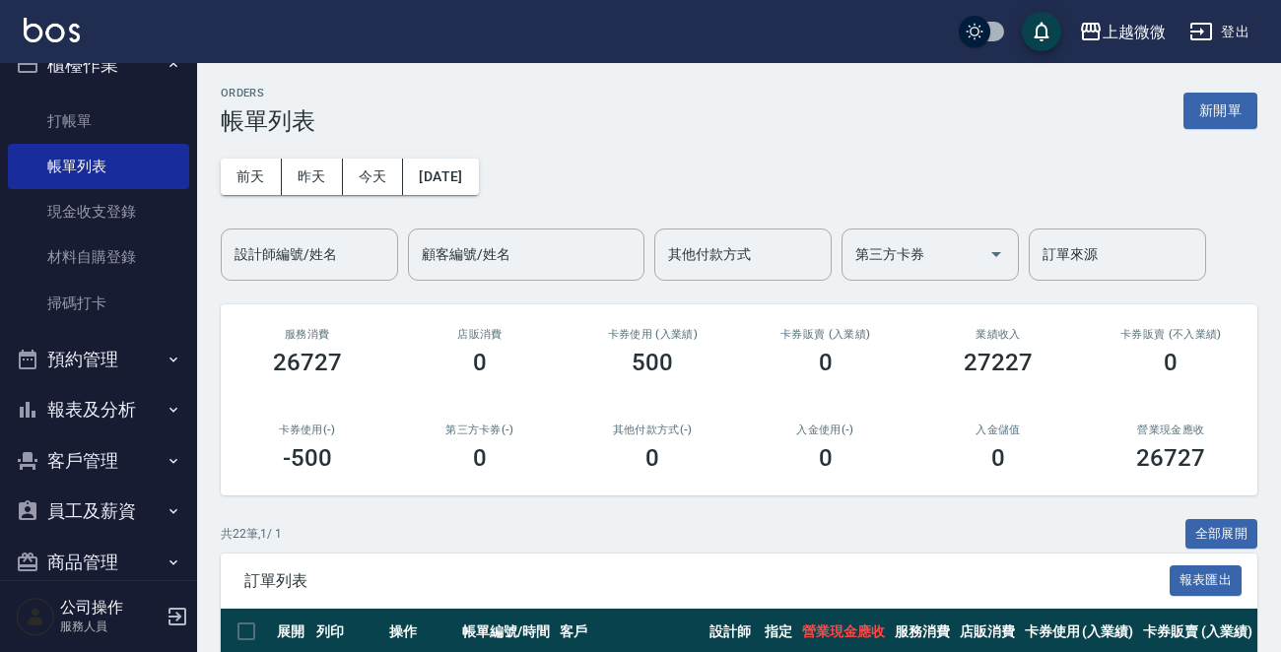
scroll to position [61, 0]
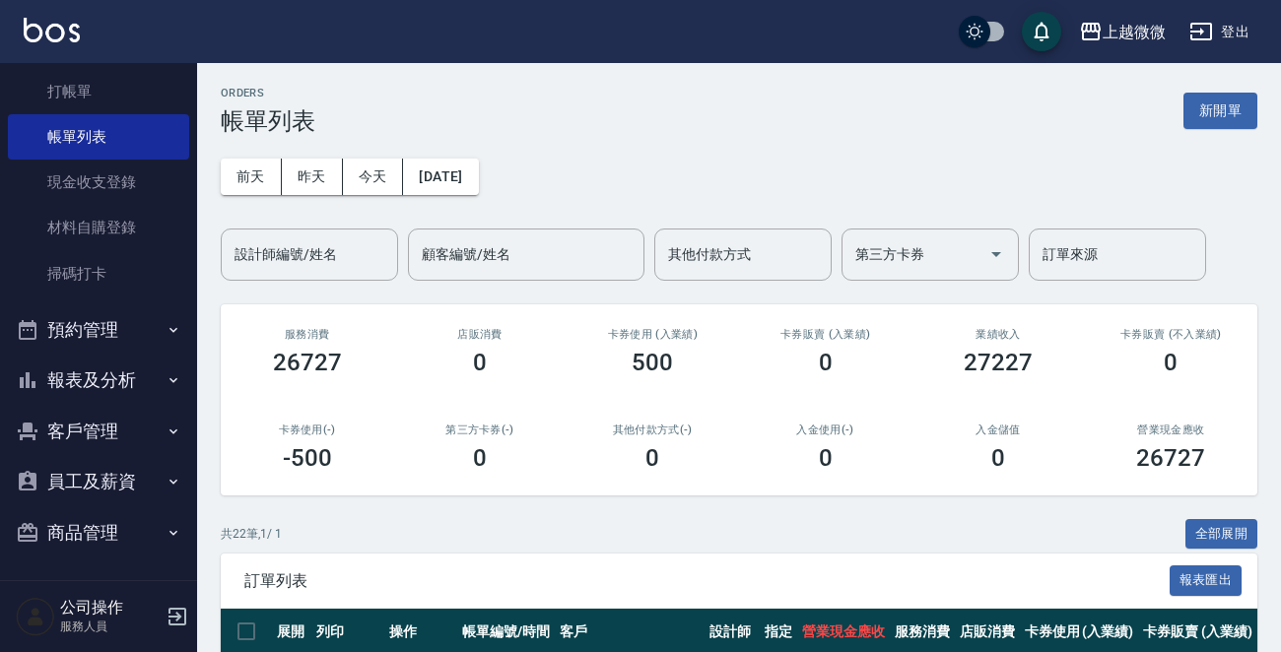
click at [117, 434] on button "客戶管理" at bounding box center [98, 431] width 181 height 51
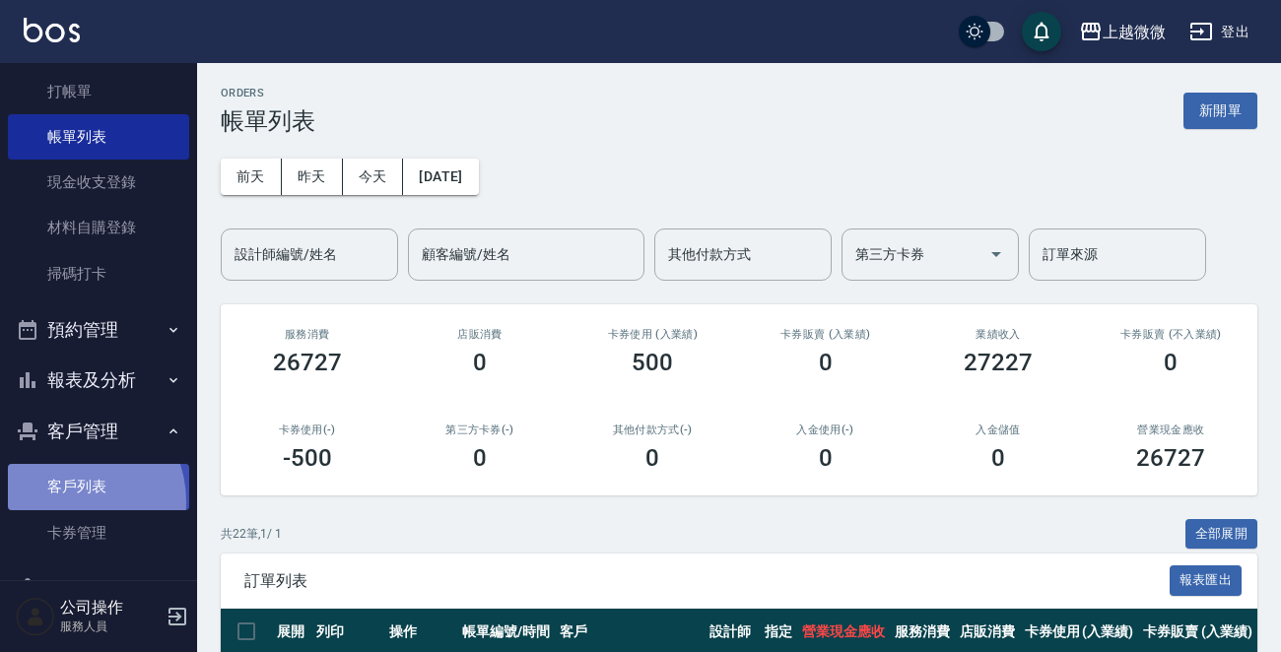
click at [68, 501] on link "客戶列表" at bounding box center [98, 486] width 181 height 45
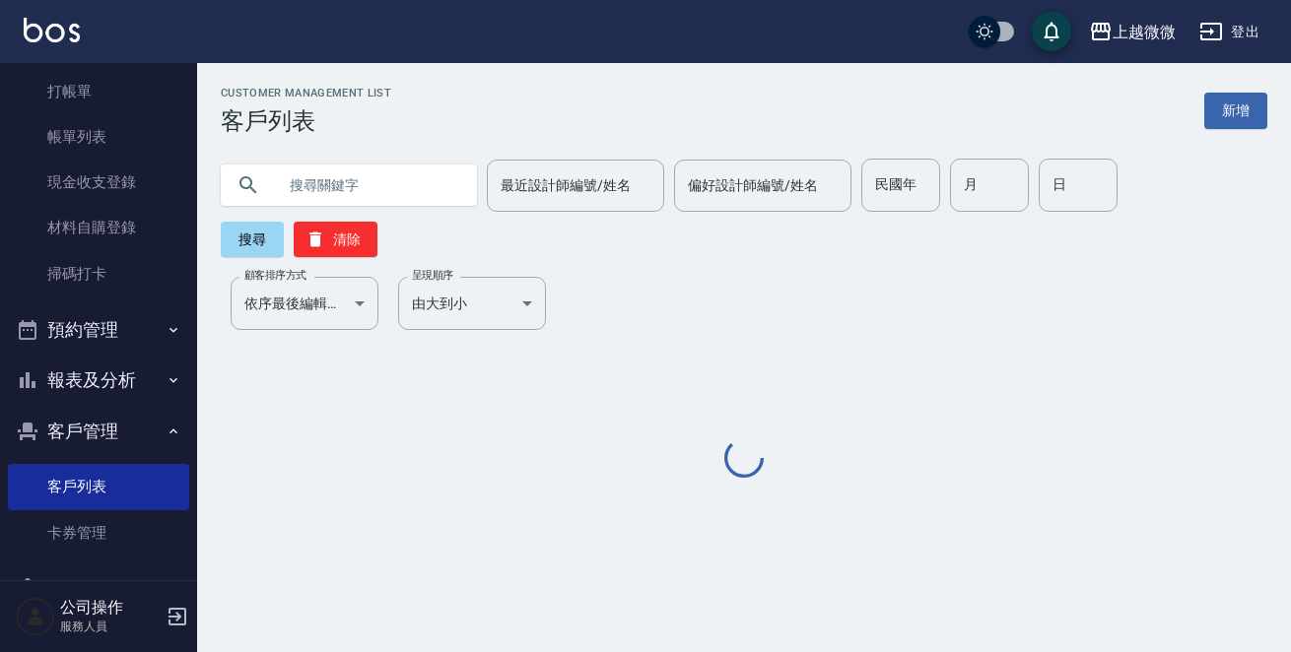
click at [369, 178] on input "text" at bounding box center [368, 185] width 185 height 53
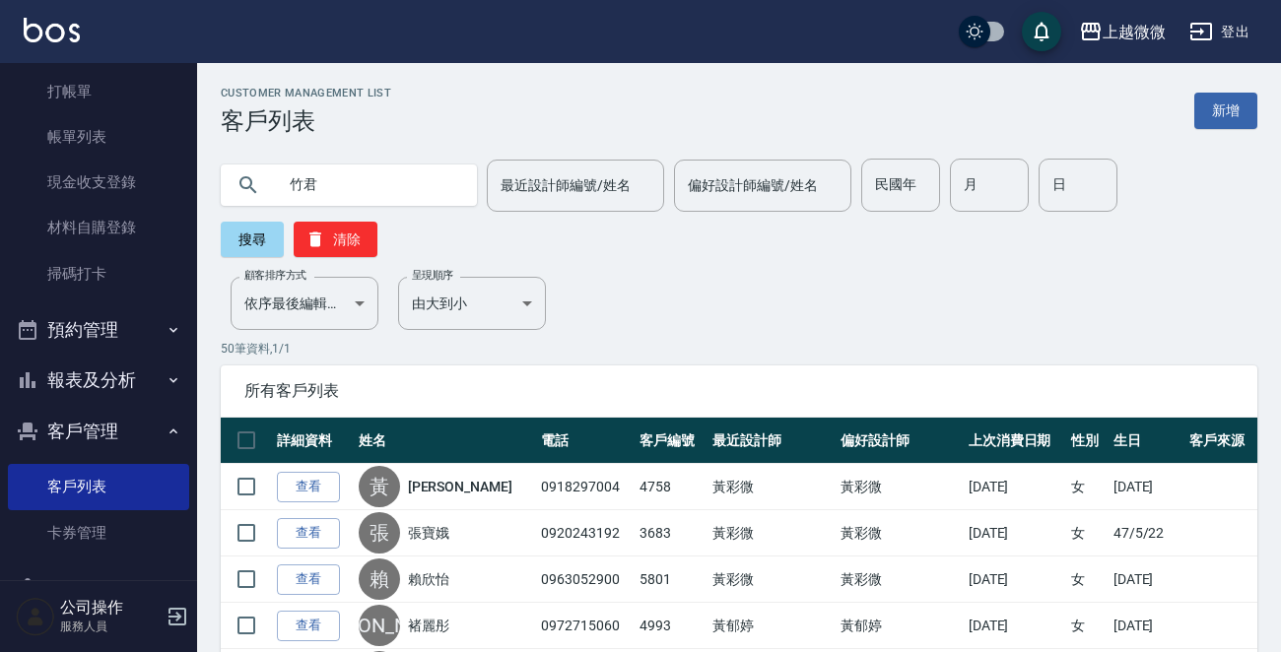
type input "竹君"
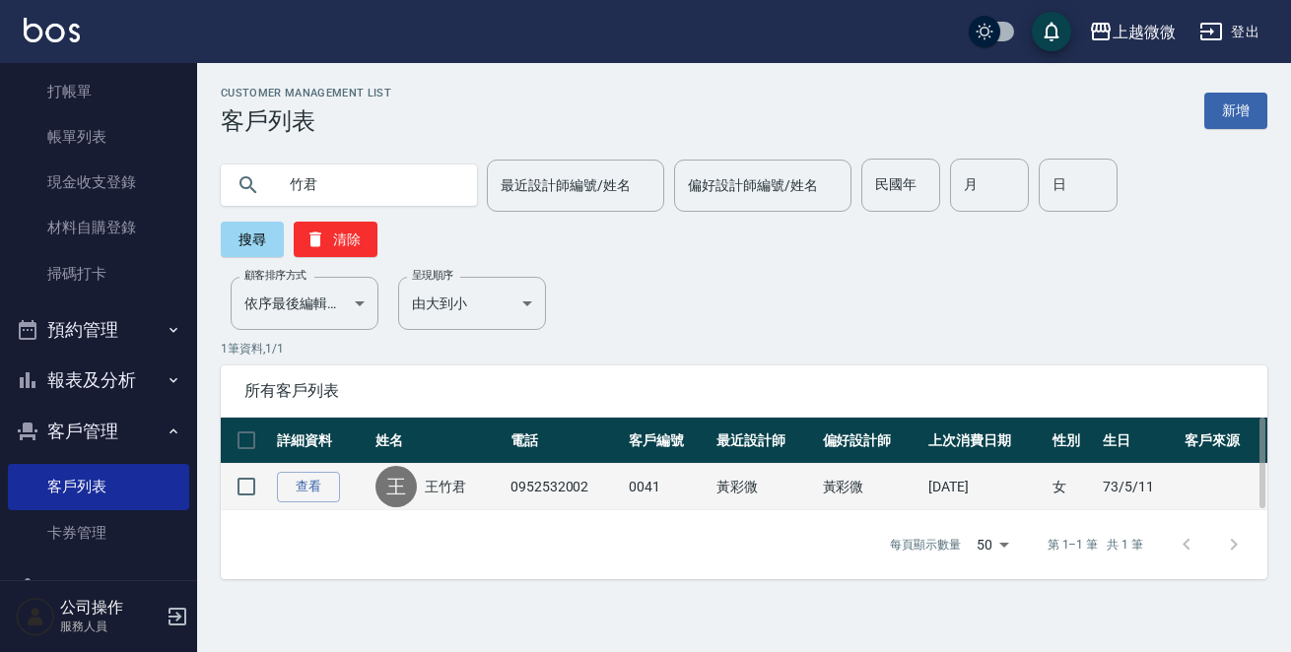
click at [420, 466] on div "王 王竹君" at bounding box center [437, 486] width 125 height 41
click at [440, 477] on link "王竹君" at bounding box center [445, 487] width 41 height 20
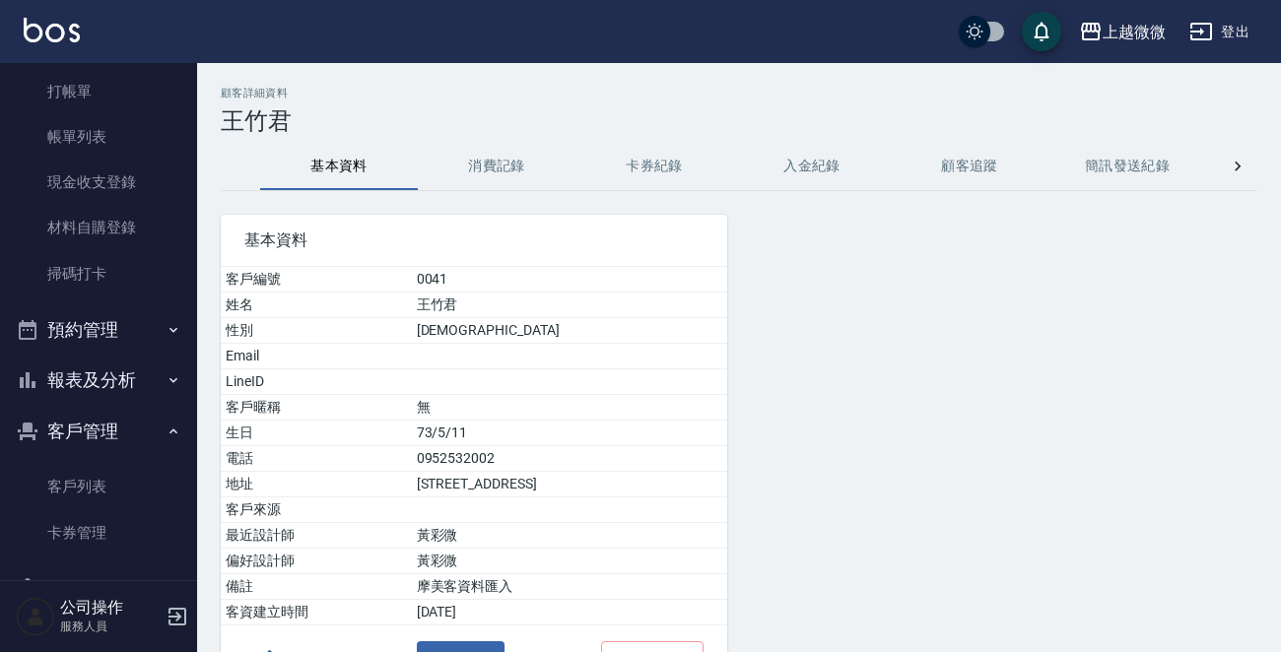
click at [484, 173] on button "消費記錄" at bounding box center [497, 166] width 158 height 47
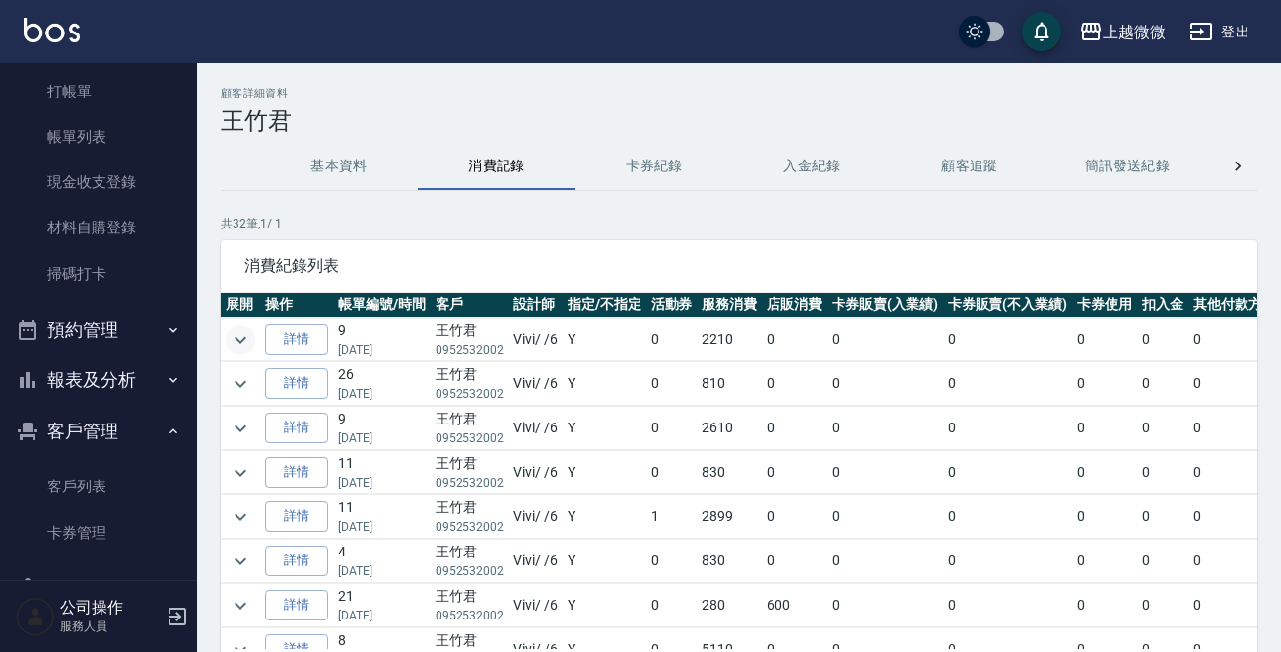
click at [251, 333] on icon "expand row" at bounding box center [241, 340] width 24 height 24
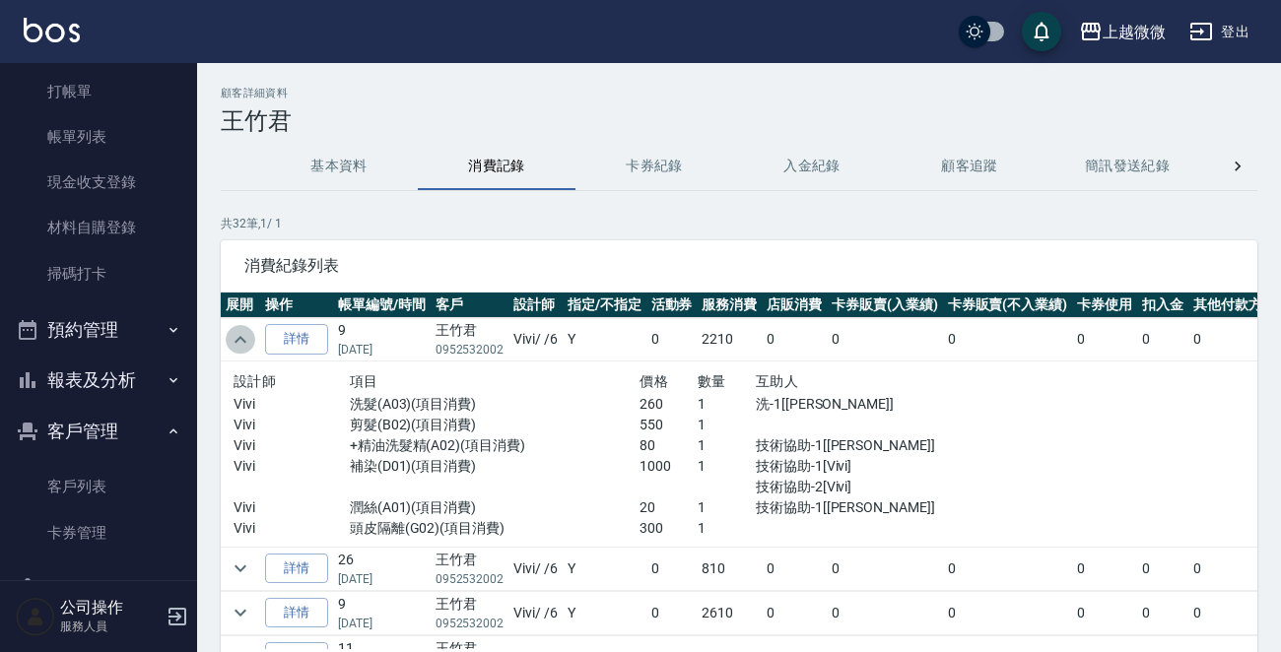
click at [250, 333] on icon "expand row" at bounding box center [241, 340] width 24 height 24
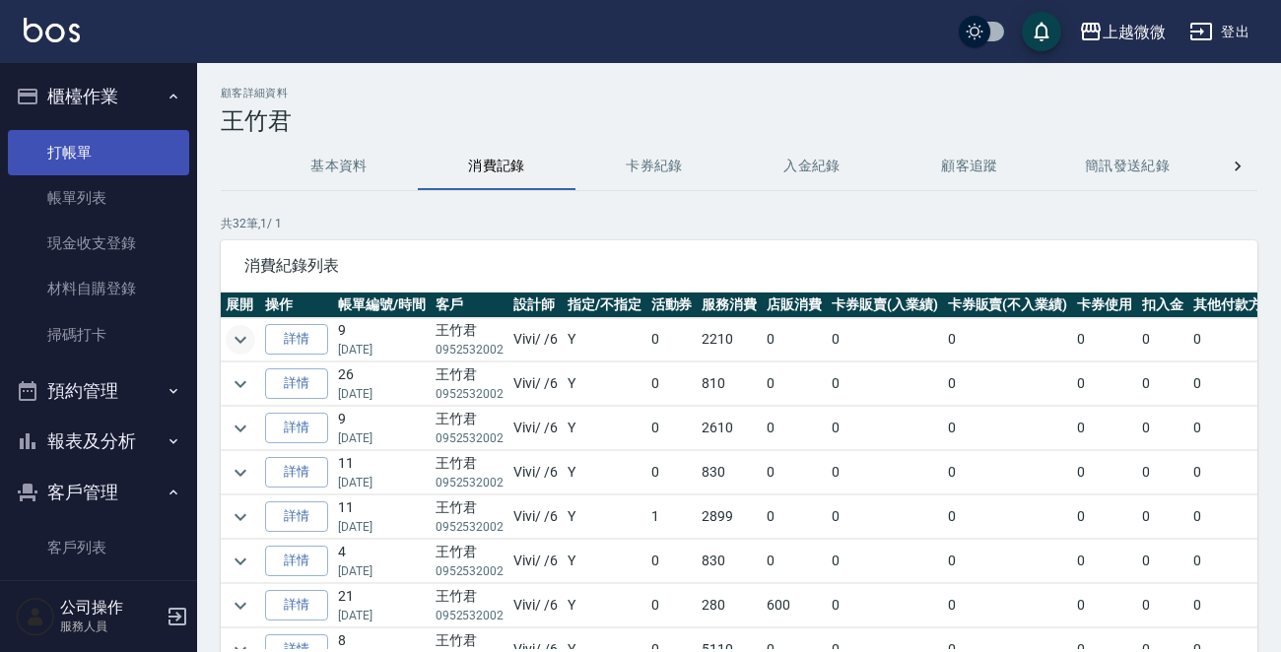
click at [97, 156] on link "打帳單" at bounding box center [98, 152] width 181 height 45
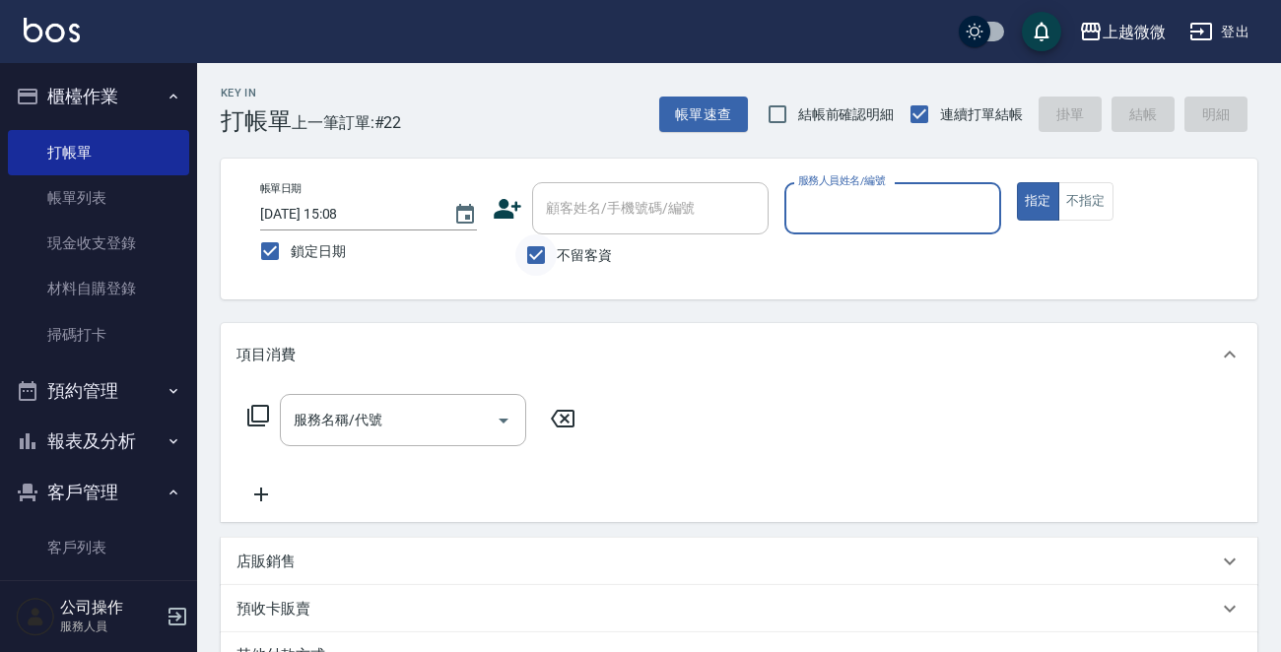
click at [544, 253] on input "不留客資" at bounding box center [535, 255] width 41 height 41
checkbox input "false"
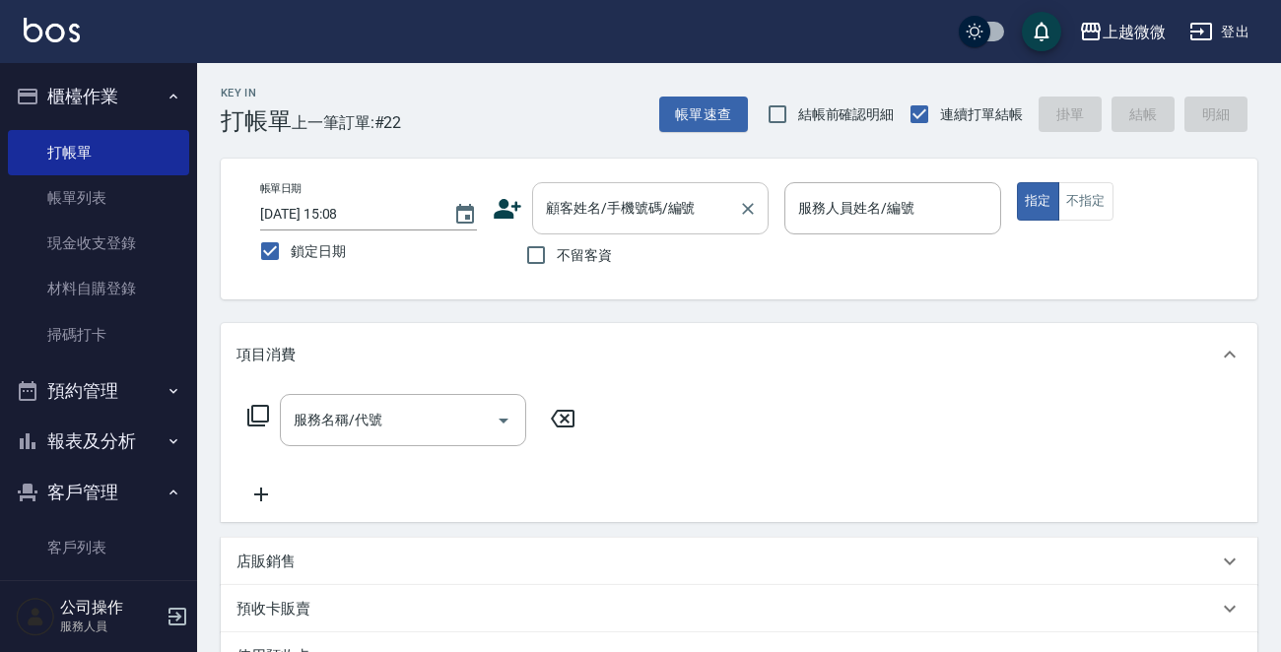
click at [584, 209] on div "顧客姓名/手機號碼/編號 顧客姓名/手機號碼/編號" at bounding box center [650, 208] width 236 height 52
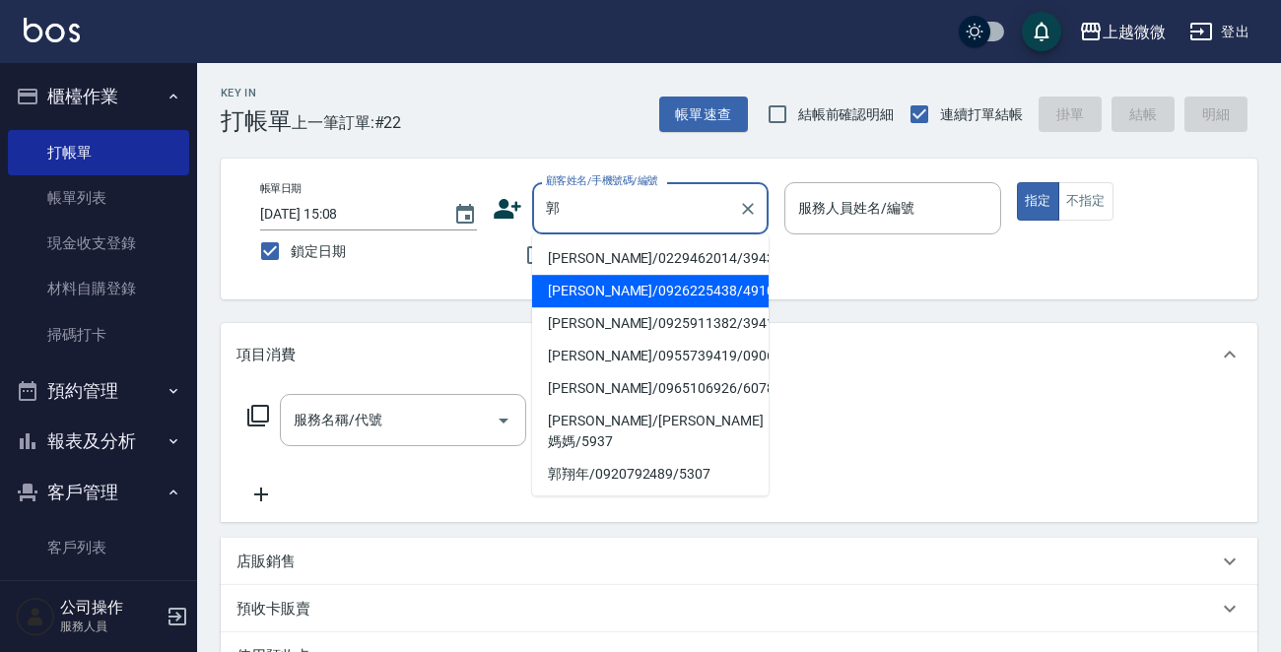
click at [650, 283] on li "[PERSON_NAME]/0926225438/4910" at bounding box center [650, 291] width 236 height 33
type input "[PERSON_NAME]/0926225438/4910"
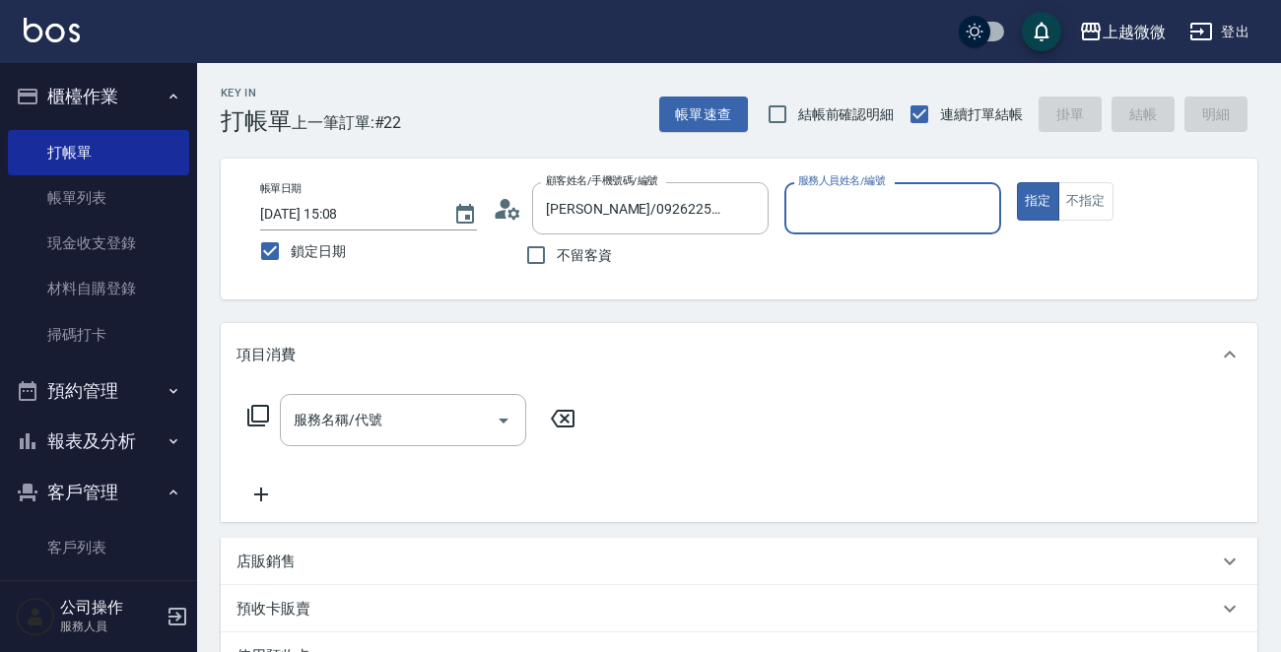
click at [944, 210] on input "服務人員姓名/編號" at bounding box center [892, 208] width 199 height 34
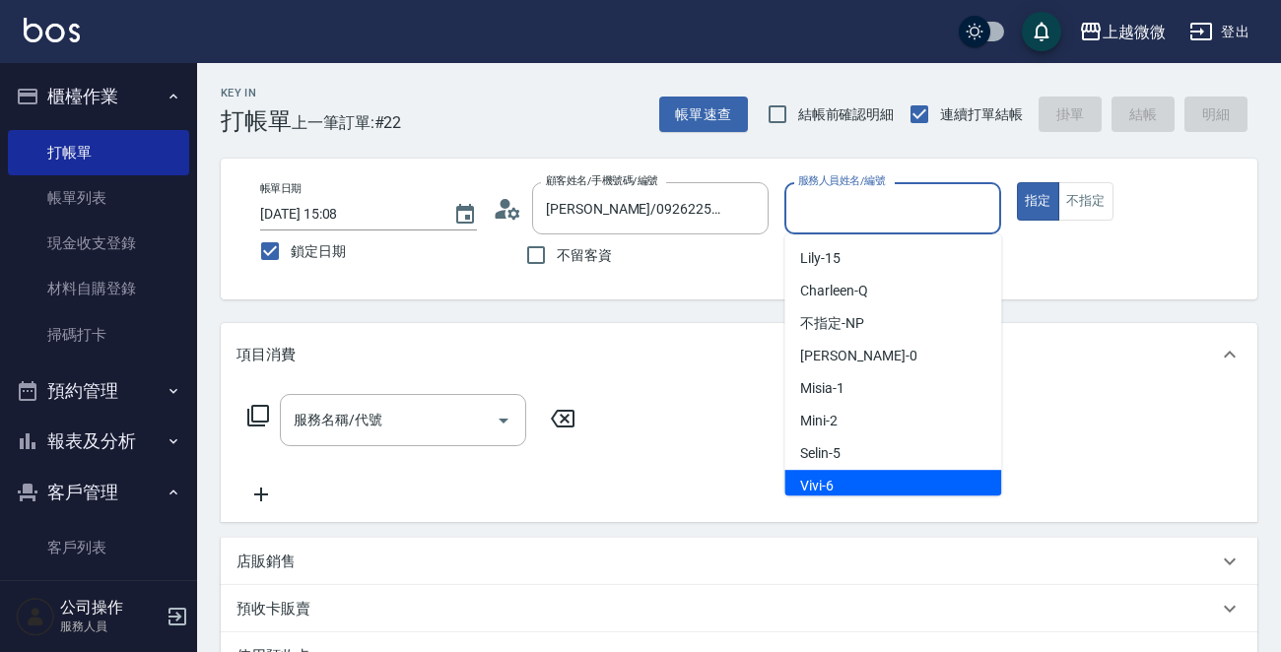
click at [872, 485] on div "Vivi -6" at bounding box center [892, 486] width 217 height 33
type input "Vivi-6"
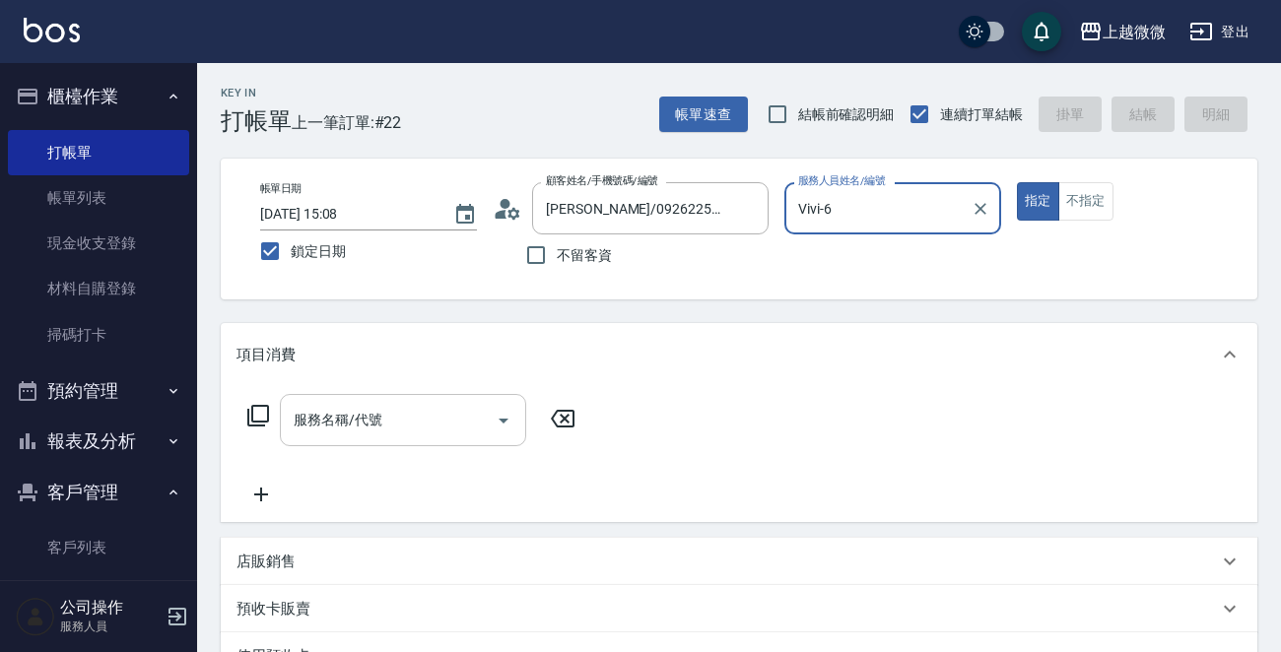
click at [355, 423] on div "服務名稱/代號 服務名稱/代號" at bounding box center [403, 420] width 246 height 52
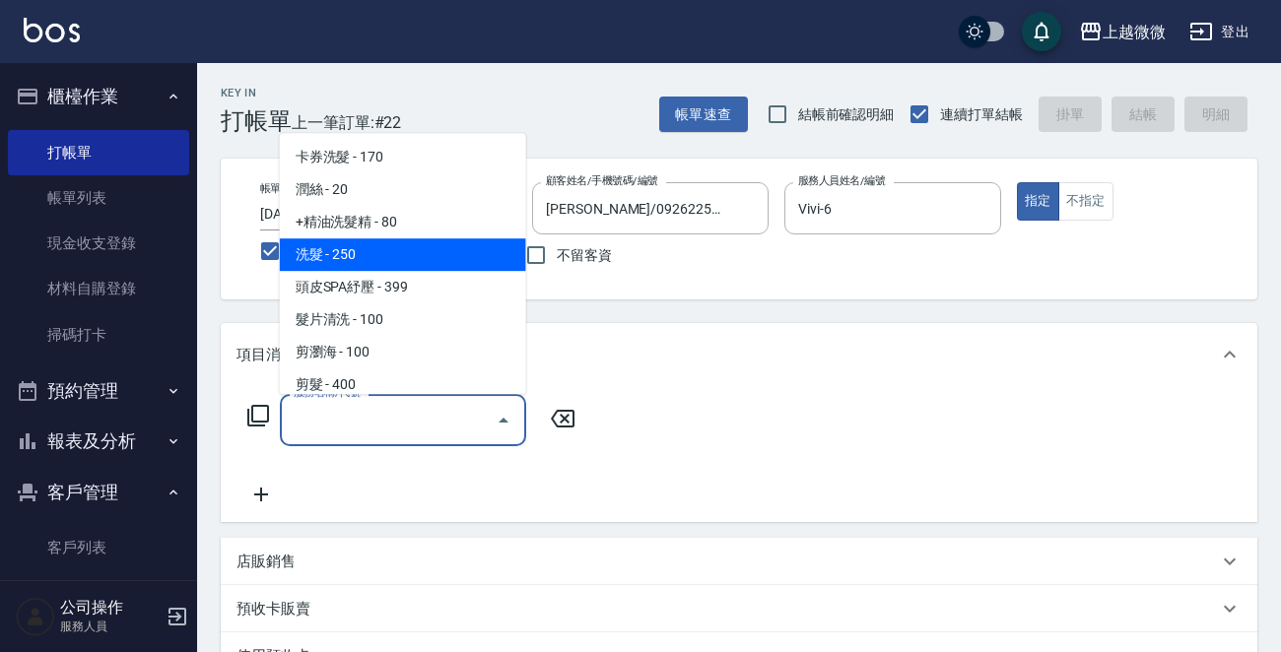
click at [384, 248] on span "洗髮 - 250" at bounding box center [403, 254] width 246 height 33
type input "洗髮(A03)"
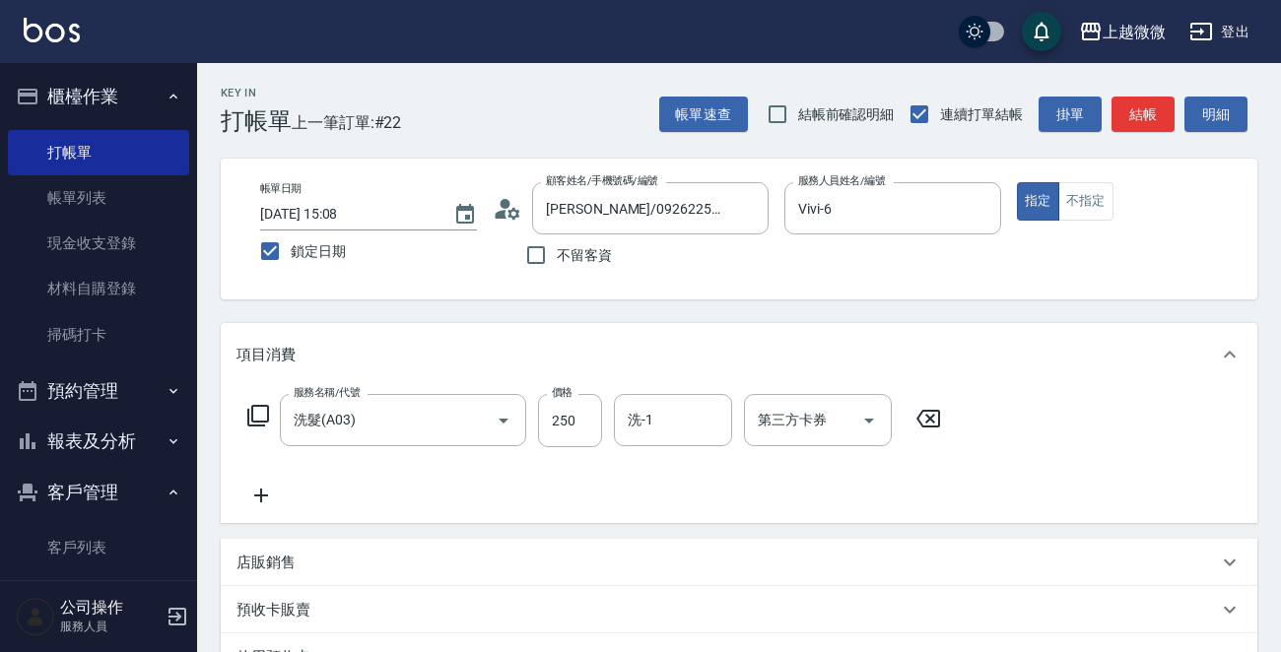
click at [259, 494] on icon at bounding box center [260, 496] width 49 height 24
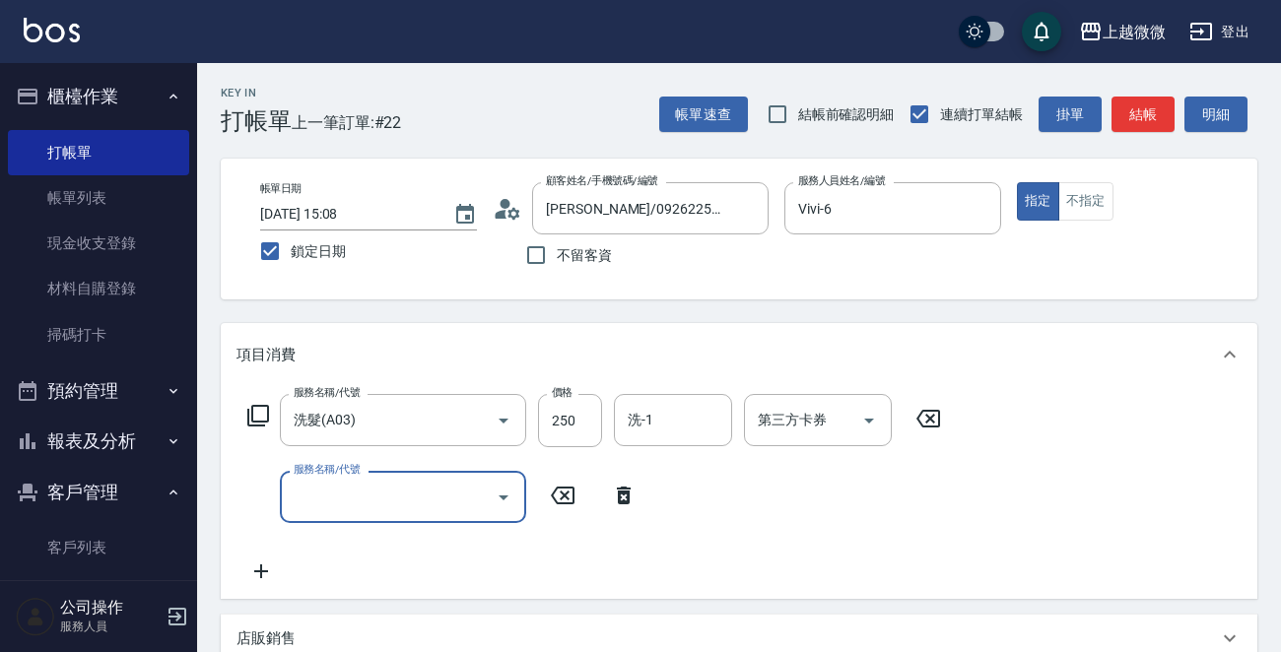
click at [402, 496] on input "服務名稱/代號" at bounding box center [388, 497] width 199 height 34
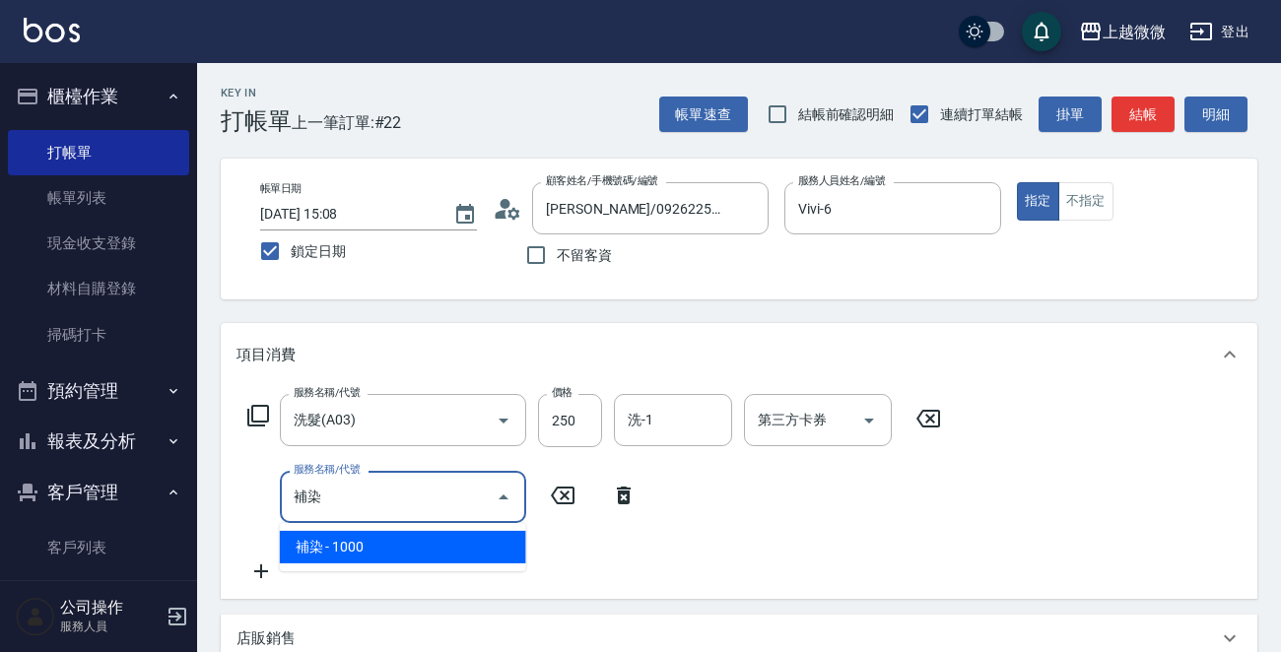
click at [397, 548] on span "補染 - 1000" at bounding box center [403, 547] width 246 height 33
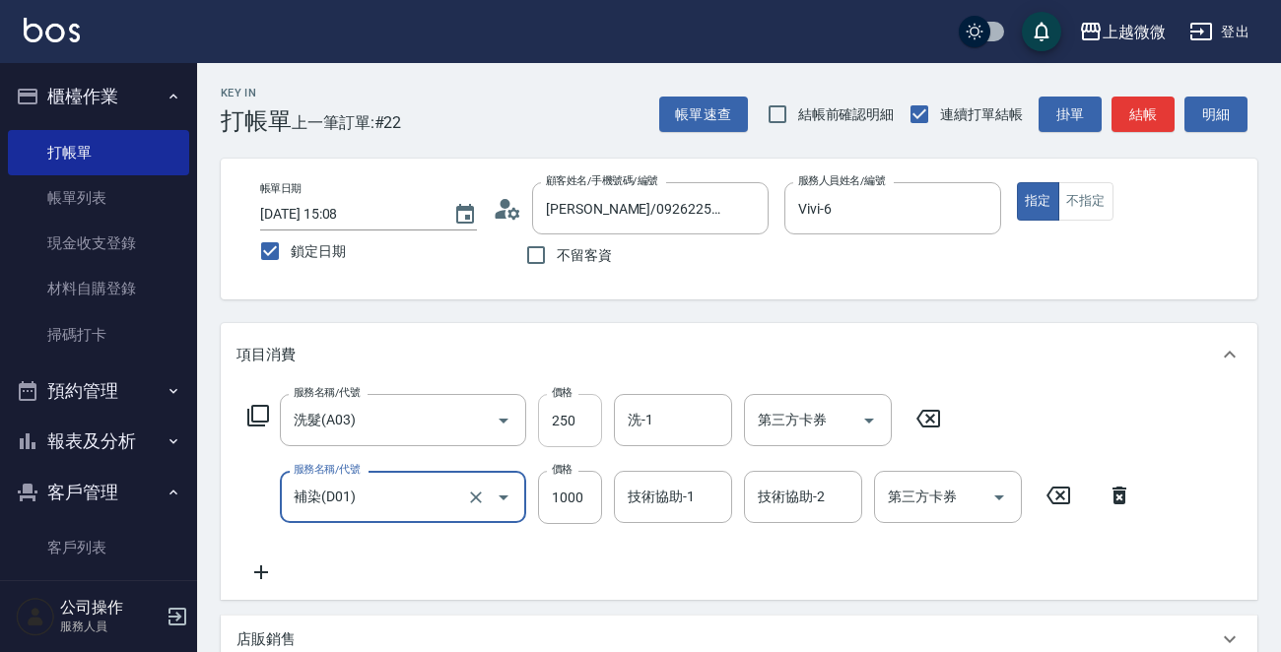
type input "補染(D01)"
click at [574, 420] on input "250" at bounding box center [570, 420] width 64 height 53
type input "260"
click at [698, 413] on input "洗-1" at bounding box center [673, 420] width 101 height 34
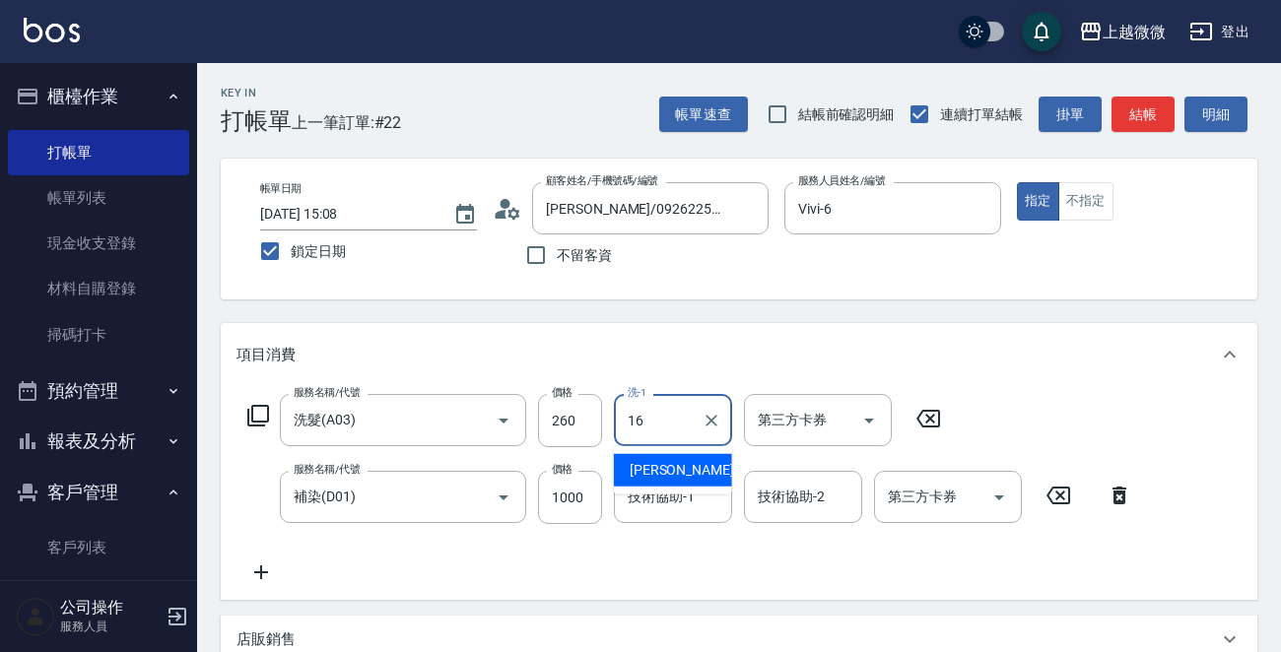
type input "[PERSON_NAME]-16"
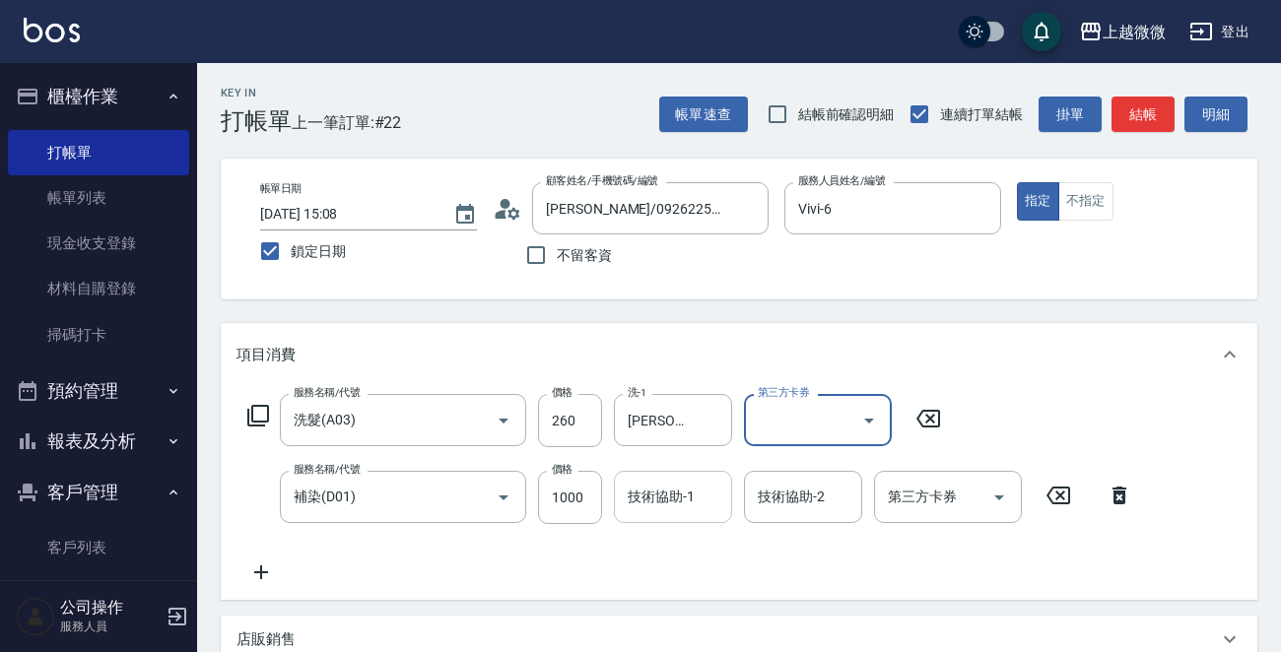
click at [671, 492] on div "技術協助-1 技術協助-1" at bounding box center [673, 497] width 118 height 52
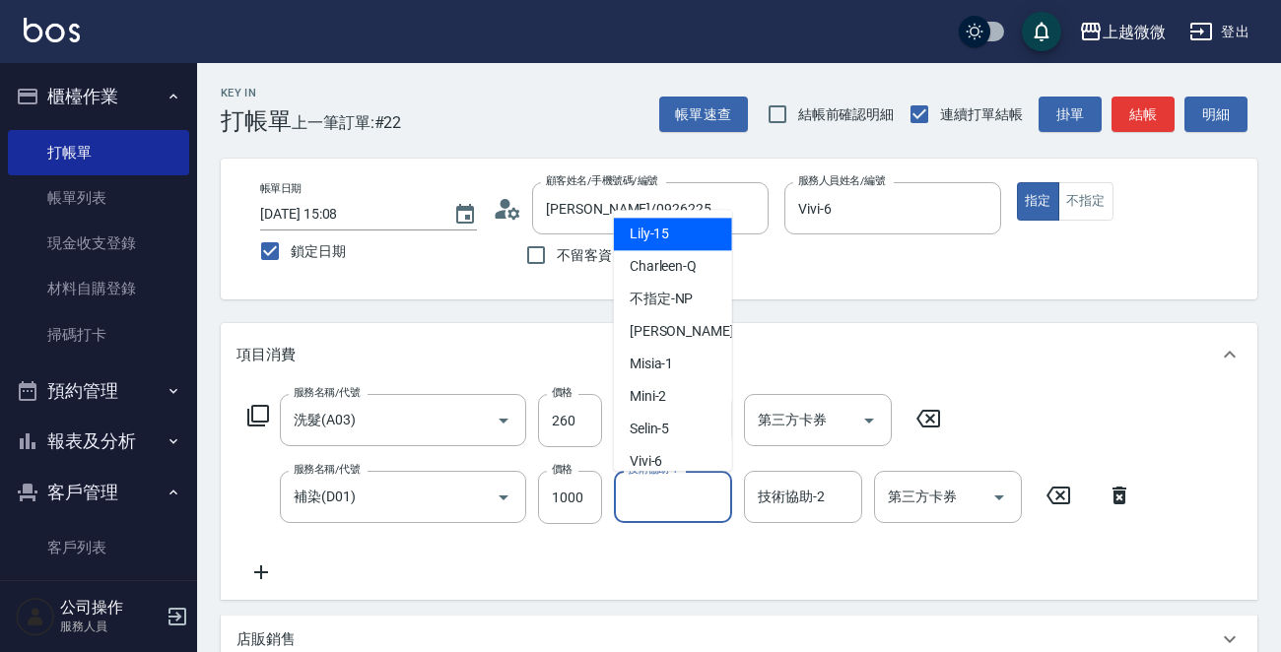
click at [667, 546] on div "服務名稱/代號 洗髮(A03) 服務名稱/代號 價格 260 價格 洗-1 Joan-16 洗-1 第三方卡券 第三方卡券 服務名稱/代號 補染(D01) 服…" at bounding box center [690, 489] width 908 height 190
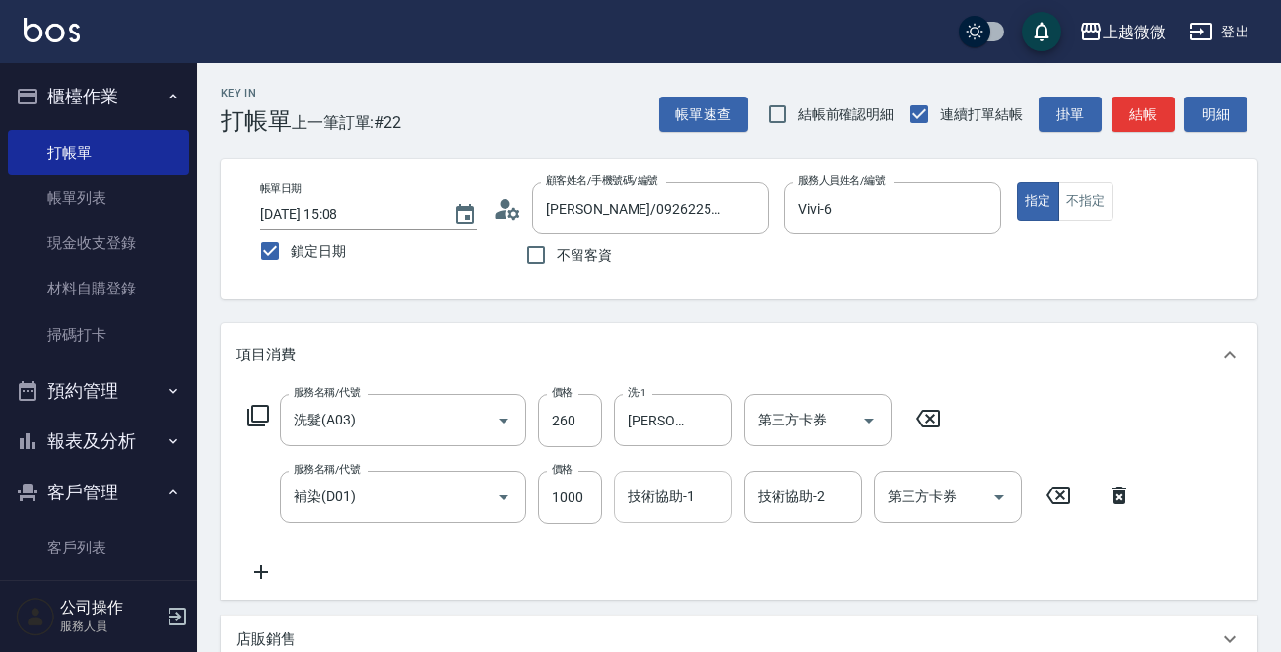
click at [652, 503] on input "技術協助-1" at bounding box center [673, 497] width 101 height 34
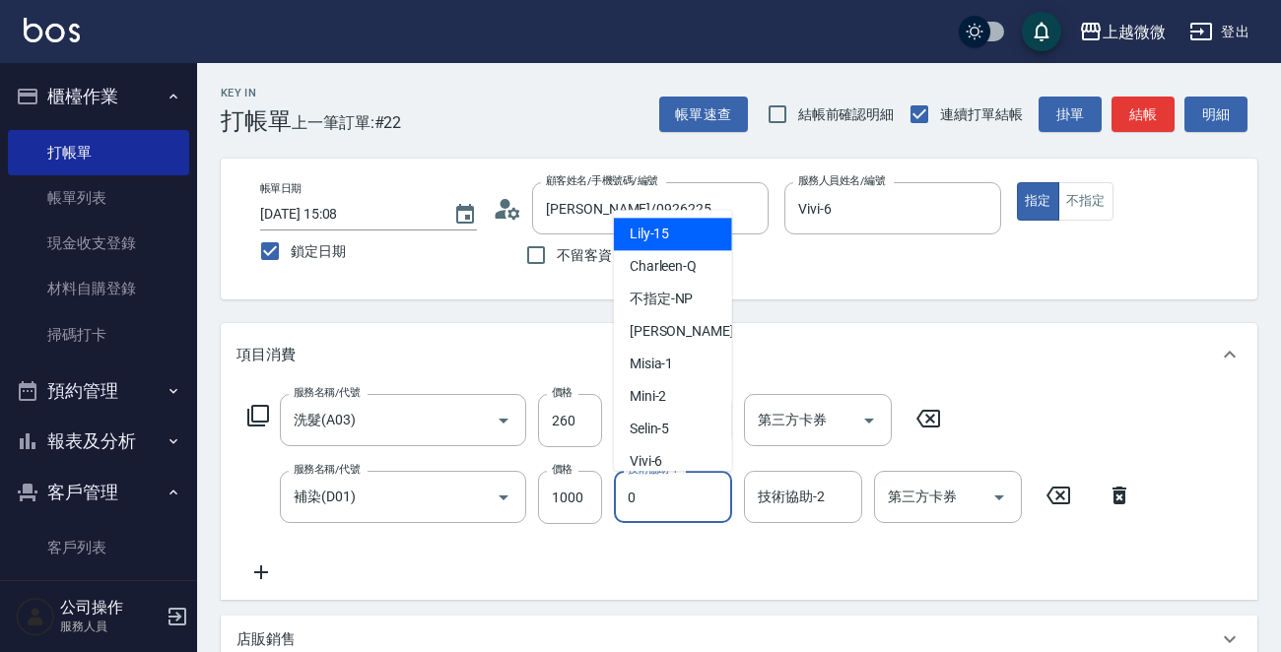
type input "[PERSON_NAME]-0"
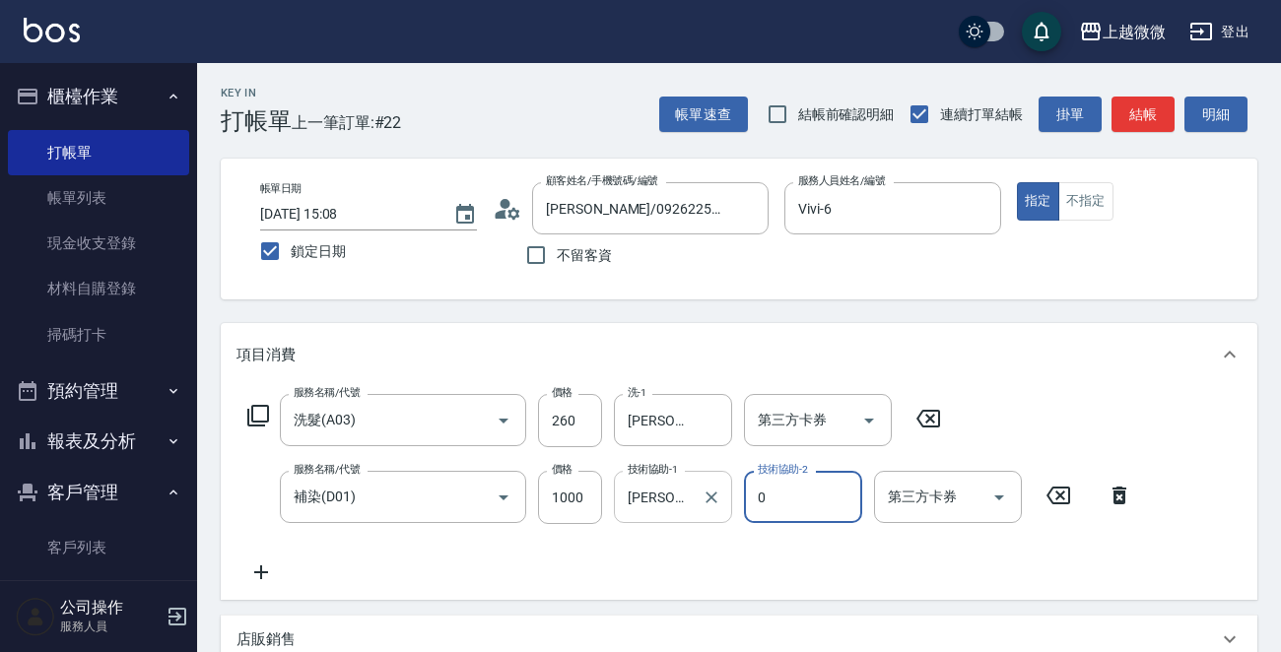
type input "[PERSON_NAME]-0"
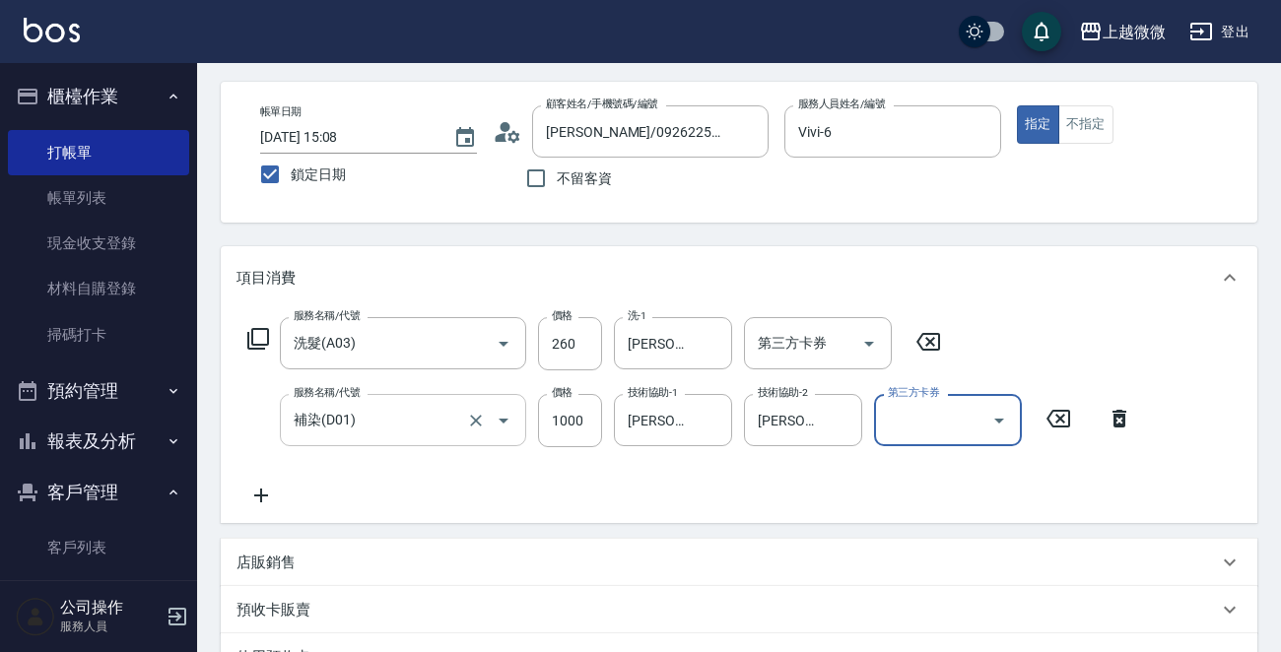
scroll to position [99, 0]
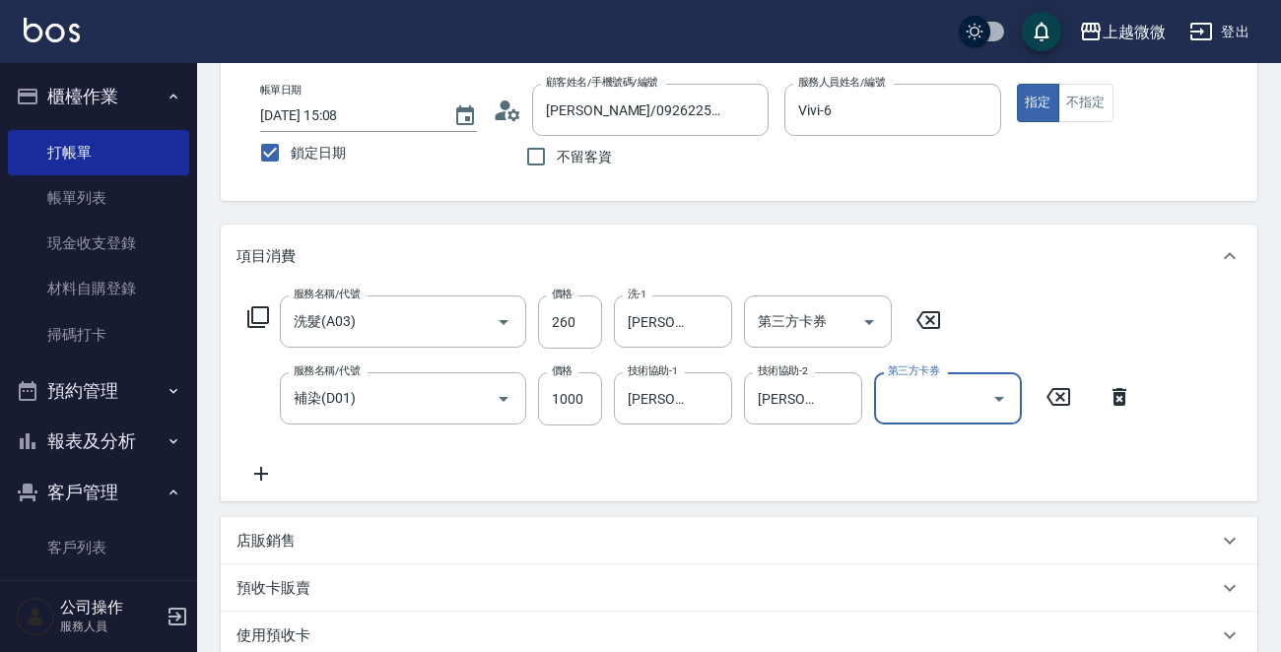
click at [267, 471] on icon at bounding box center [260, 474] width 49 height 24
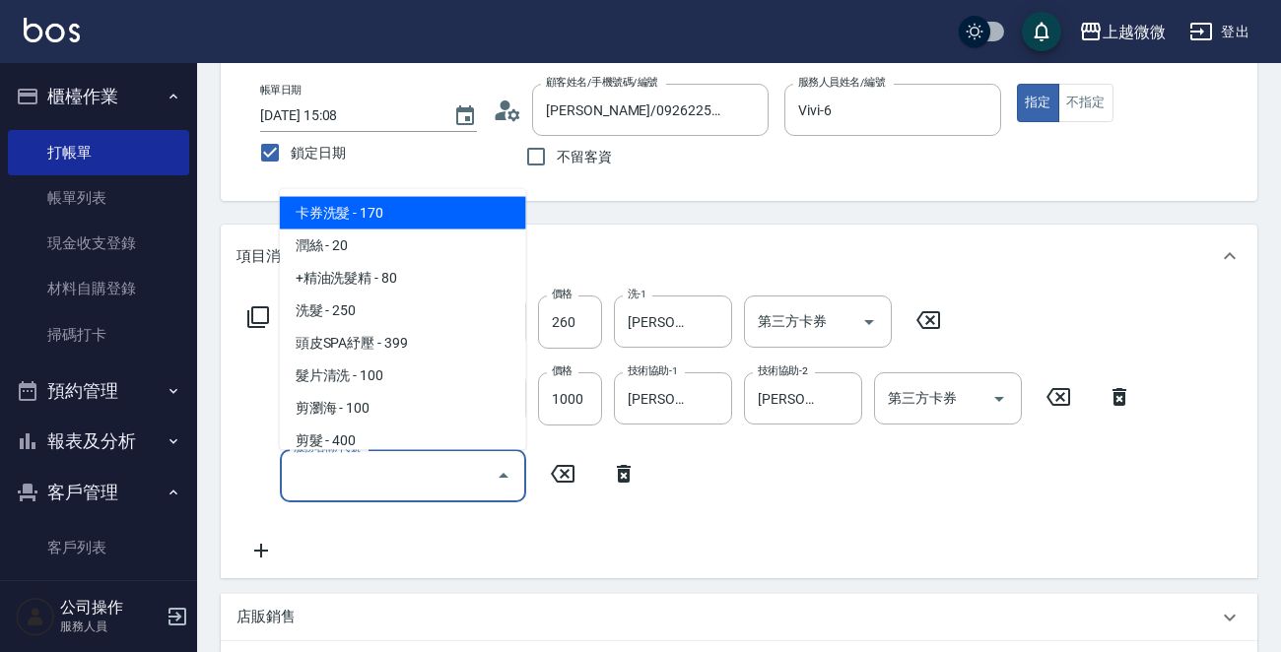
click at [354, 480] on input "服務名稱/代號" at bounding box center [388, 475] width 199 height 34
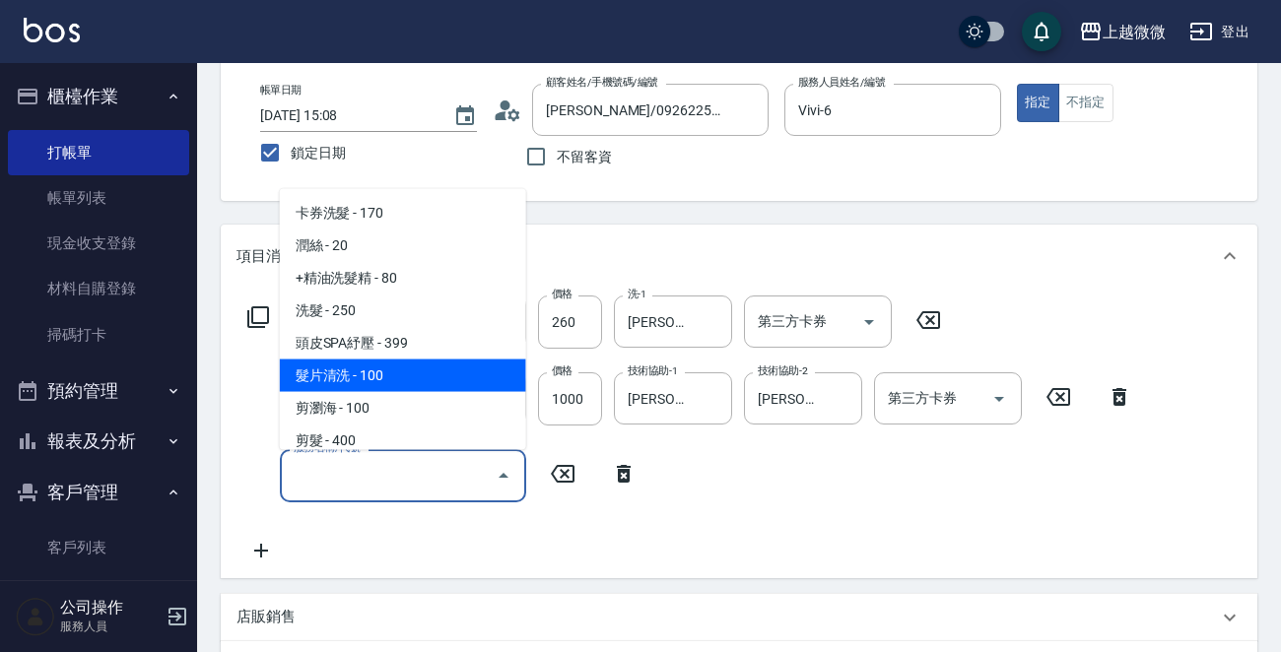
click at [439, 472] on input "服務名稱/代號" at bounding box center [388, 475] width 199 height 34
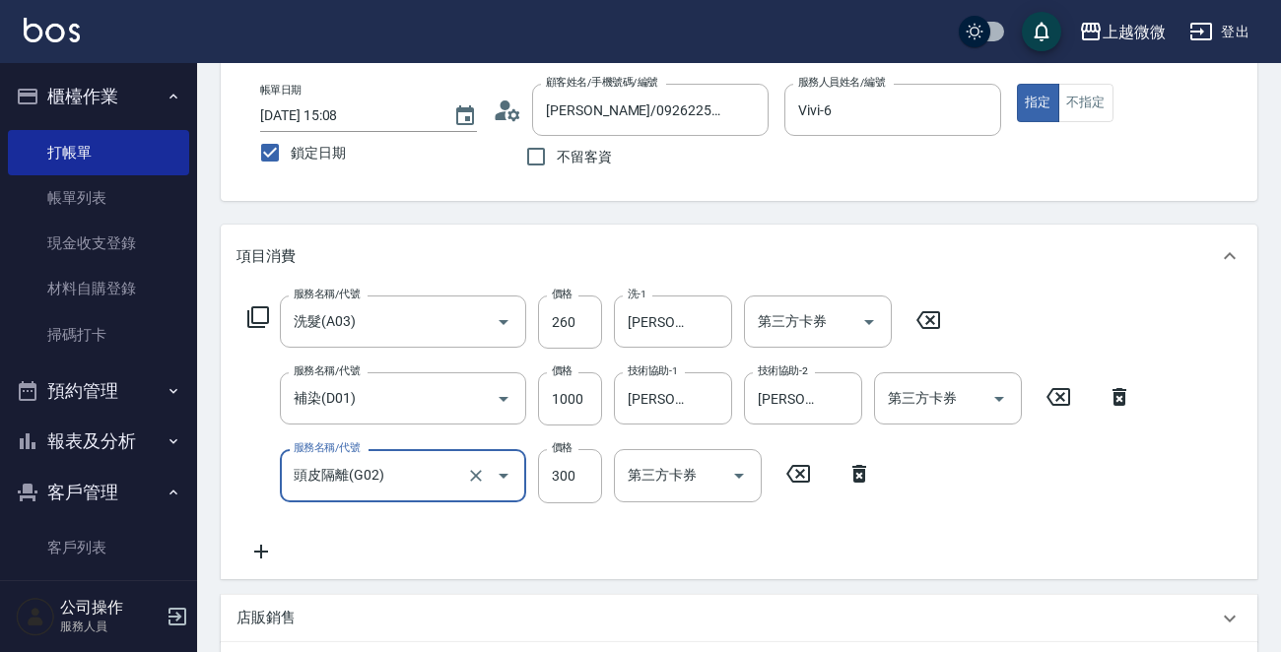
type input "頭皮隔離(G02)"
click at [263, 555] on icon at bounding box center [260, 552] width 49 height 24
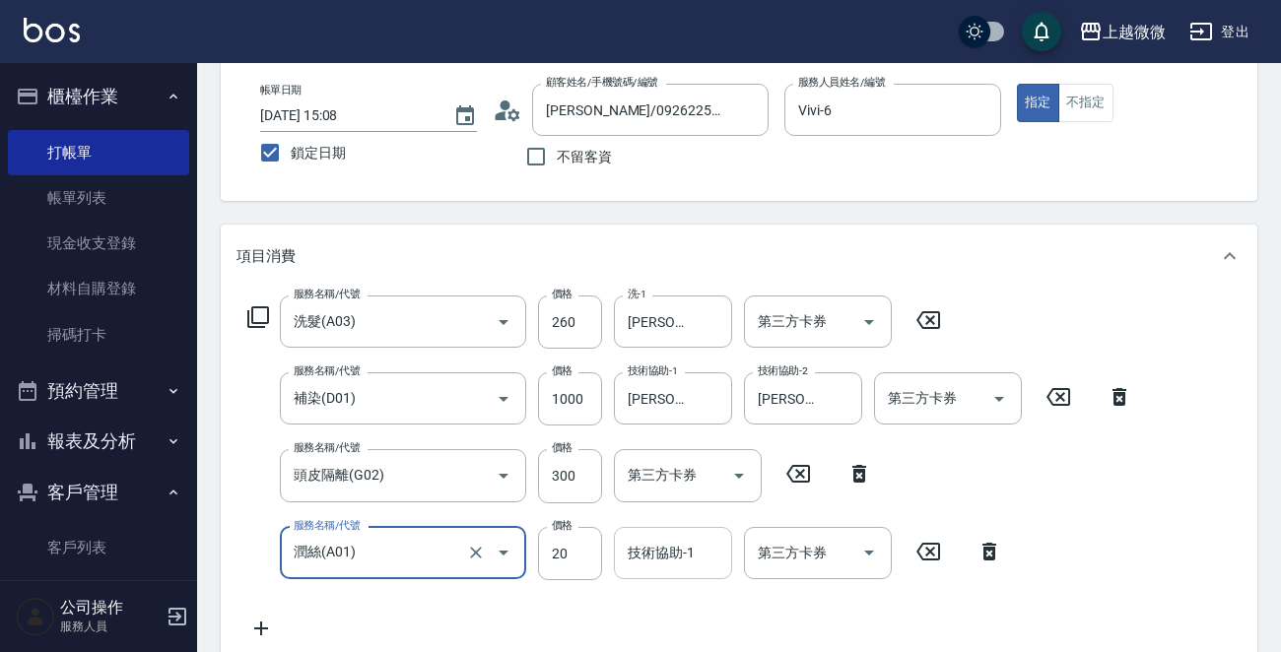
type input "潤絲(A01)"
click at [686, 555] on div "技術協助-1 技術協助-1" at bounding box center [673, 553] width 118 height 52
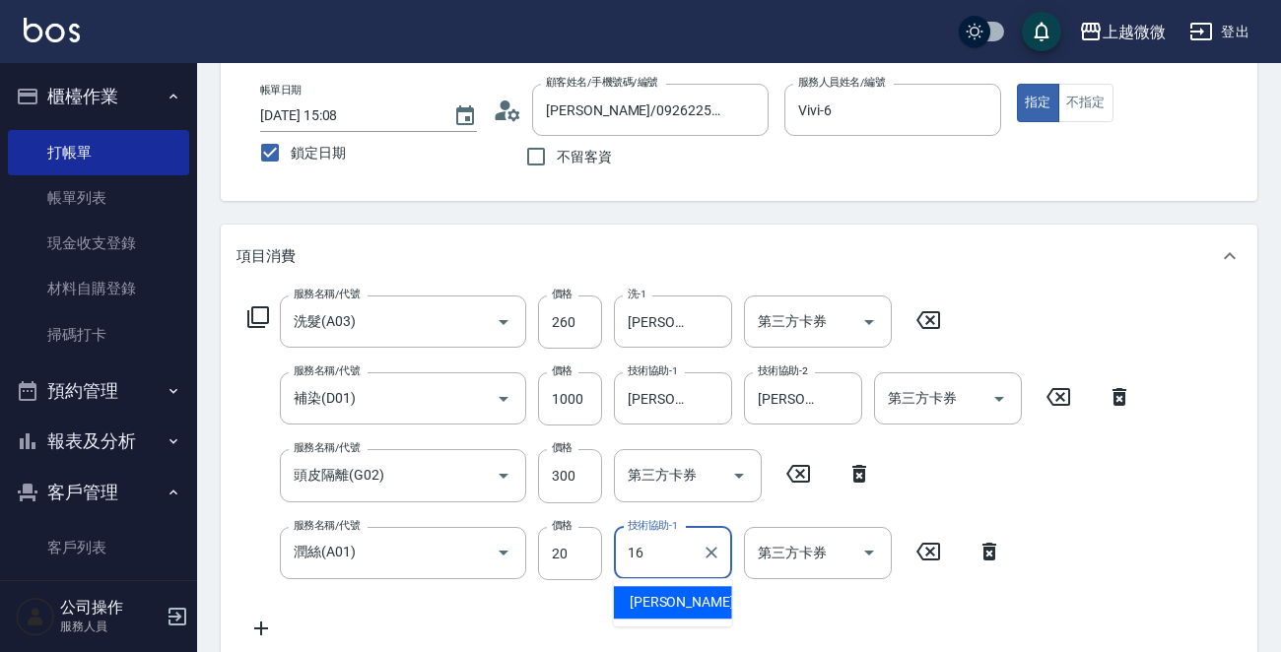
click at [680, 599] on div "[PERSON_NAME] -16" at bounding box center [673, 602] width 118 height 33
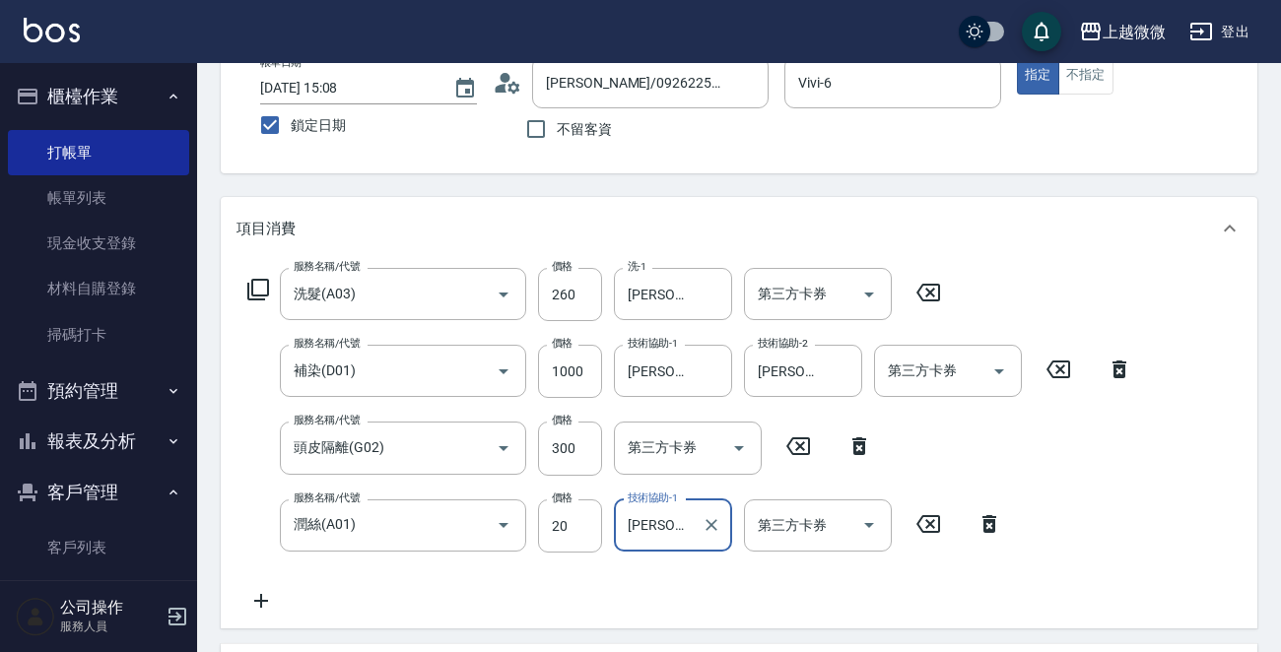
scroll to position [573, 0]
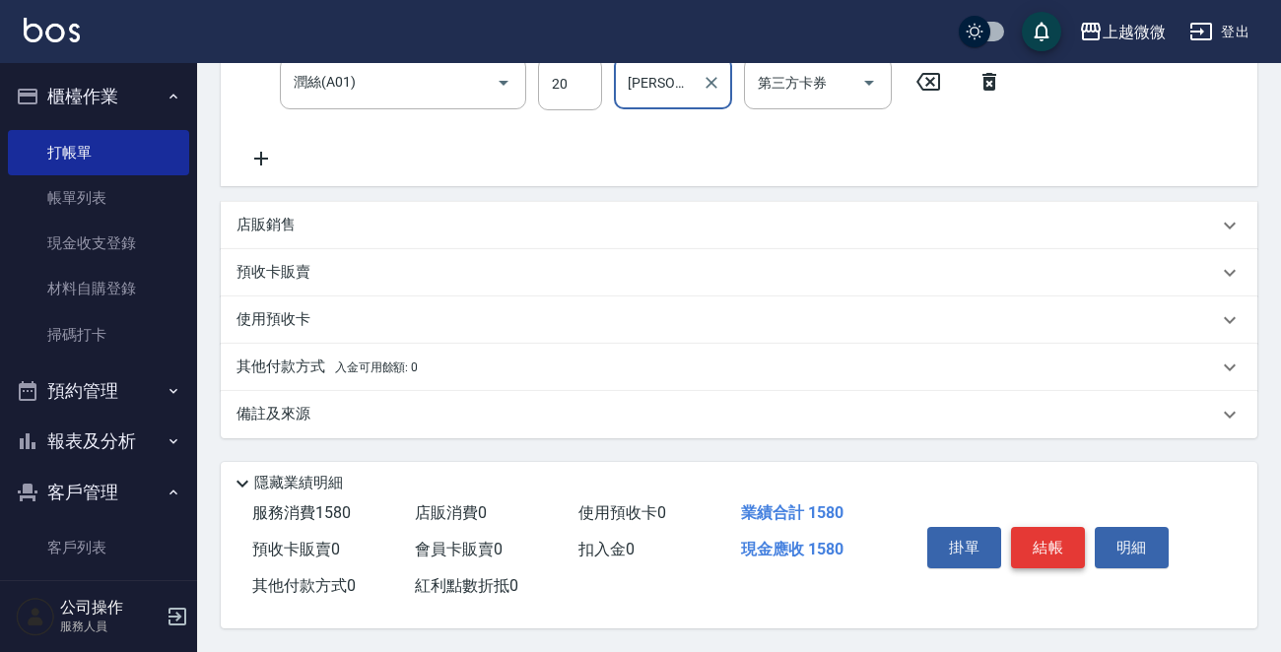
type input "[PERSON_NAME]-16"
click at [1046, 532] on button "結帳" at bounding box center [1048, 547] width 74 height 41
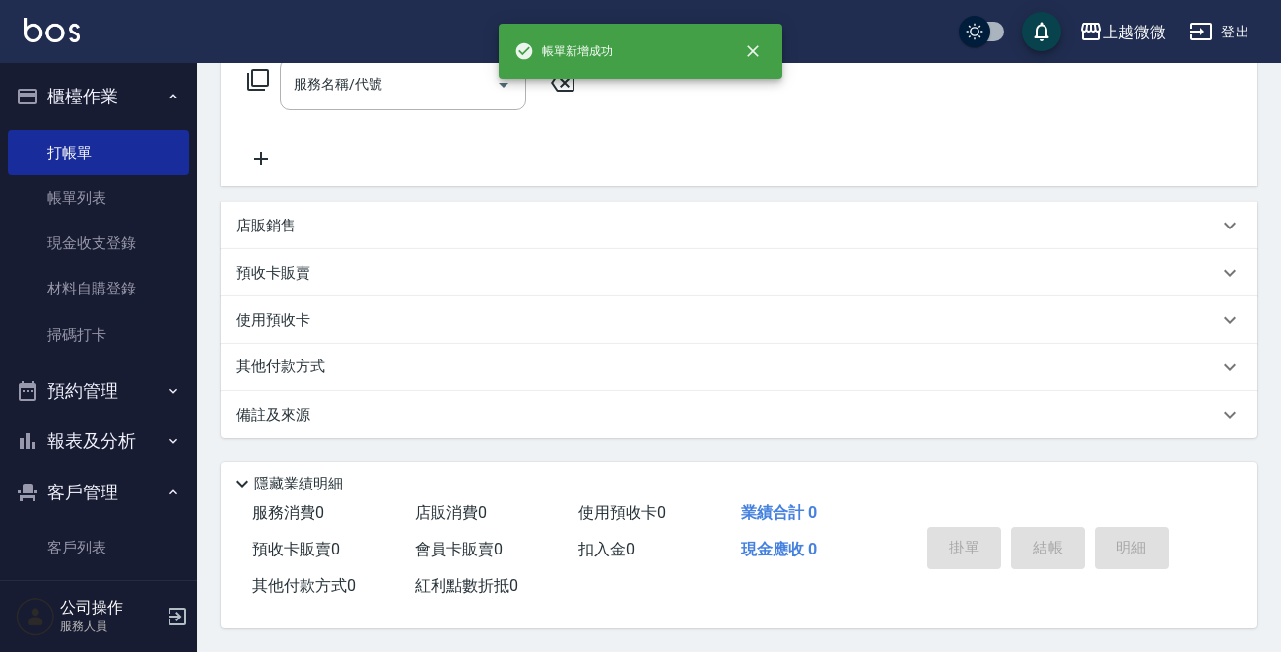
scroll to position [0, 0]
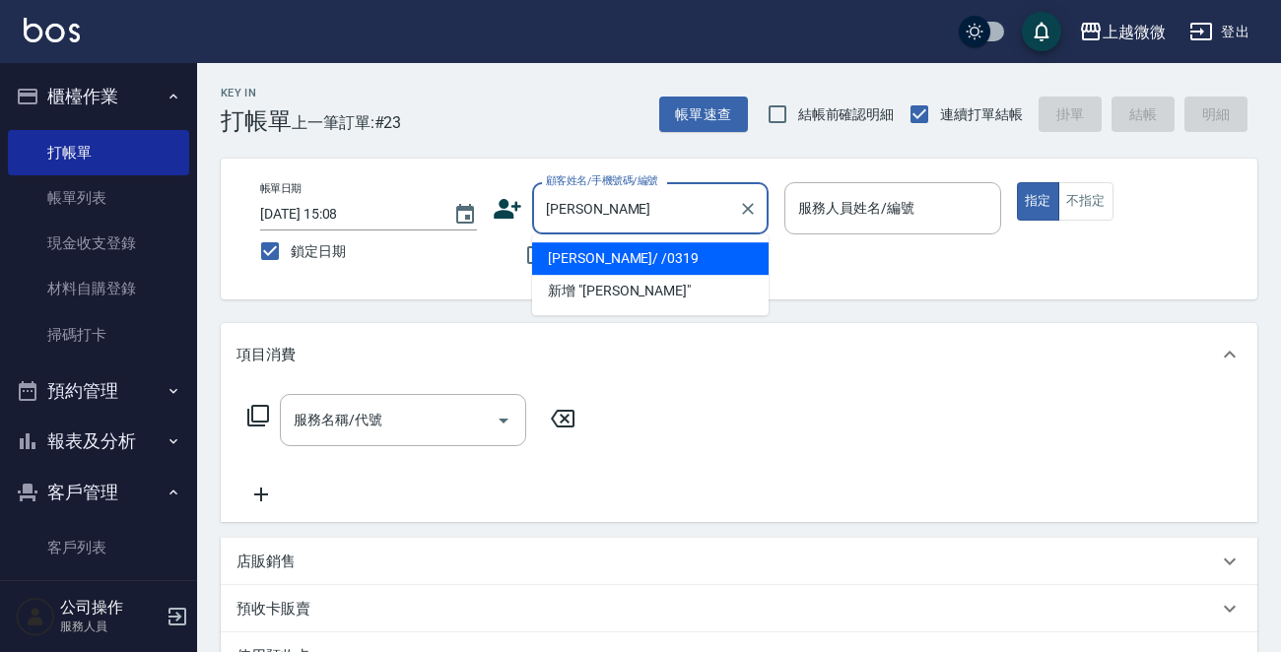
click at [650, 246] on li "[PERSON_NAME]/ /0319" at bounding box center [650, 258] width 236 height 33
type input "[PERSON_NAME]/ /0319"
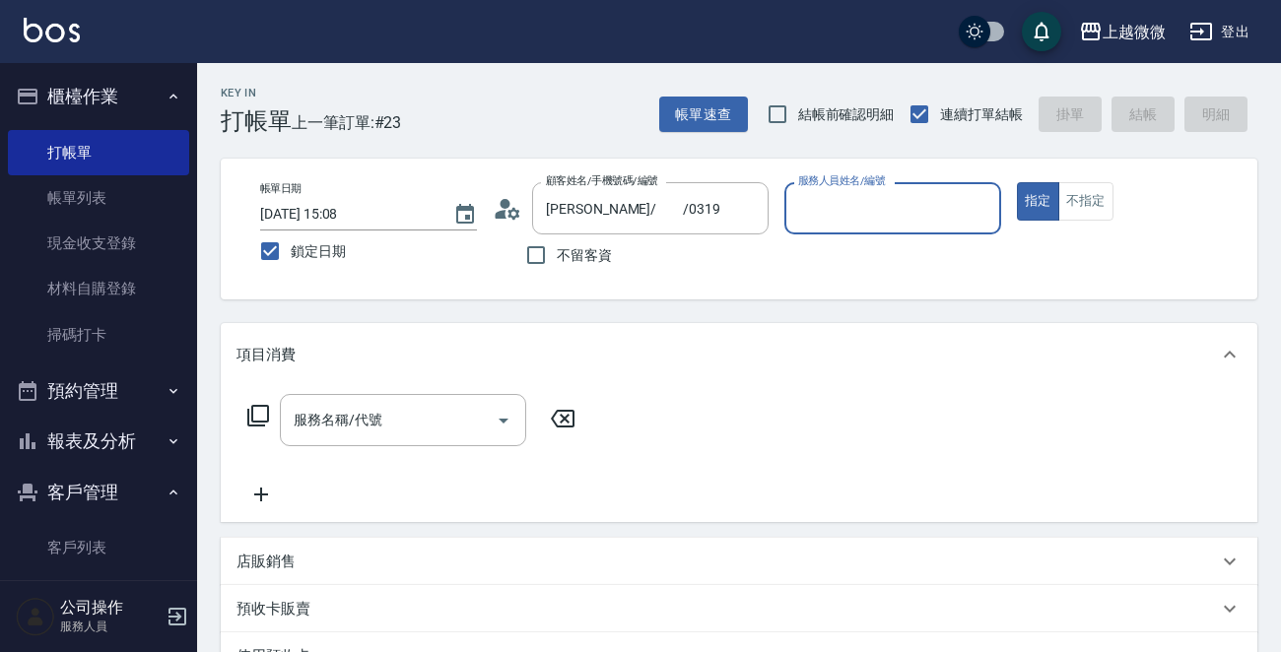
type input "Selin-5"
click at [335, 413] on div "服務名稱/代號 服務名稱/代號" at bounding box center [403, 420] width 246 height 52
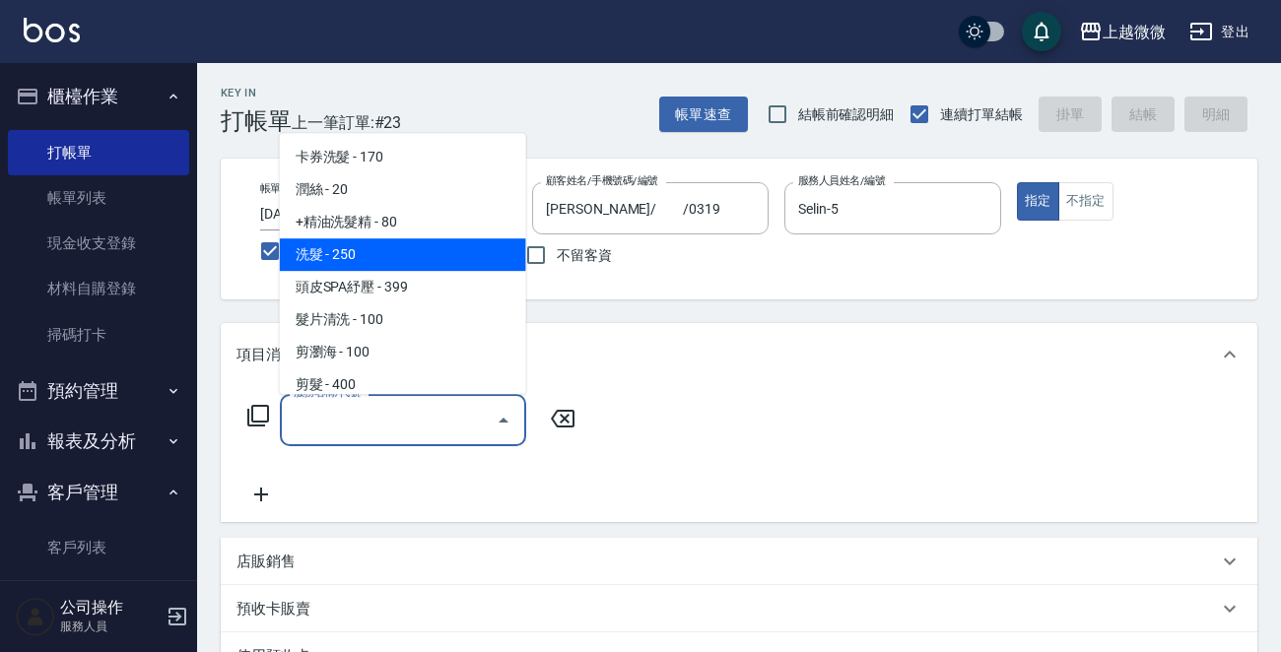
click at [392, 259] on span "洗髮 - 250" at bounding box center [403, 254] width 246 height 33
type input "洗髮(A03)"
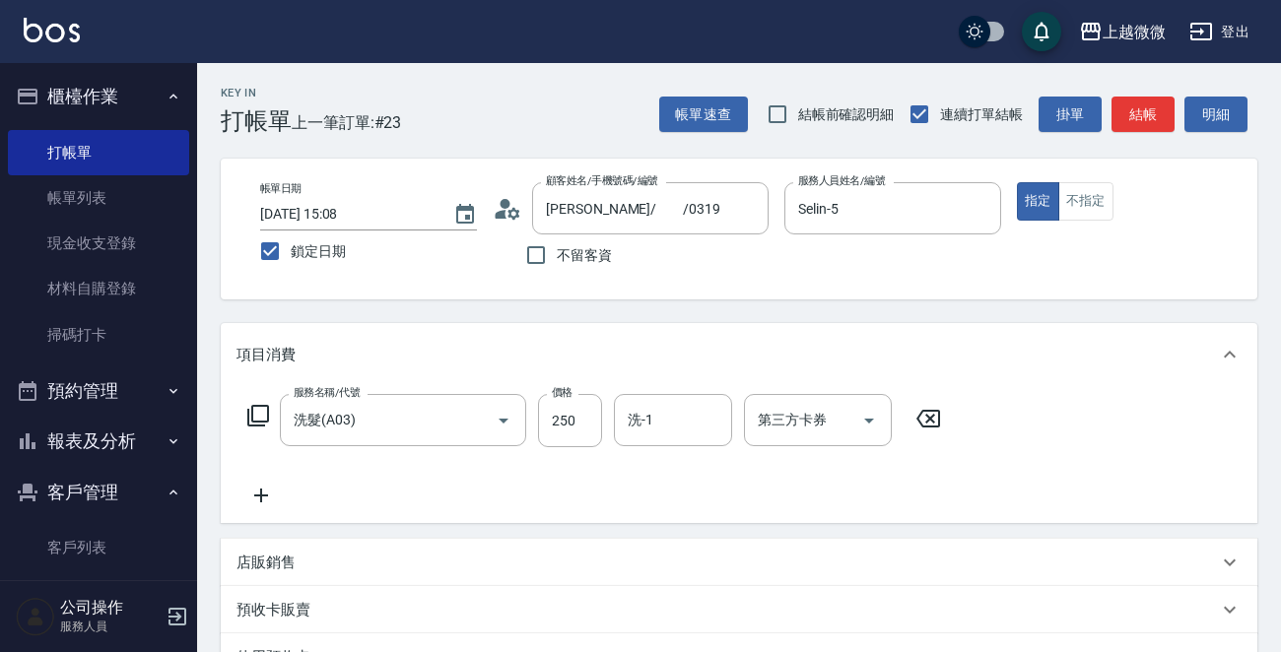
click at [263, 492] on icon at bounding box center [260, 496] width 49 height 24
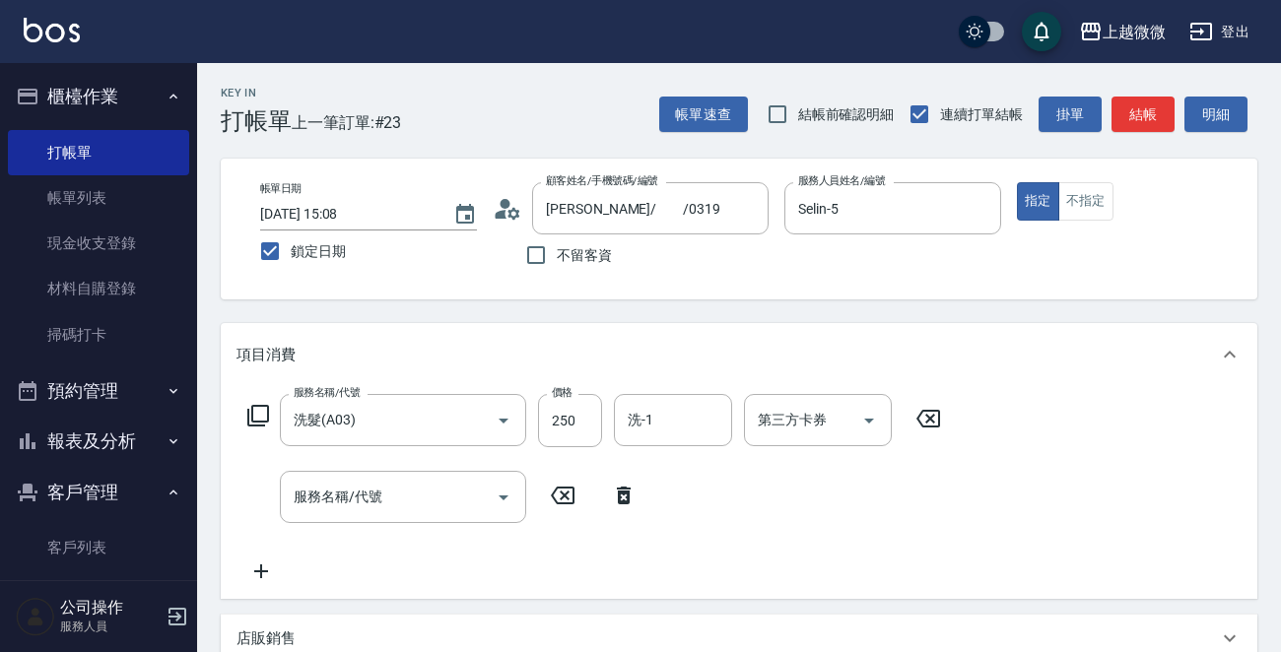
click at [397, 526] on div "服務名稱/代號 洗髮(A03) 服務名稱/代號 價格 250 價格 洗-1 洗-1 第三方卡券 第三方卡券 服務名稱/代號 服務名稱/代號" at bounding box center [594, 488] width 716 height 189
click at [392, 506] on input "服務名稱/代號" at bounding box center [388, 497] width 199 height 34
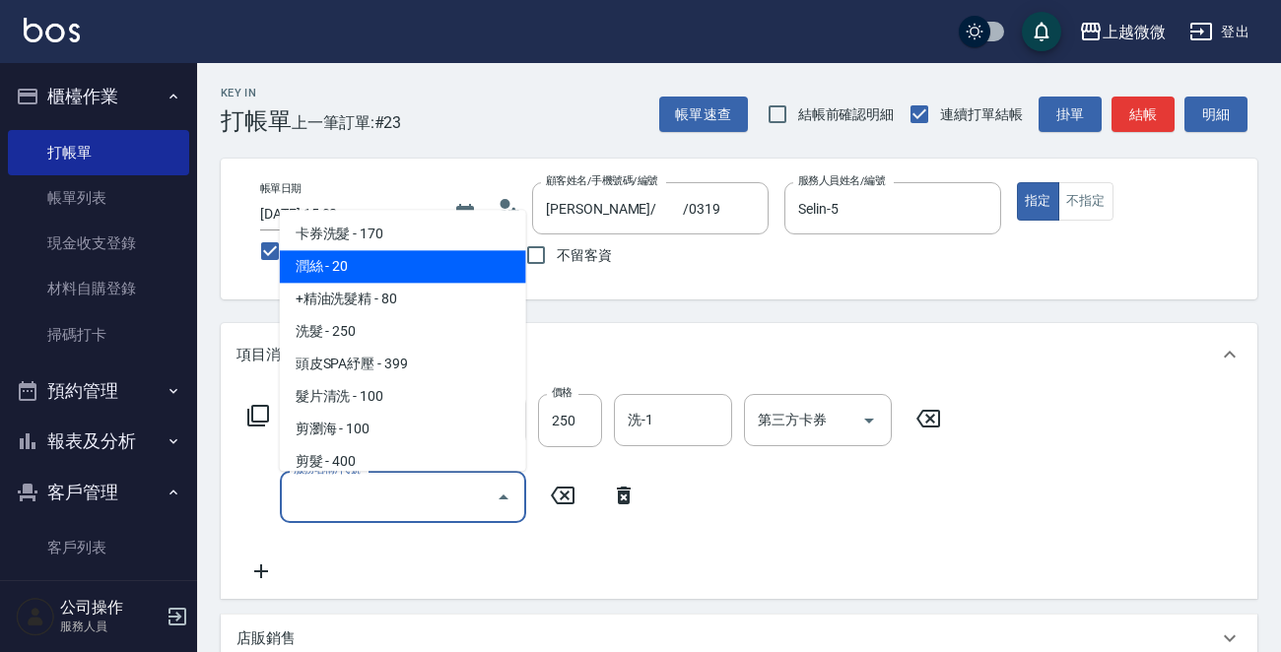
click at [448, 257] on span "潤絲 - 20" at bounding box center [403, 267] width 246 height 33
type input "潤絲(A01)"
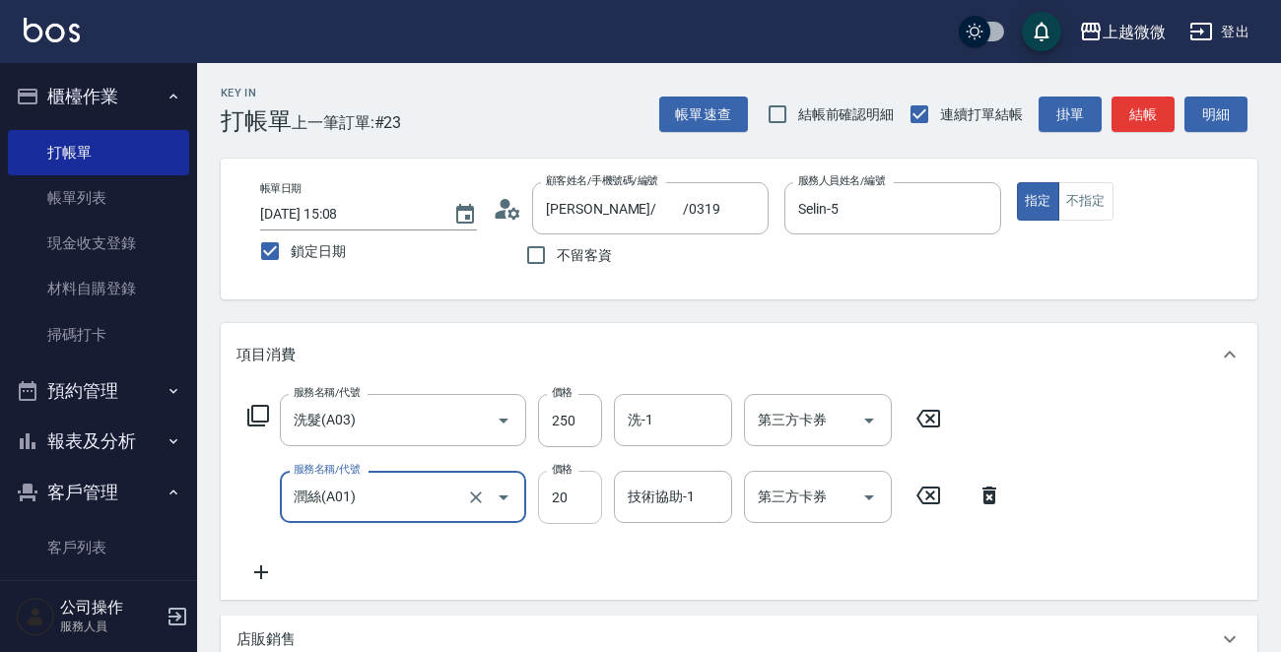
click at [572, 502] on input "20" at bounding box center [570, 497] width 64 height 53
type input "0"
click at [668, 416] on input "洗-1" at bounding box center [673, 420] width 101 height 34
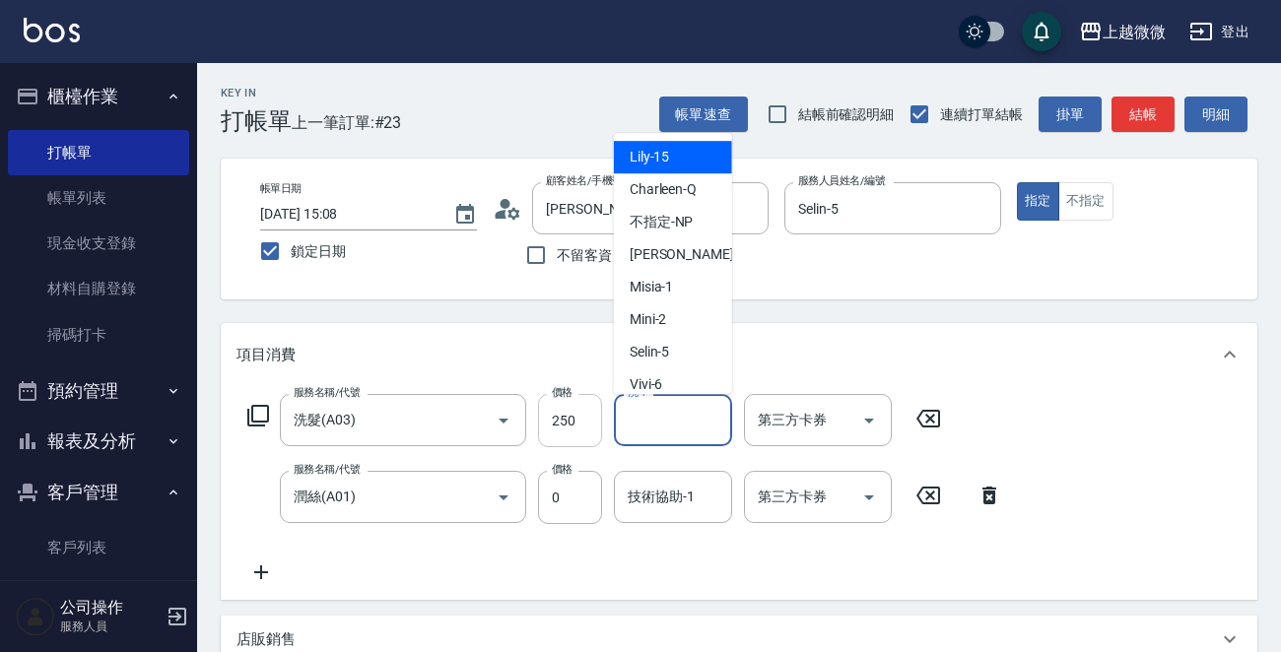
click at [562, 416] on input "250" at bounding box center [570, 420] width 64 height 53
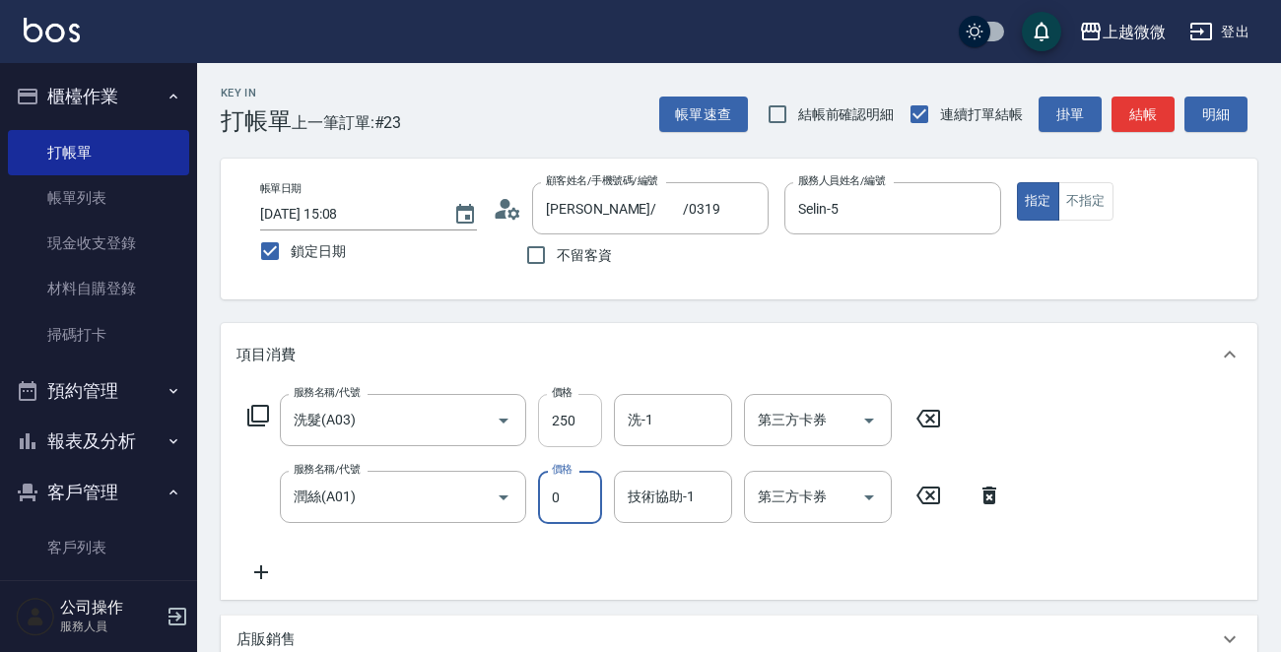
click at [573, 417] on input "250" at bounding box center [570, 420] width 64 height 53
type input "300"
click at [669, 421] on input "洗-1" at bounding box center [673, 420] width 101 height 34
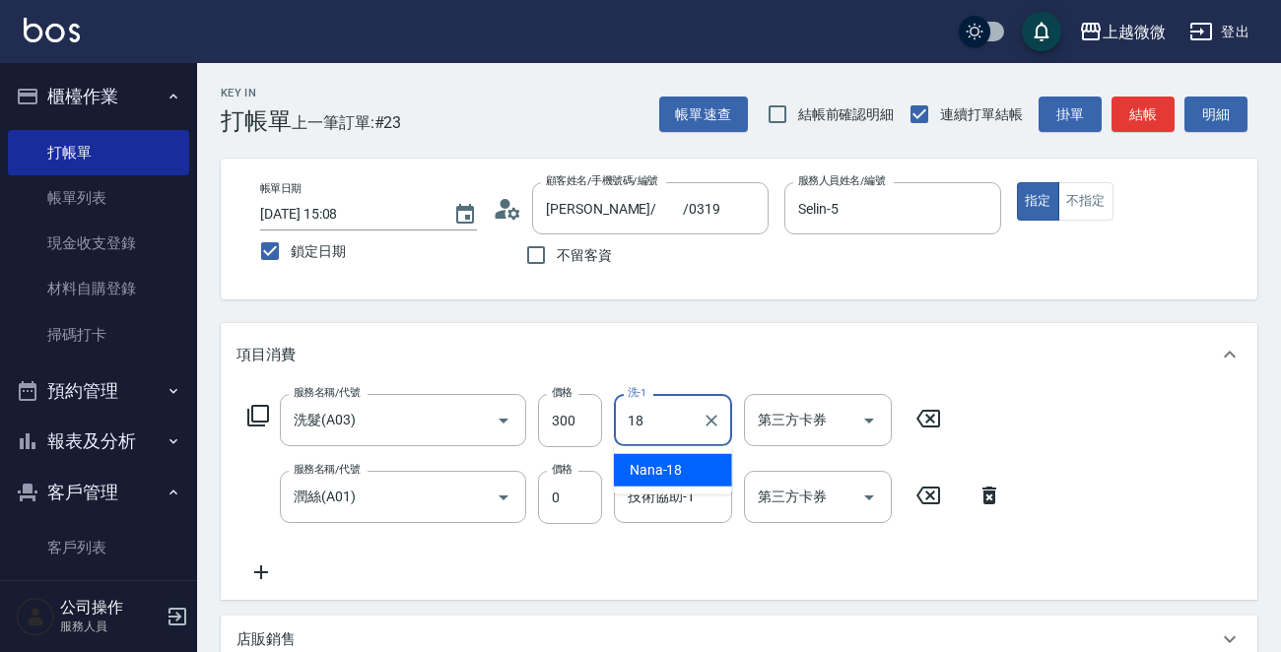
click at [677, 455] on div "Nana -18" at bounding box center [673, 470] width 118 height 33
type input "Nana-18"
click at [676, 490] on div "技術協助-1 技術協助-1" at bounding box center [673, 497] width 118 height 52
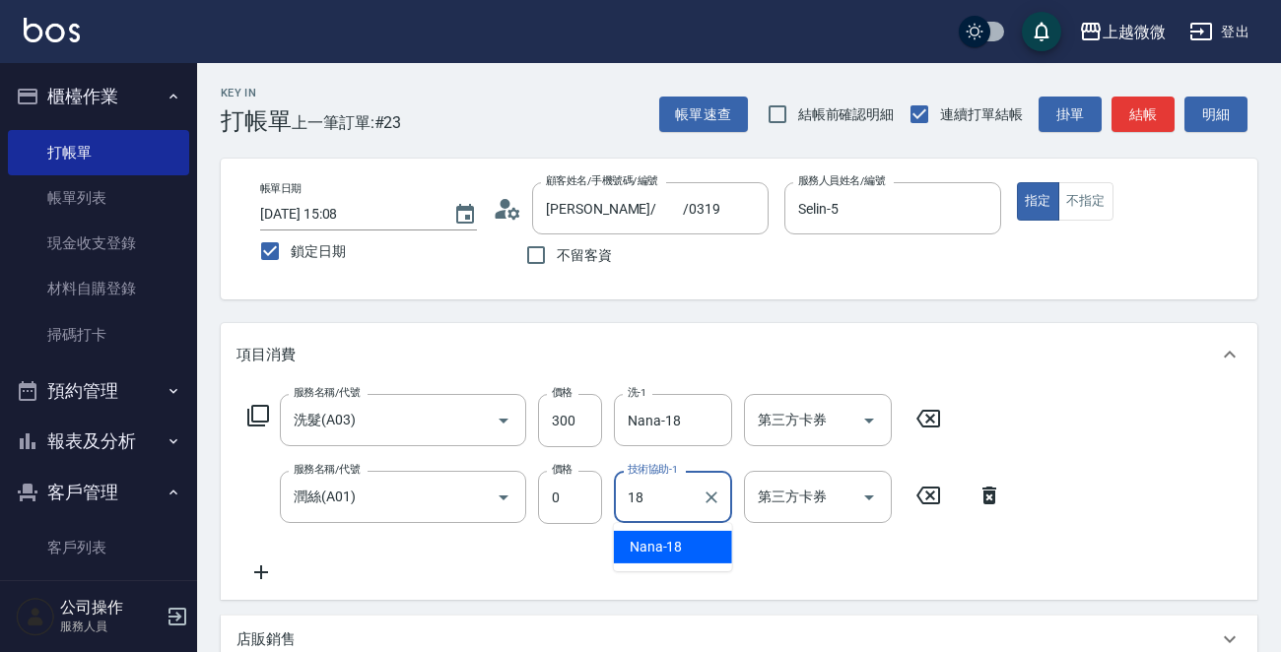
click at [672, 537] on span "Nana -18" at bounding box center [656, 547] width 53 height 21
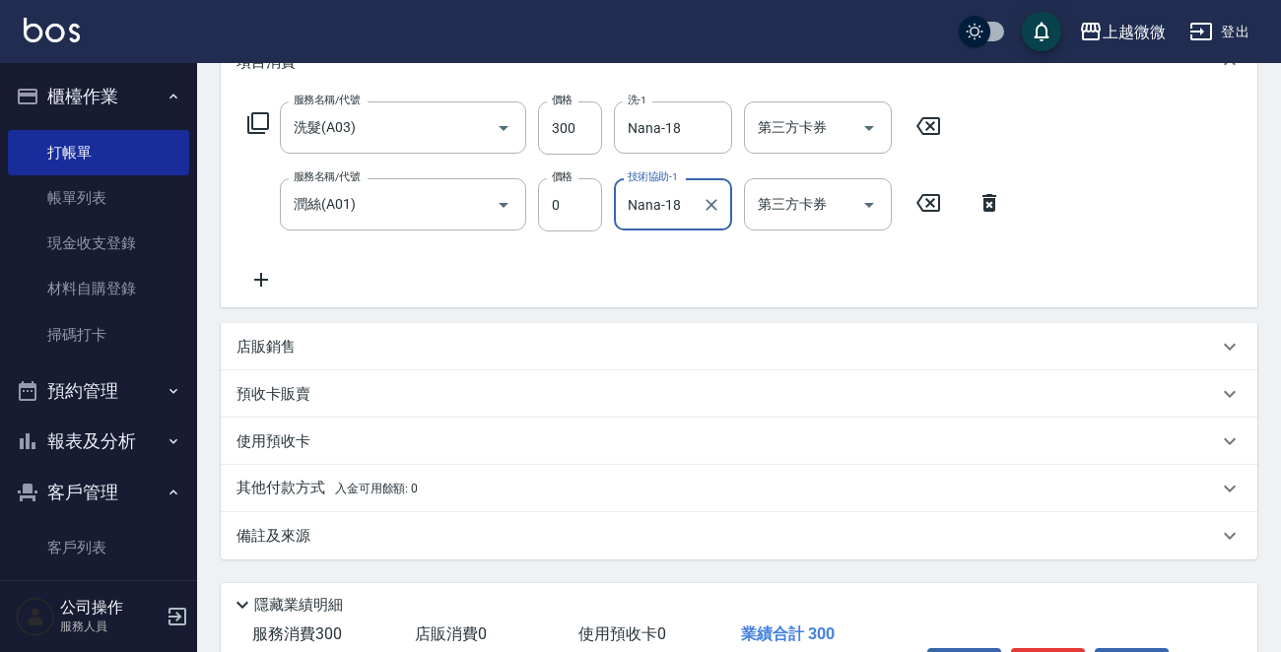
scroll to position [419, 0]
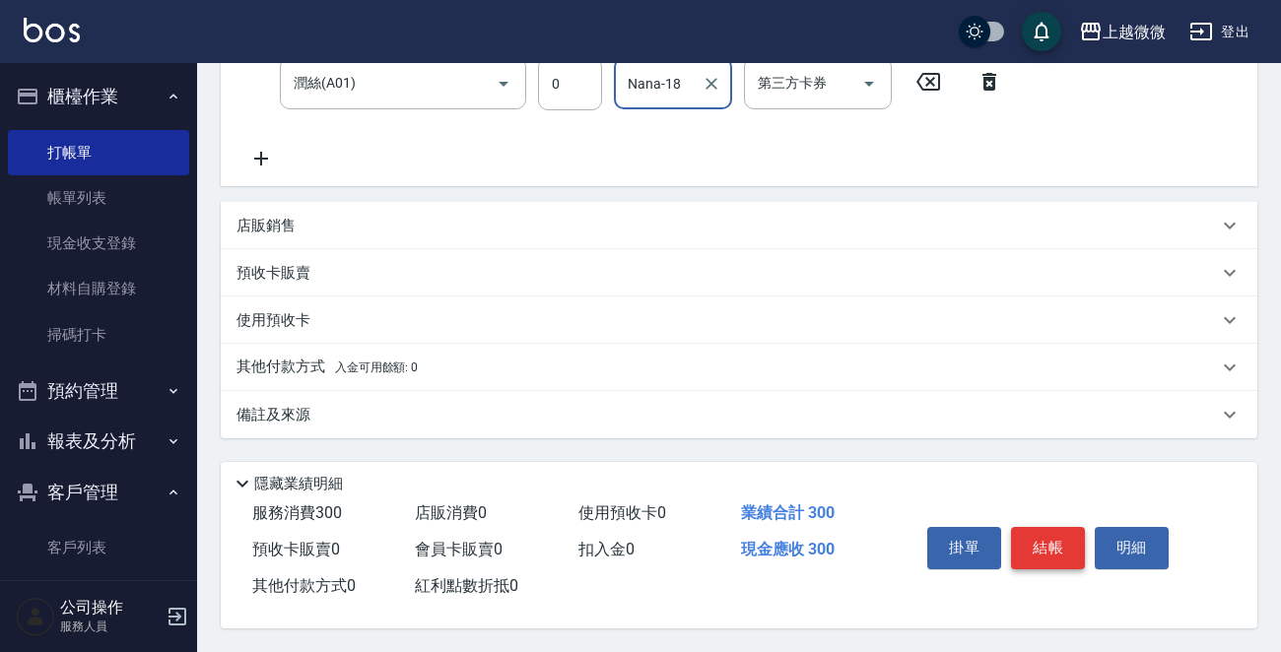
type input "Nana-18"
click at [1049, 548] on button "結帳" at bounding box center [1048, 547] width 74 height 41
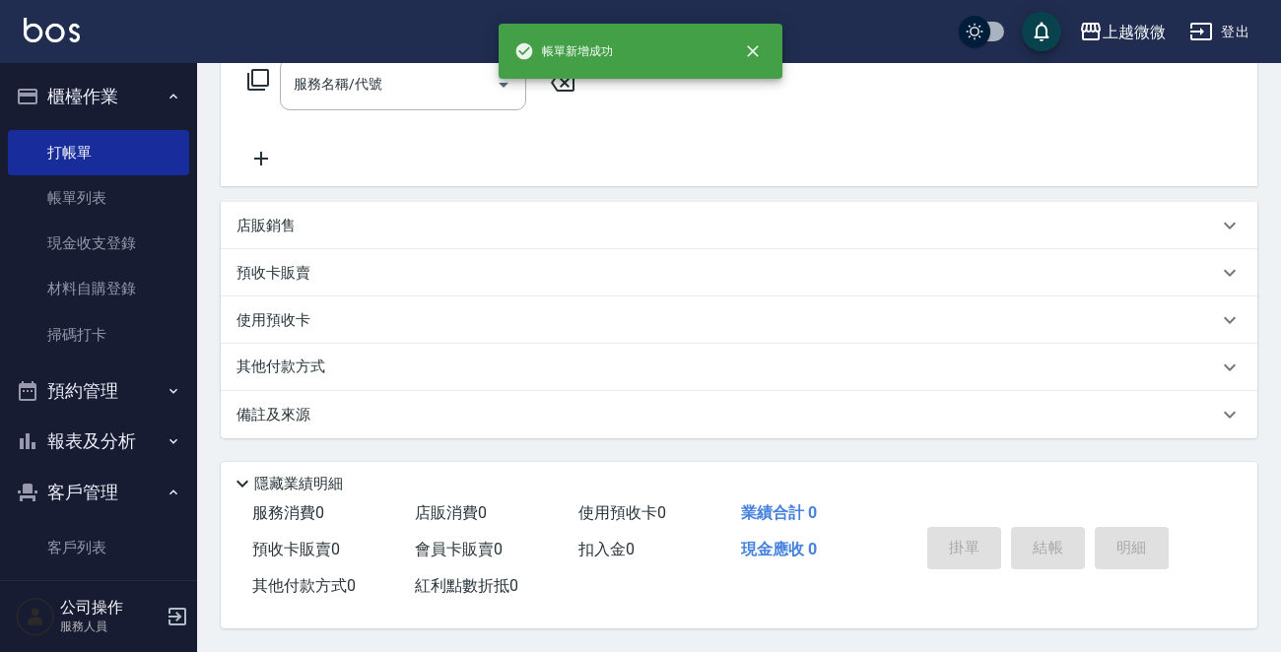
scroll to position [0, 0]
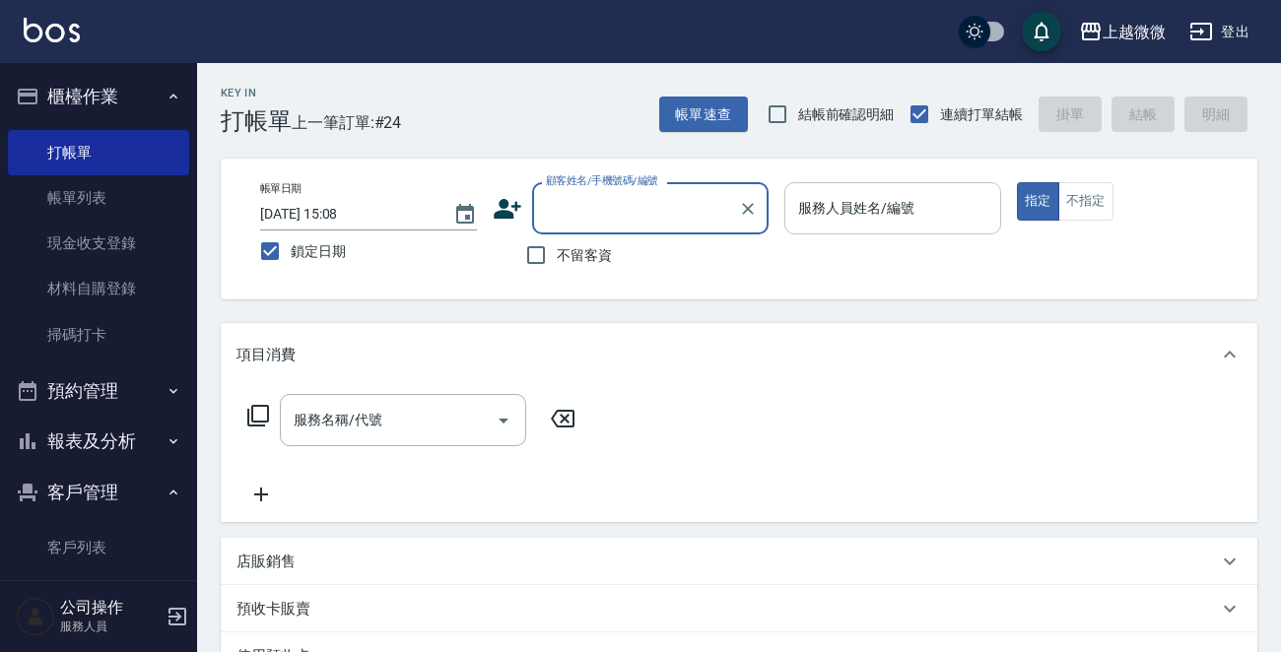
click at [843, 206] on div "服務人員姓名/編號 服務人員姓名/編號" at bounding box center [892, 208] width 217 height 52
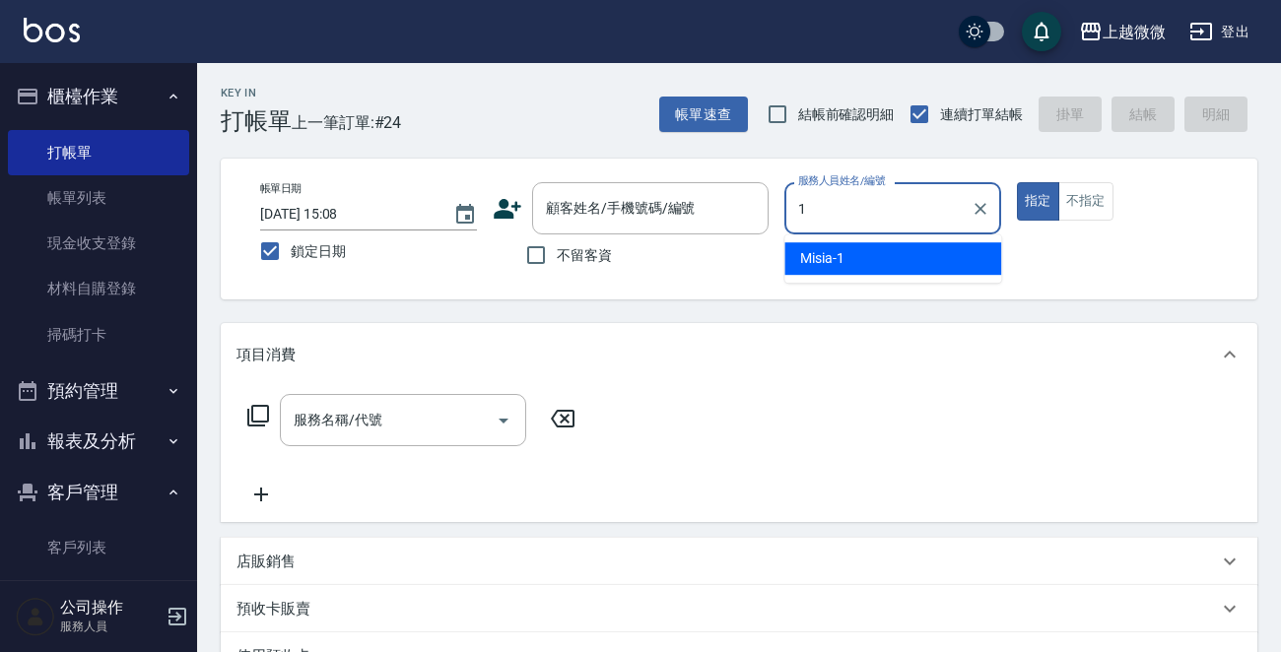
click at [854, 255] on div "Misia -1" at bounding box center [892, 258] width 217 height 33
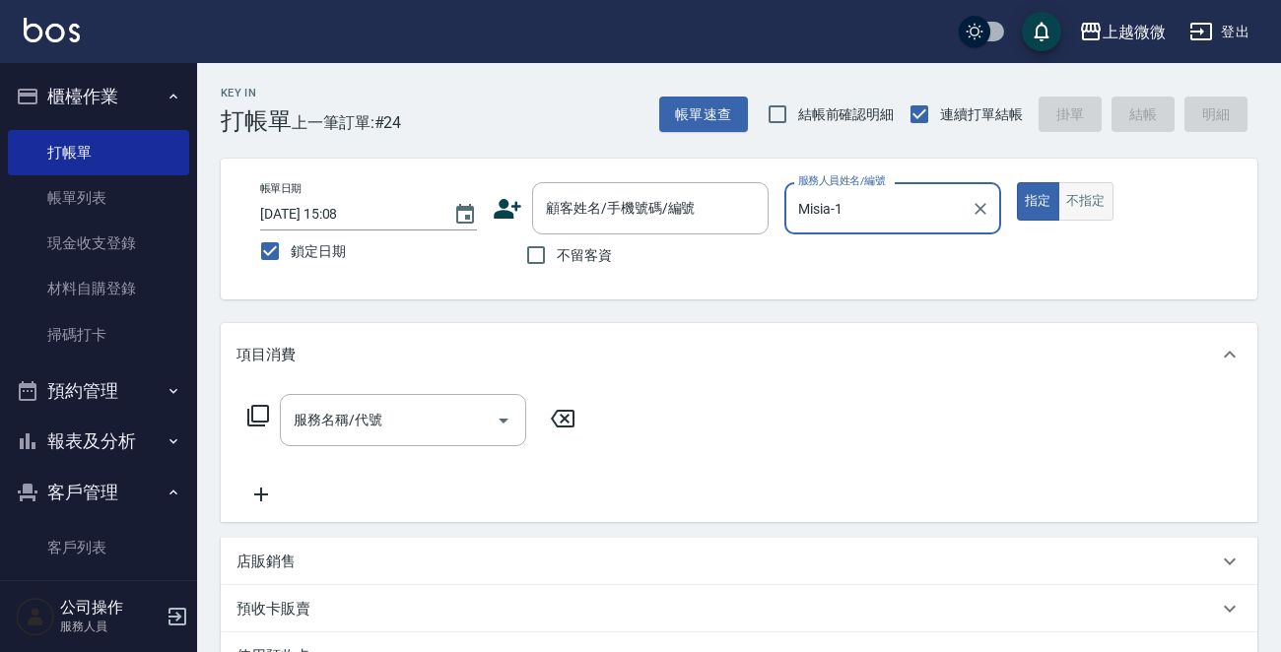
type input "Misia-1"
click at [1068, 205] on button "不指定" at bounding box center [1085, 201] width 55 height 38
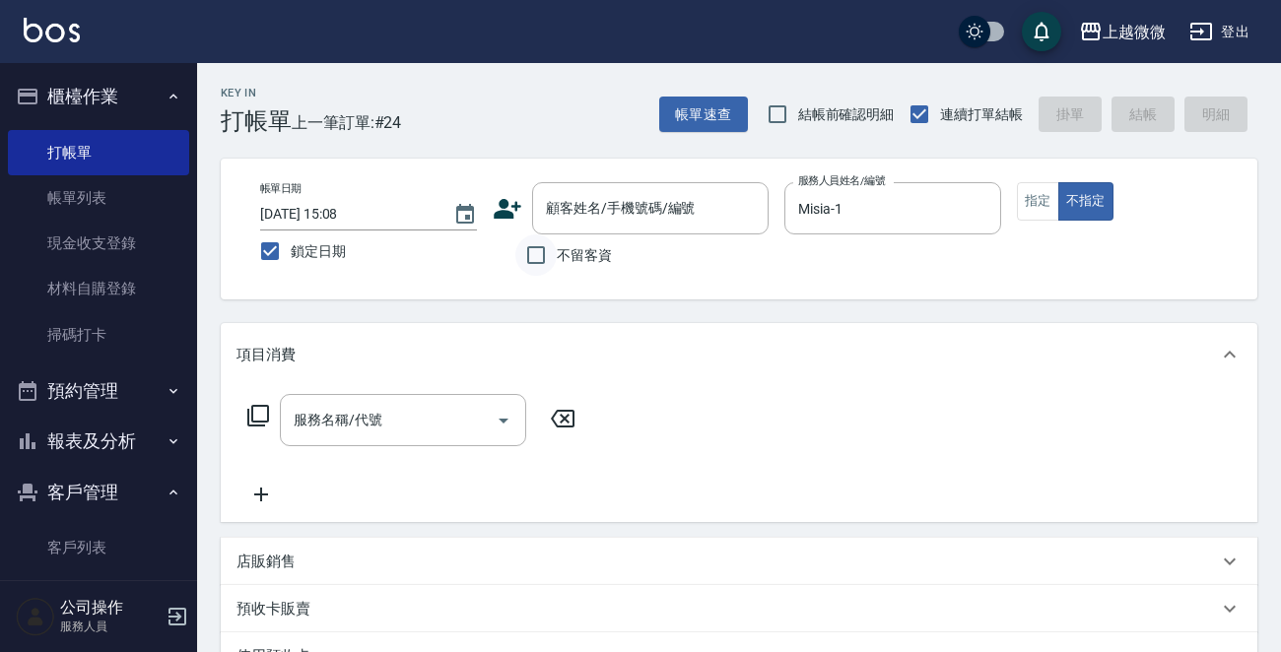
click at [534, 250] on input "不留客資" at bounding box center [535, 255] width 41 height 41
checkbox input "true"
click at [384, 434] on input "服務名稱/代號" at bounding box center [388, 420] width 199 height 34
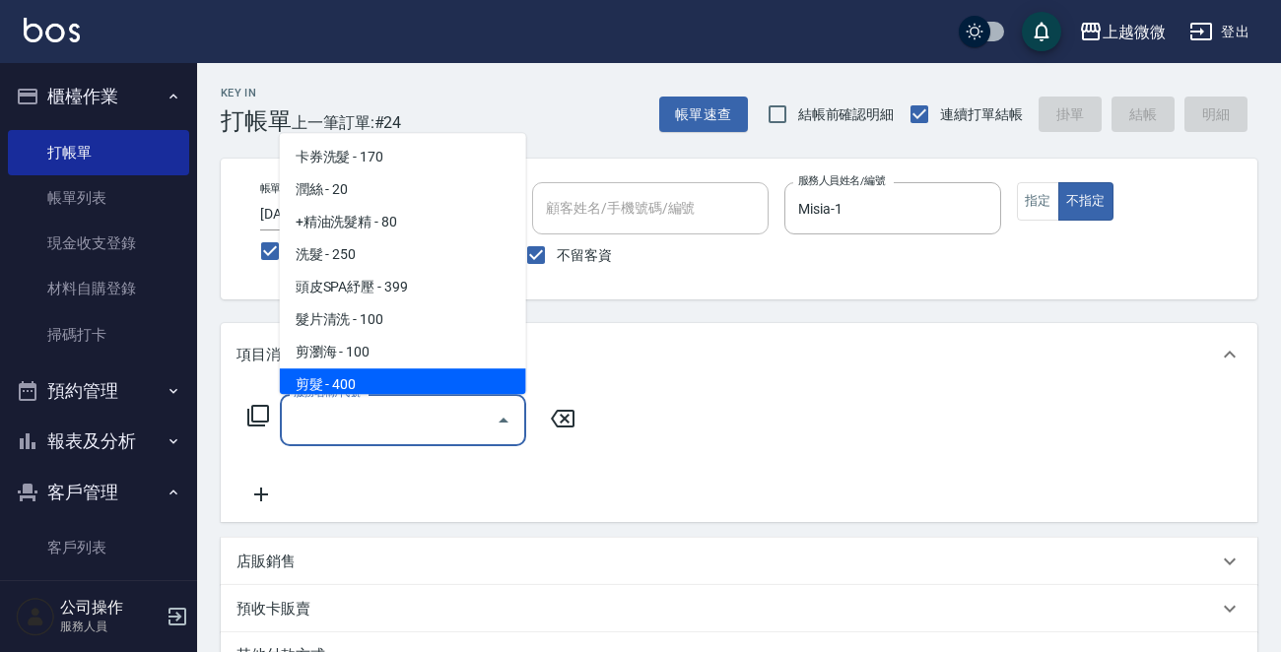
click at [365, 369] on span "剪髮 - 400" at bounding box center [403, 385] width 246 height 33
type input "剪髮(B02)"
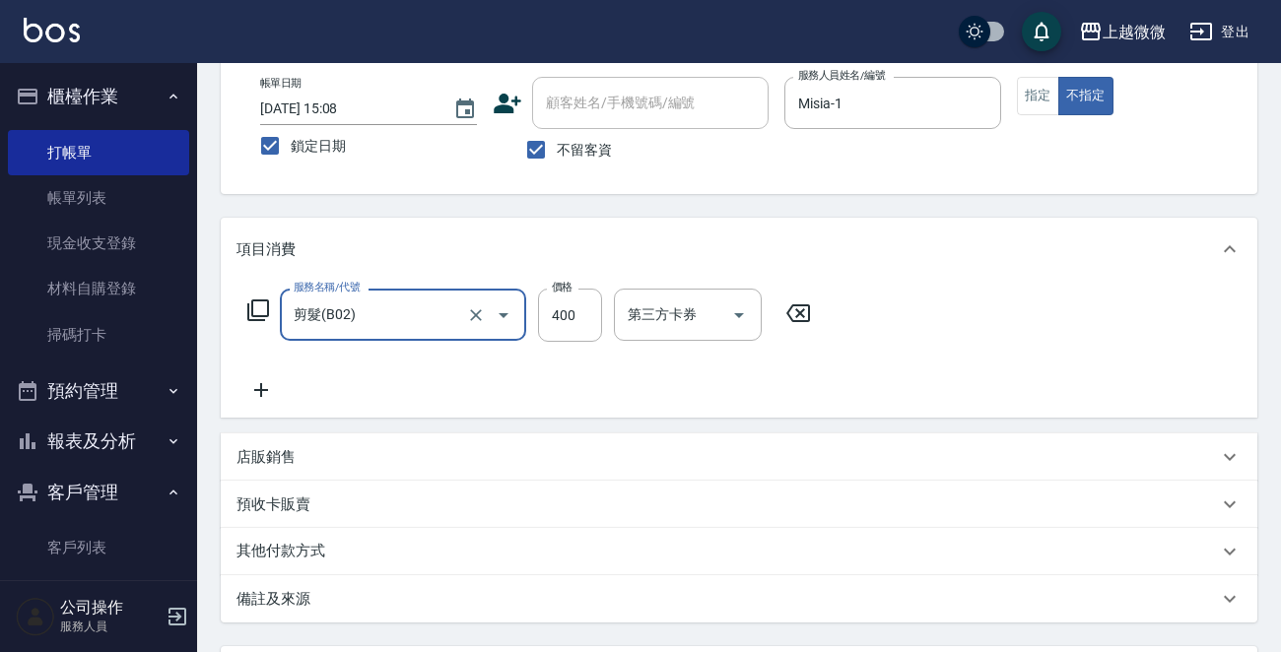
scroll to position [295, 0]
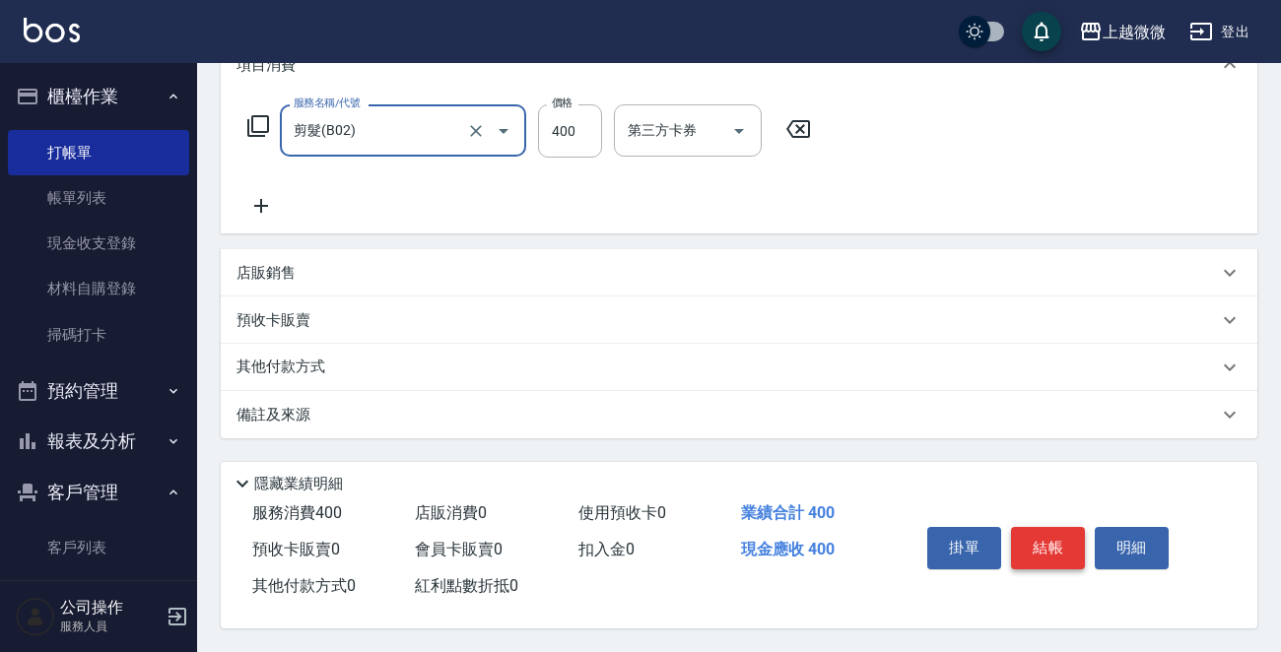
click at [1066, 543] on button "結帳" at bounding box center [1048, 547] width 74 height 41
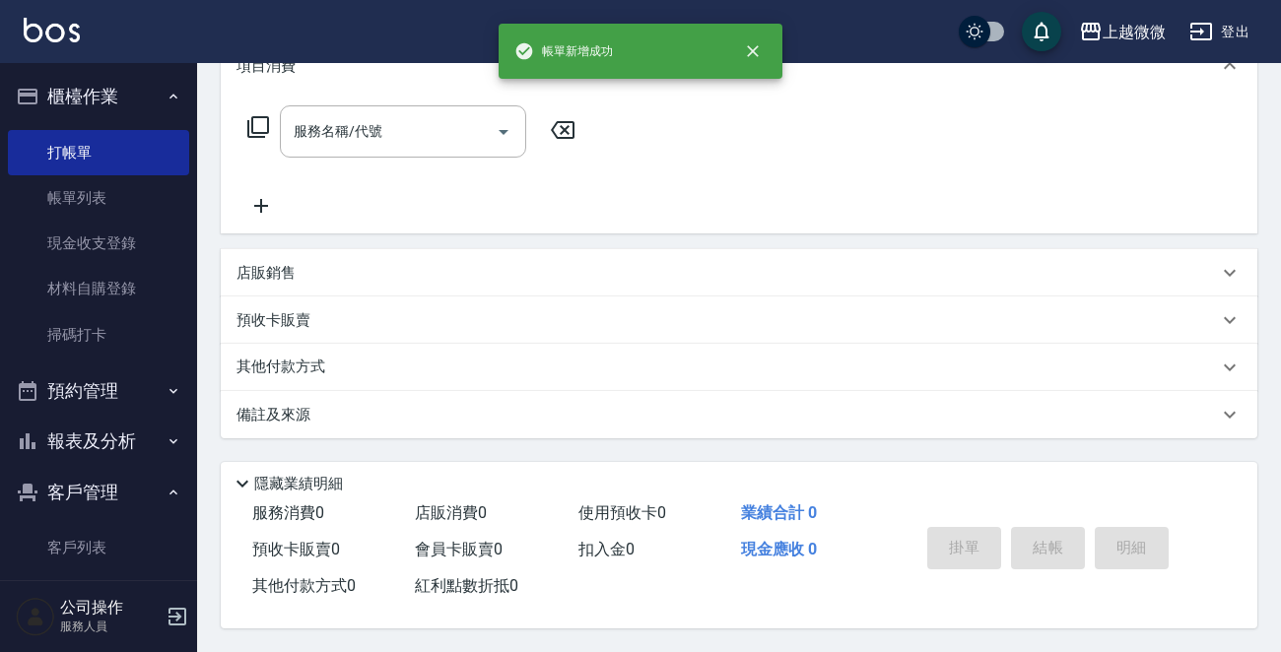
scroll to position [0, 0]
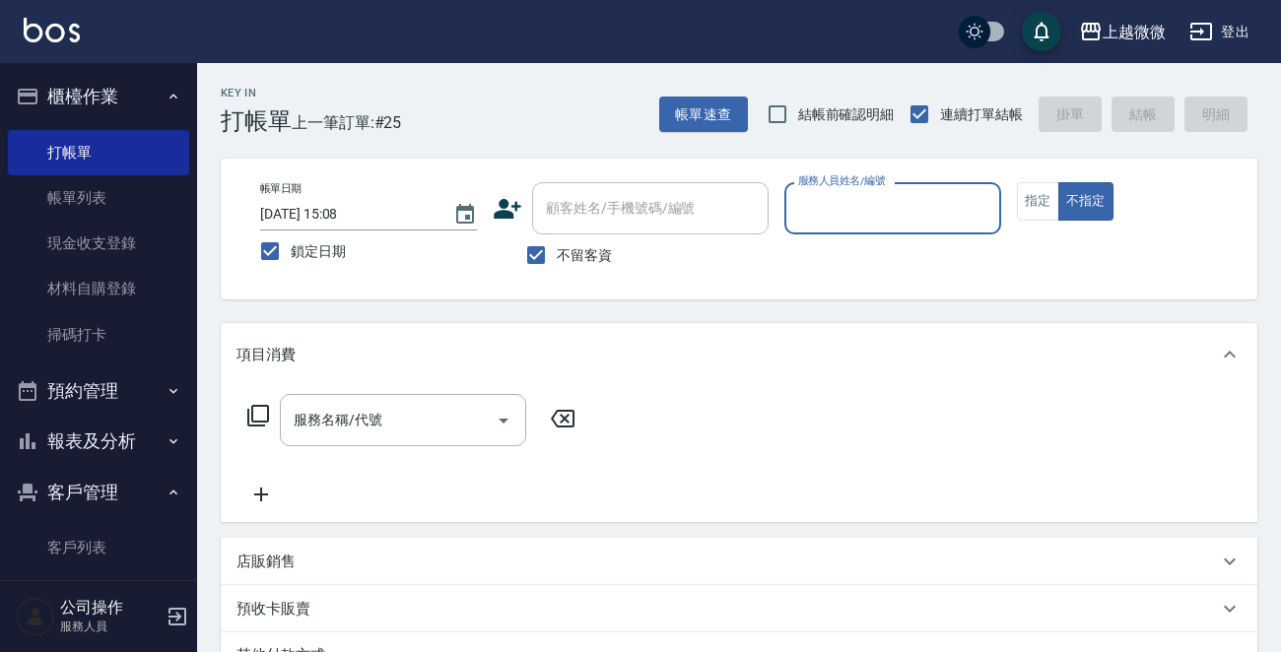
click at [899, 205] on input "服務人員姓名/編號" at bounding box center [892, 208] width 199 height 34
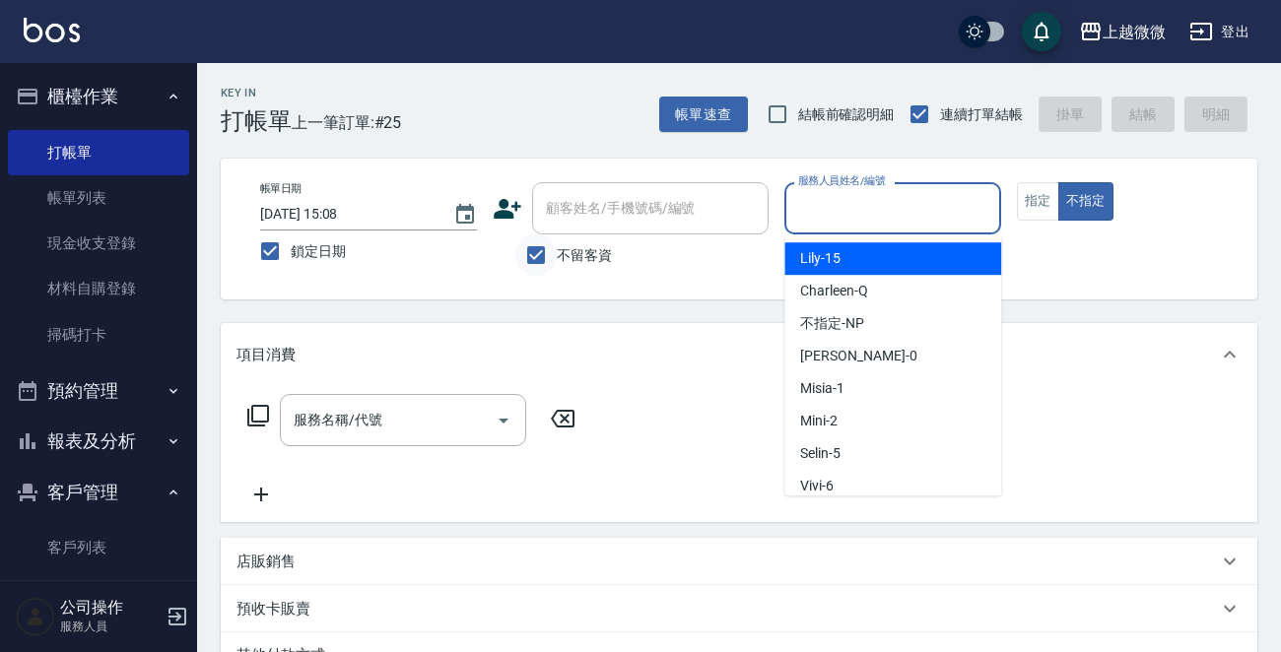
click at [524, 248] on input "不留客資" at bounding box center [535, 255] width 41 height 41
checkbox input "false"
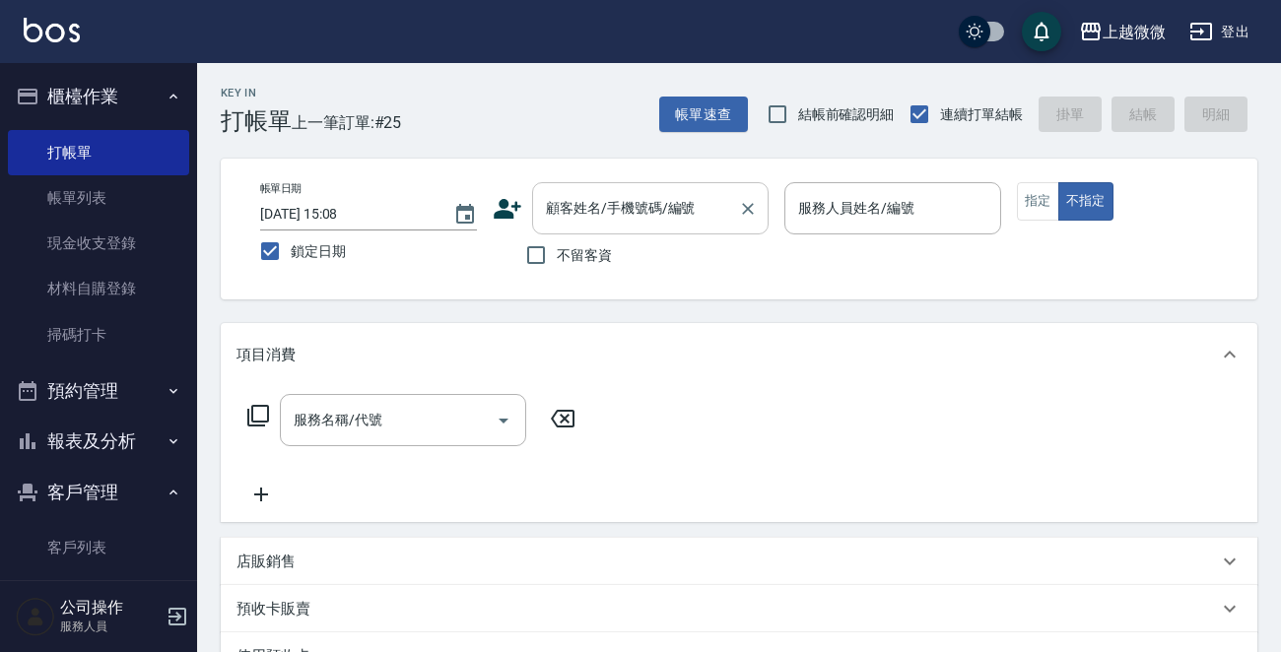
click at [581, 217] on input "顧客姓名/手機號碼/編號" at bounding box center [635, 208] width 189 height 34
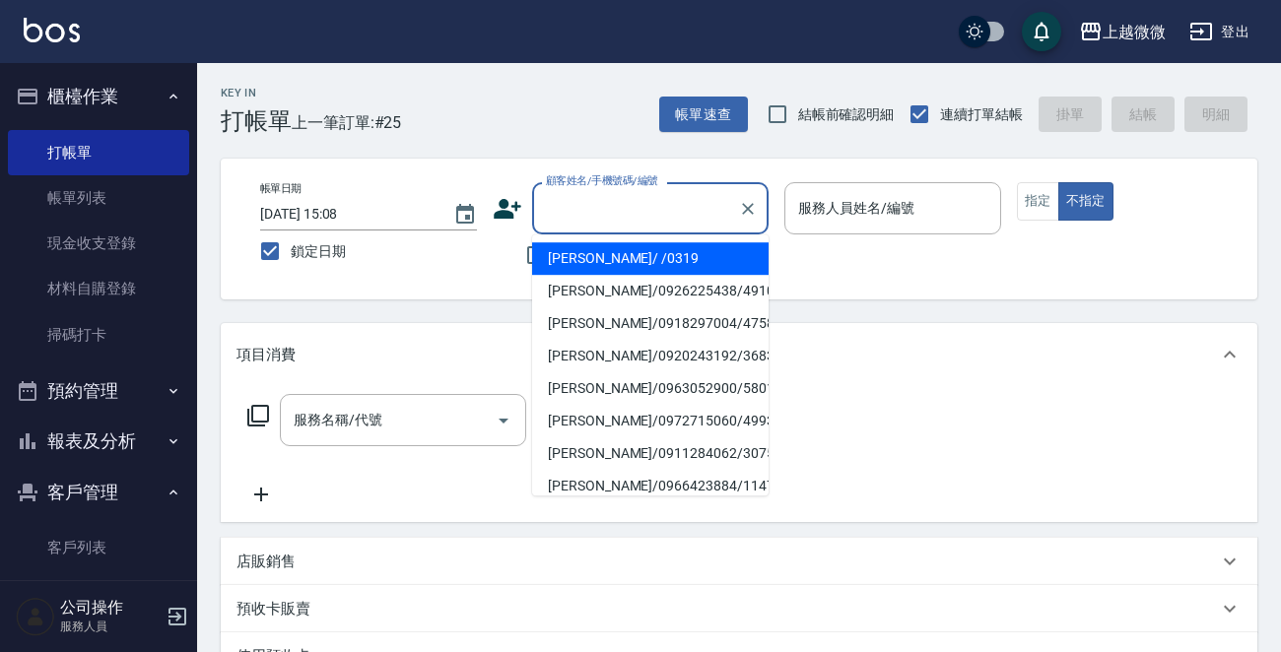
type input "ㄑ"
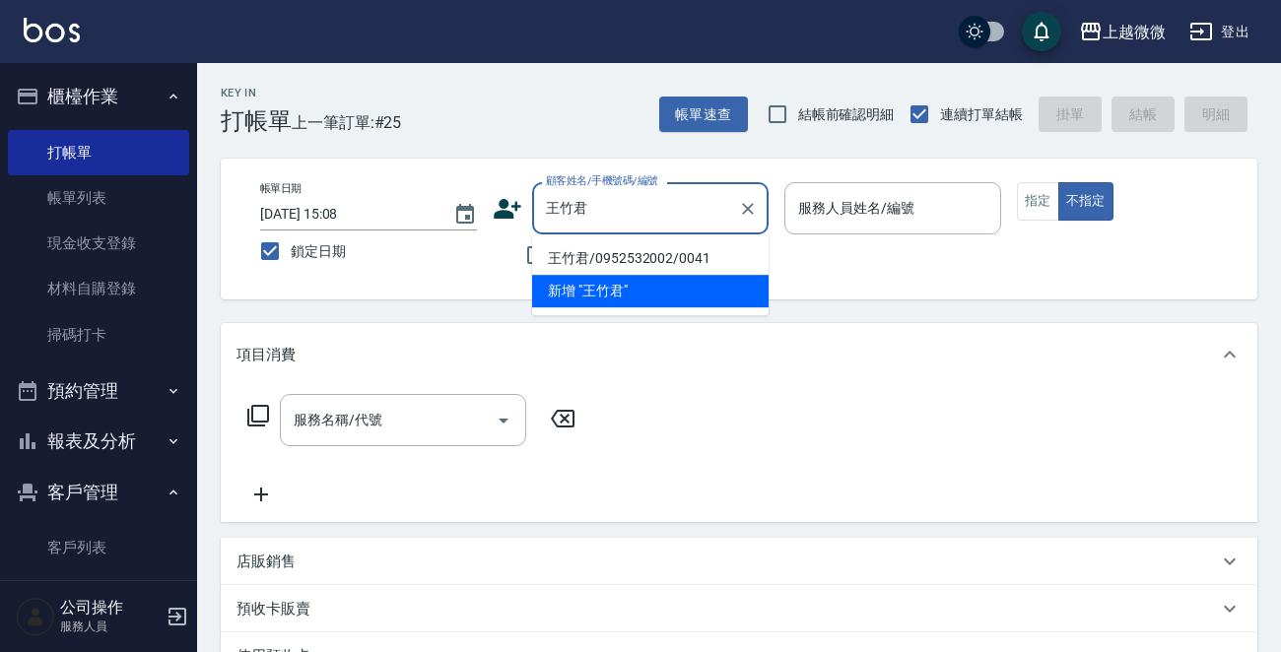
click at [632, 262] on li "王竹君/0952532002/0041" at bounding box center [650, 258] width 236 height 33
type input "王竹君/0952532002/0041"
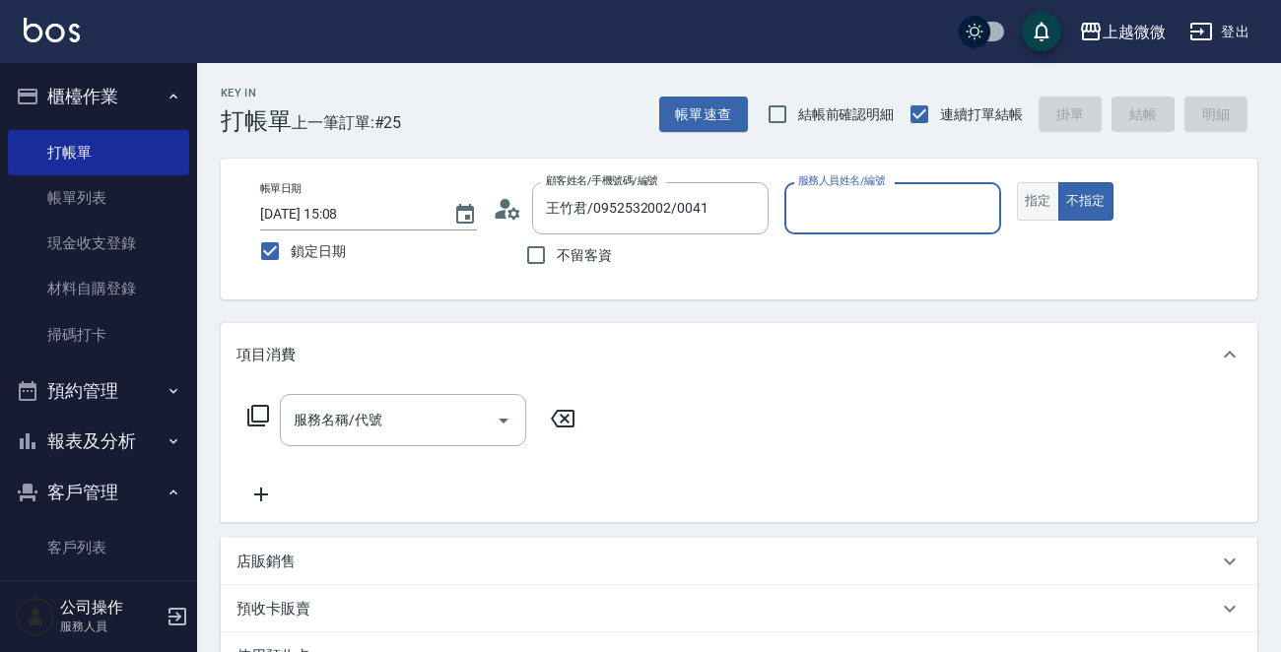
type input "Vivi-6"
click at [1036, 201] on button "指定" at bounding box center [1038, 201] width 42 height 38
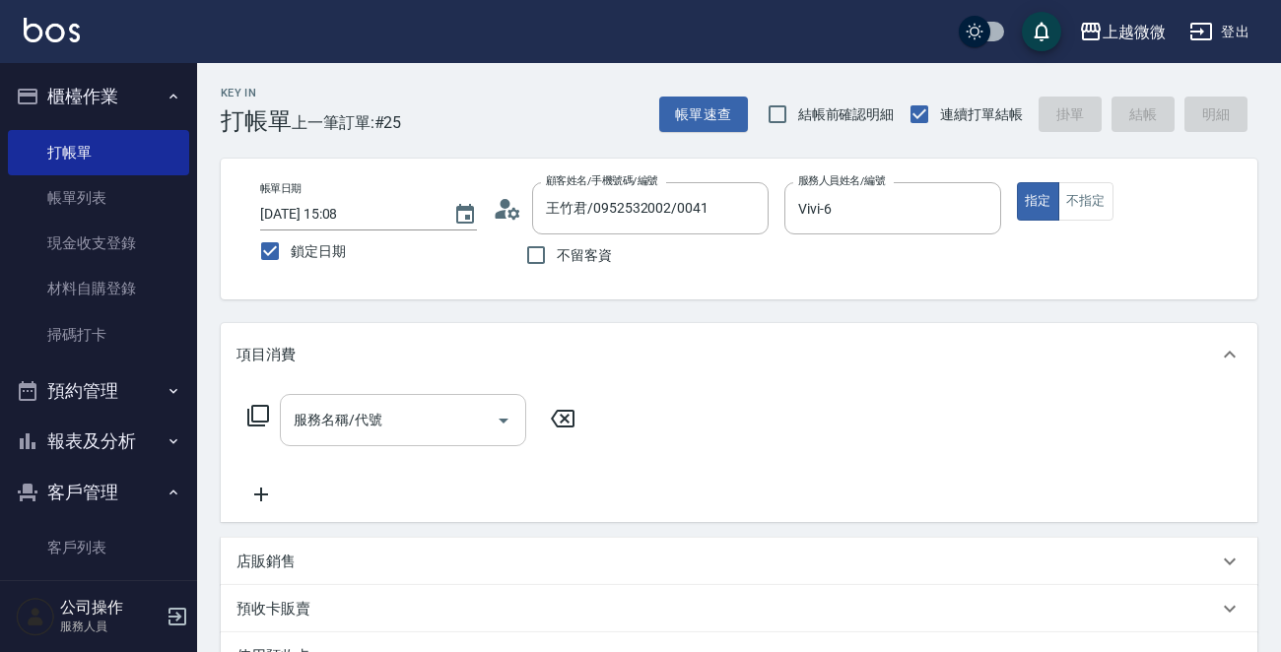
click at [312, 423] on div "服務名稱/代號 服務名稱/代號" at bounding box center [403, 420] width 246 height 52
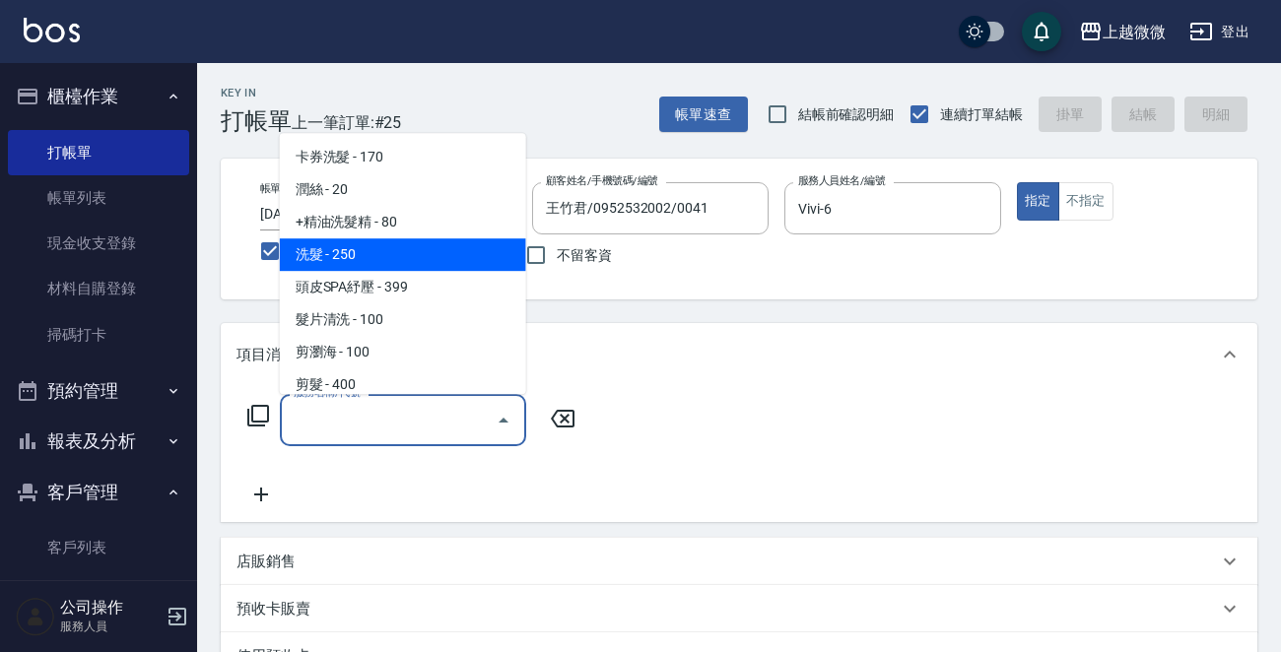
click at [390, 262] on span "洗髮 - 250" at bounding box center [403, 254] width 246 height 33
type input "洗髮(A03)"
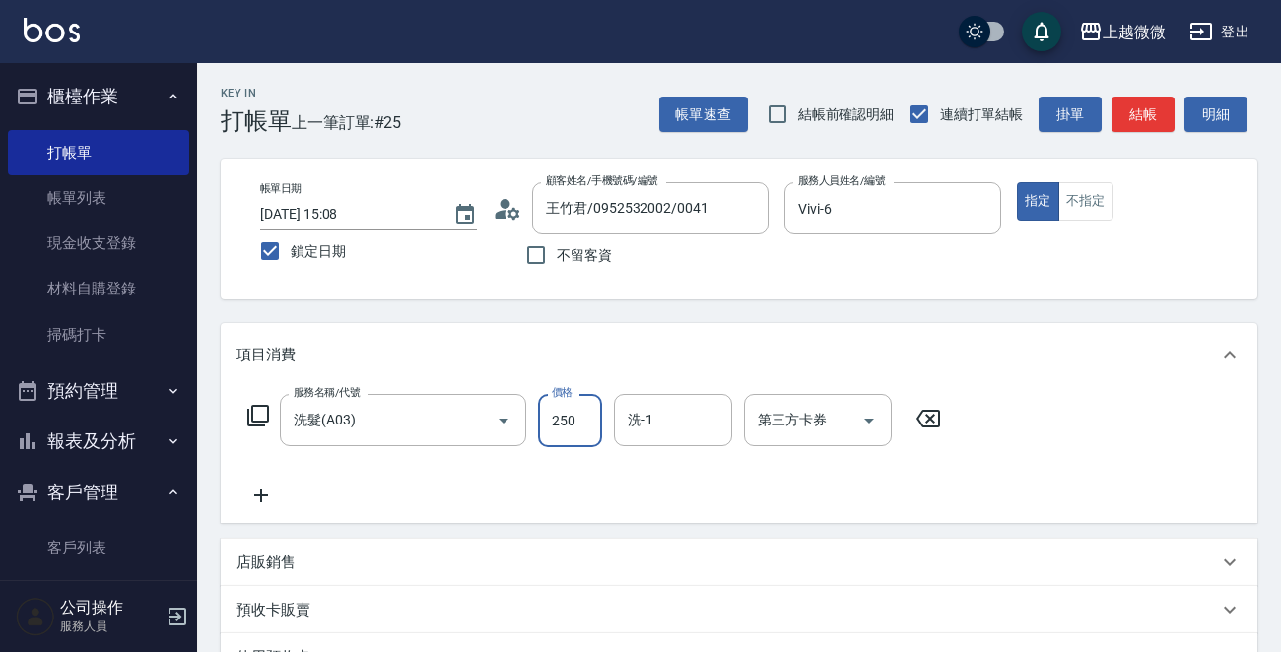
click at [593, 412] on input "250" at bounding box center [570, 420] width 64 height 53
type input "260"
click at [678, 430] on input "洗-1" at bounding box center [673, 420] width 101 height 34
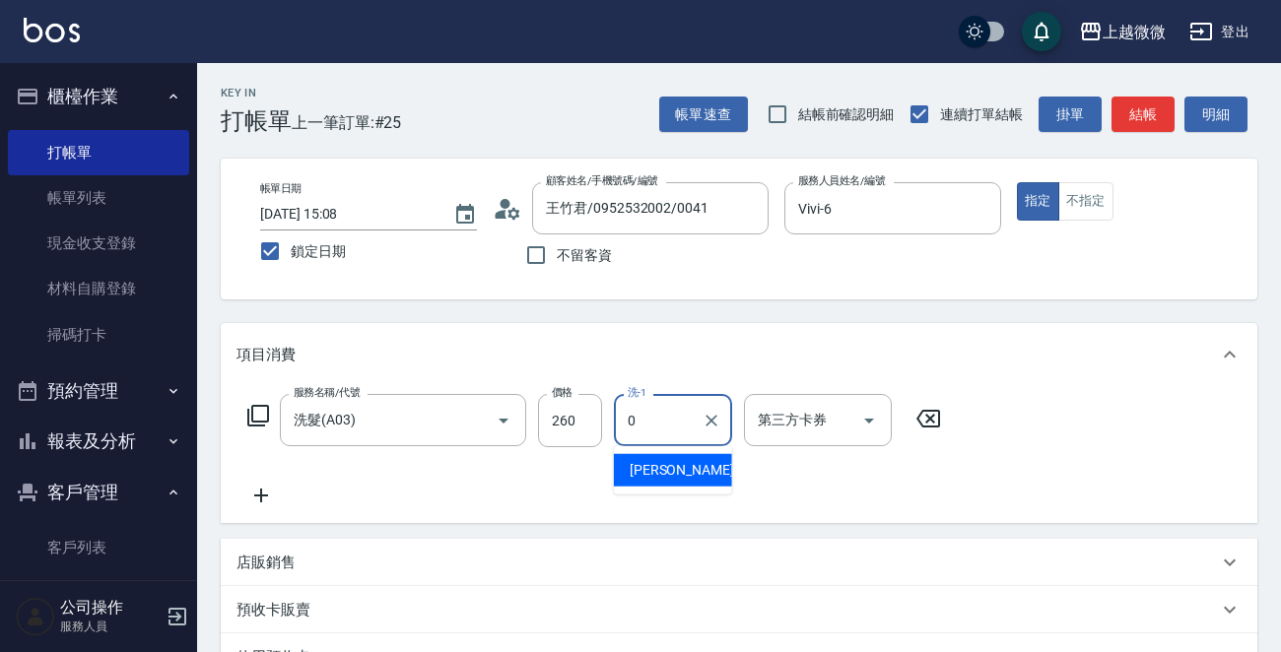
click at [643, 470] on span "[PERSON_NAME] -0" at bounding box center [688, 470] width 116 height 21
type input "[PERSON_NAME]-0"
click at [261, 486] on icon at bounding box center [260, 496] width 49 height 24
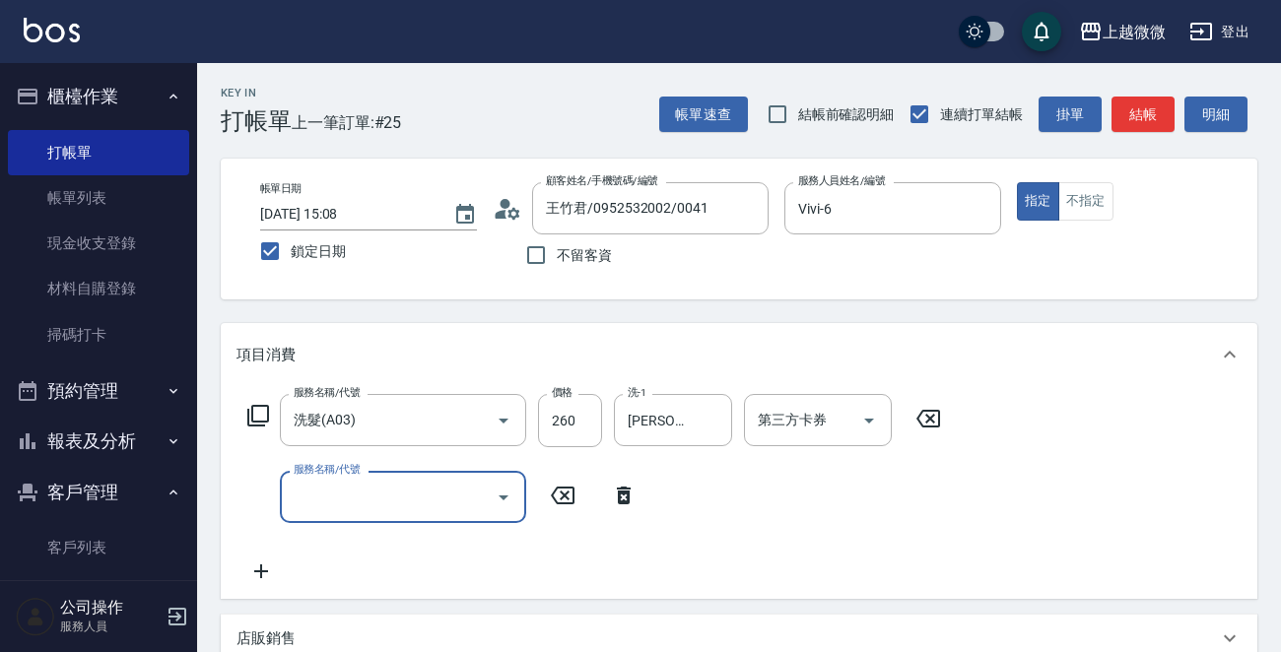
click at [311, 489] on div "服務名稱/代號 服務名稱/代號" at bounding box center [403, 497] width 246 height 52
click at [338, 521] on div "服務名稱/代號" at bounding box center [403, 497] width 246 height 52
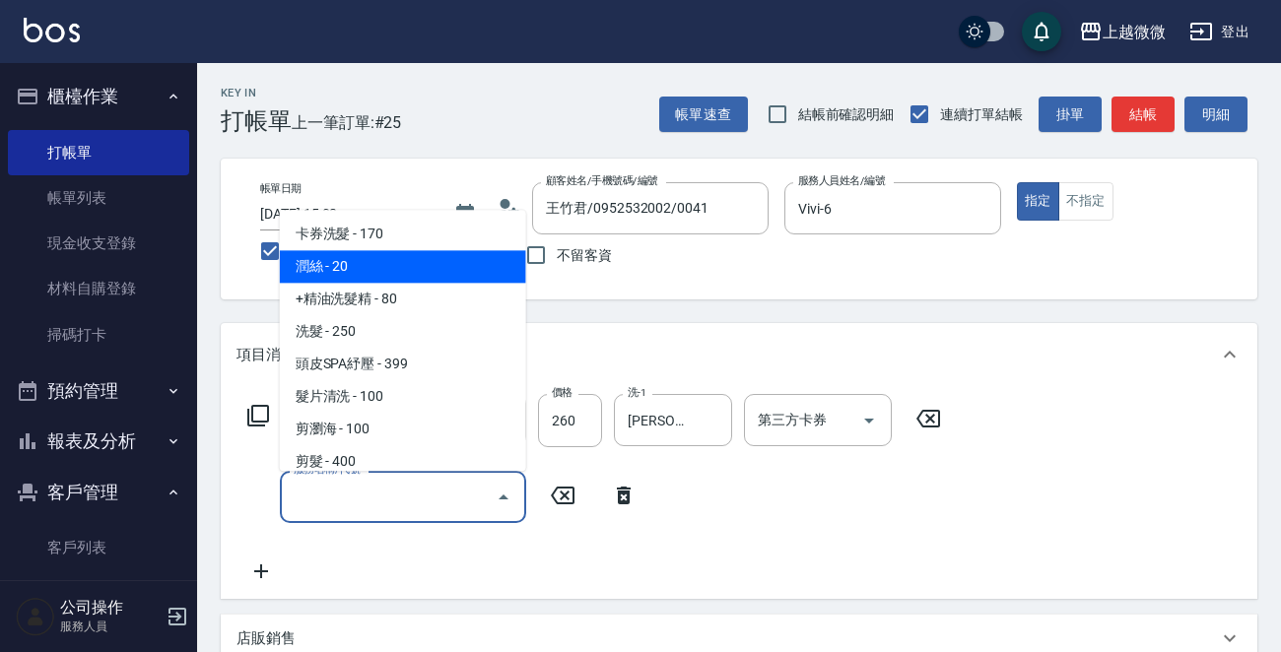
click at [380, 277] on span "潤絲 - 20" at bounding box center [403, 267] width 246 height 33
type input "潤絲(A01)"
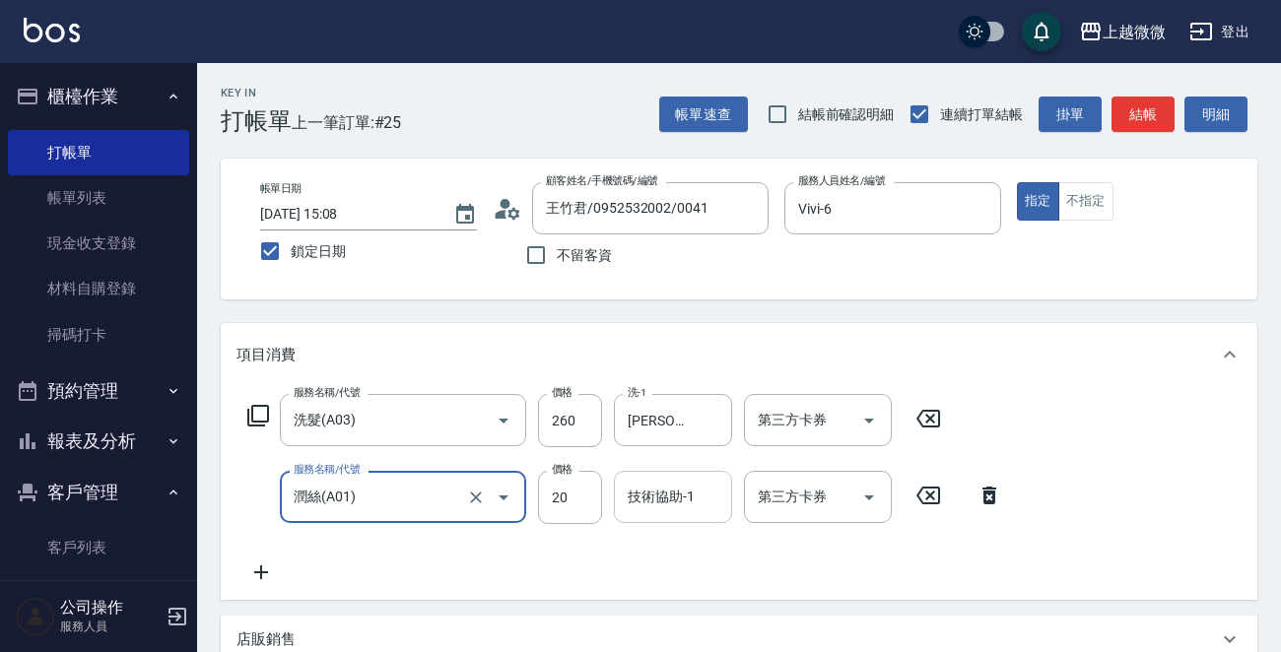
click at [637, 482] on input "技術協助-1" at bounding box center [673, 497] width 101 height 34
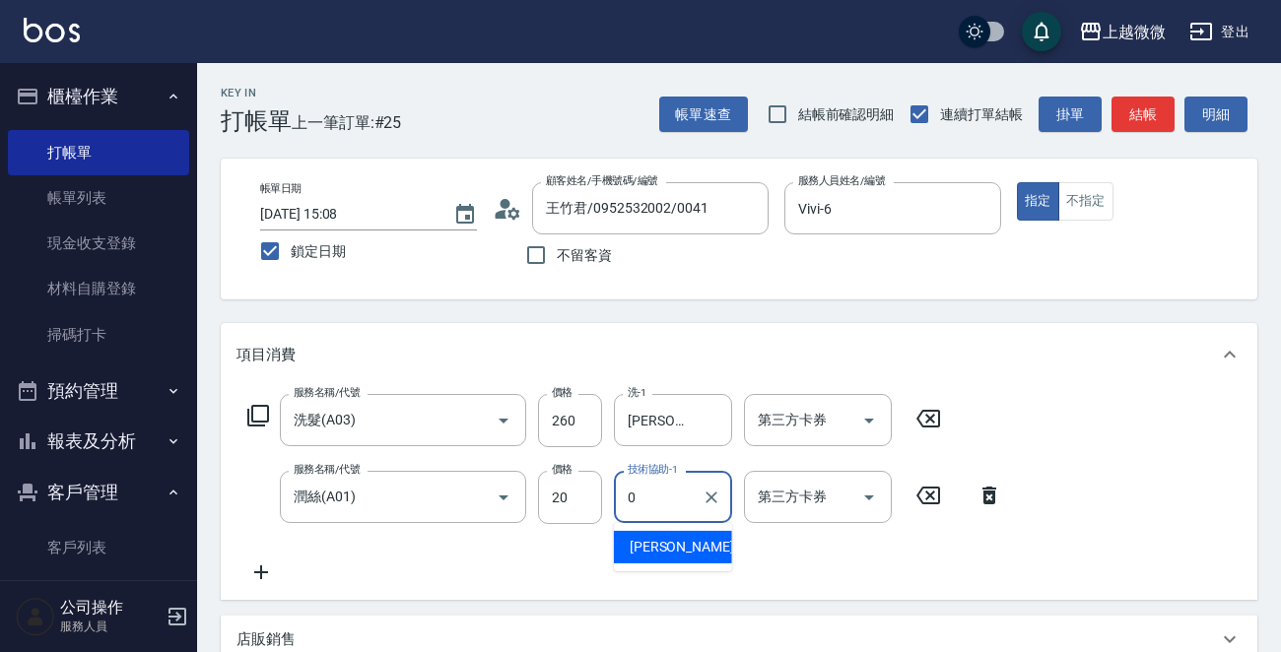
click at [665, 537] on span "[PERSON_NAME] -0" at bounding box center [688, 547] width 116 height 21
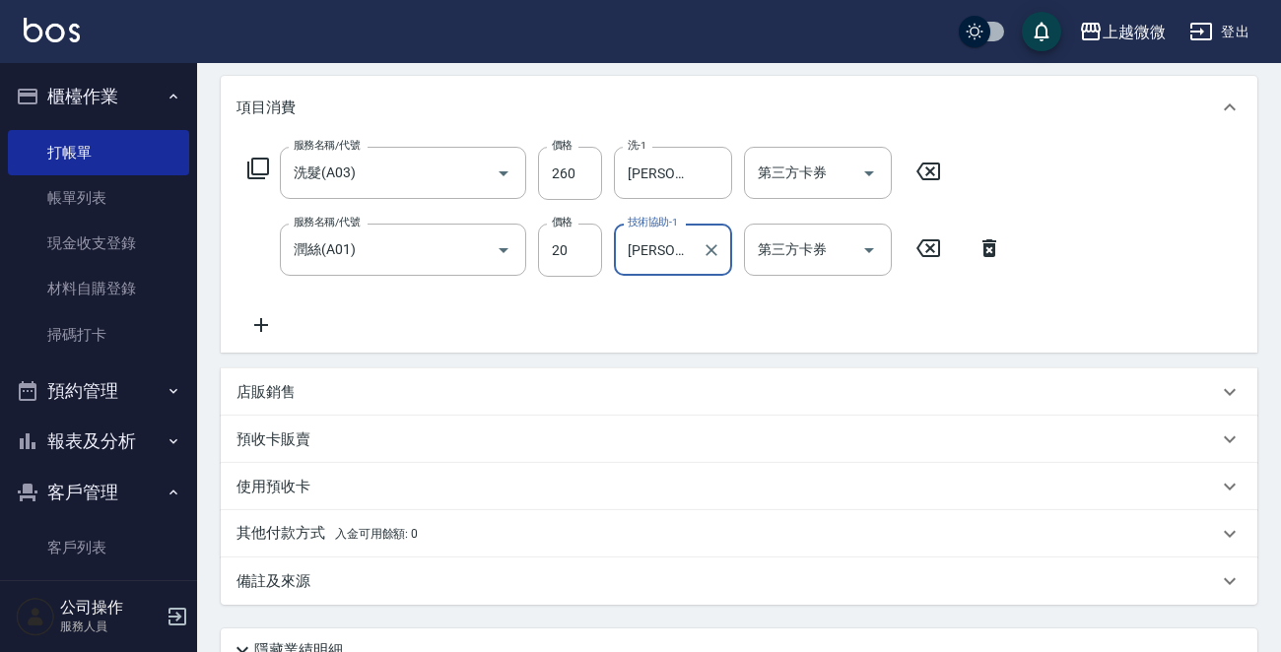
scroll to position [419, 0]
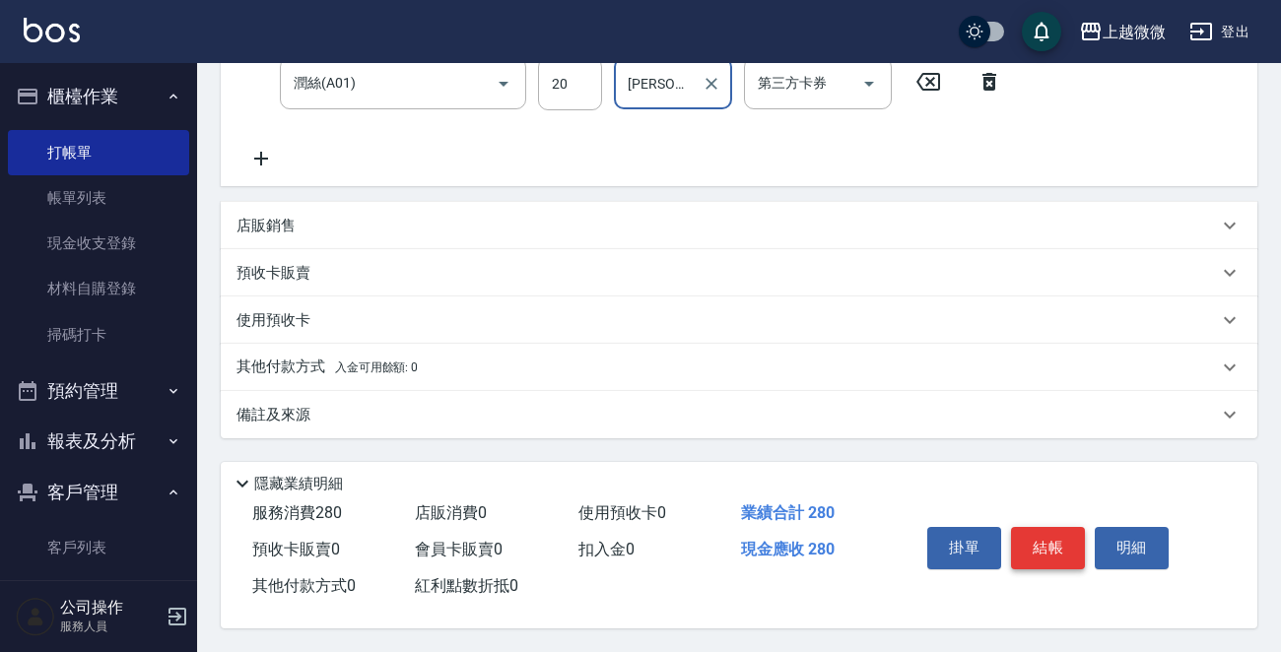
type input "[PERSON_NAME]-0"
click at [1058, 543] on button "結帳" at bounding box center [1048, 547] width 74 height 41
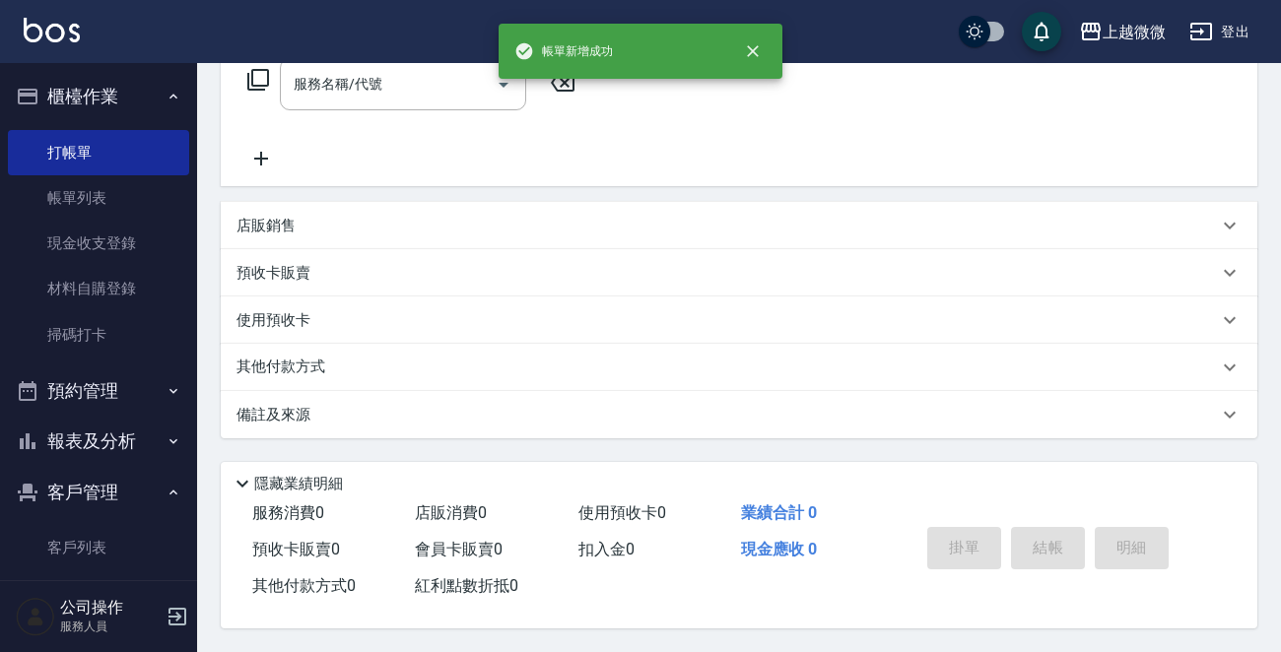
scroll to position [0, 0]
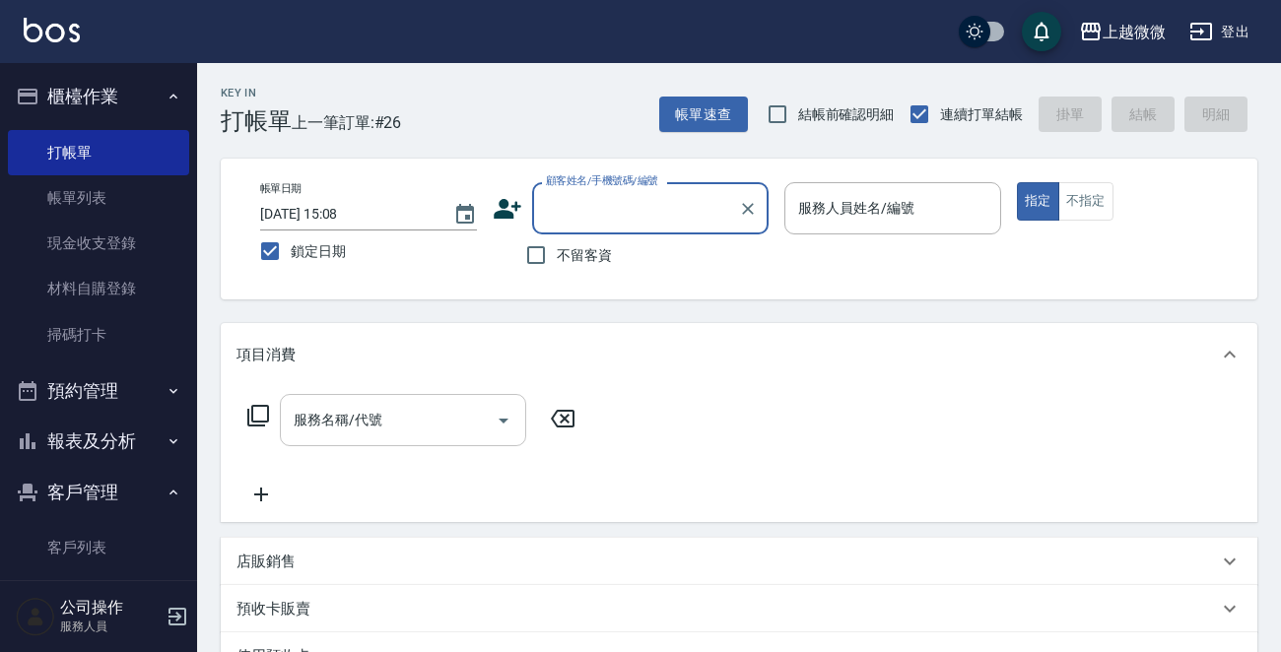
click at [396, 419] on input "服務名稱/代號" at bounding box center [388, 420] width 199 height 34
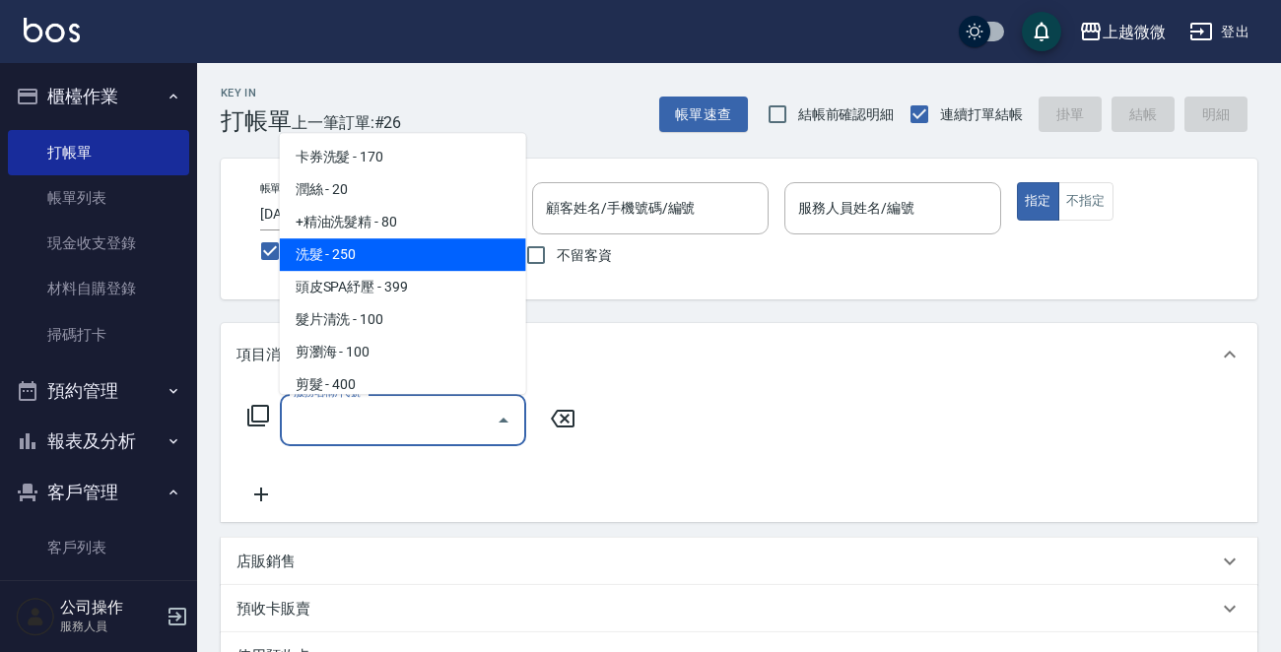
click at [423, 239] on span "洗髮 - 250" at bounding box center [403, 254] width 246 height 33
type input "洗髮(A03)"
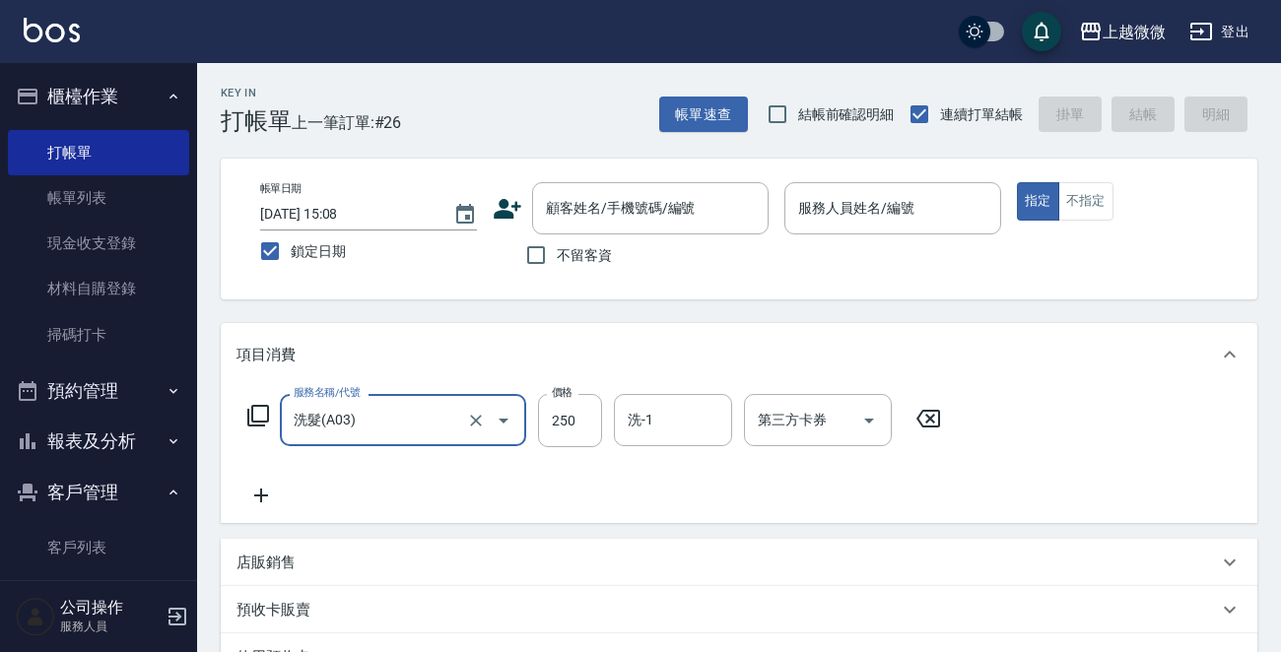
click at [253, 487] on icon at bounding box center [260, 496] width 49 height 24
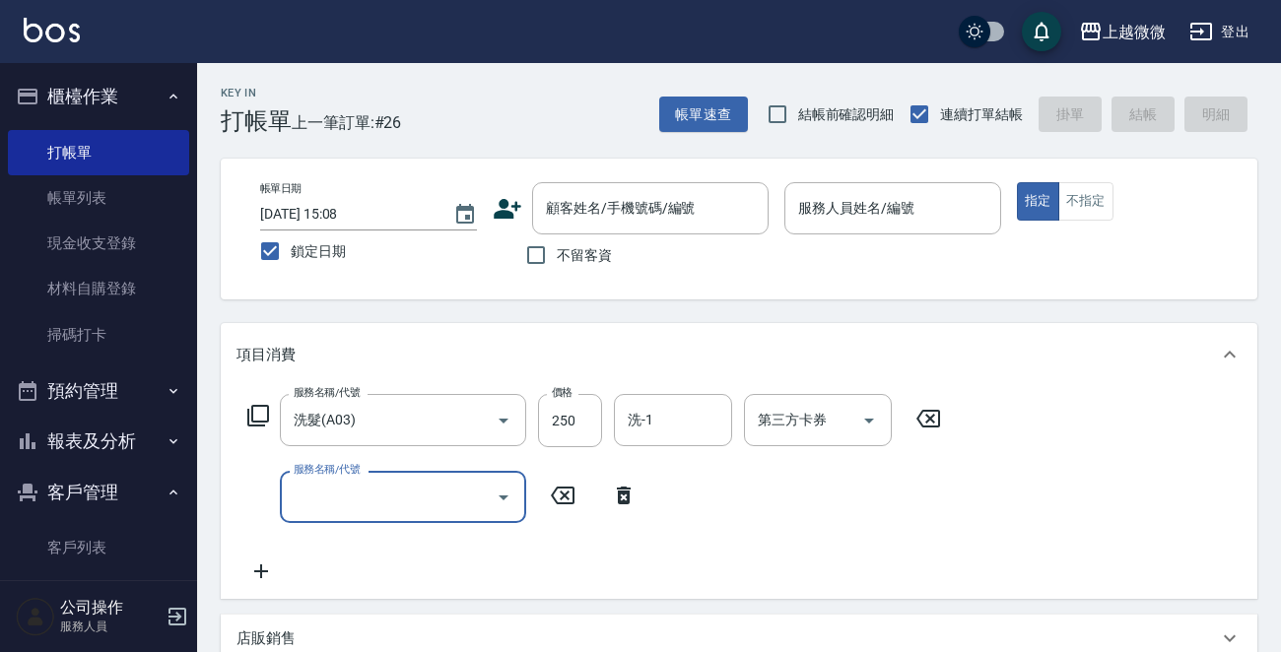
click at [340, 498] on input "服務名稱/代號" at bounding box center [388, 497] width 199 height 34
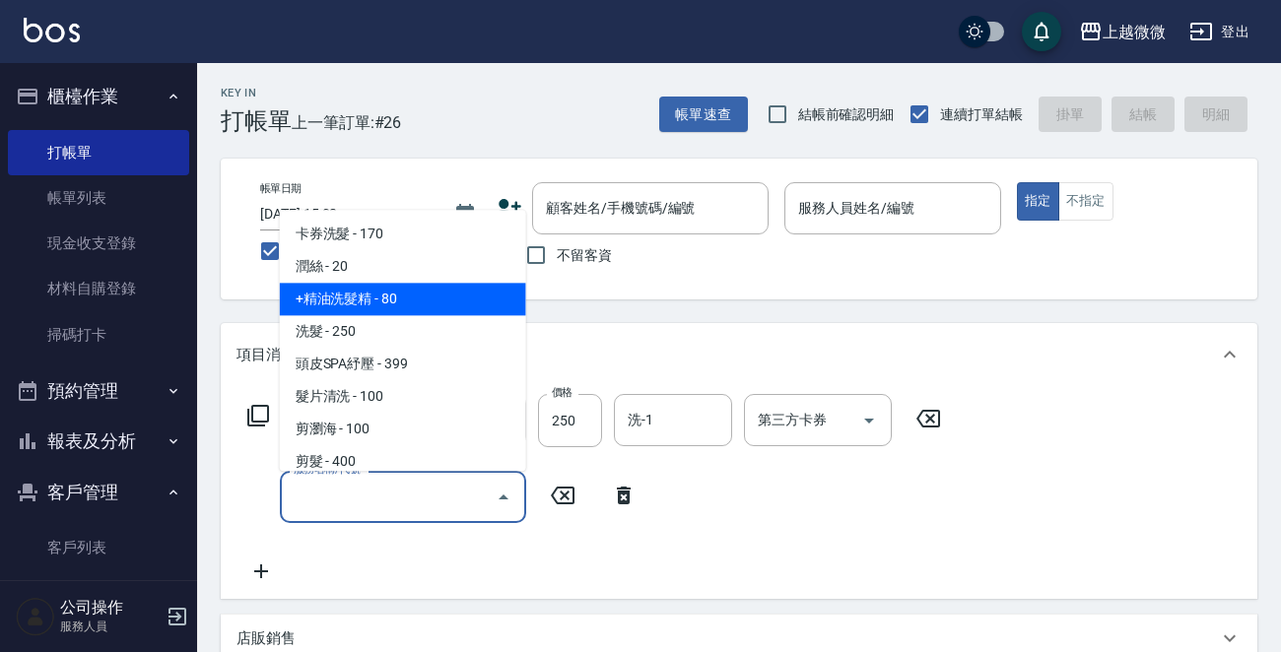
click at [416, 304] on span "+精油洗髮精 - 80" at bounding box center [403, 300] width 246 height 33
type input "+精油洗髮精(A02)"
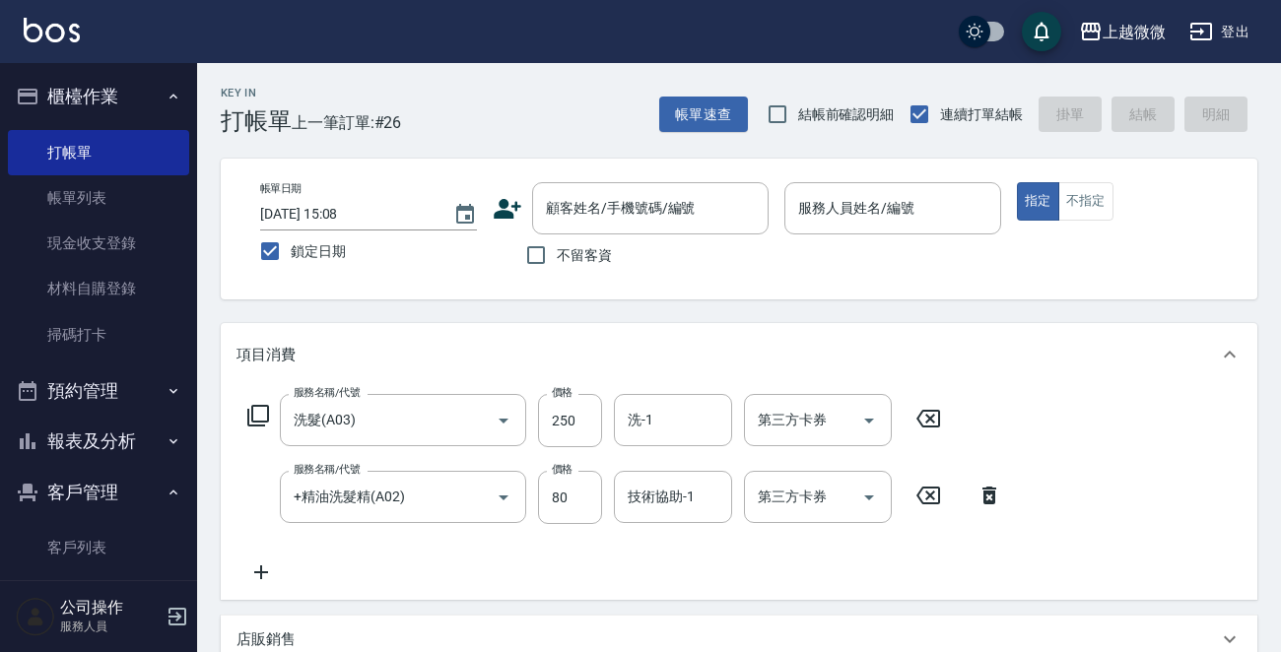
click at [256, 570] on icon at bounding box center [260, 573] width 49 height 24
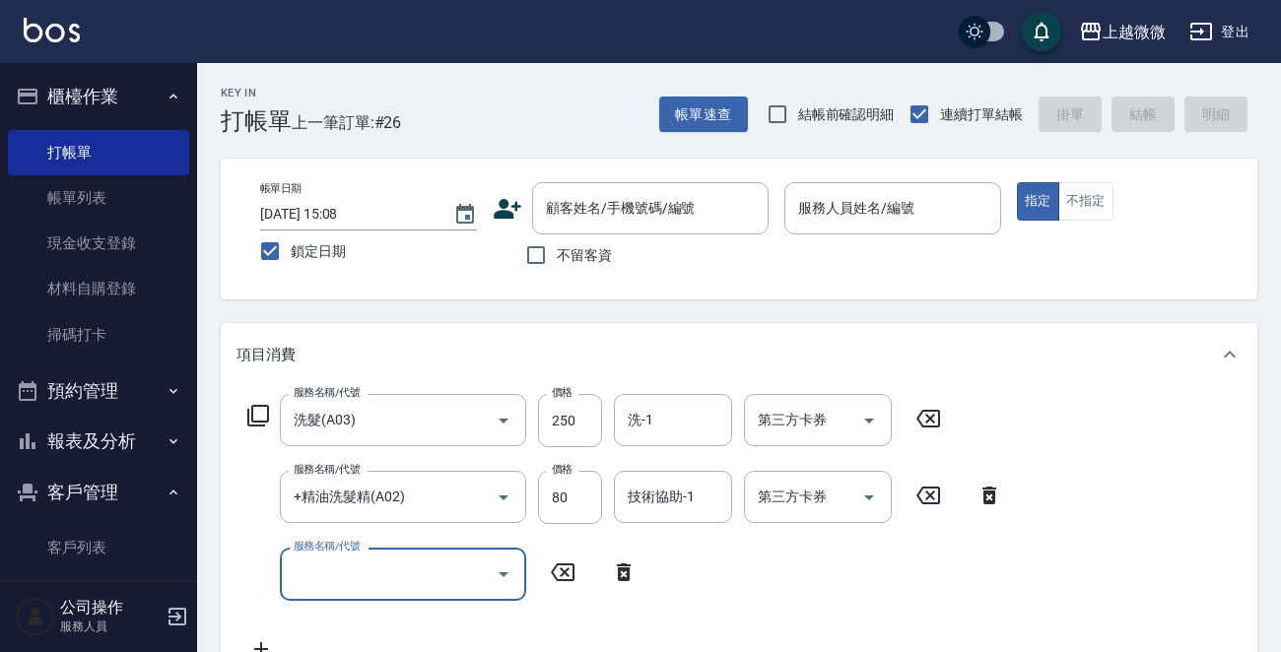
click at [368, 574] on input "服務名稱/代號" at bounding box center [388, 574] width 199 height 34
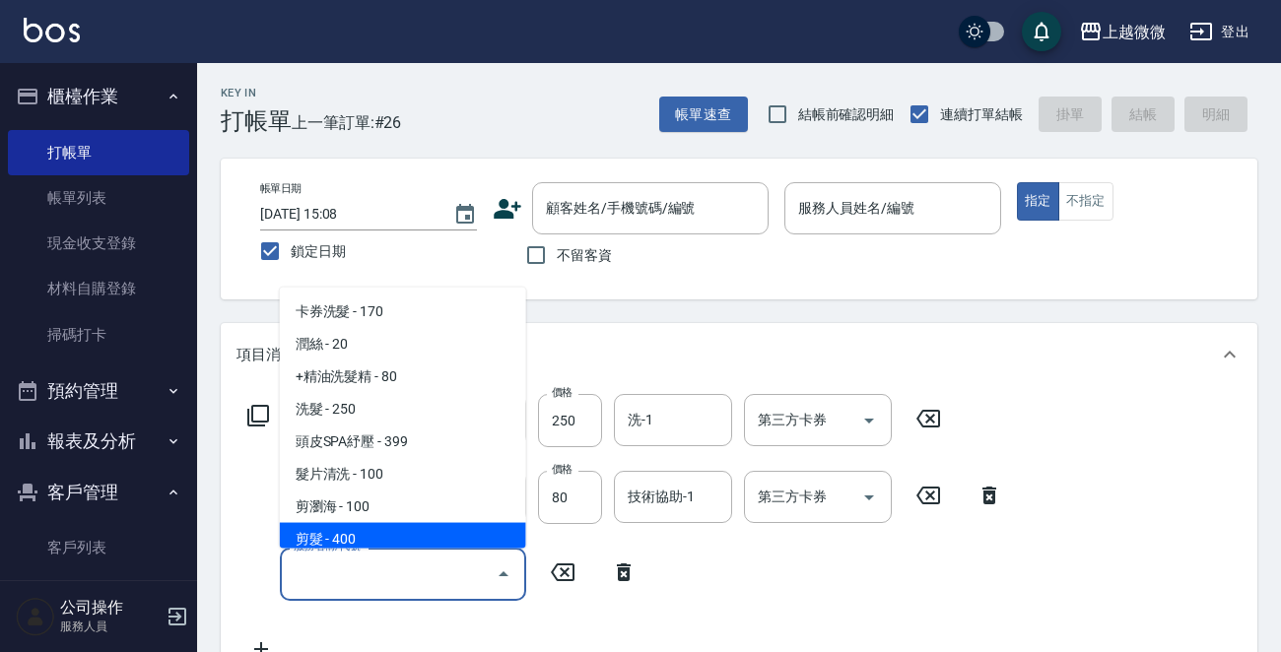
click at [400, 531] on span "剪髮 - 400" at bounding box center [403, 539] width 246 height 33
type input "剪髮(B02)"
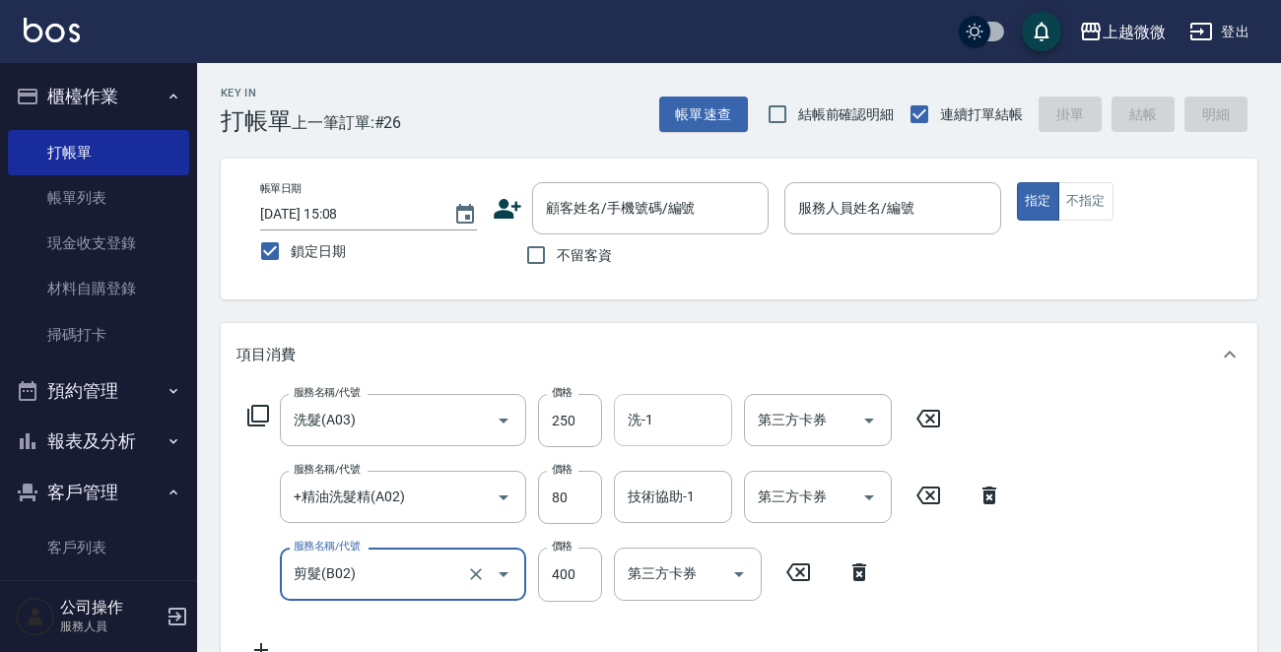
click at [657, 399] on div "洗-1" at bounding box center [673, 420] width 118 height 52
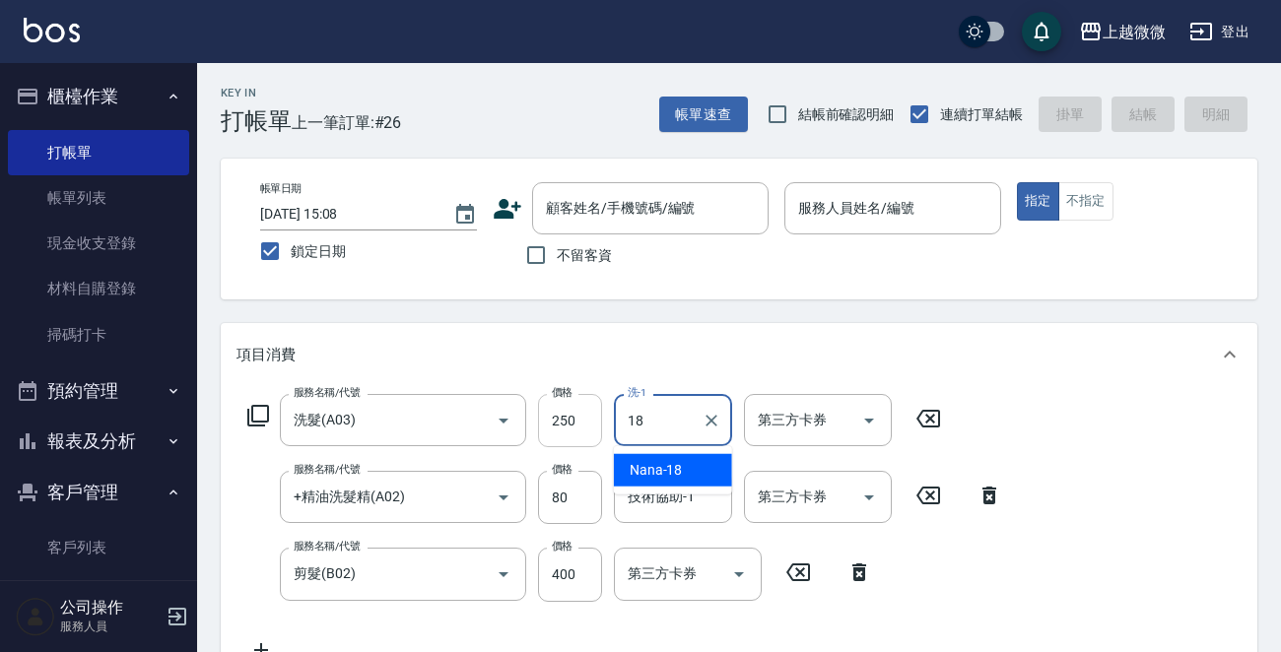
drag, startPoint x: 672, startPoint y: 416, endPoint x: 566, endPoint y: 420, distance: 106.5
click at [566, 420] on div "服務名稱/代號 洗髮(A03) 服務名稱/代號 價格 250 價格 洗-1 18 洗-1 第三方卡券 第三方卡券" at bounding box center [594, 420] width 716 height 53
click at [665, 464] on span "[PERSON_NAME] -16" at bounding box center [692, 470] width 124 height 21
type input "[PERSON_NAME]-16"
click at [672, 504] on input "技術協助-1" at bounding box center [673, 497] width 101 height 34
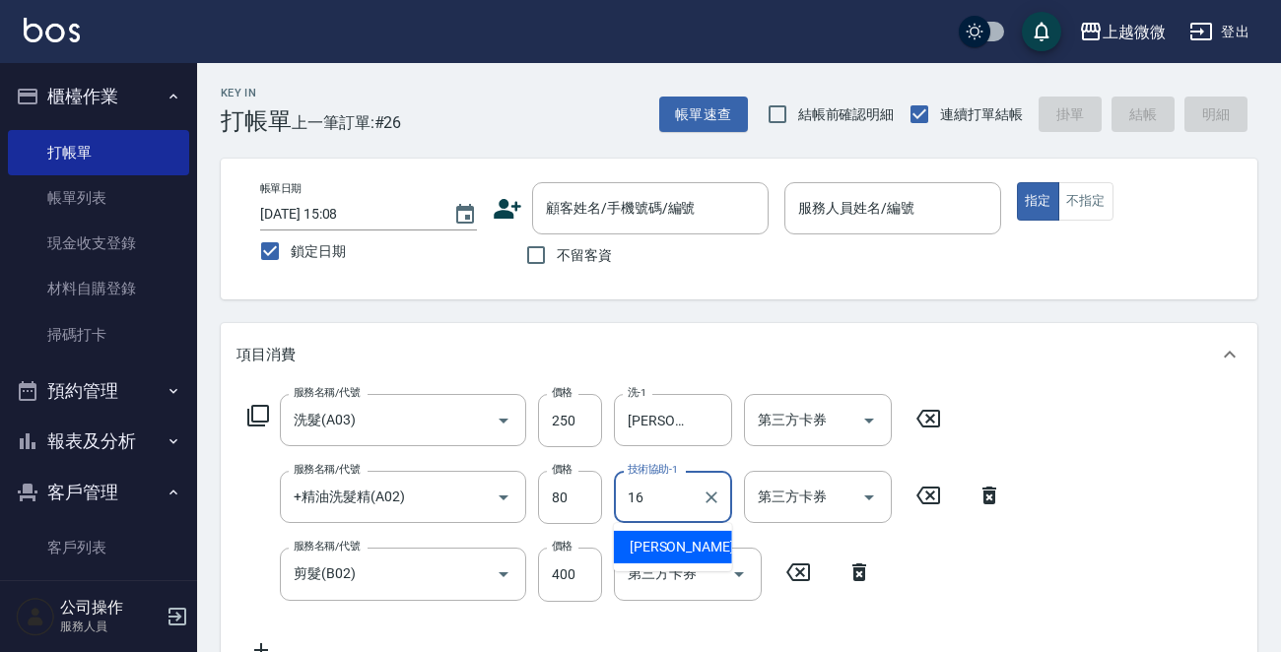
click at [678, 541] on div "[PERSON_NAME] -16" at bounding box center [673, 547] width 118 height 33
type input "[PERSON_NAME]-16"
click at [911, 217] on input "服務人員姓名/編號" at bounding box center [892, 208] width 199 height 34
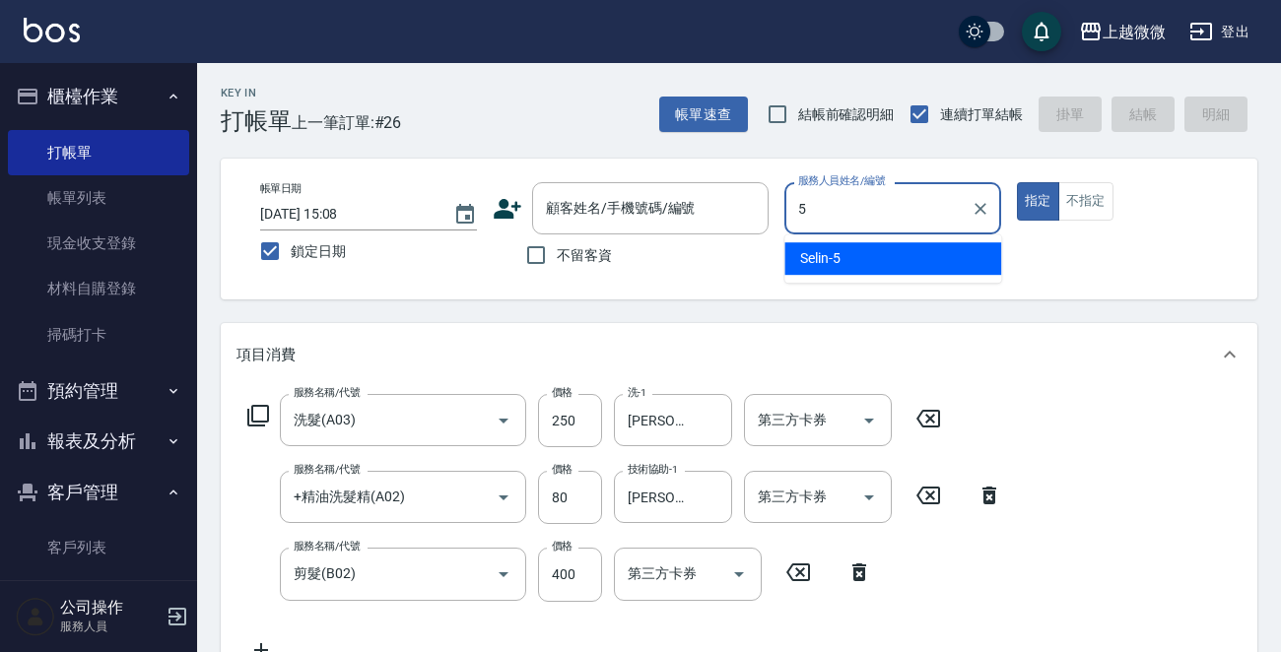
click at [907, 250] on div "Selin -5" at bounding box center [892, 258] width 217 height 33
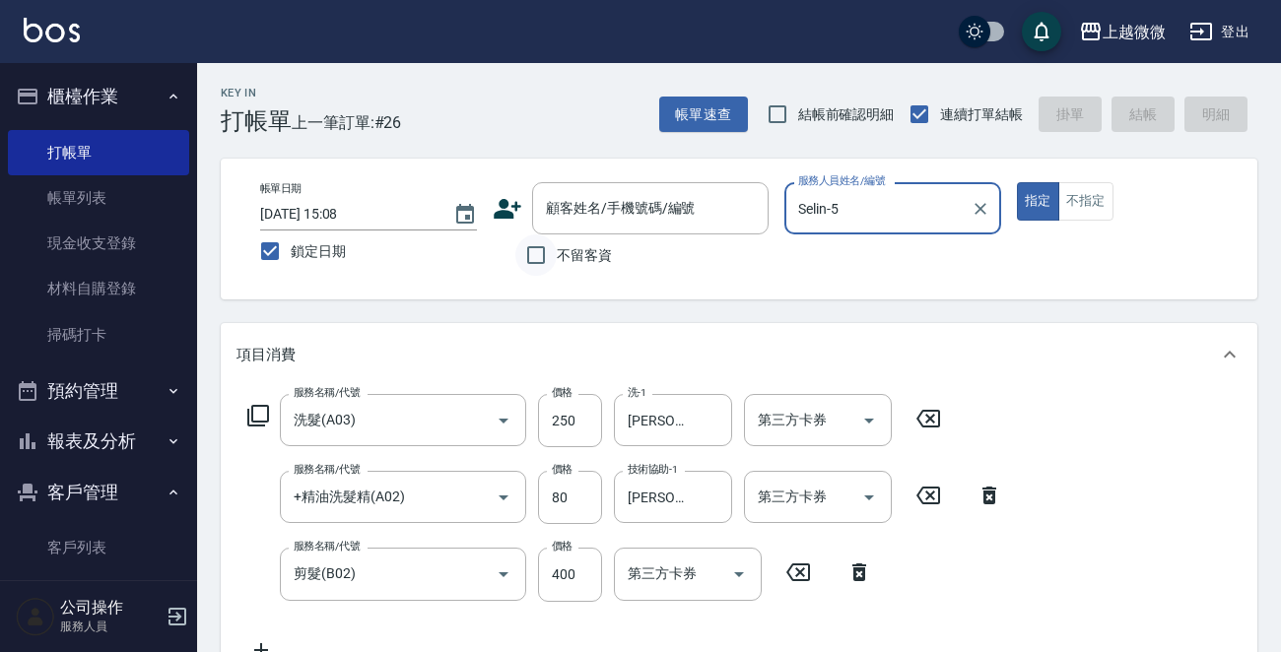
type input "Selin-5"
click at [526, 255] on input "不留客資" at bounding box center [535, 255] width 41 height 41
checkbox input "true"
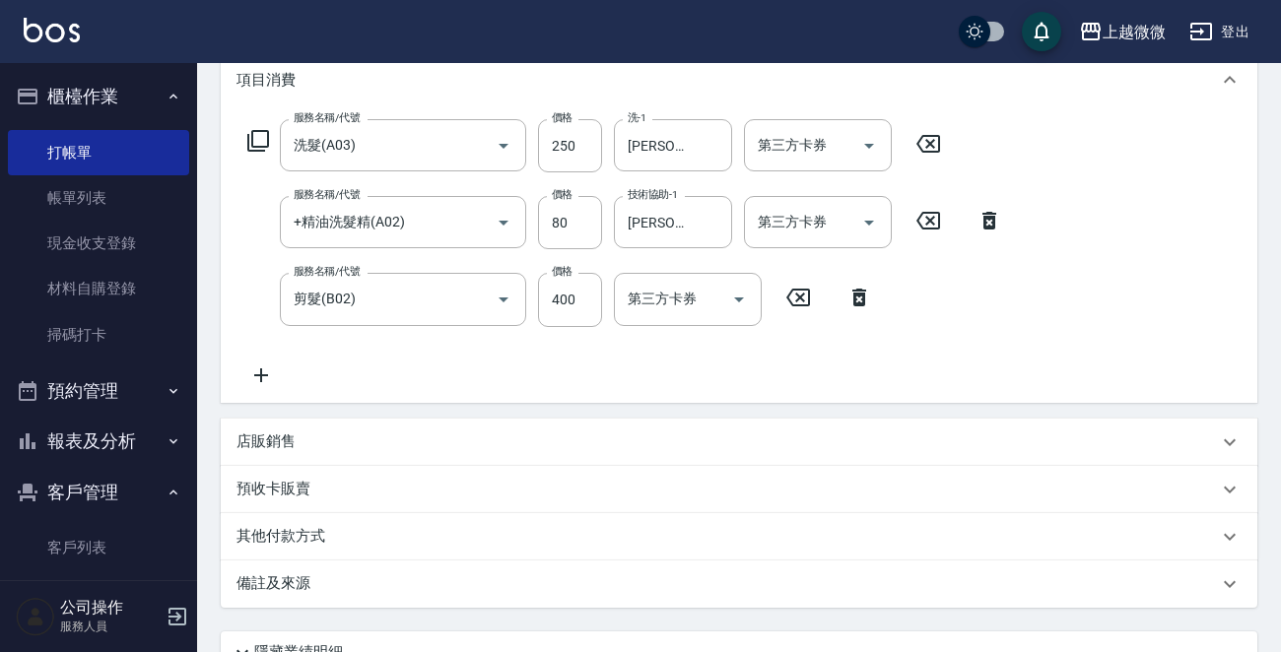
scroll to position [448, 0]
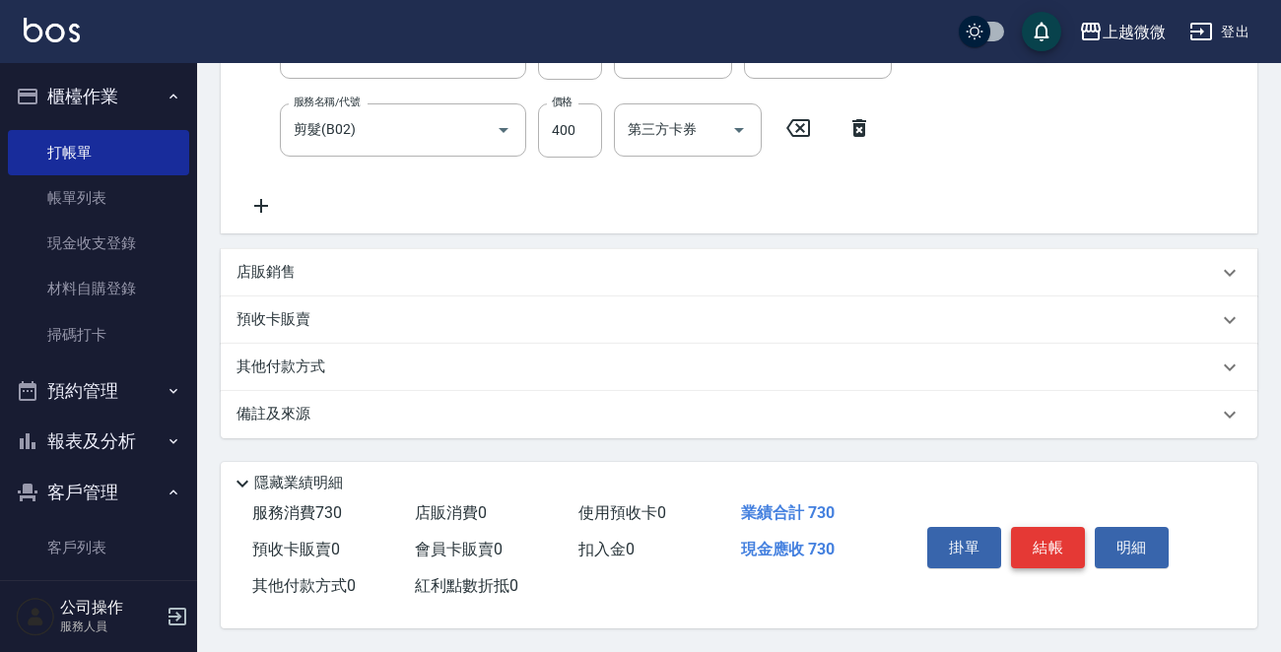
click at [1035, 535] on button "結帳" at bounding box center [1048, 547] width 74 height 41
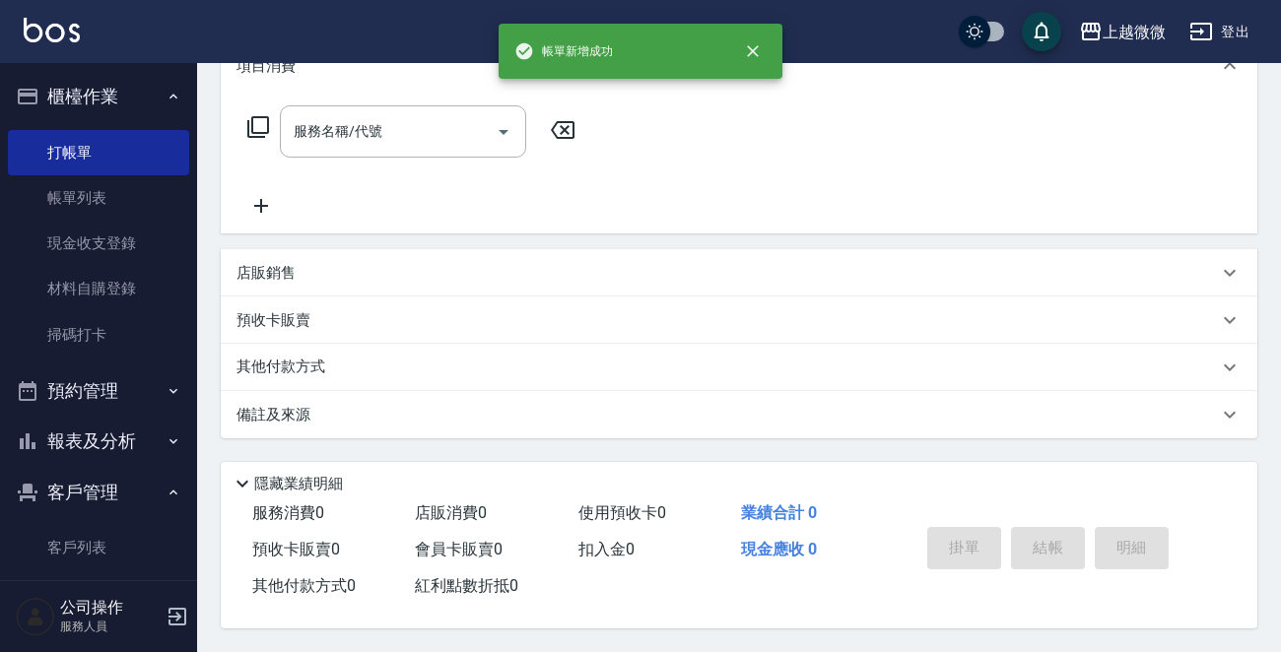
scroll to position [0, 0]
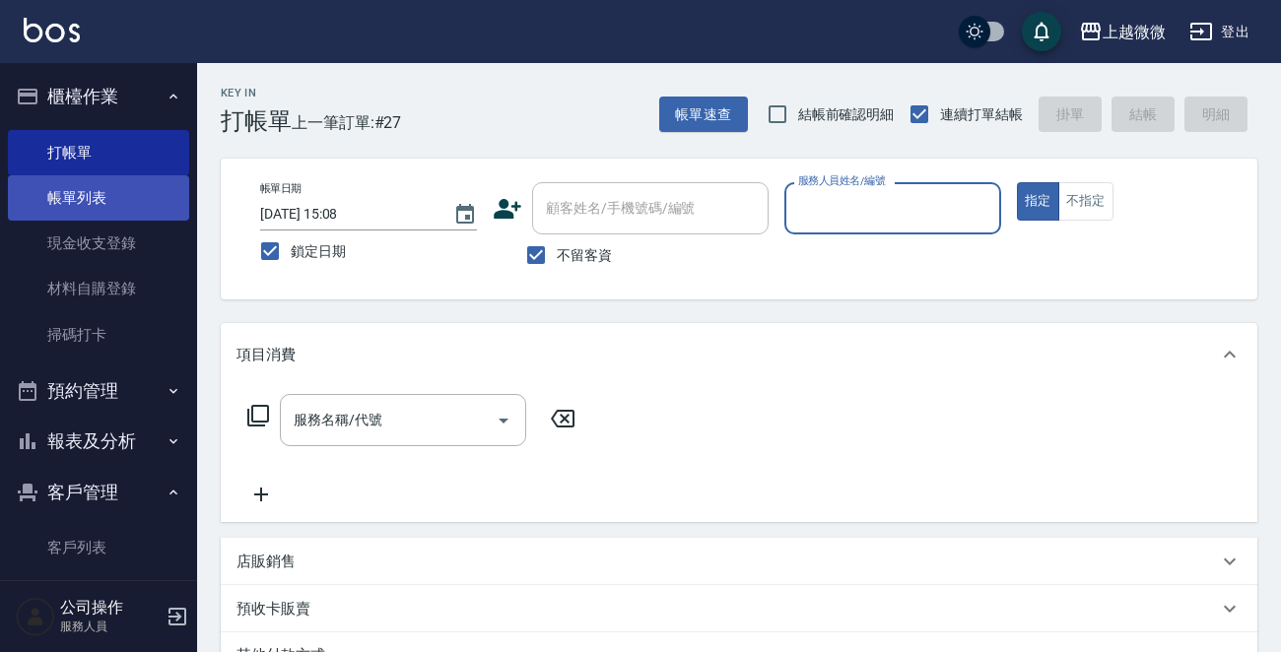
click at [64, 196] on link "帳單列表" at bounding box center [98, 197] width 181 height 45
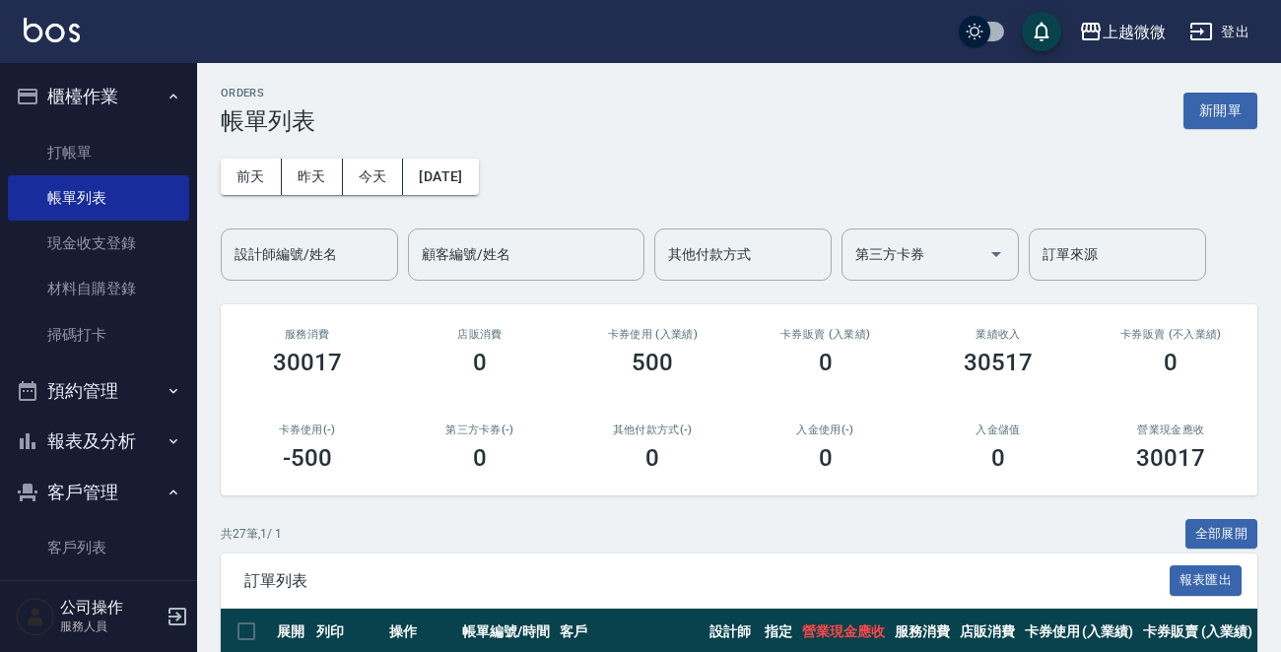
scroll to position [296, 0]
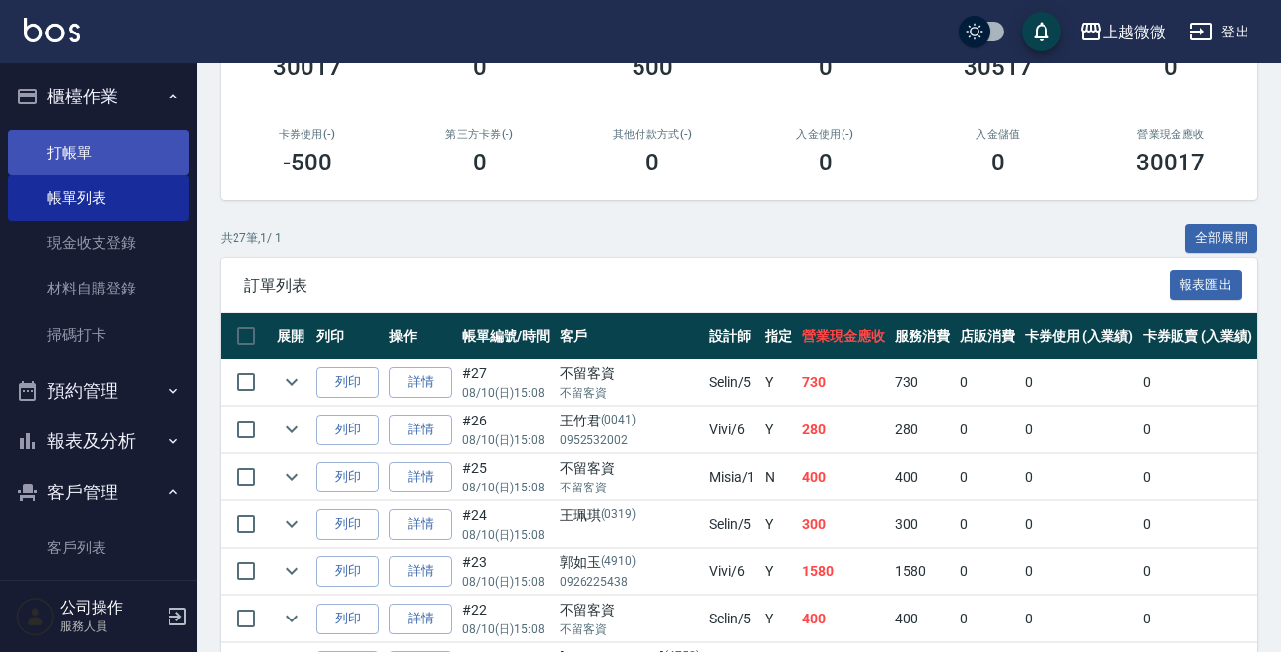
click at [72, 147] on link "打帳單" at bounding box center [98, 152] width 181 height 45
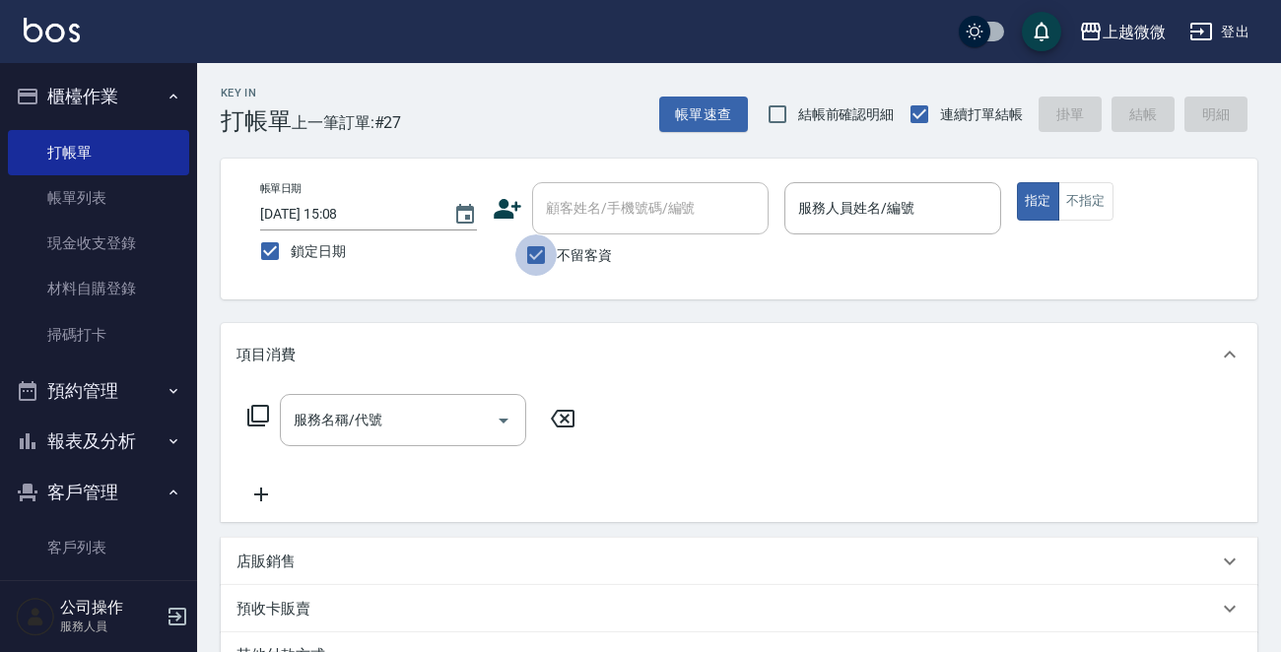
drag, startPoint x: 547, startPoint y: 248, endPoint x: 604, endPoint y: 223, distance: 62.6
click at [546, 248] on input "不留客資" at bounding box center [535, 255] width 41 height 41
checkbox input "false"
click at [604, 223] on input "顧客姓名/手機號碼/編號" at bounding box center [650, 208] width 219 height 34
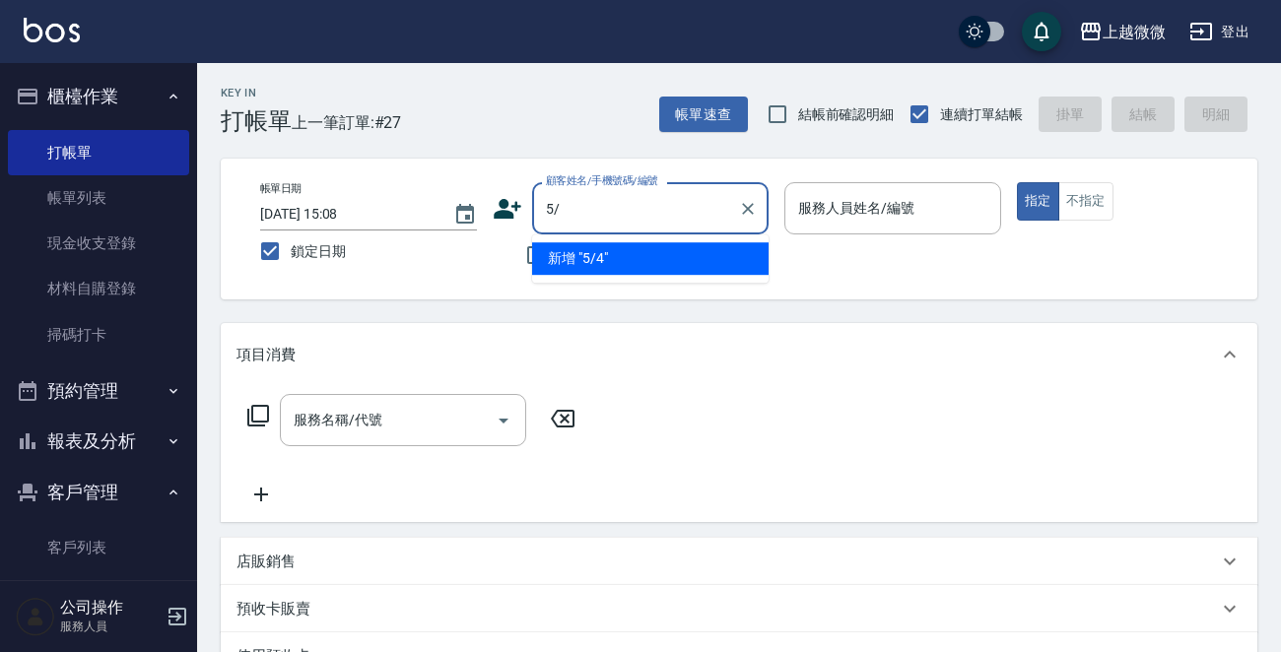
type input "5"
click at [607, 254] on li "[PERSON_NAME]/0902258009/2413" at bounding box center [650, 258] width 236 height 33
type input "[PERSON_NAME]/0902258009/2413"
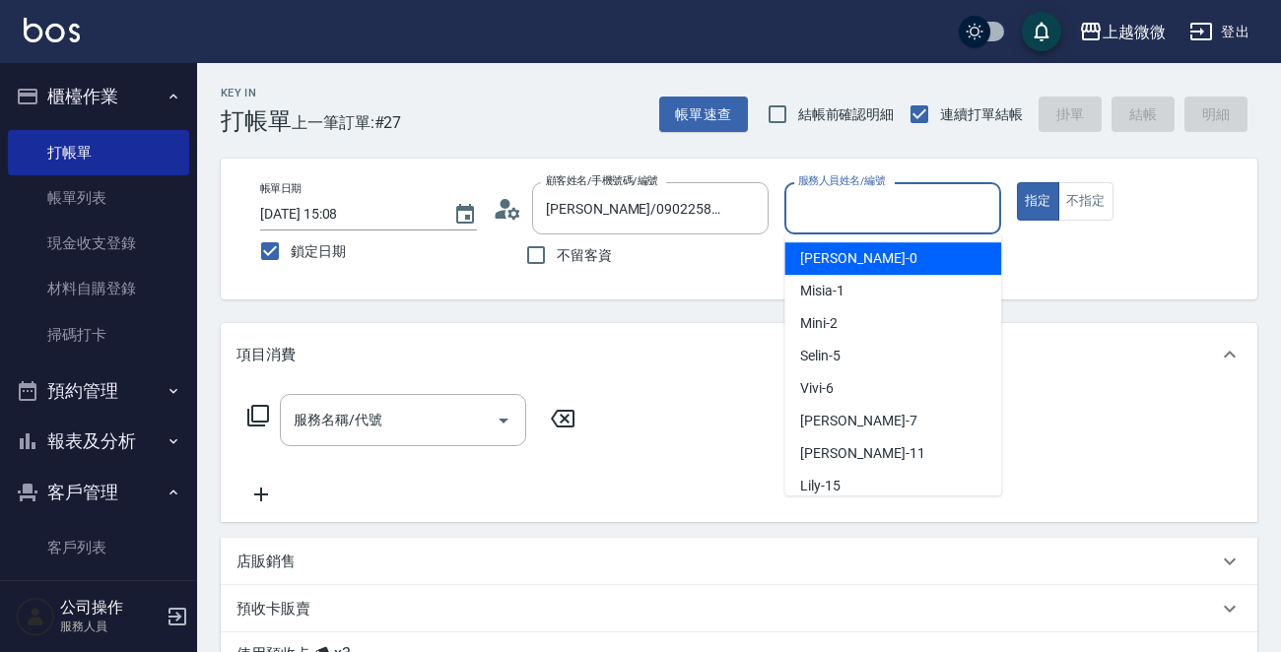
click at [933, 220] on input "服務人員姓名/編號" at bounding box center [892, 208] width 199 height 34
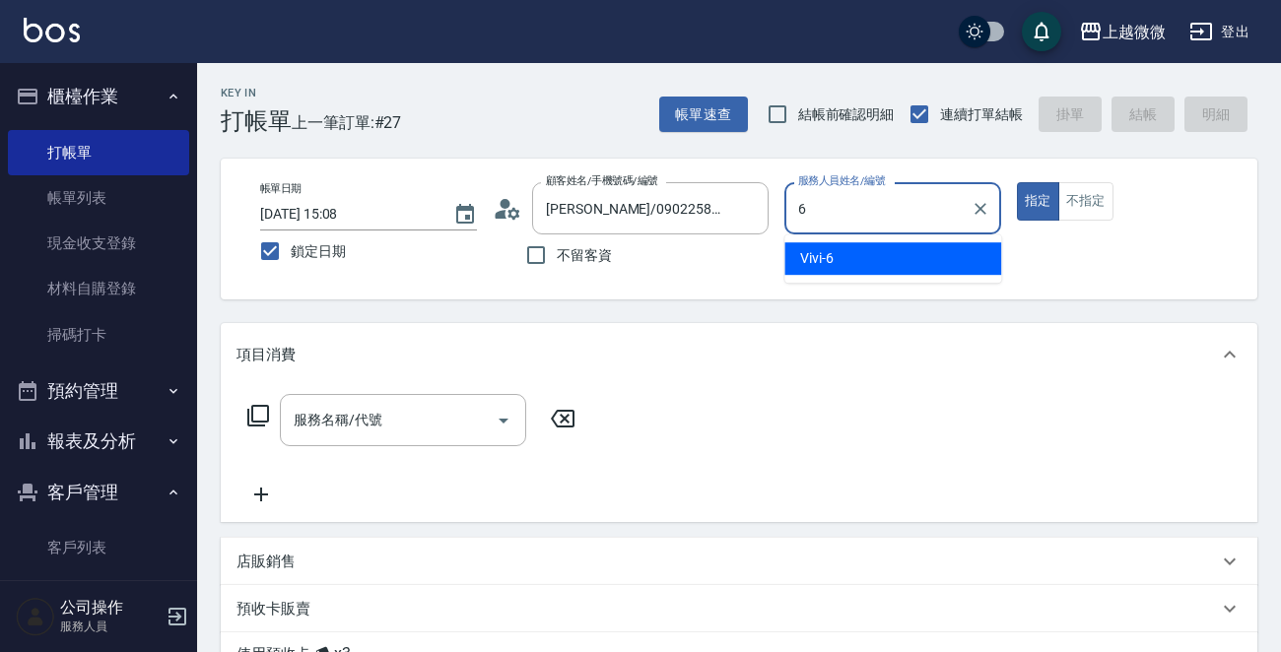
click at [850, 264] on div "Vivi -6" at bounding box center [892, 258] width 217 height 33
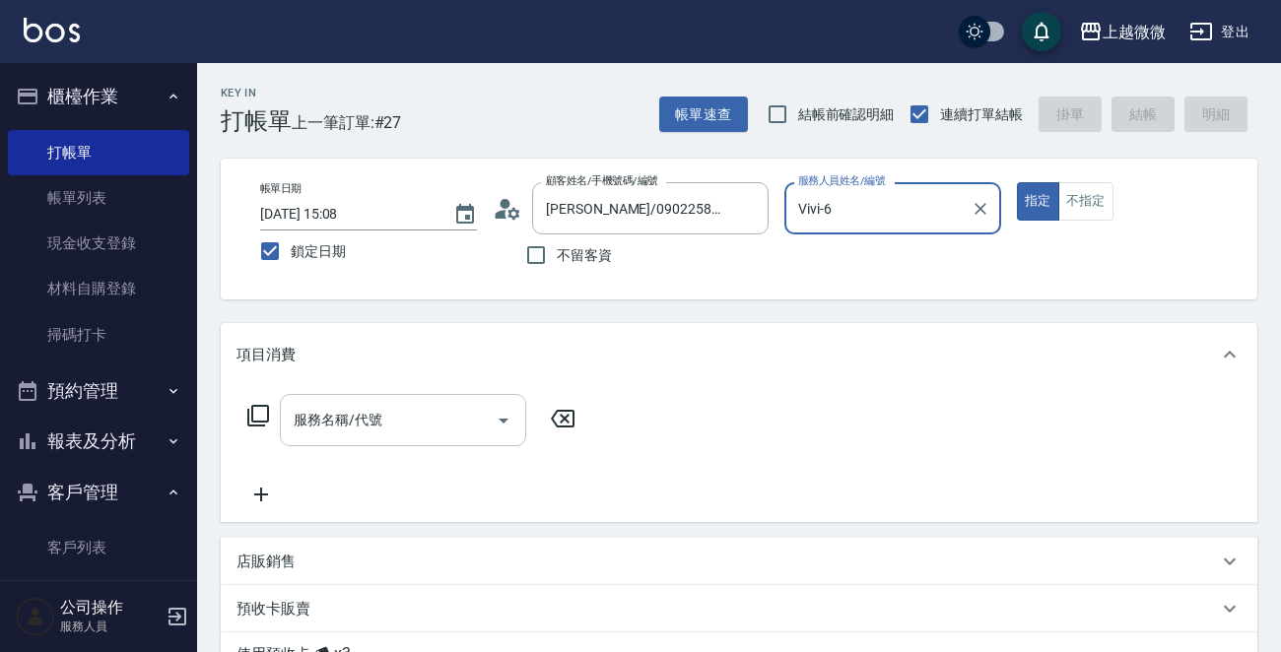
type input "Vivi-6"
click at [408, 408] on input "服務名稱/代號" at bounding box center [388, 420] width 199 height 34
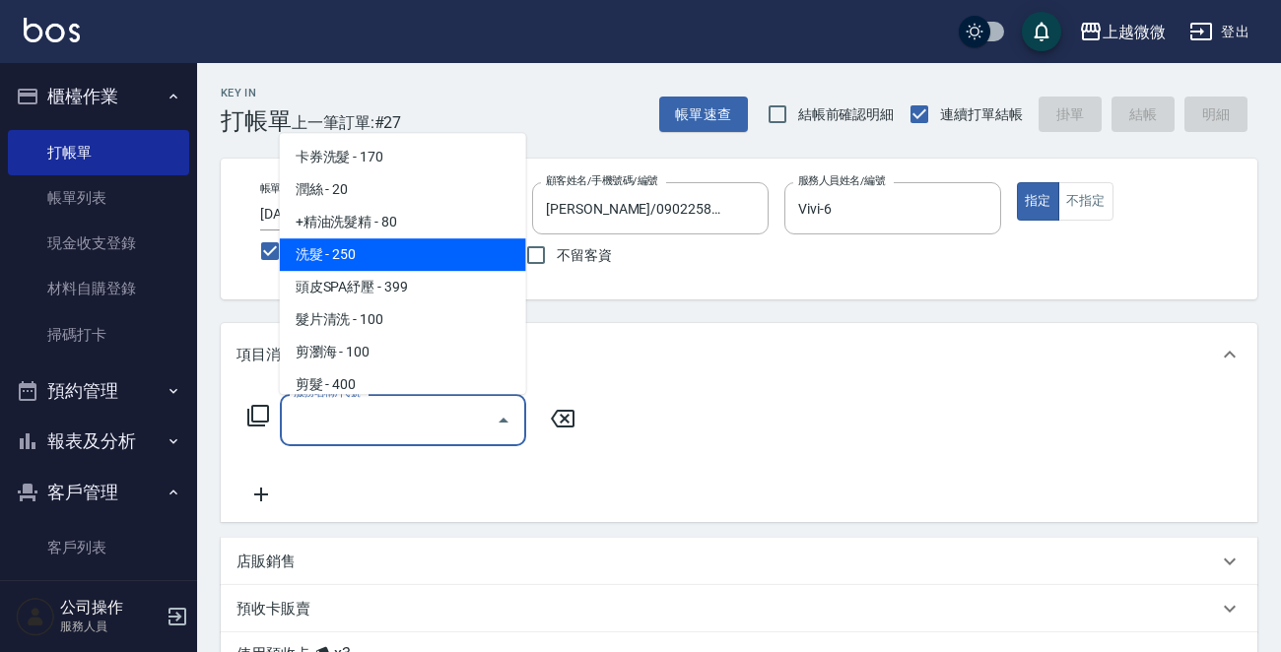
click at [368, 248] on span "洗髮 - 250" at bounding box center [403, 254] width 246 height 33
type input "洗髮(A03)"
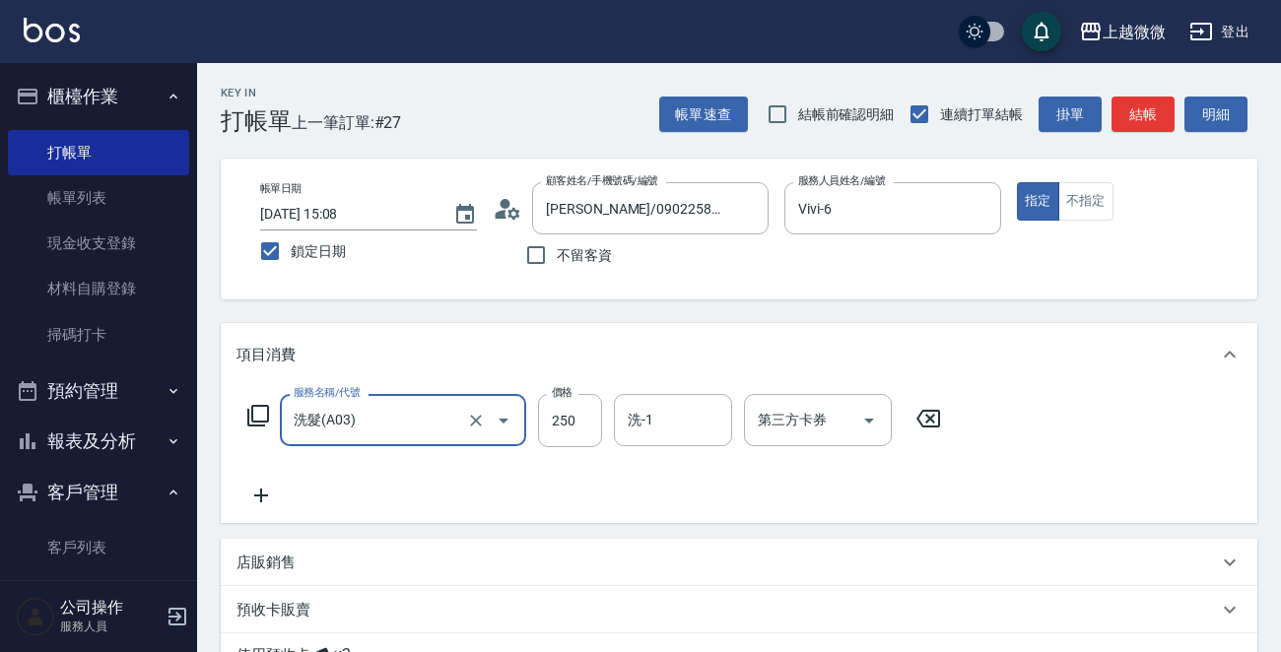
click at [256, 482] on div "服務名稱/代號 洗髮(A03) 服務名稱/代號 價格 250 價格 洗-1 洗-1 第三方卡券 第三方卡券" at bounding box center [594, 450] width 716 height 113
click at [261, 489] on icon at bounding box center [261, 496] width 14 height 14
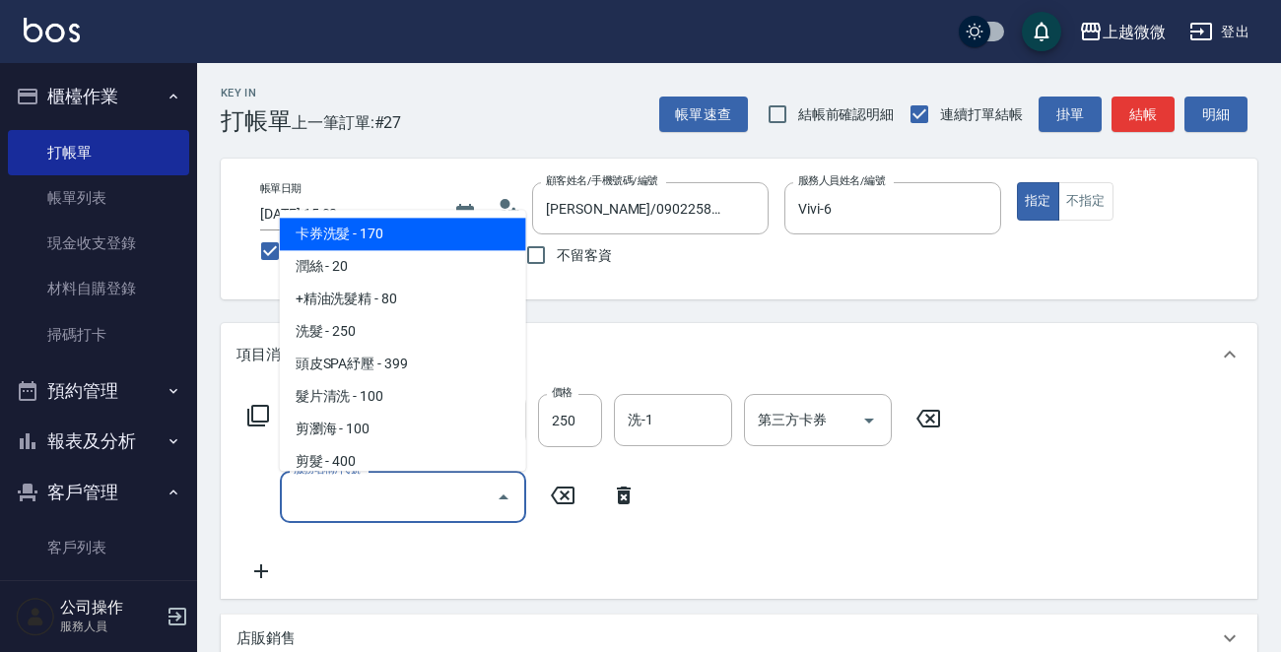
click at [345, 496] on input "服務名稱/代號" at bounding box center [388, 497] width 199 height 34
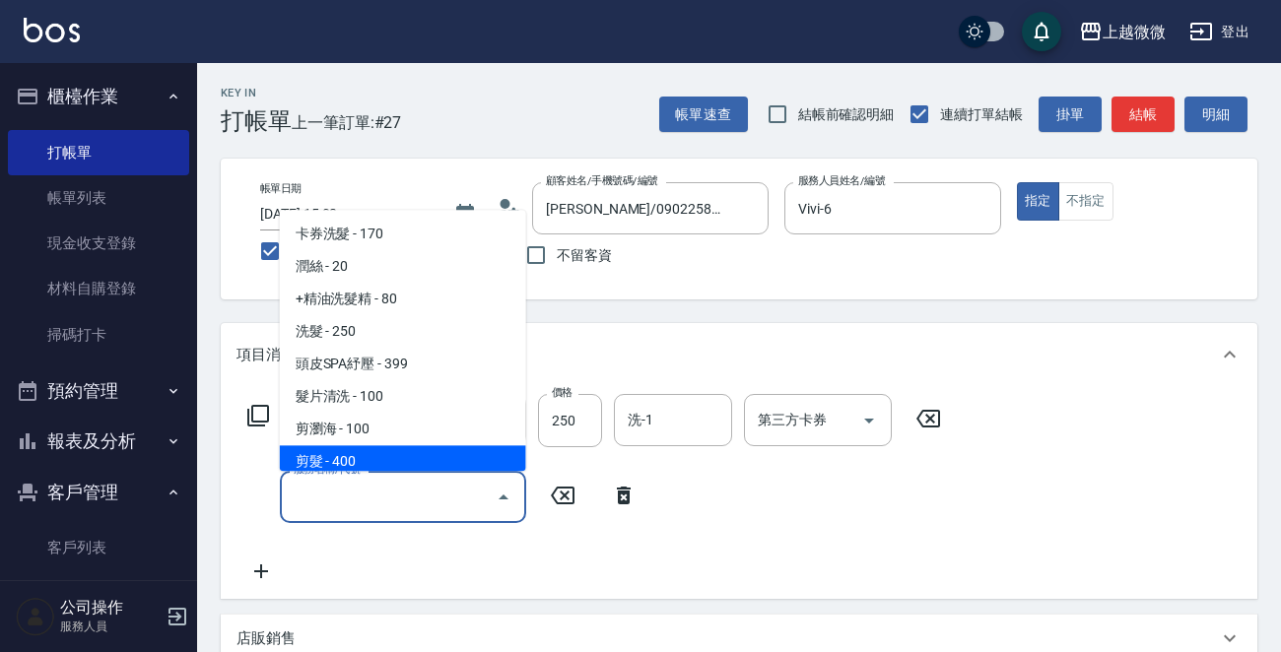
click at [351, 463] on span "剪髮 - 400" at bounding box center [403, 462] width 246 height 33
type input "剪髮(B02)"
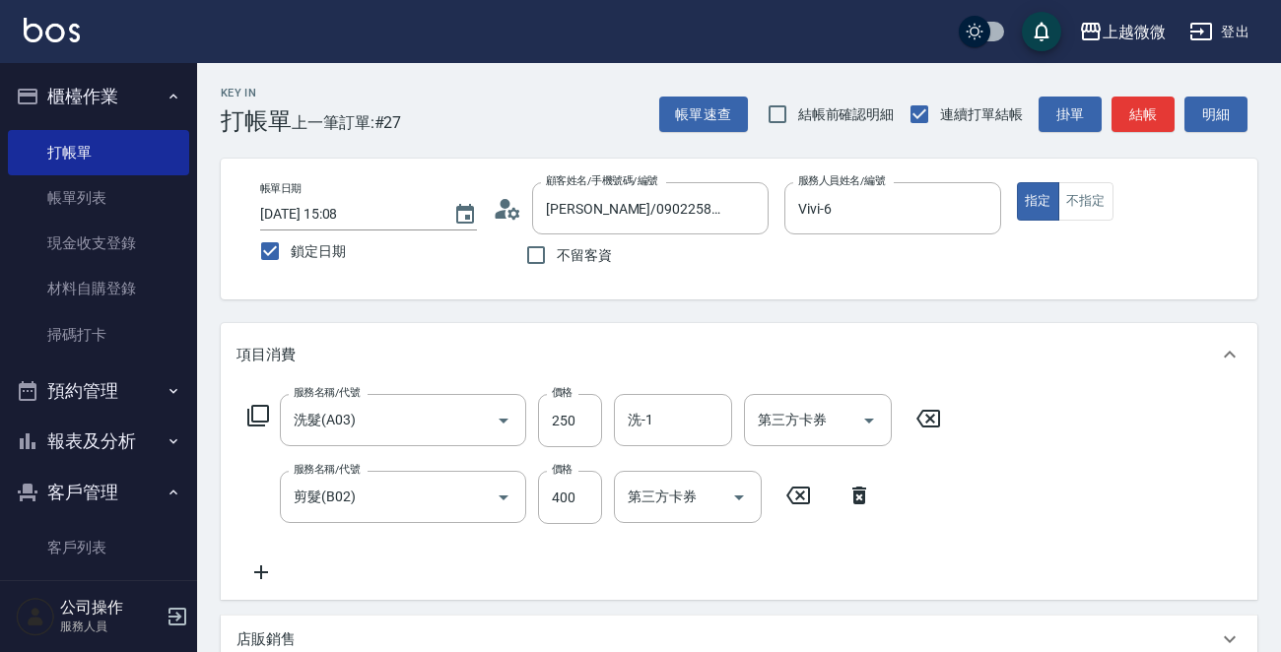
click at [269, 563] on icon at bounding box center [260, 573] width 49 height 24
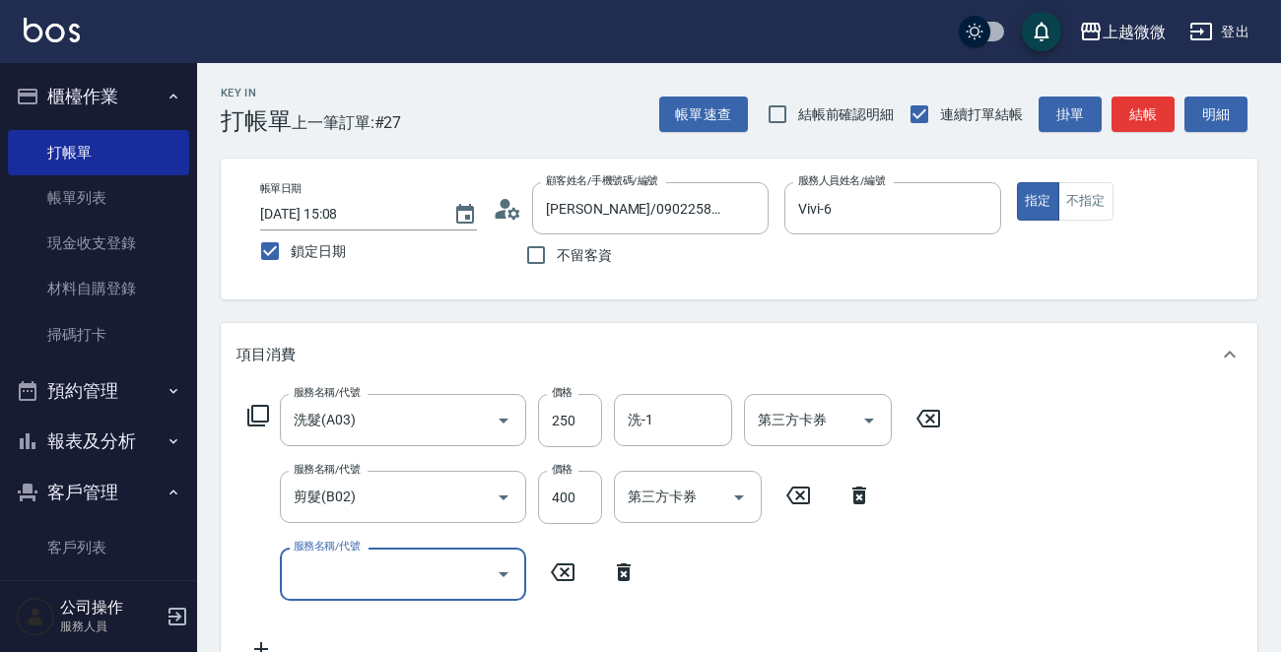
click at [348, 555] on div "服務名稱/代號" at bounding box center [403, 574] width 246 height 52
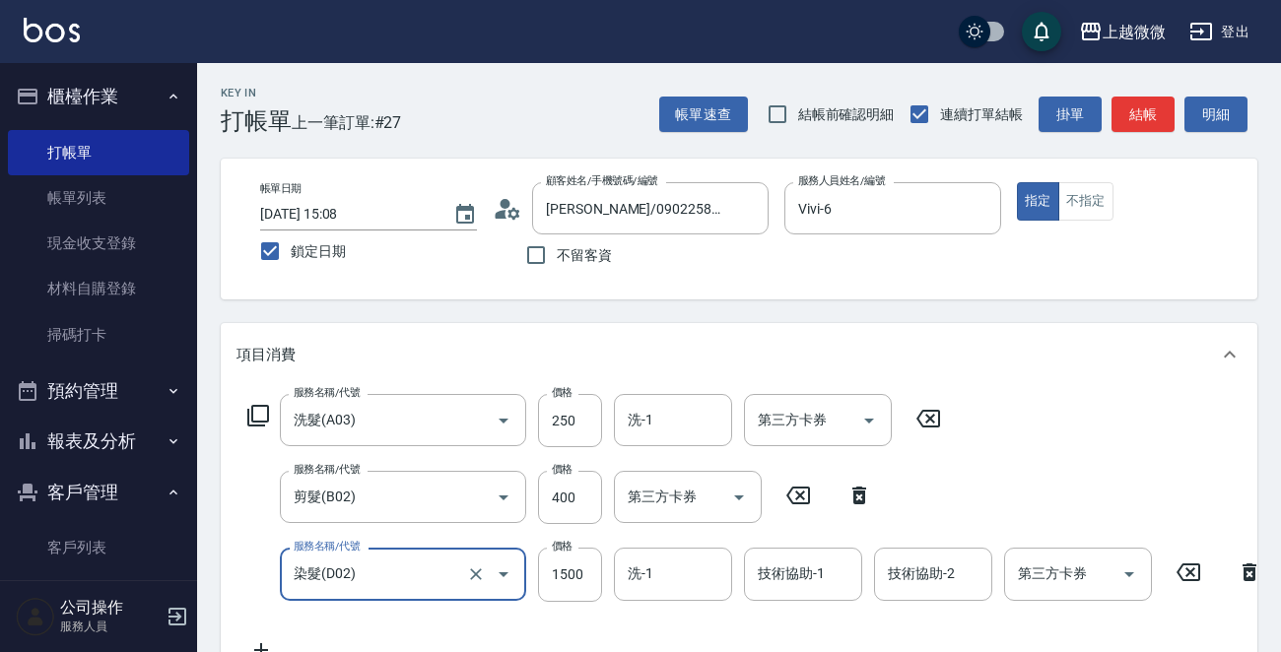
type input "染髮(D02)"
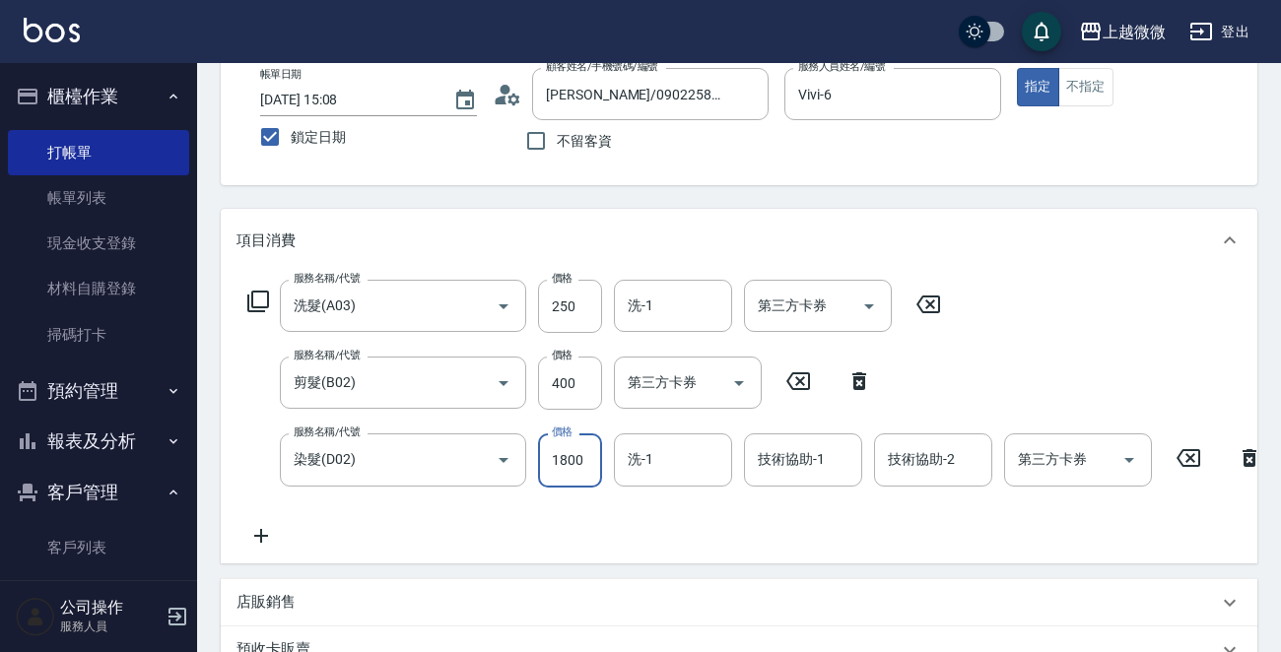
scroll to position [296, 0]
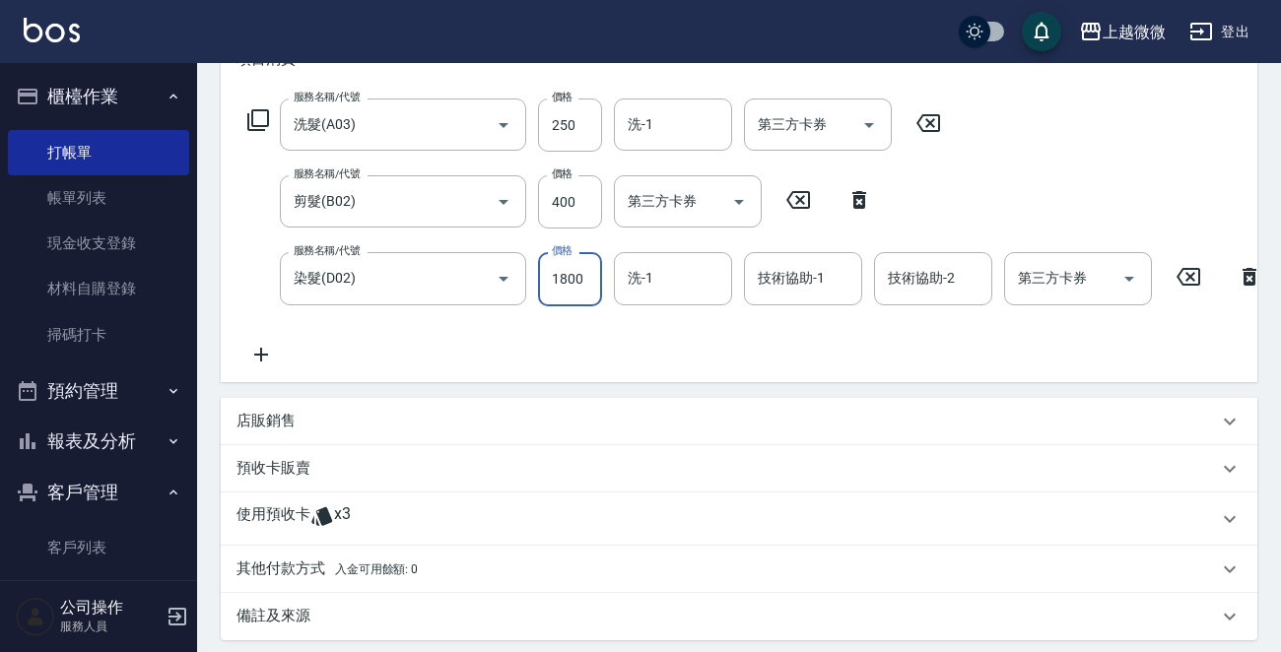
type input "1800"
click at [264, 359] on icon at bounding box center [260, 355] width 49 height 24
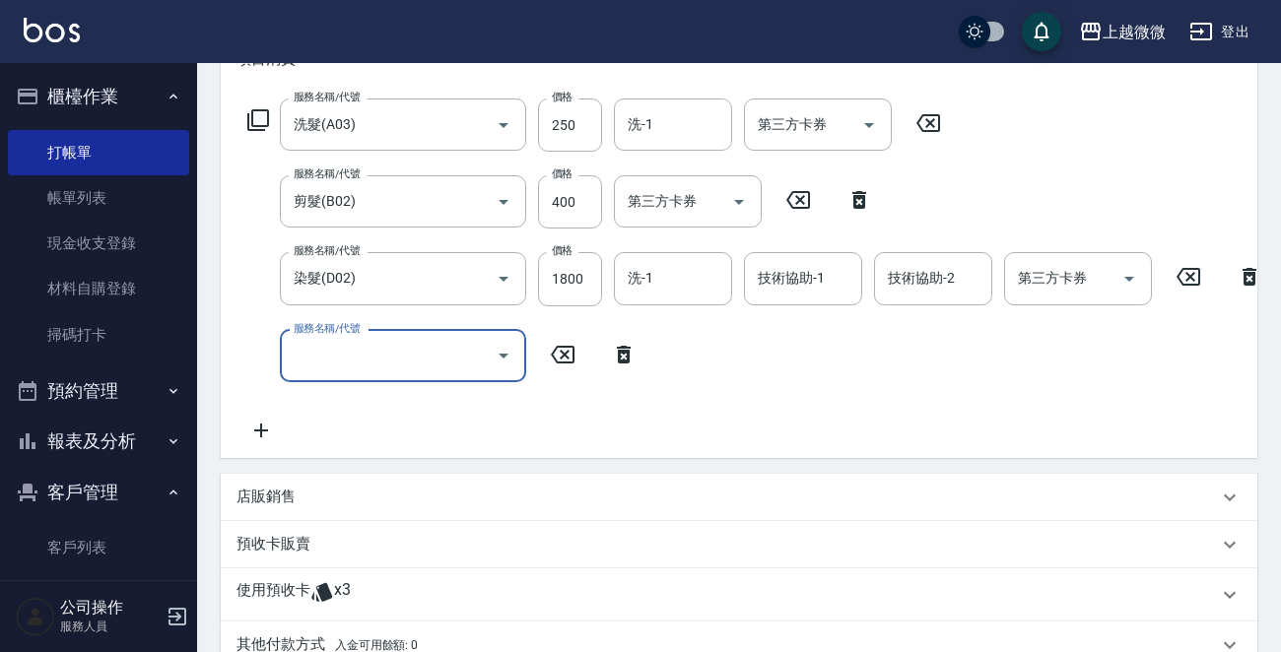
click at [334, 350] on div "服務名稱/代號 服務名稱/代號" at bounding box center [403, 356] width 246 height 52
type input "踢"
type input "挑染(D04)"
click at [268, 429] on icon at bounding box center [260, 432] width 49 height 24
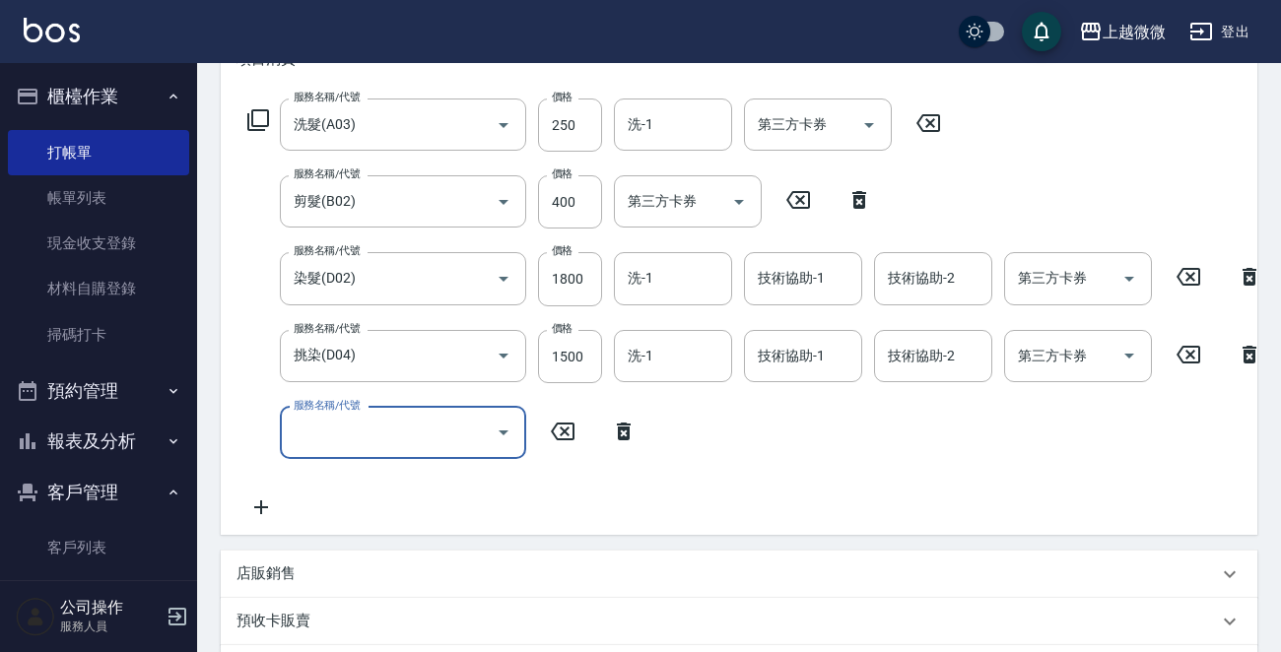
click at [336, 430] on input "服務名稱/代號" at bounding box center [388, 433] width 199 height 34
click at [390, 442] on input "服務名稱/代號" at bounding box center [388, 433] width 199 height 34
type input "頭皮隔離(G02)"
click at [679, 127] on input "洗-1" at bounding box center [673, 124] width 101 height 34
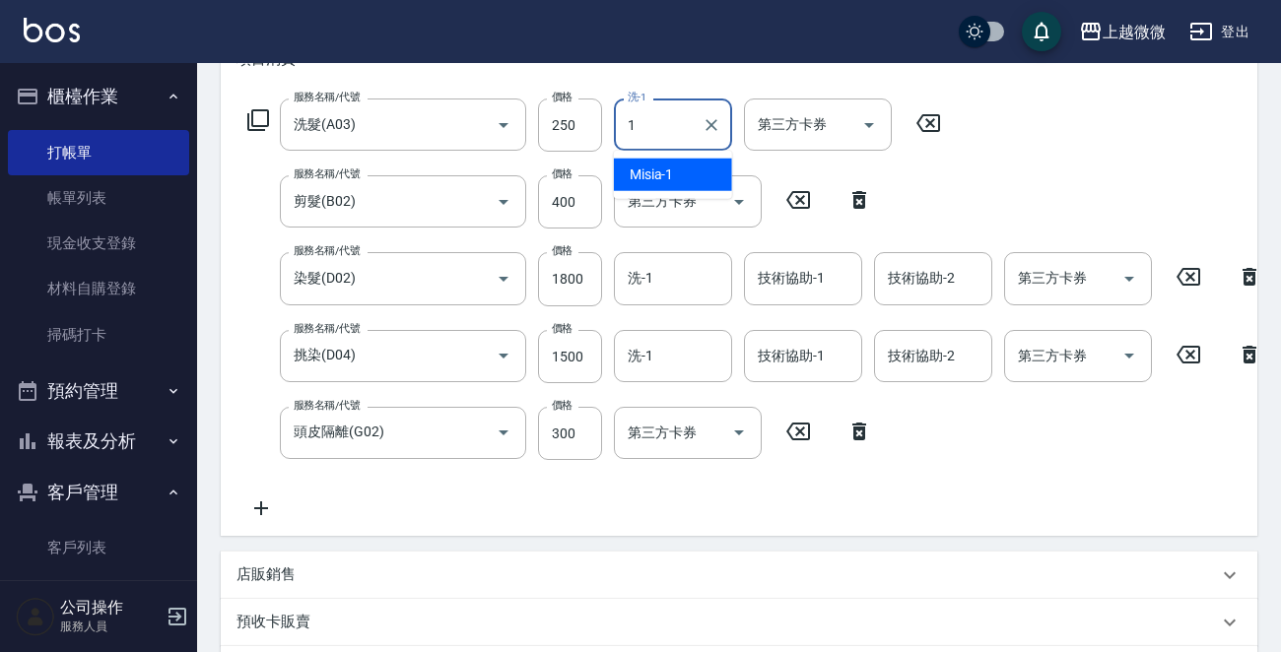
click at [671, 170] on span "Misia -1" at bounding box center [652, 175] width 44 height 21
type input "Misia-1"
click at [804, 278] on div "技術協助-1 技術協助-1" at bounding box center [803, 278] width 118 height 52
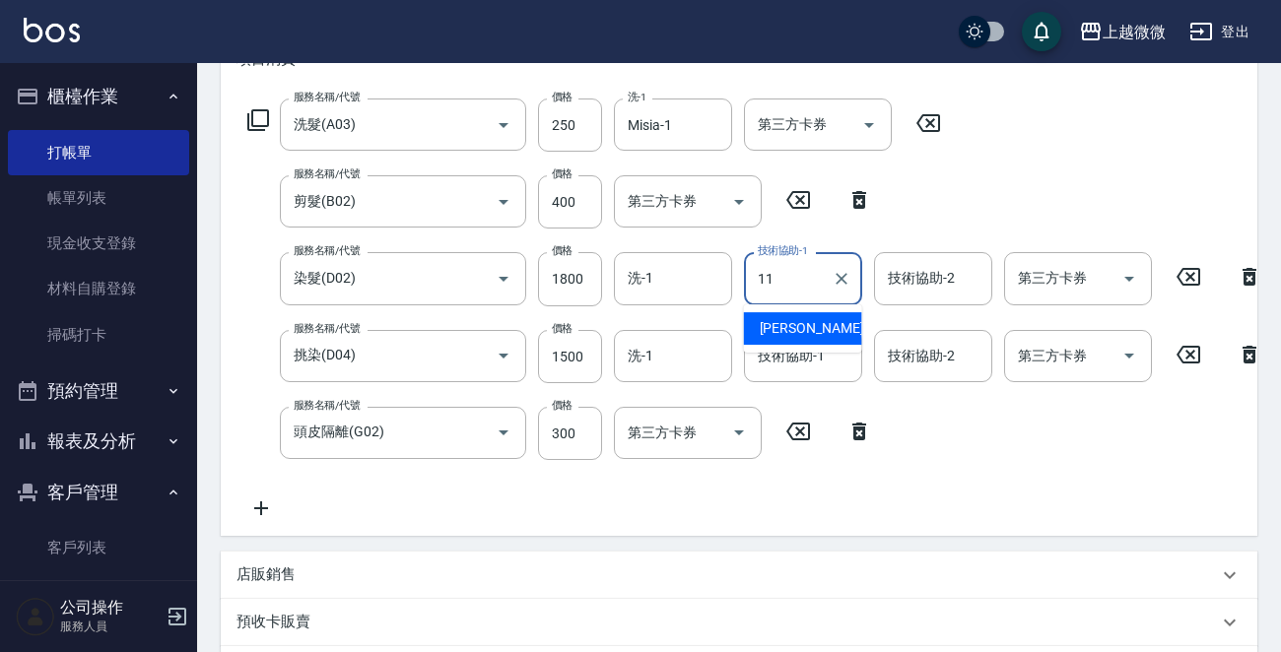
click at [800, 323] on span "[PERSON_NAME] -11" at bounding box center [822, 328] width 124 height 21
type input "[PERSON_NAME]-11"
click at [945, 274] on div "技術協助-2 技術協助-2" at bounding box center [933, 278] width 118 height 52
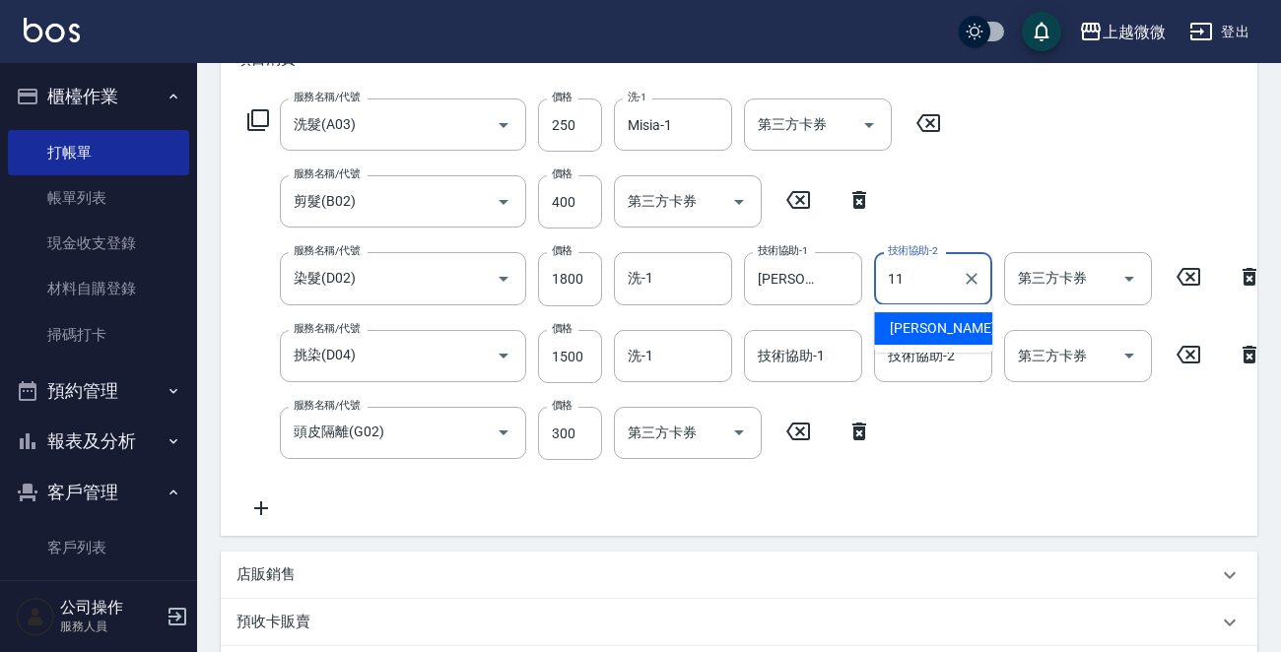
click at [912, 325] on span "[PERSON_NAME] -11" at bounding box center [952, 328] width 124 height 21
type input "[PERSON_NAME]-11"
click at [802, 366] on input "技術協助-1" at bounding box center [803, 356] width 101 height 34
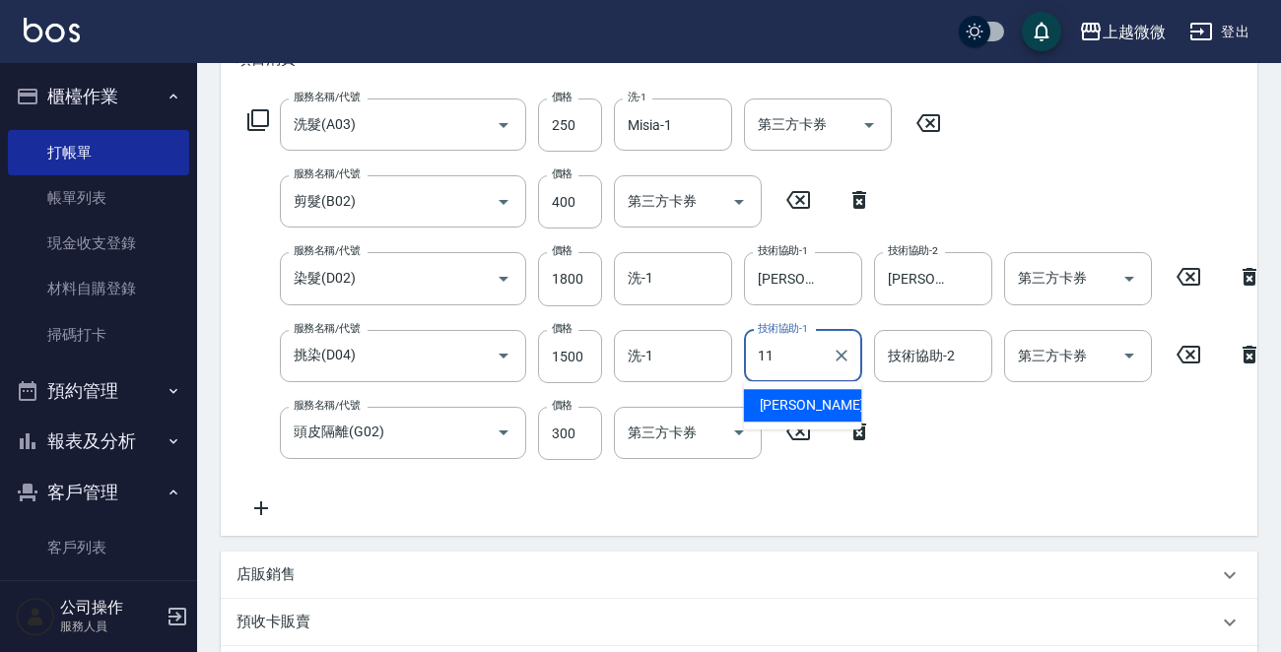
click at [801, 396] on span "[PERSON_NAME] -11" at bounding box center [822, 405] width 124 height 21
type input "[PERSON_NAME]-11"
click at [939, 363] on div "技術協助-2 技術協助-2" at bounding box center [933, 356] width 118 height 52
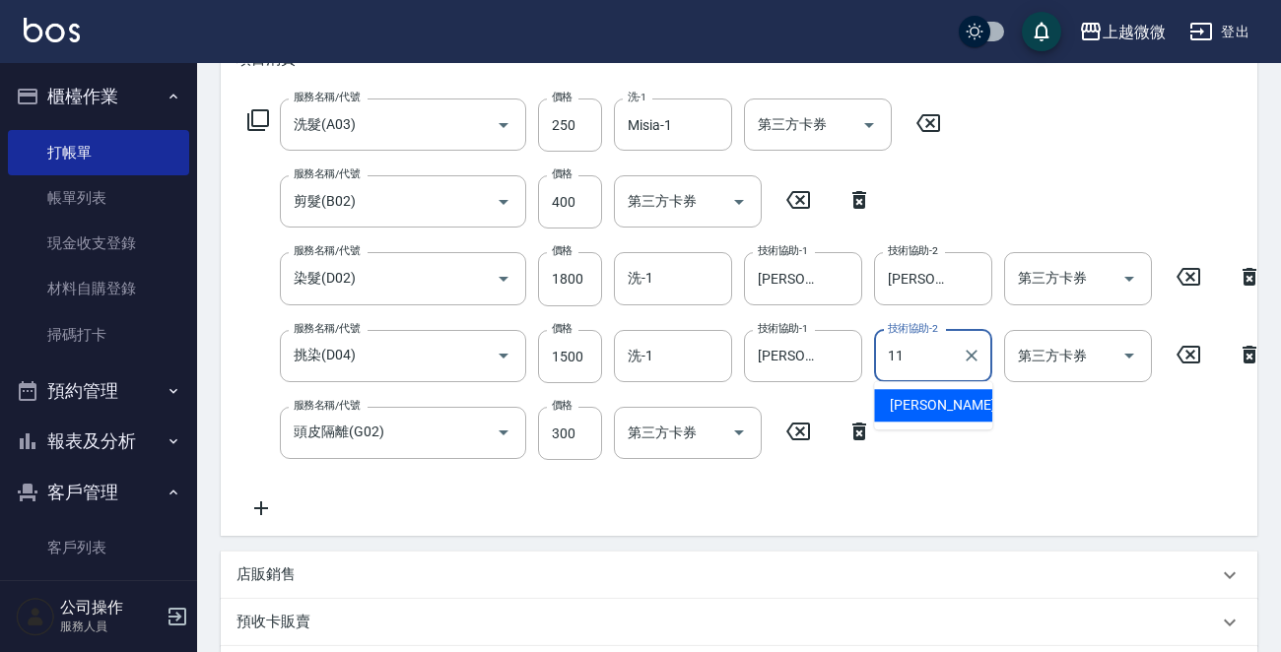
click at [915, 398] on span "[PERSON_NAME] -11" at bounding box center [952, 405] width 124 height 21
type input "[PERSON_NAME]-11"
click at [666, 275] on input "洗-1" at bounding box center [673, 278] width 101 height 34
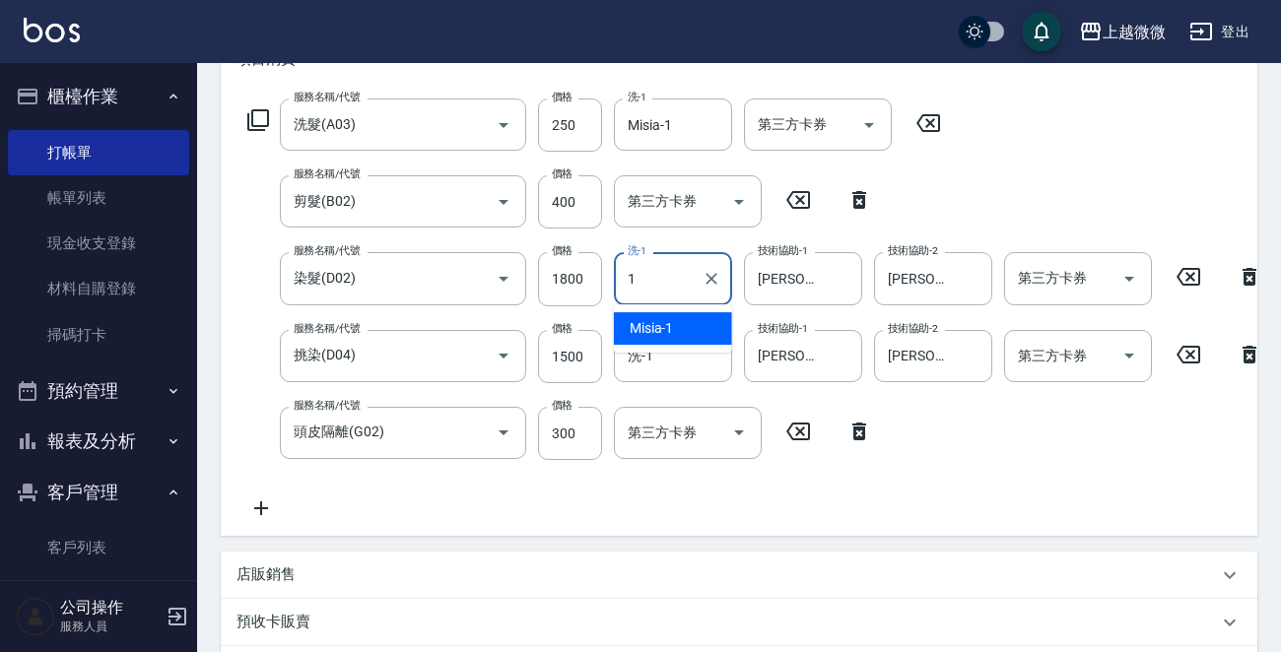
click at [658, 325] on span "Misia -1" at bounding box center [652, 328] width 44 height 21
type input "Misia-1"
click at [708, 281] on icon "Clear" at bounding box center [712, 279] width 12 height 12
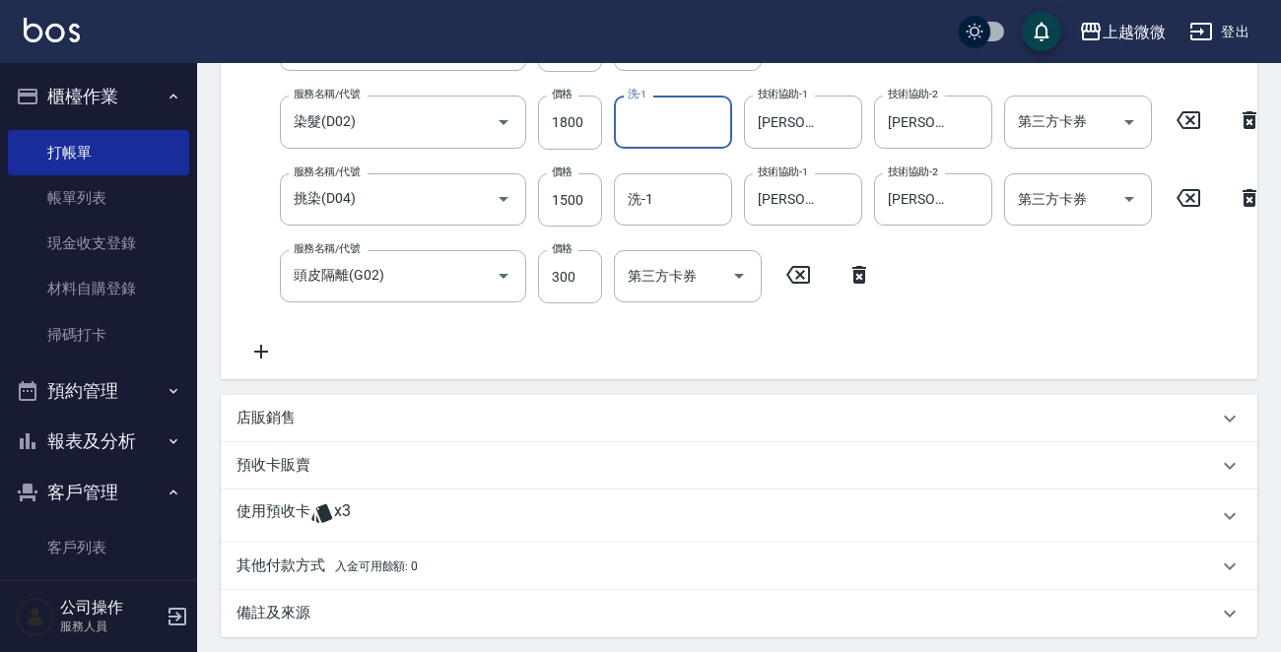
scroll to position [670, 0]
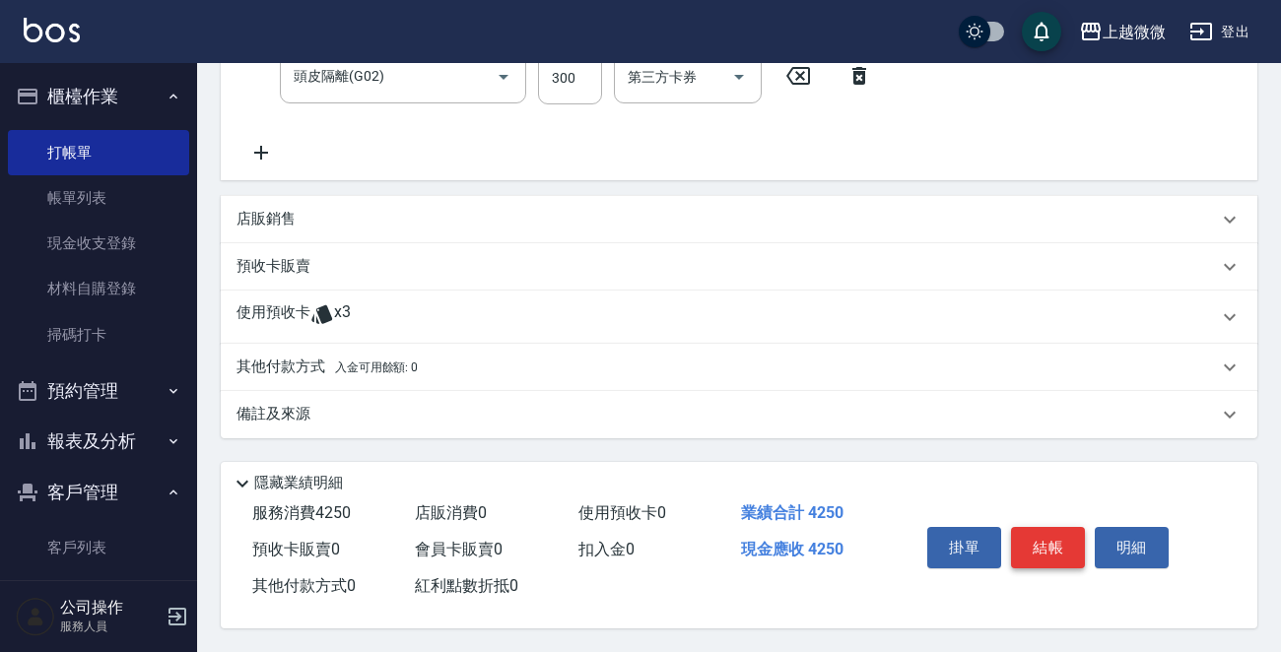
click at [1060, 534] on button "結帳" at bounding box center [1048, 547] width 74 height 41
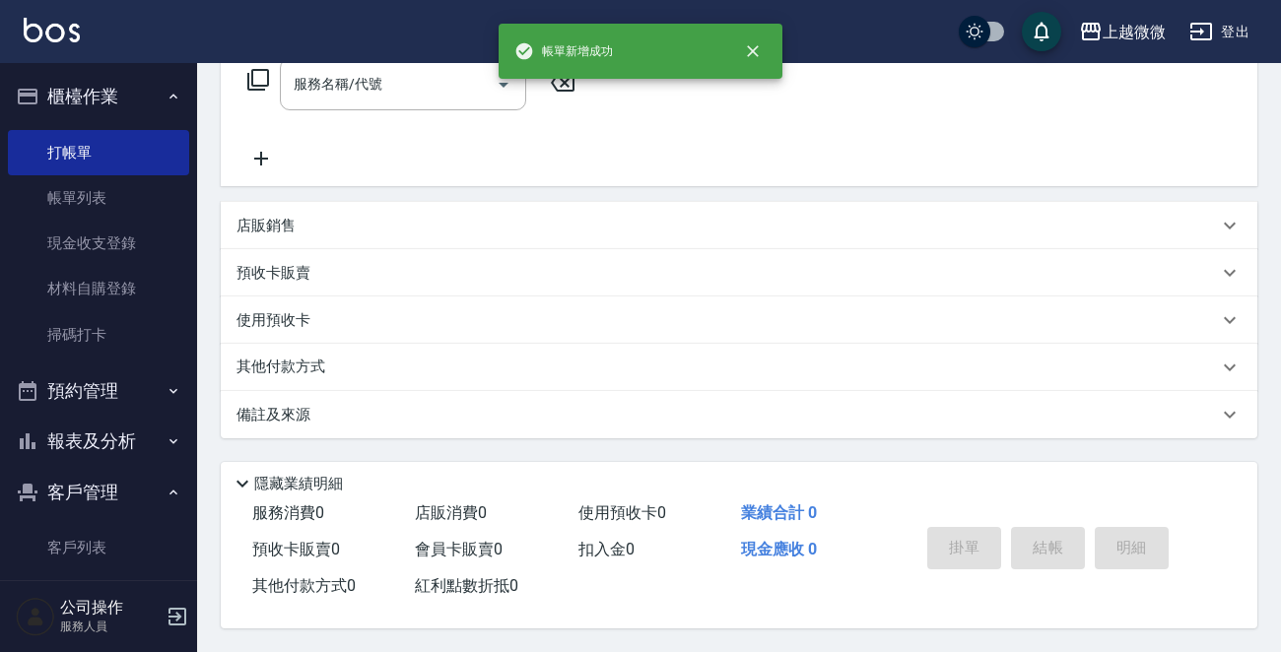
scroll to position [0, 0]
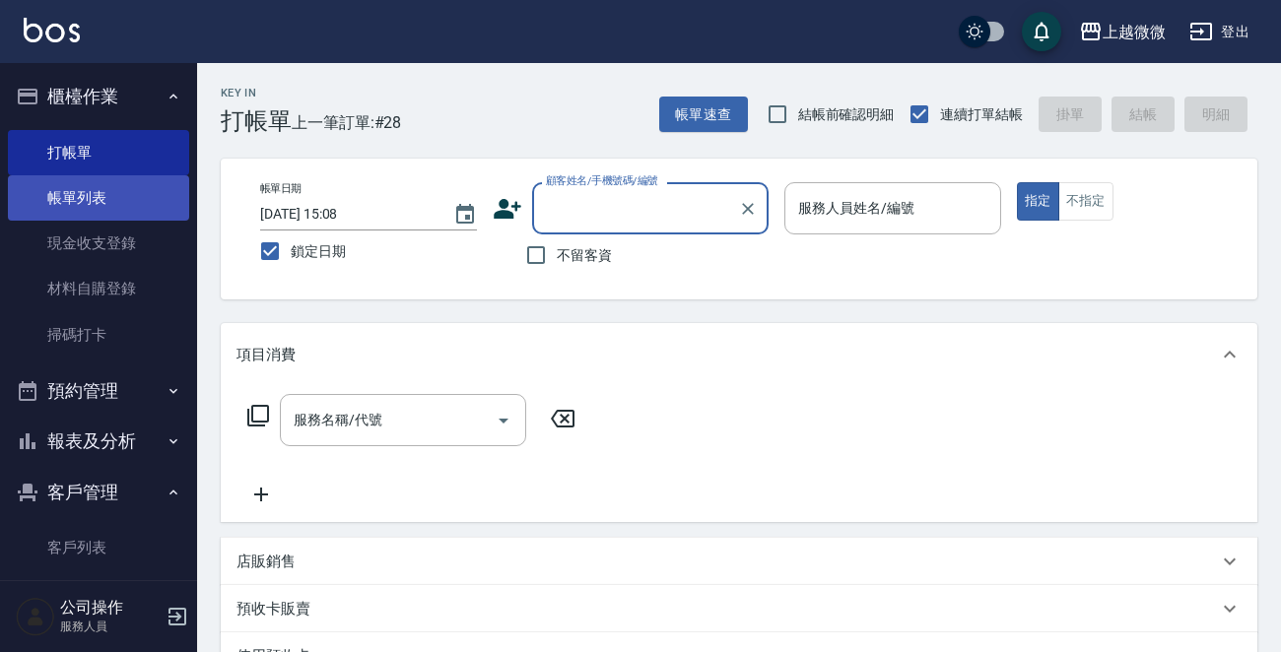
click at [70, 206] on link "帳單列表" at bounding box center [98, 197] width 181 height 45
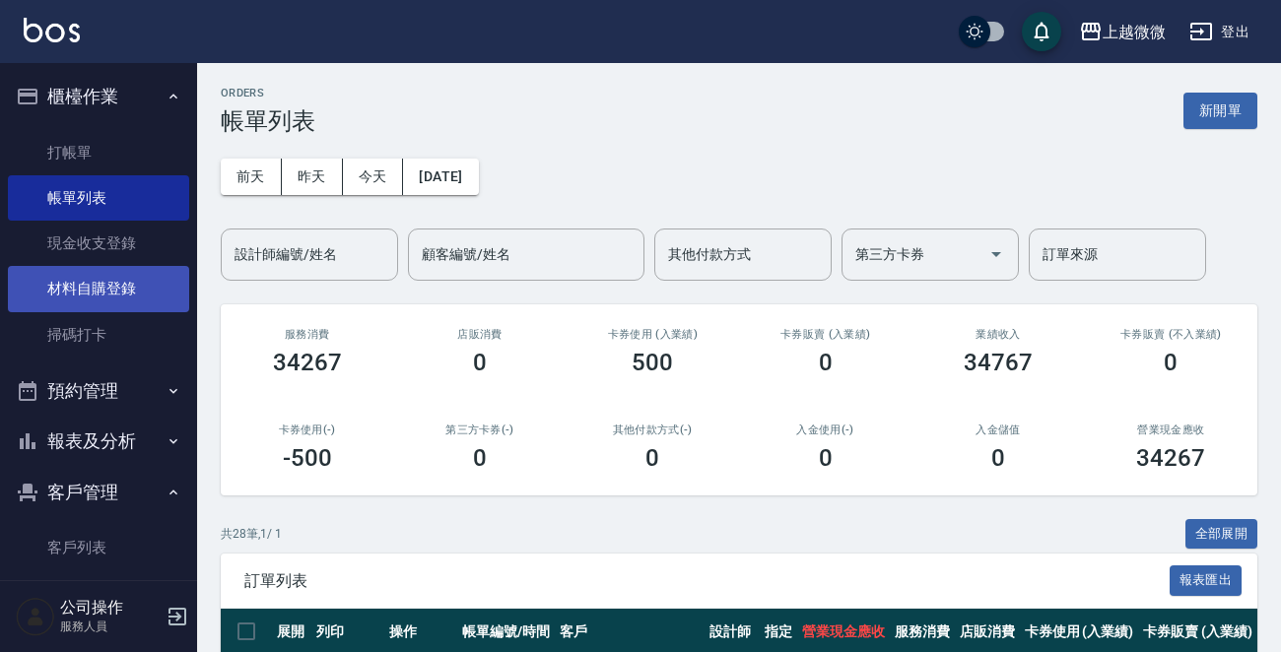
click at [126, 281] on link "材料自購登錄" at bounding box center [98, 288] width 181 height 45
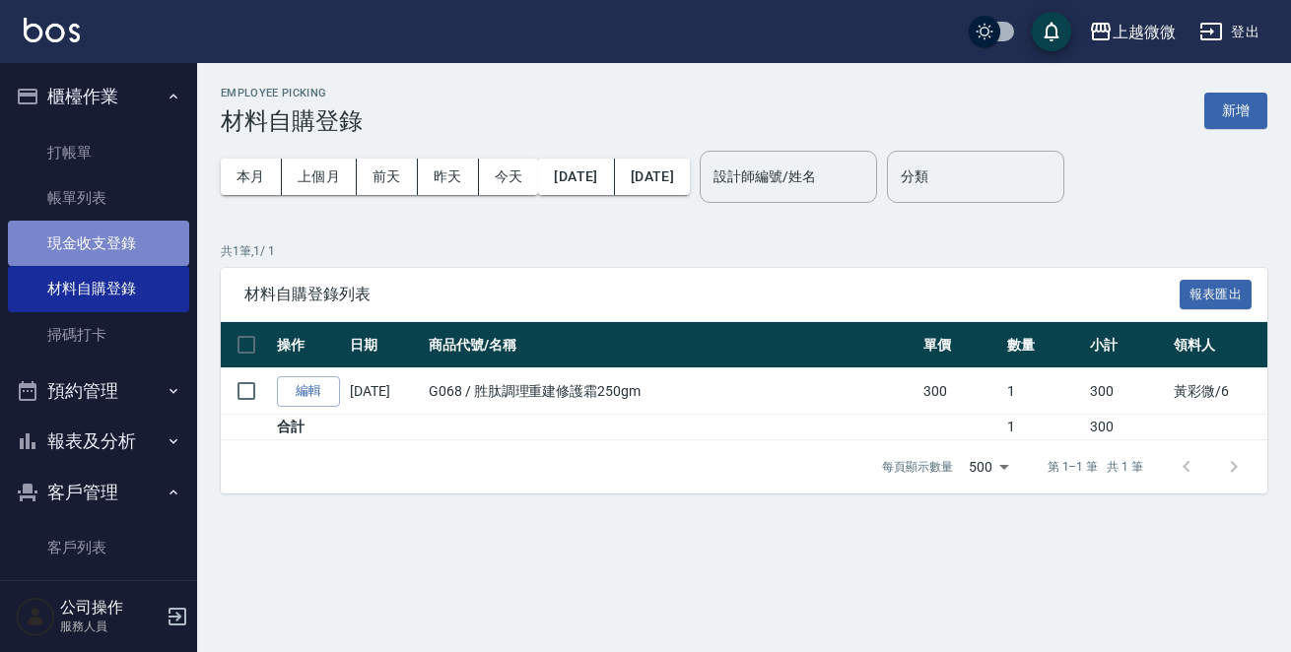
click at [104, 244] on link "現金收支登錄" at bounding box center [98, 243] width 181 height 45
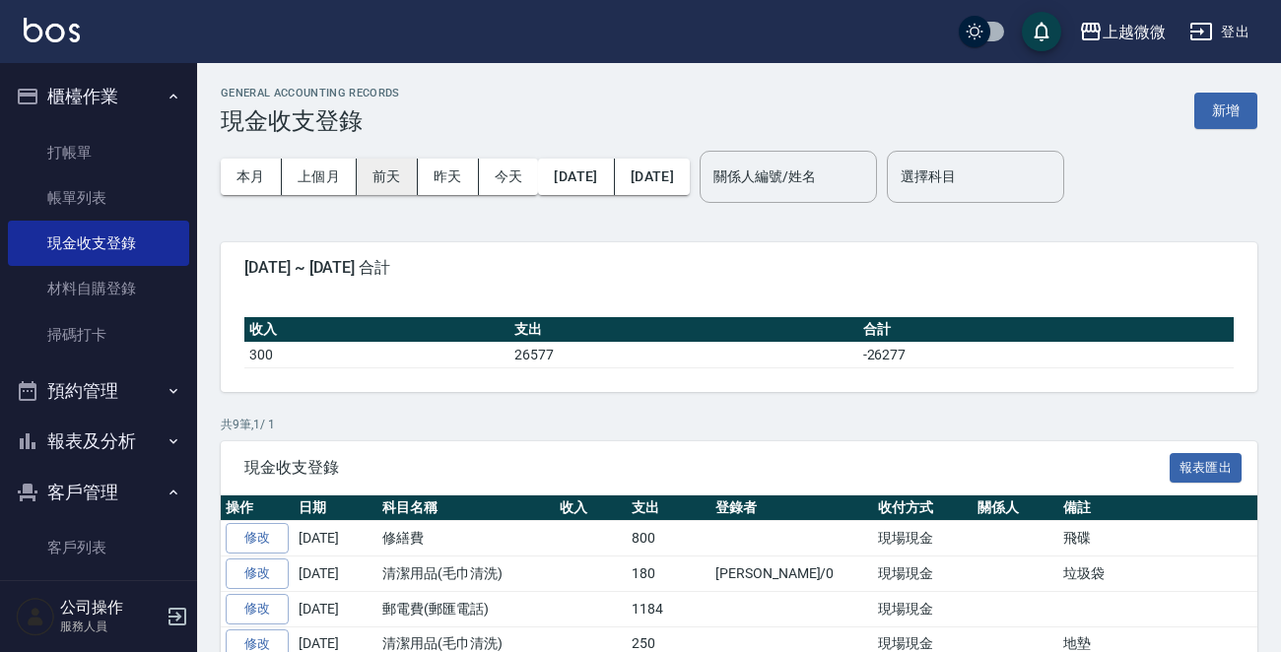
click at [385, 174] on button "前天" at bounding box center [387, 177] width 61 height 36
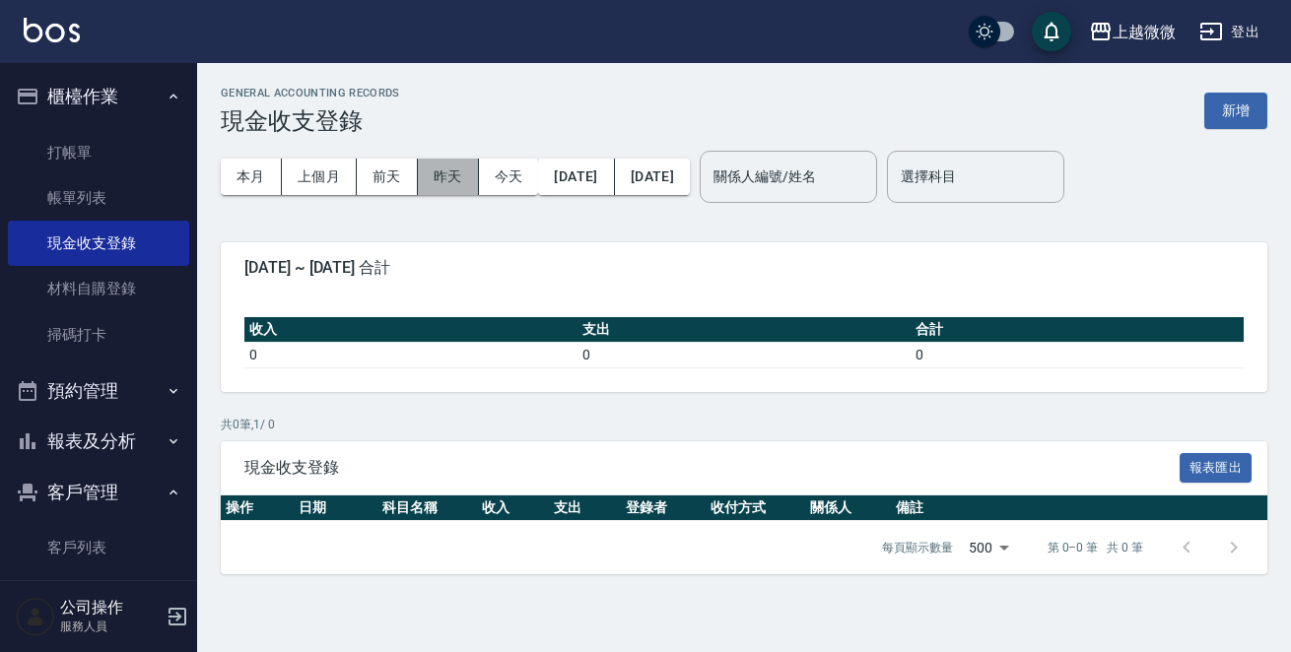
click at [441, 174] on button "昨天" at bounding box center [448, 177] width 61 height 36
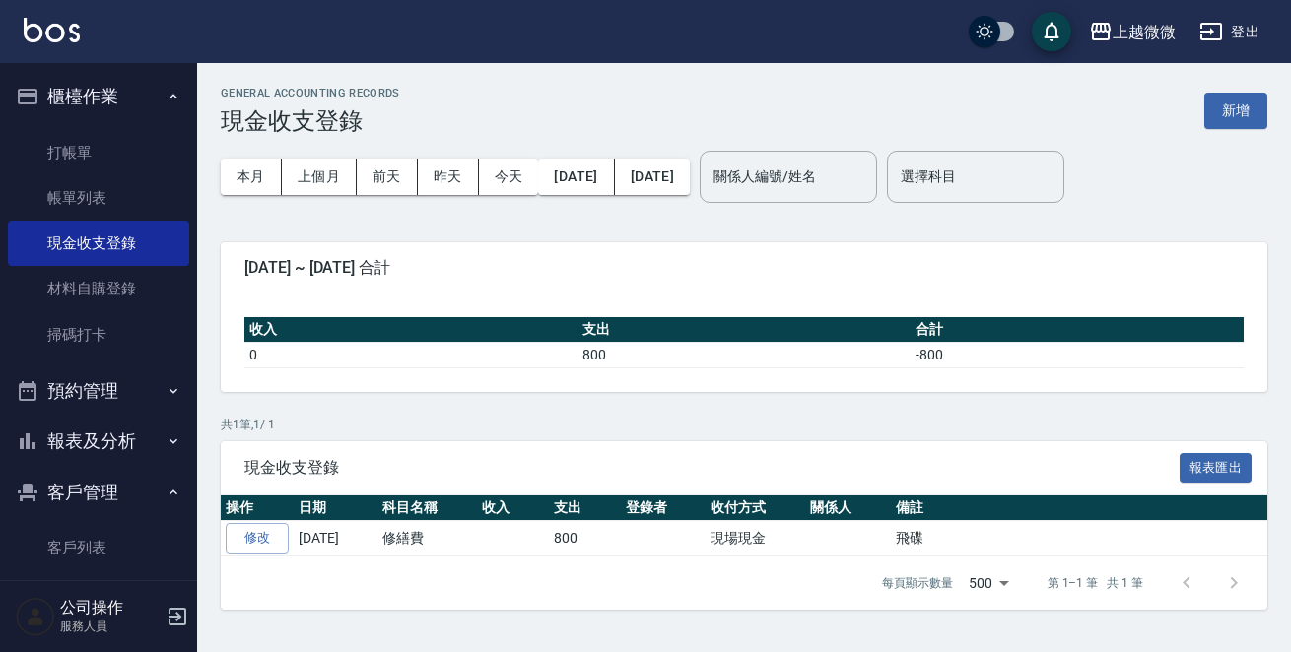
click at [50, 29] on img at bounding box center [52, 30] width 56 height 25
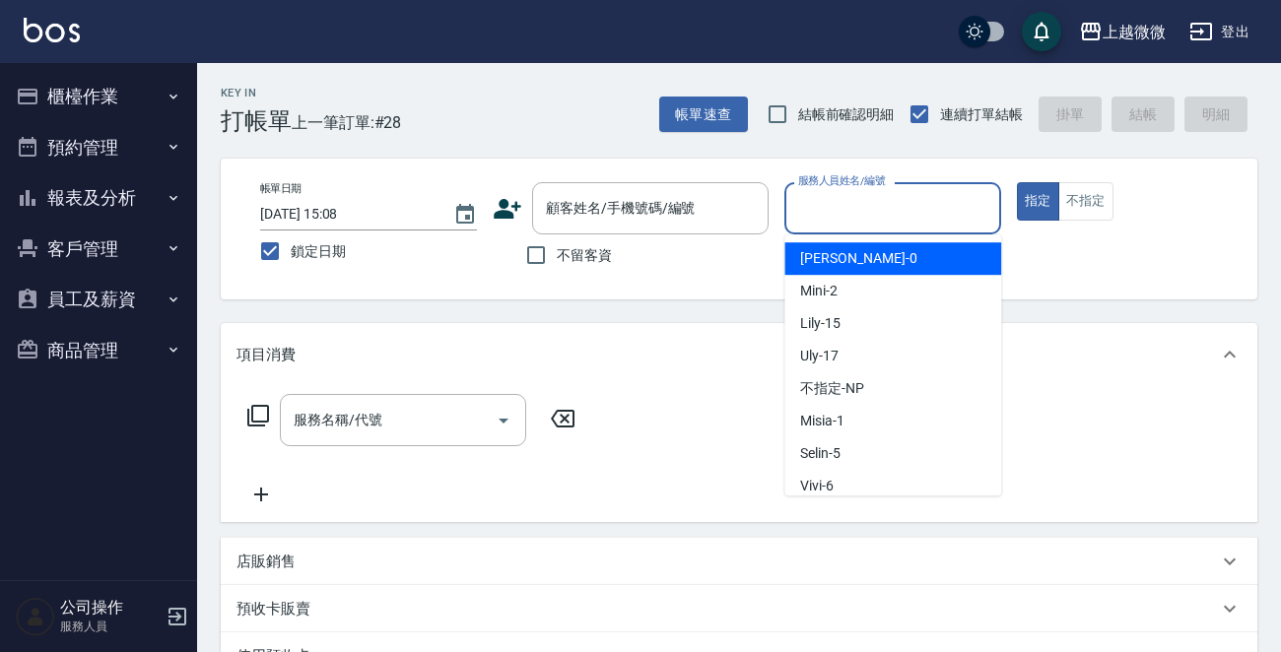
click at [877, 208] on div "服務人員姓名/編號 服務人員姓名/編號" at bounding box center [892, 208] width 217 height 52
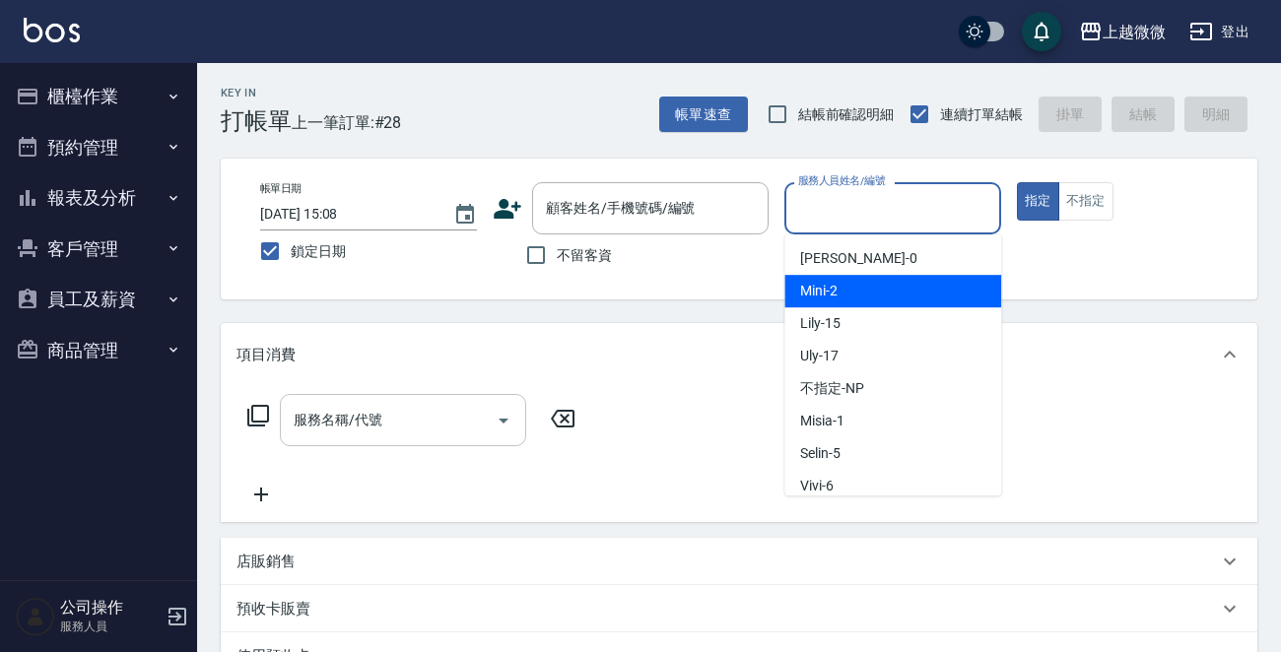
click at [409, 423] on input "服務名稱/代號" at bounding box center [388, 420] width 199 height 34
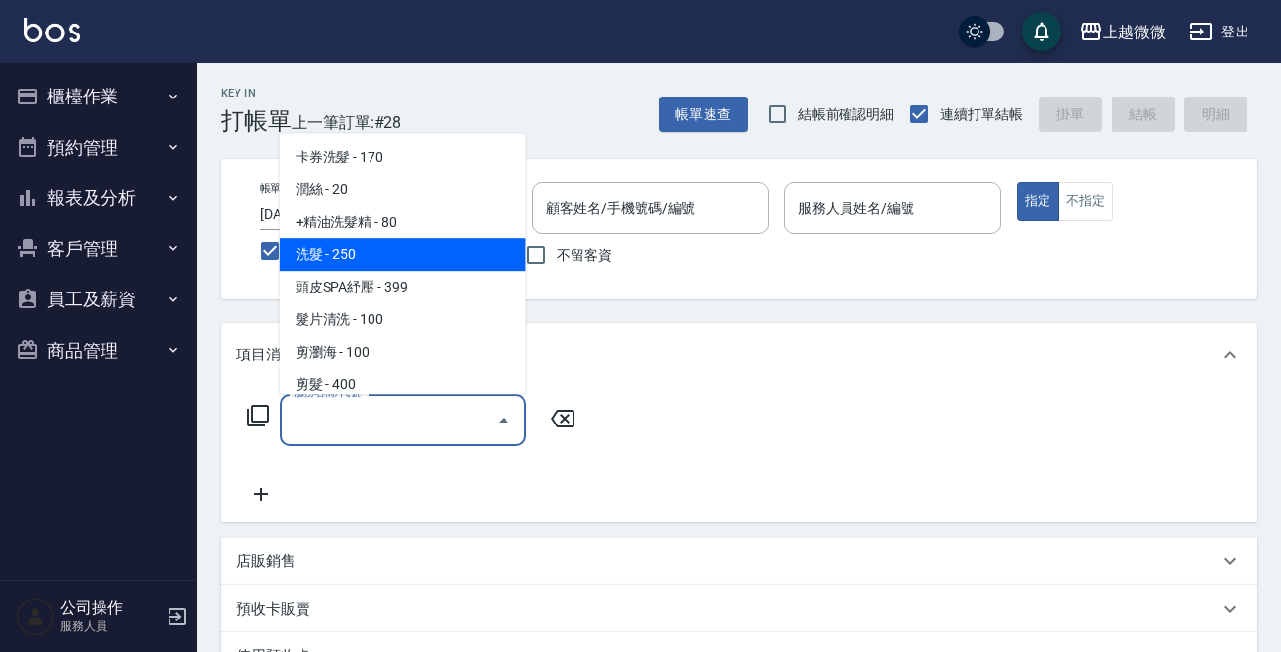
click at [113, 97] on button "櫃檯作業" at bounding box center [98, 96] width 181 height 51
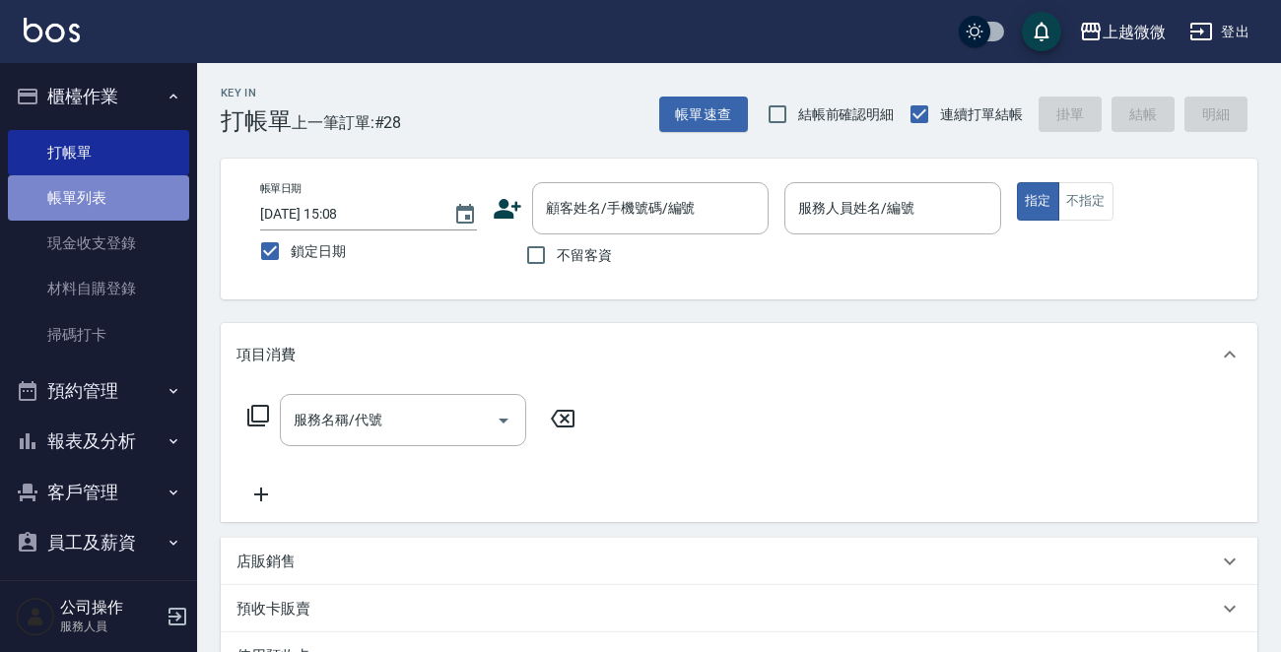
click at [127, 192] on link "帳單列表" at bounding box center [98, 197] width 181 height 45
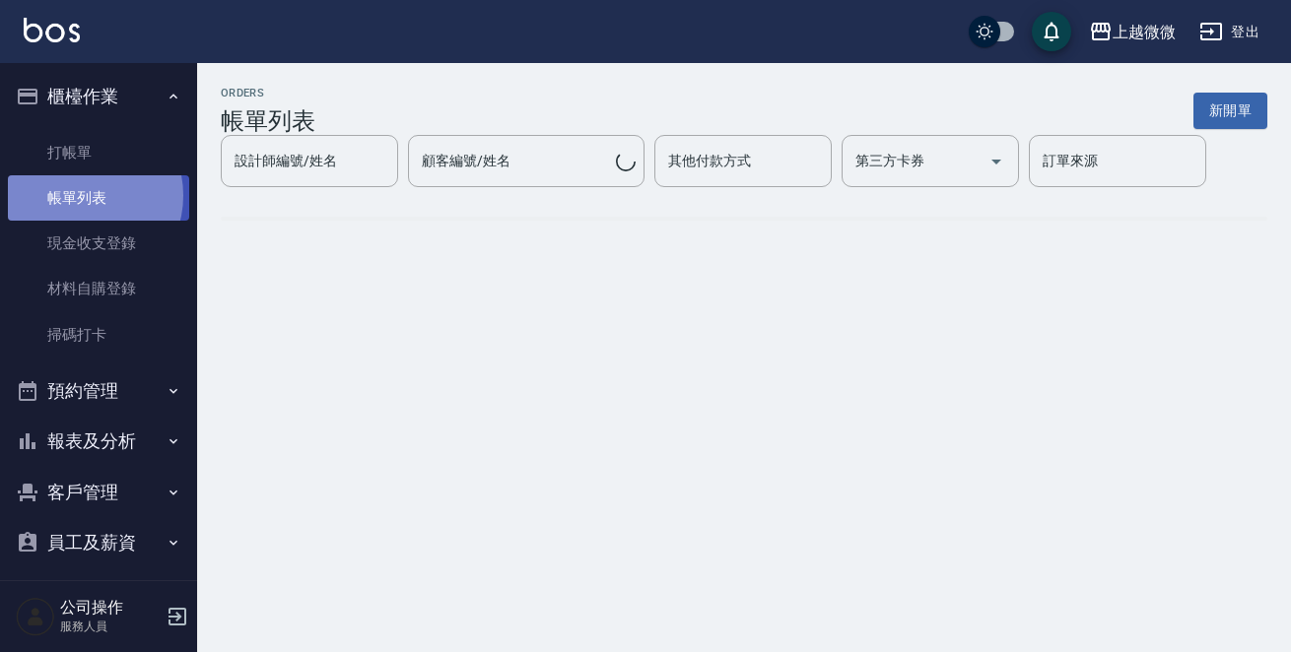
click at [84, 196] on link "帳單列表" at bounding box center [98, 197] width 181 height 45
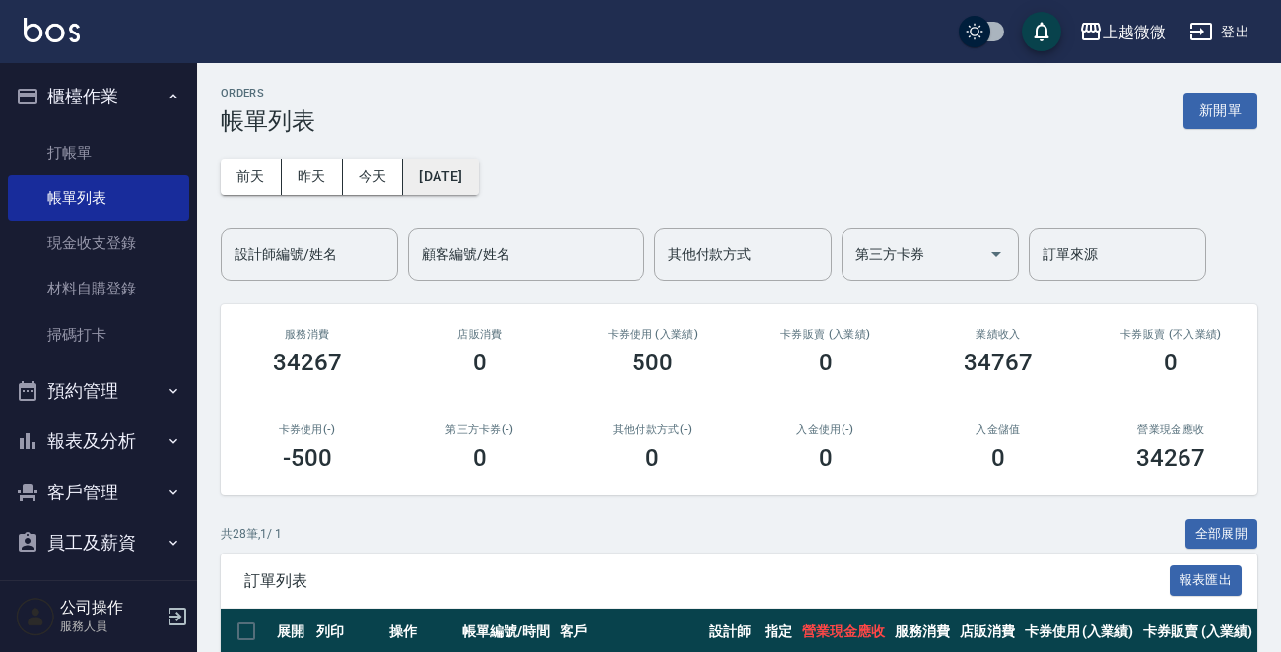
click at [466, 171] on button "[DATE]" at bounding box center [440, 177] width 75 height 36
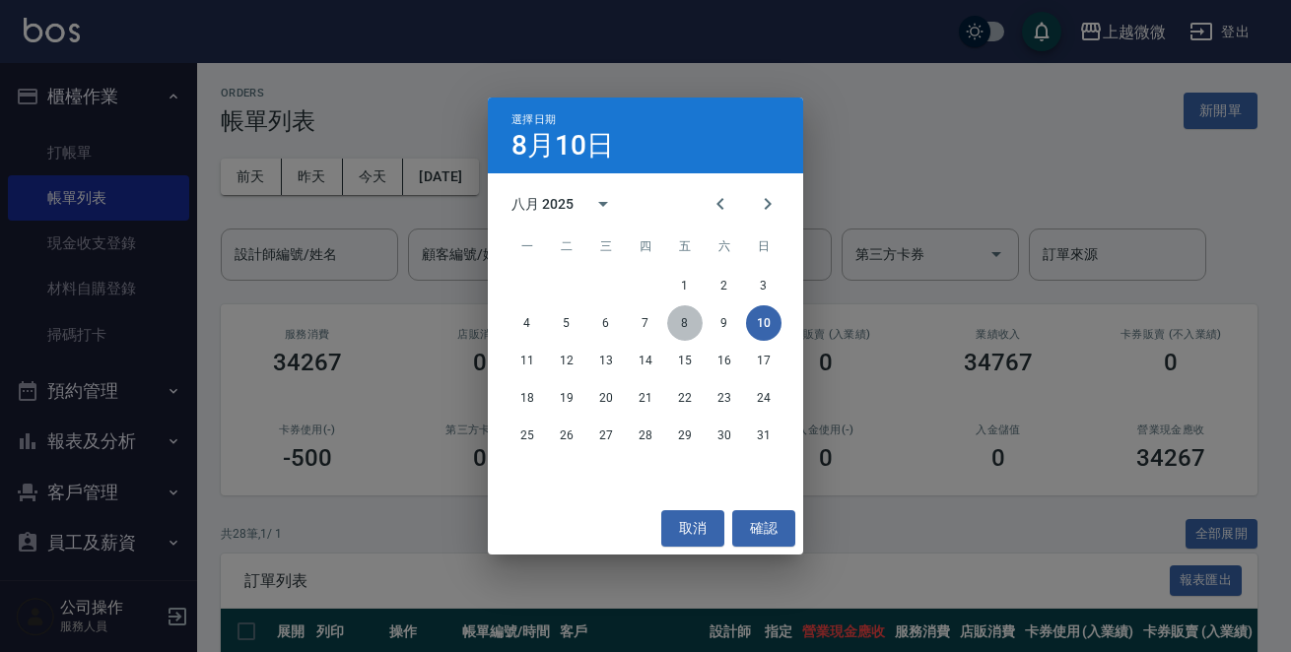
click at [690, 320] on button "8" at bounding box center [684, 322] width 35 height 35
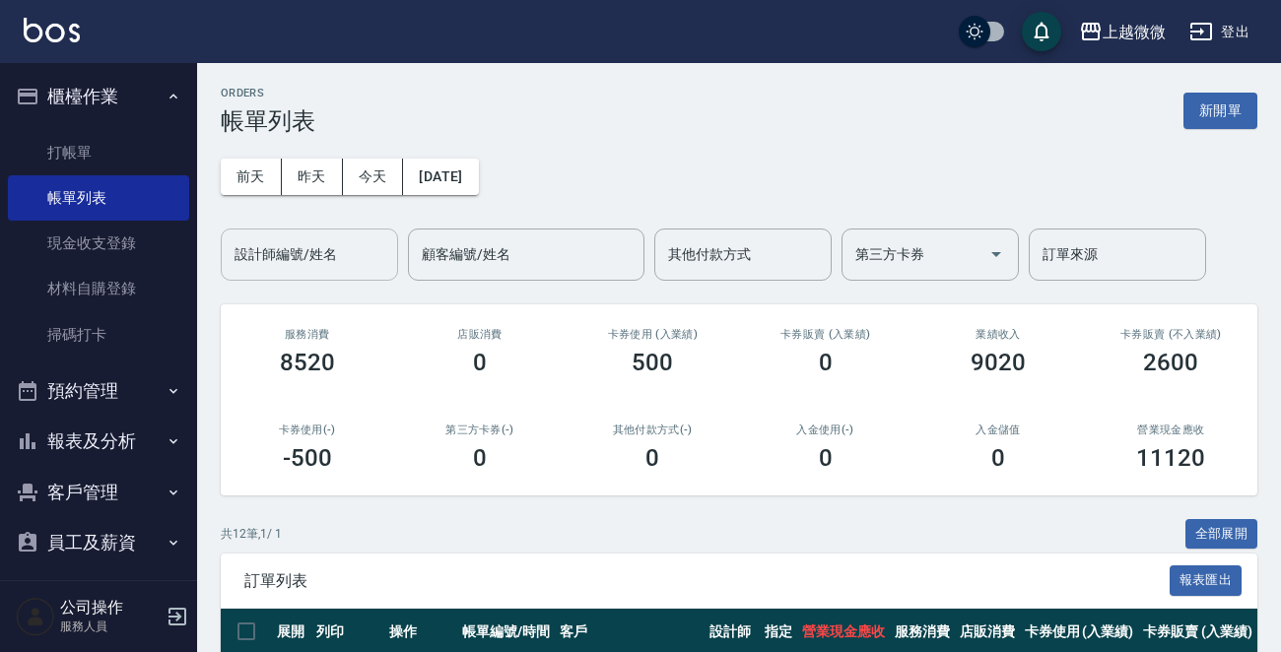
click at [315, 256] on input "設計師編號/姓名" at bounding box center [310, 254] width 160 height 34
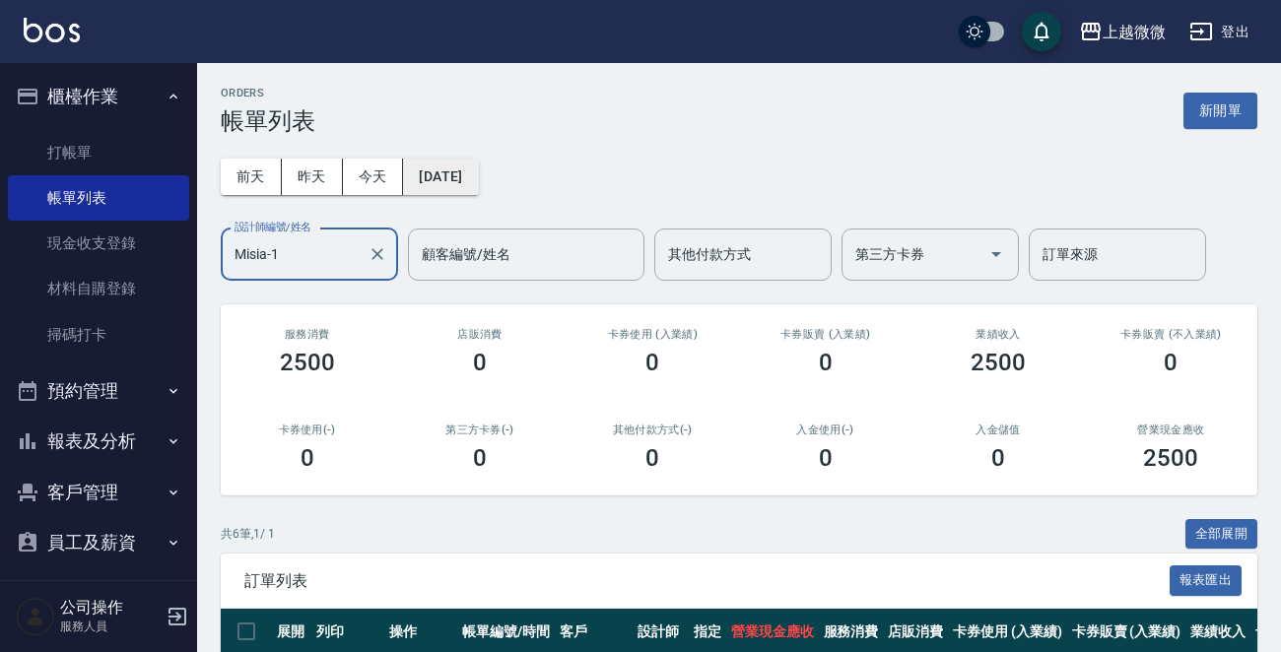
type input "Misia-1"
click at [466, 174] on button "[DATE]" at bounding box center [440, 177] width 75 height 36
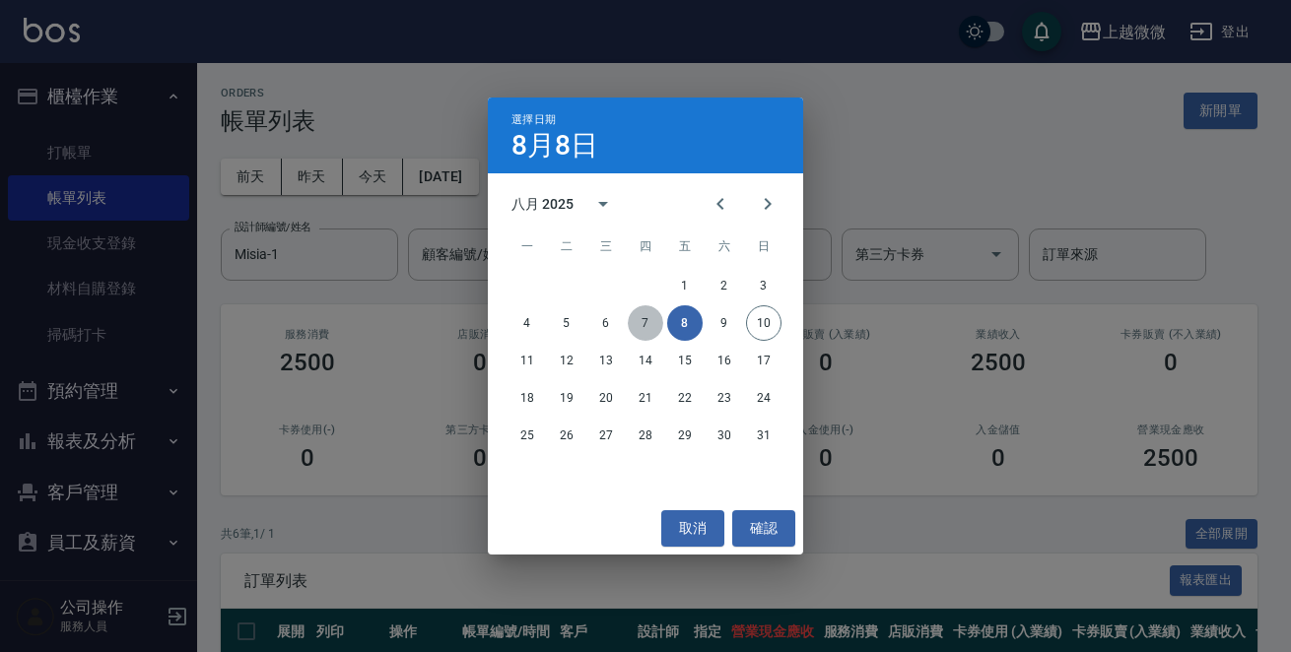
click at [649, 323] on button "7" at bounding box center [645, 322] width 35 height 35
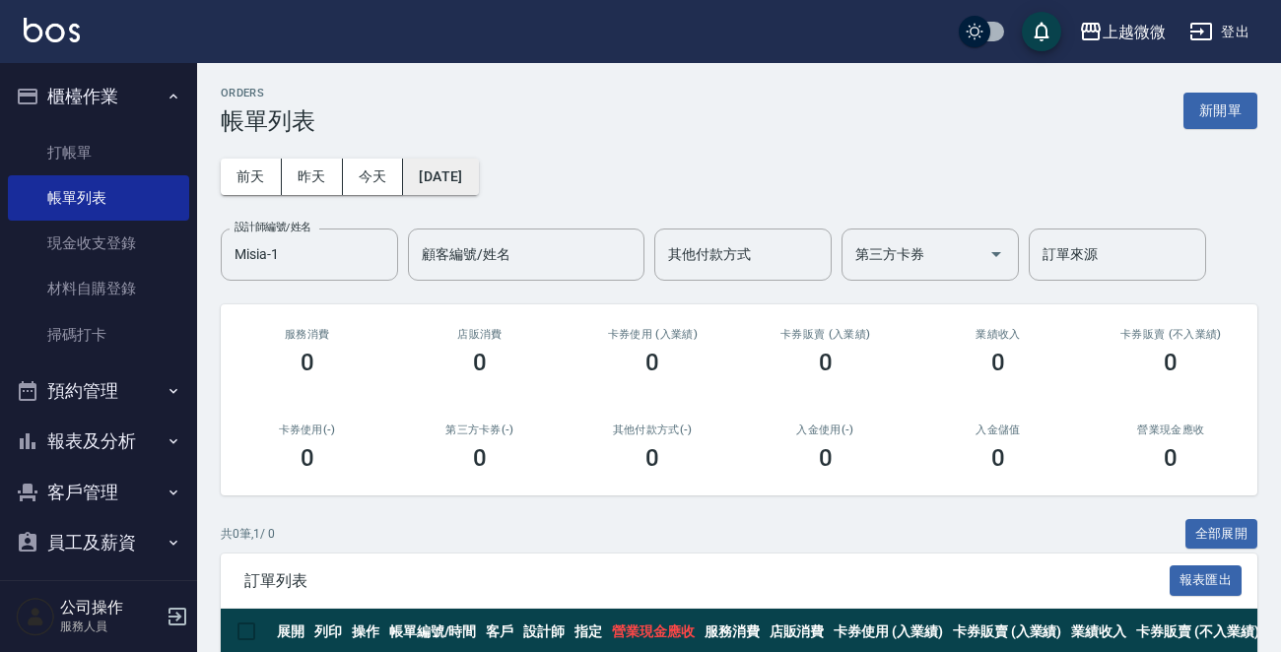
click at [464, 172] on button "[DATE]" at bounding box center [440, 177] width 75 height 36
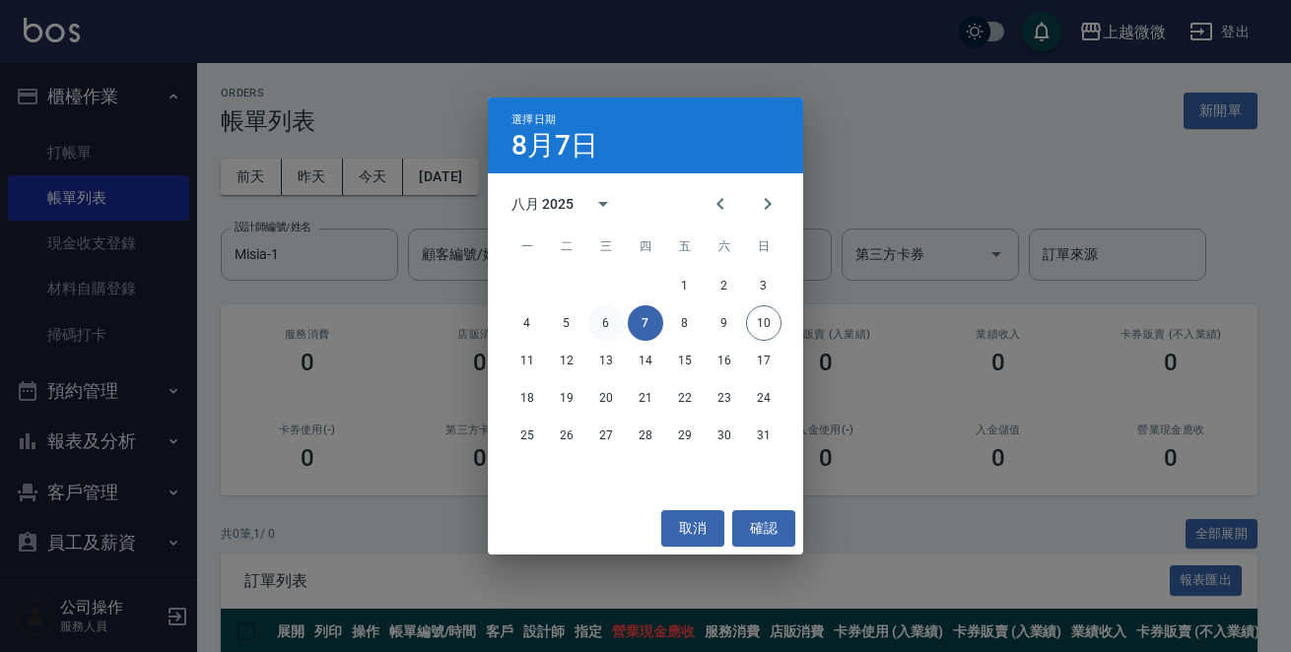
click at [618, 320] on button "6" at bounding box center [605, 322] width 35 height 35
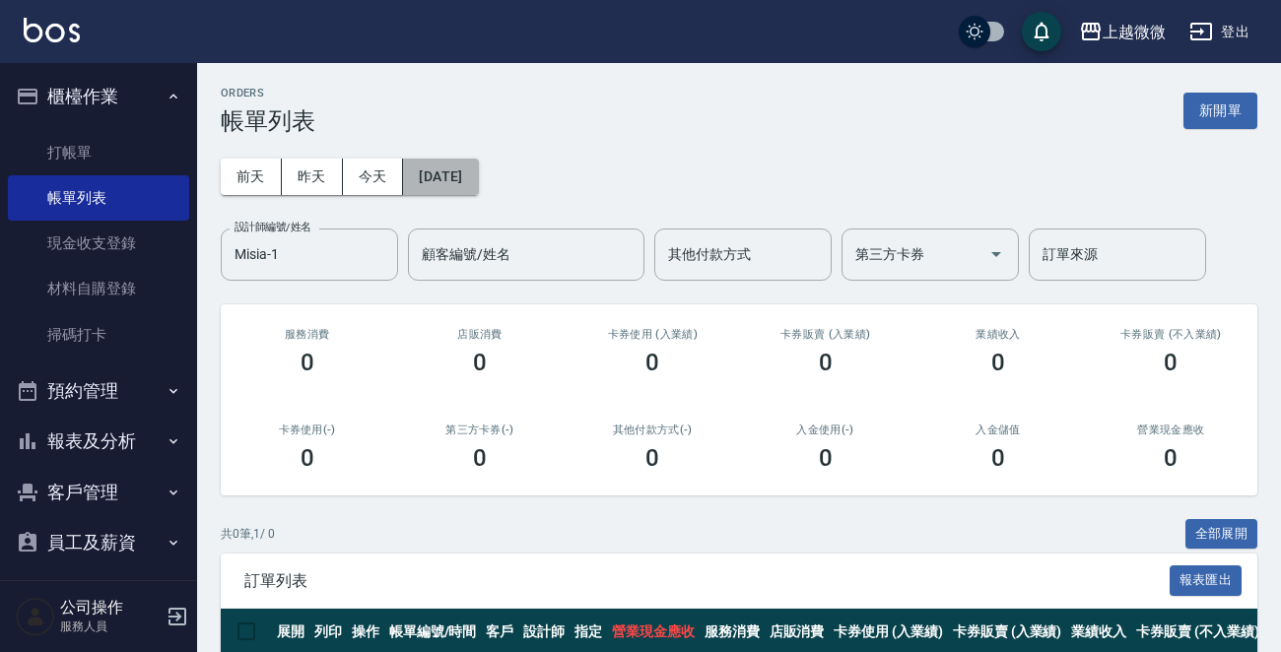
click at [478, 172] on button "[DATE]" at bounding box center [440, 177] width 75 height 36
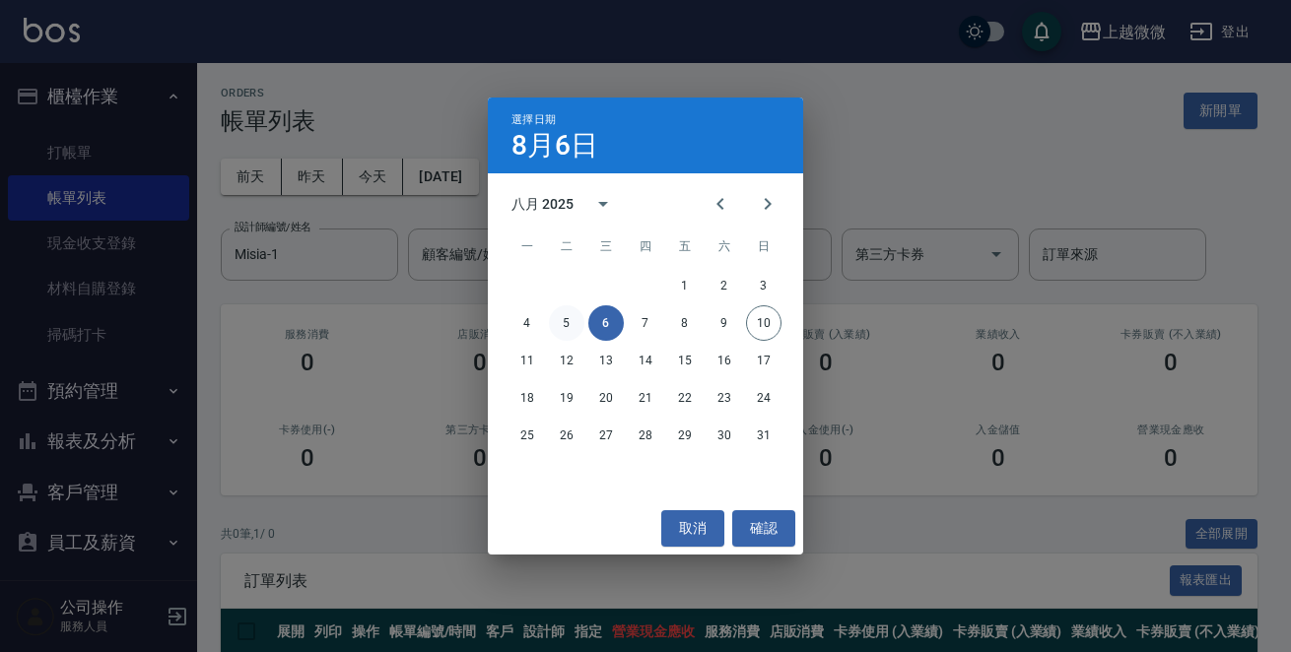
click at [569, 316] on button "5" at bounding box center [566, 322] width 35 height 35
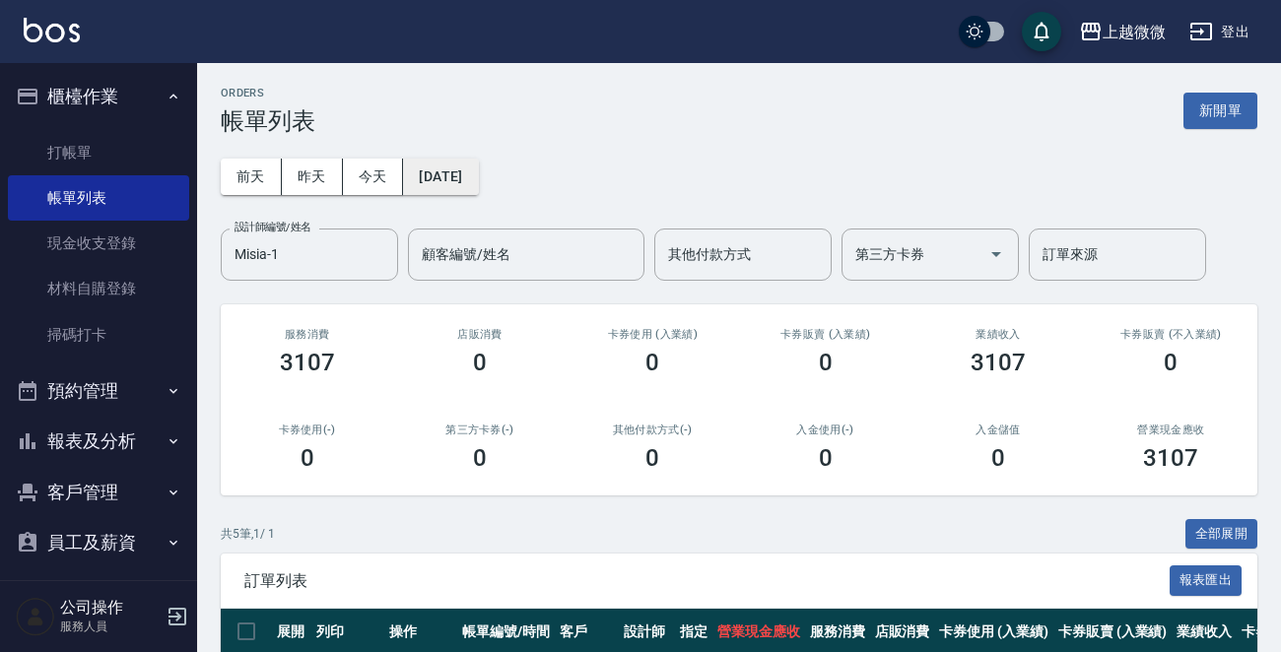
click at [472, 173] on button "[DATE]" at bounding box center [440, 177] width 75 height 36
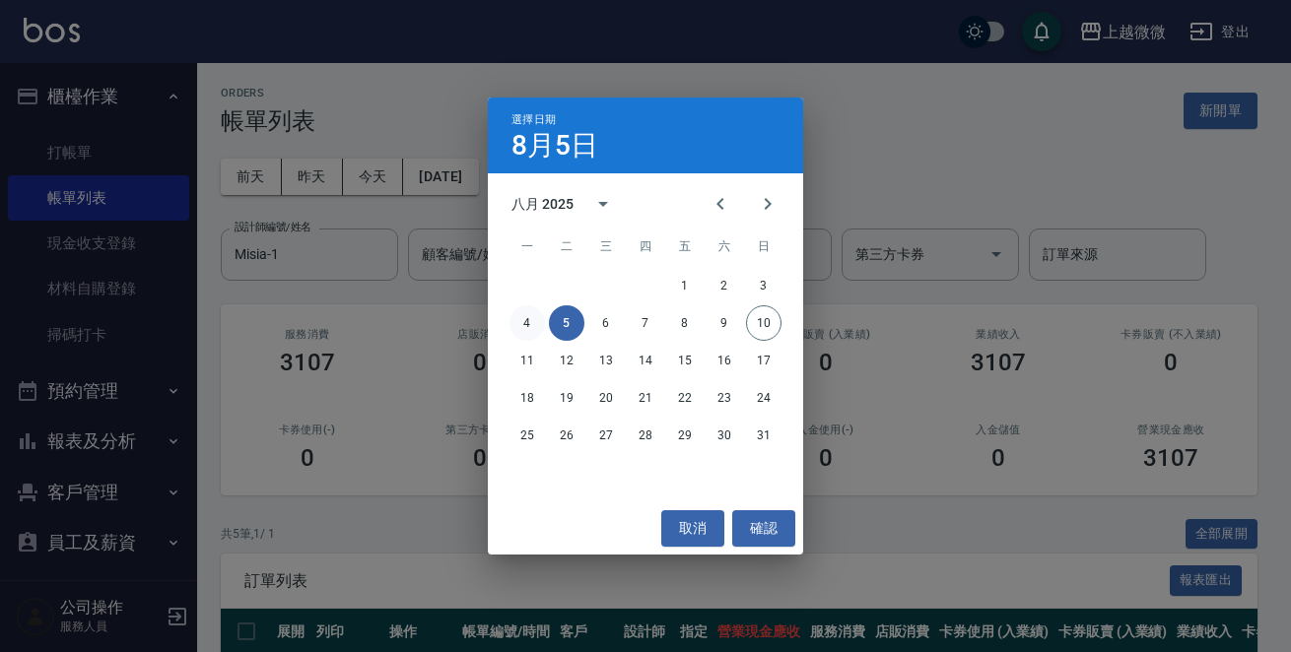
click at [515, 328] on button "4" at bounding box center [526, 322] width 35 height 35
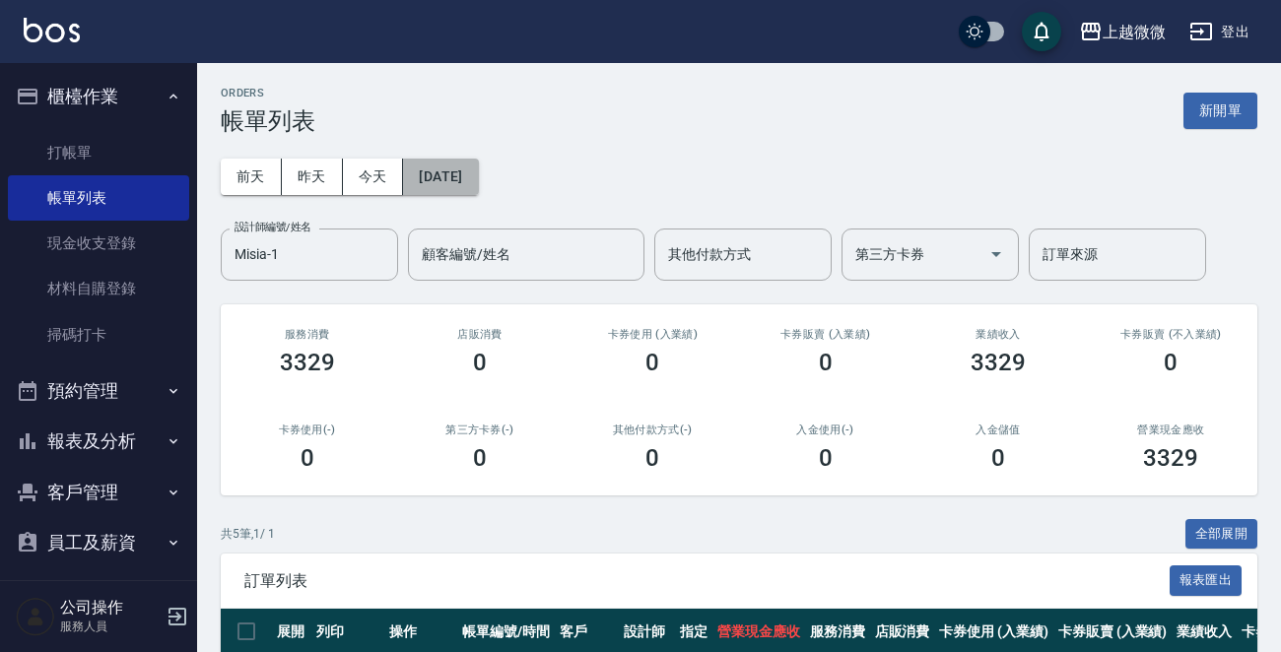
click at [472, 174] on button "[DATE]" at bounding box center [440, 177] width 75 height 36
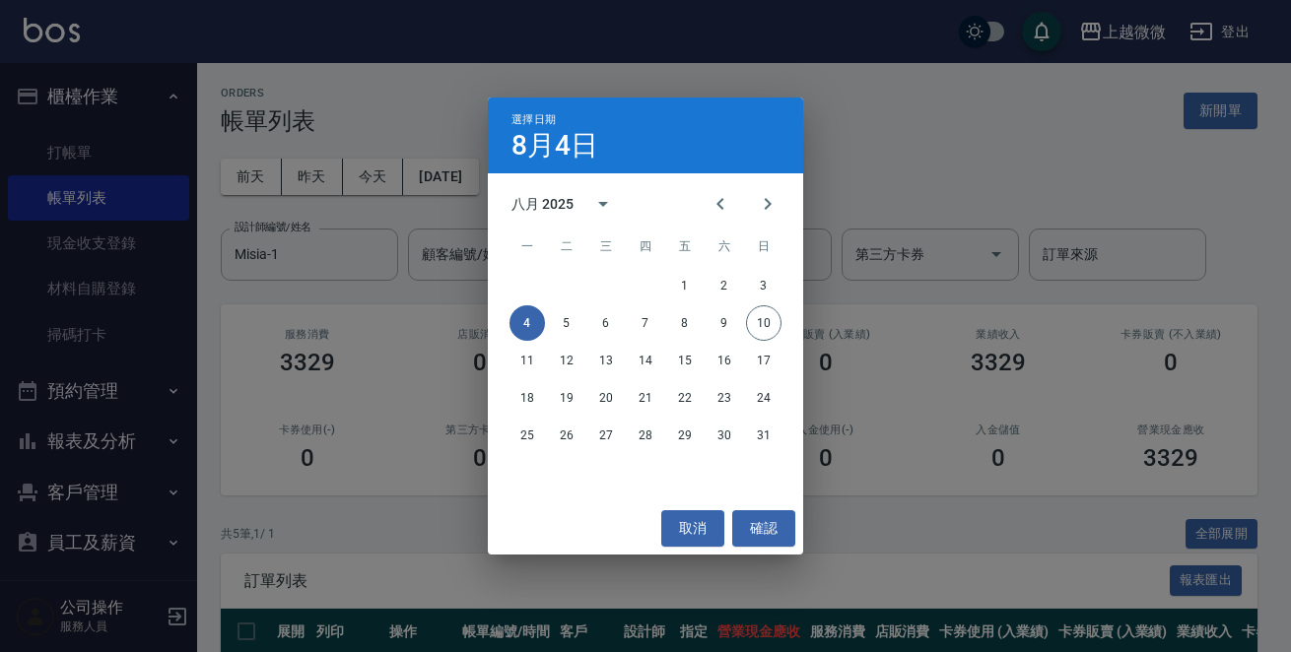
click at [884, 137] on div "選擇日期 [DATE] 八月 2025 一 二 三 四 五 六 日 1 2 3 4 5 6 7 8 9 10 11 12 13 14 15 16 17 18 …" at bounding box center [645, 326] width 1291 height 652
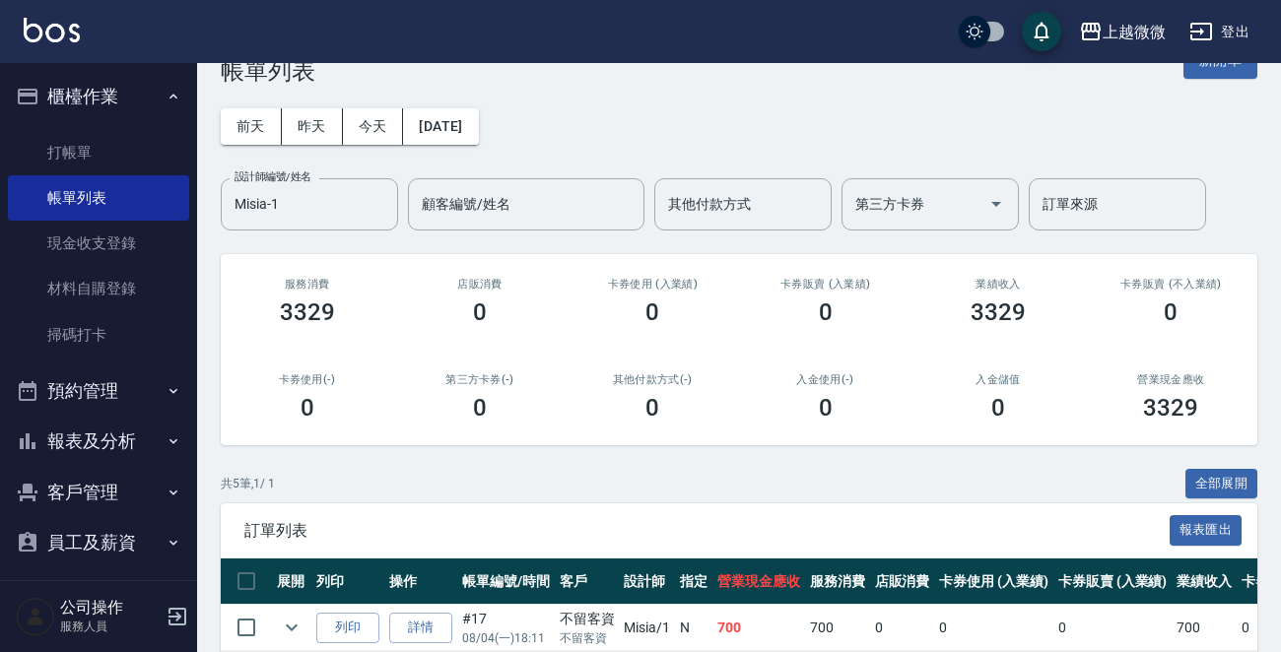
scroll to position [330, 0]
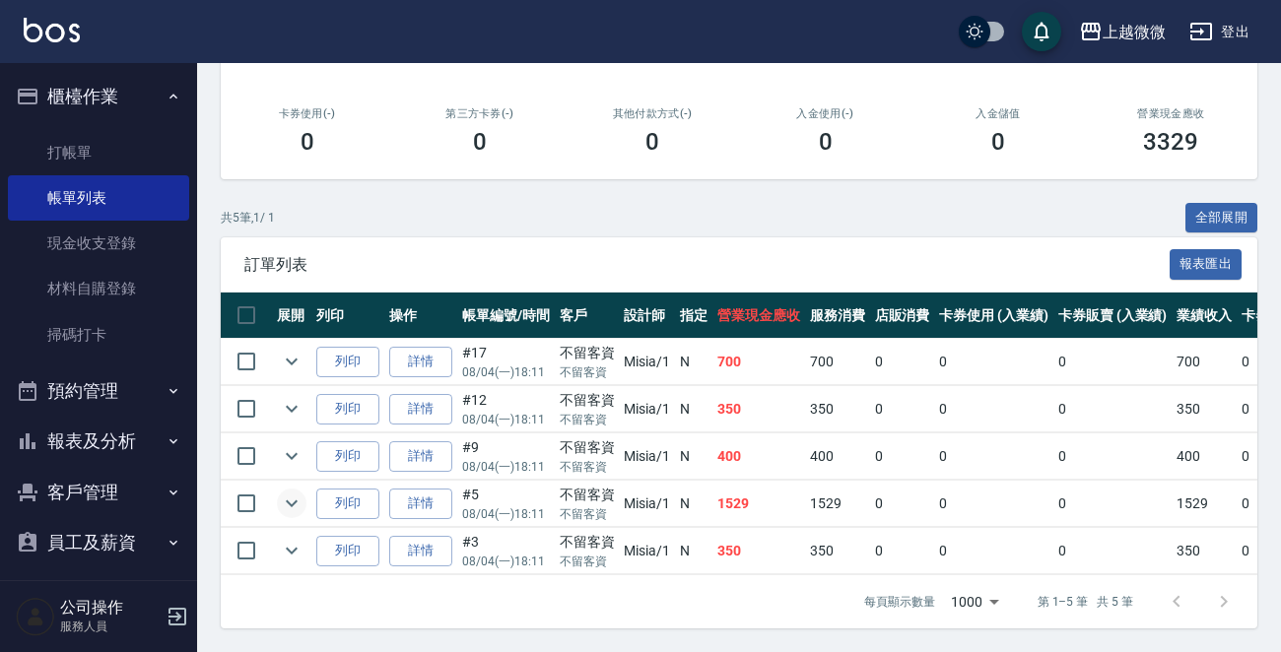
click at [292, 501] on icon "expand row" at bounding box center [292, 504] width 12 height 7
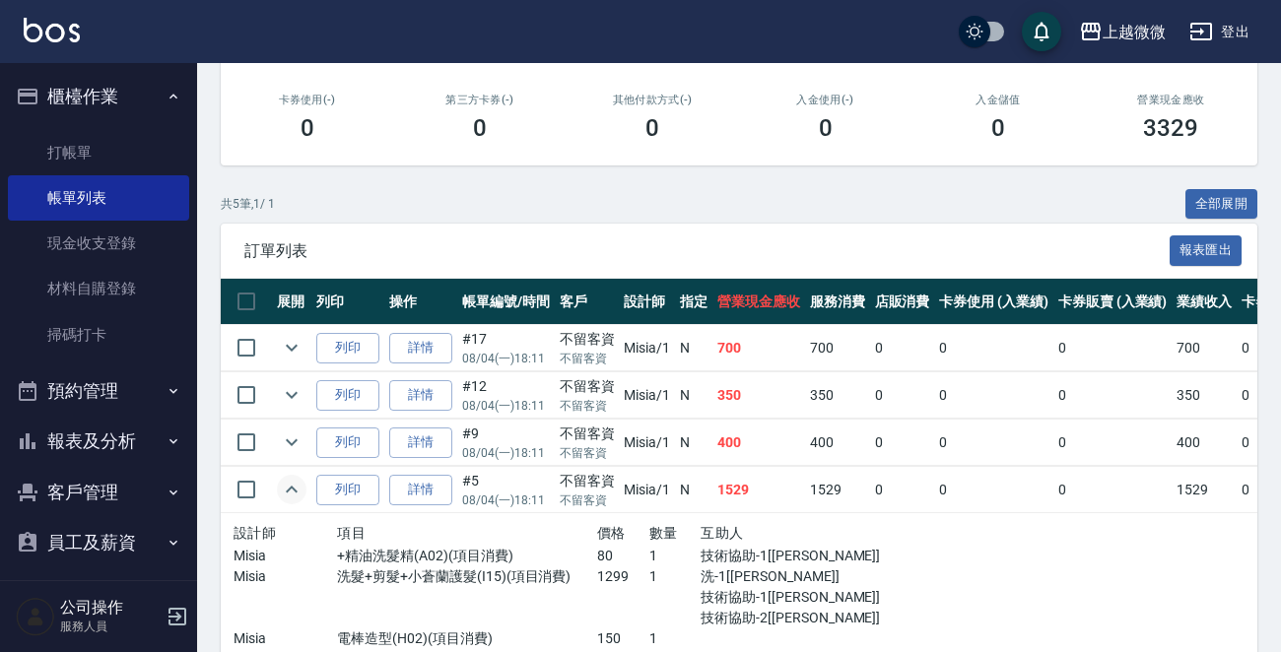
click at [292, 490] on icon "expand row" at bounding box center [292, 490] width 24 height 24
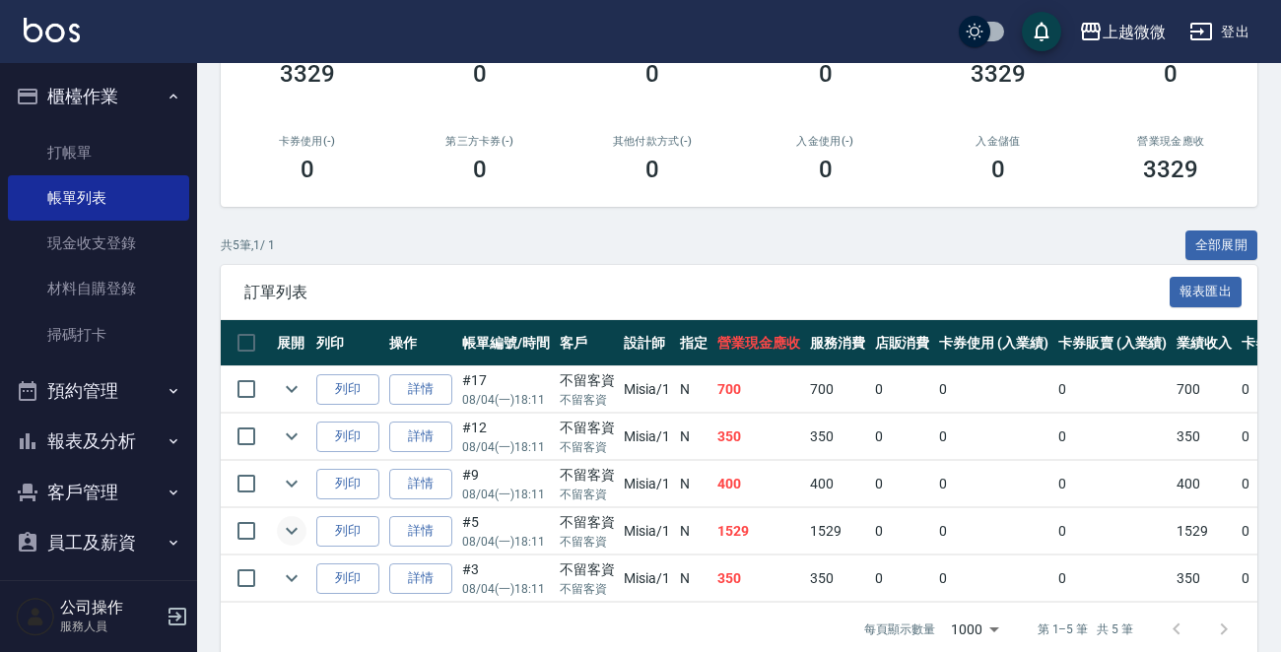
scroll to position [0, 0]
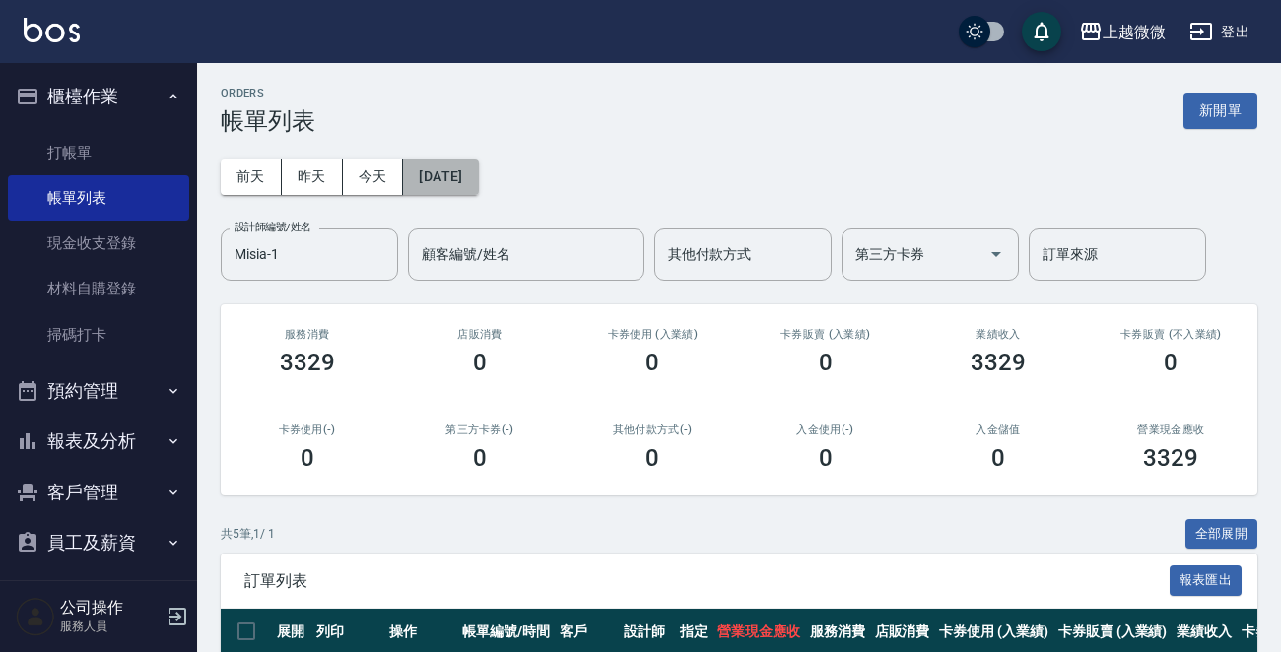
click at [478, 177] on button "[DATE]" at bounding box center [440, 177] width 75 height 36
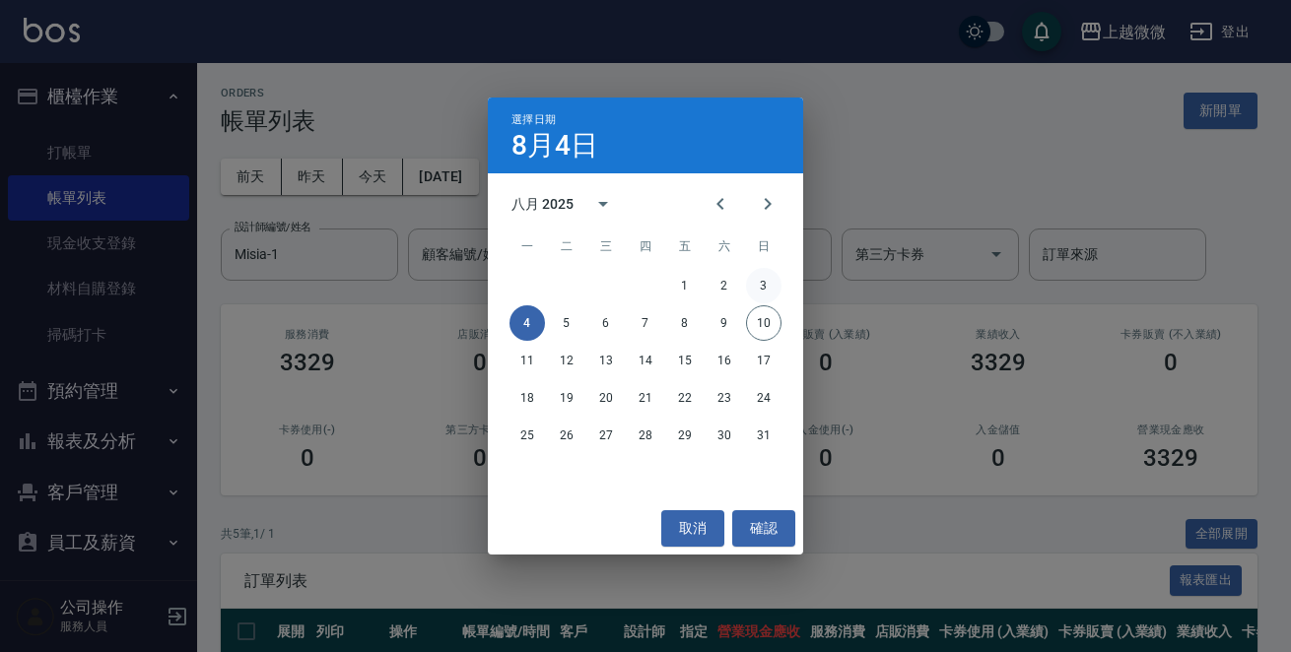
click at [775, 287] on button "3" at bounding box center [763, 285] width 35 height 35
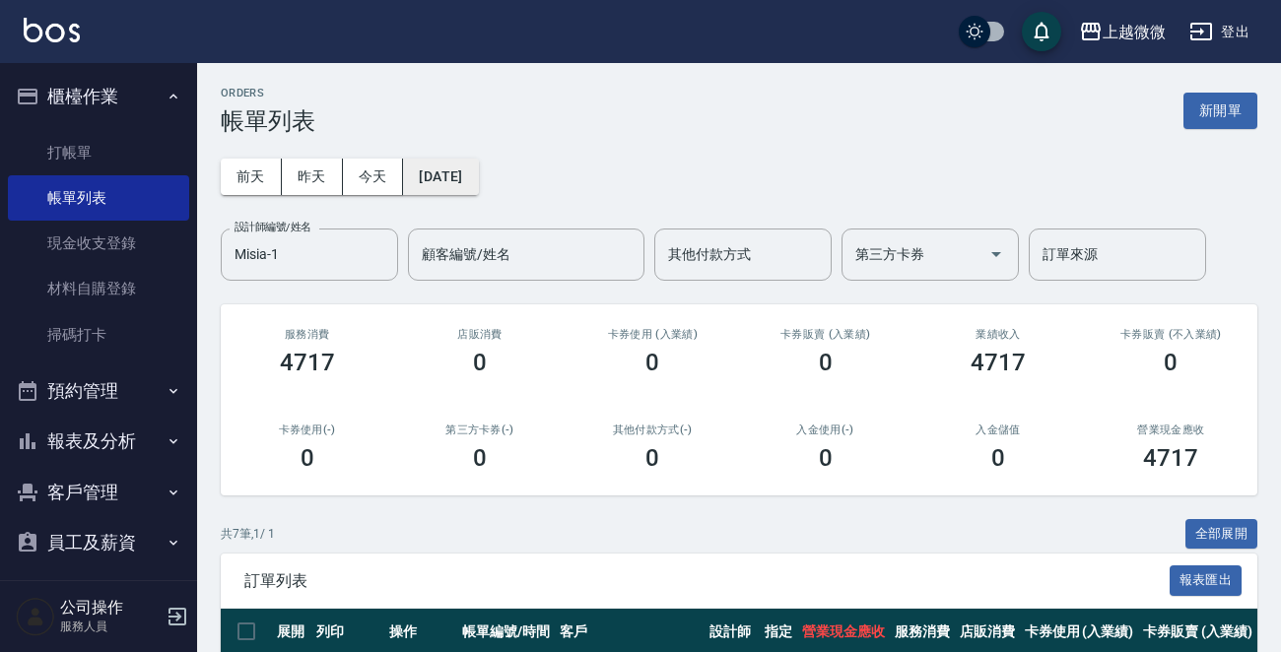
click at [478, 184] on button "[DATE]" at bounding box center [440, 177] width 75 height 36
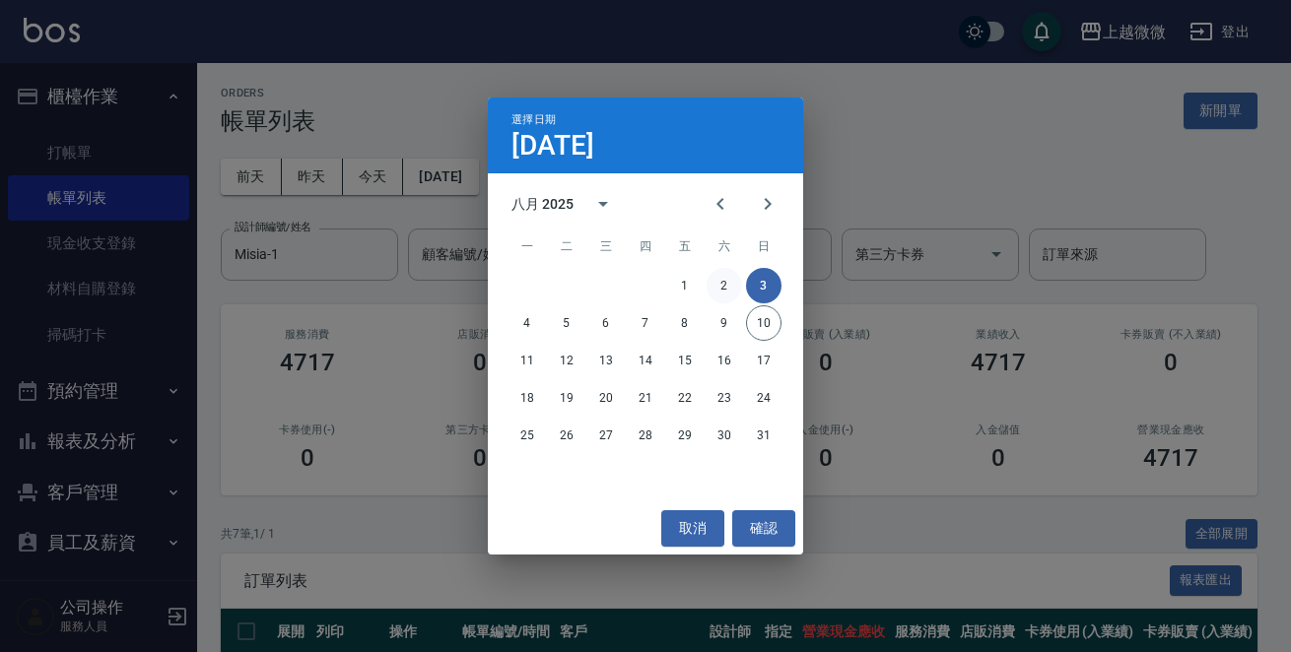
click at [729, 280] on button "2" at bounding box center [724, 285] width 35 height 35
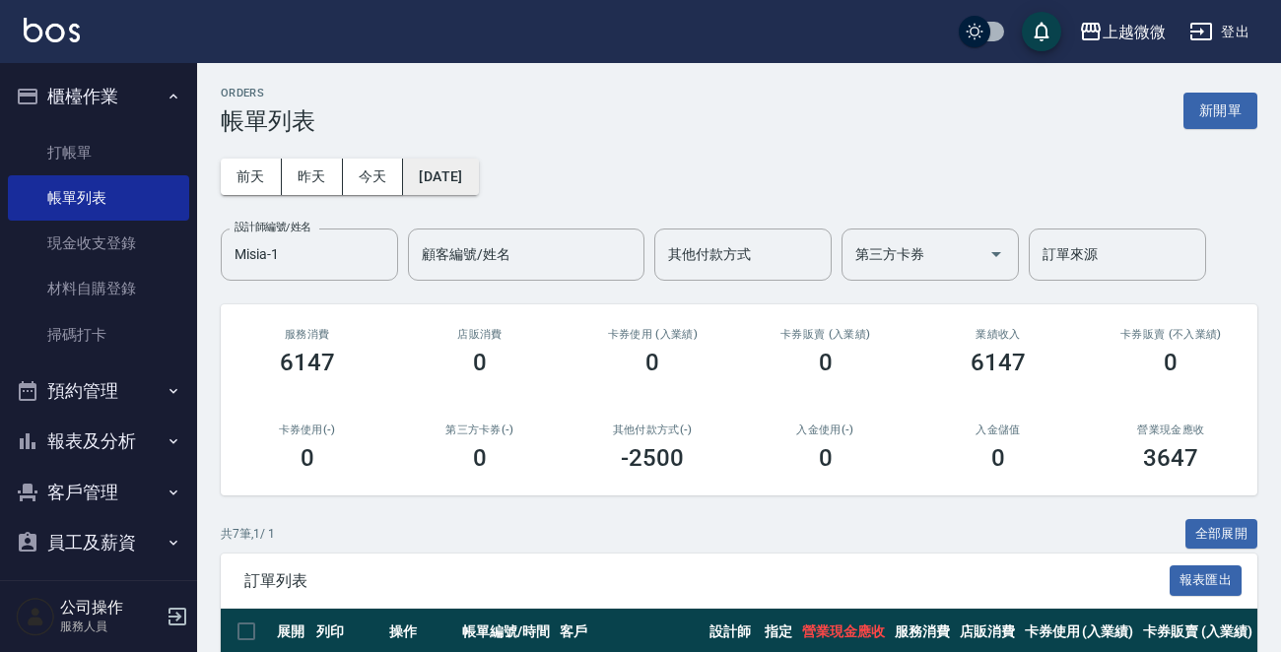
click at [467, 172] on button "[DATE]" at bounding box center [440, 177] width 75 height 36
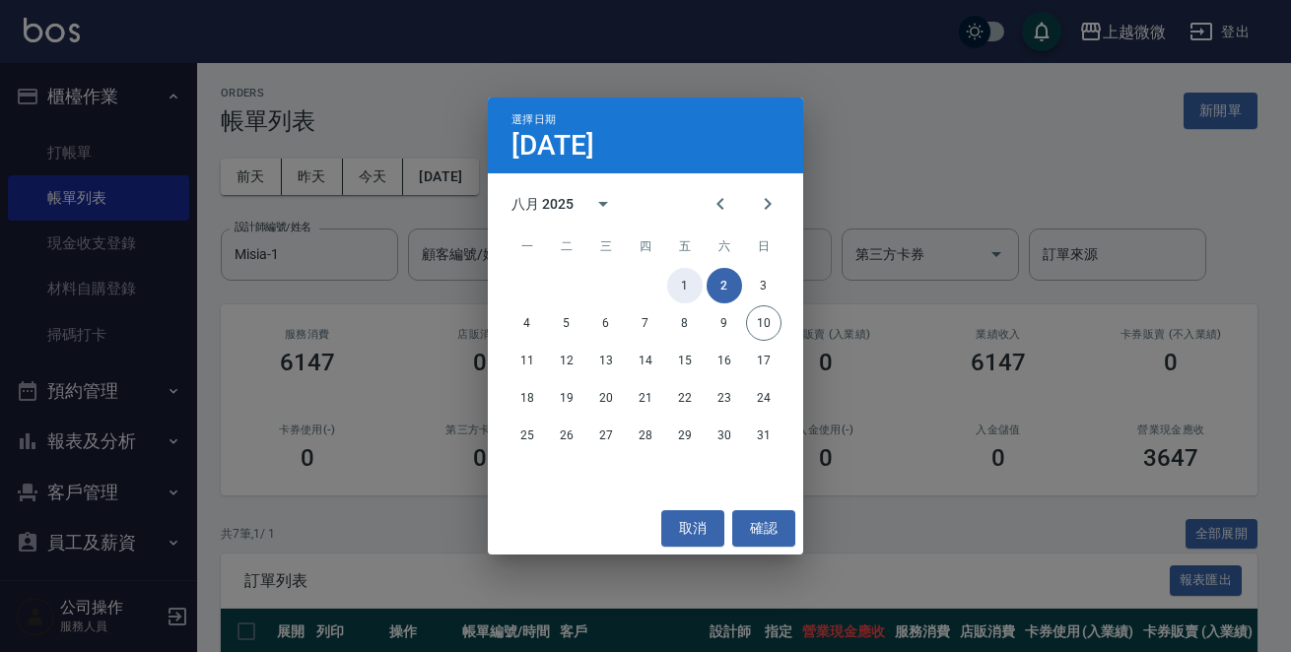
click at [683, 274] on button "1" at bounding box center [684, 285] width 35 height 35
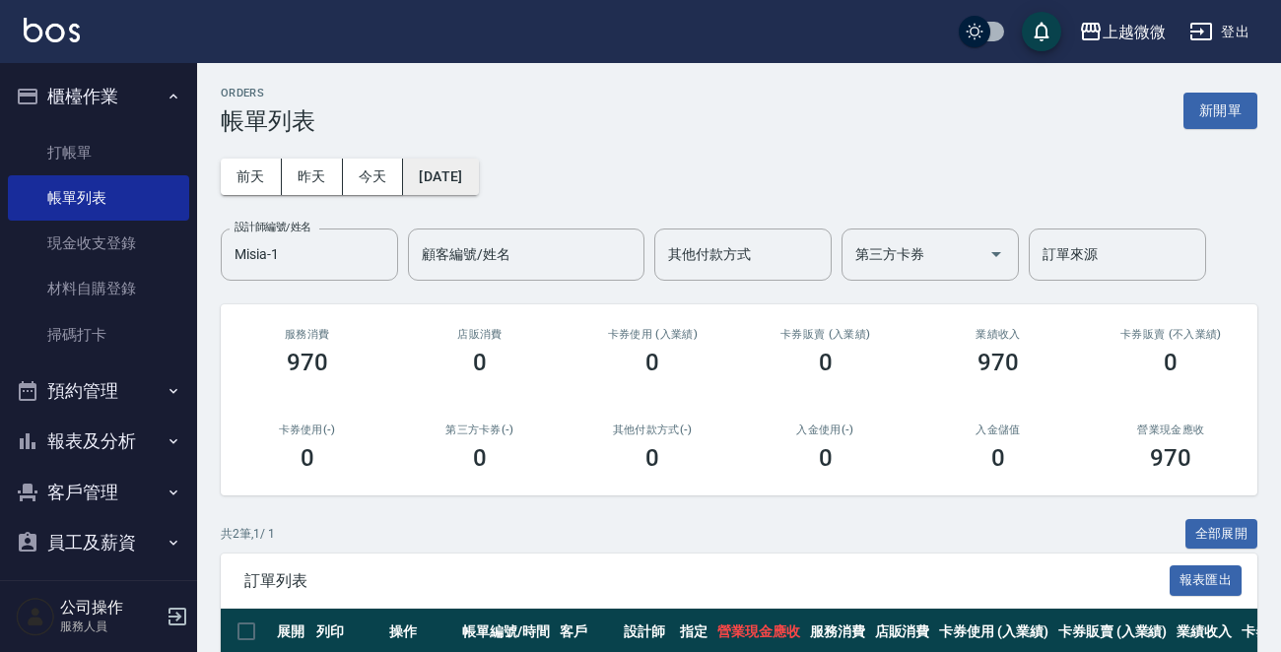
click at [462, 174] on button "[DATE]" at bounding box center [440, 177] width 75 height 36
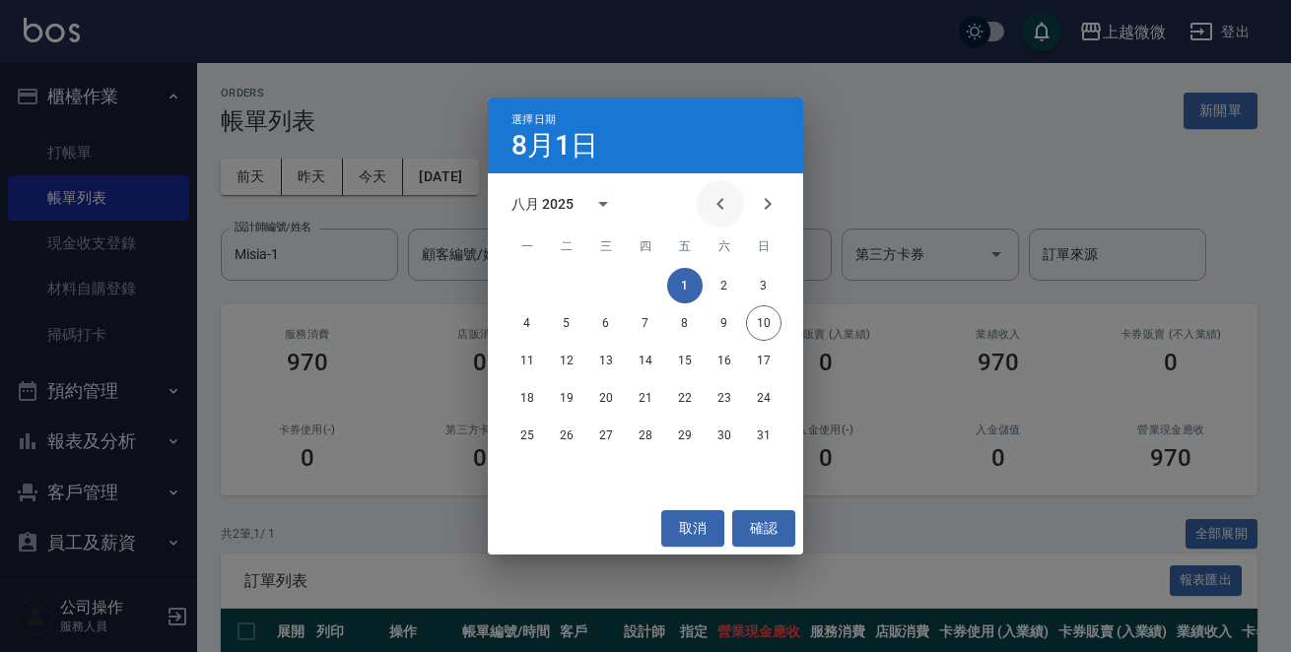
click at [735, 200] on button "Previous month" at bounding box center [720, 203] width 47 height 47
click at [641, 432] on button "31" at bounding box center [645, 435] width 35 height 35
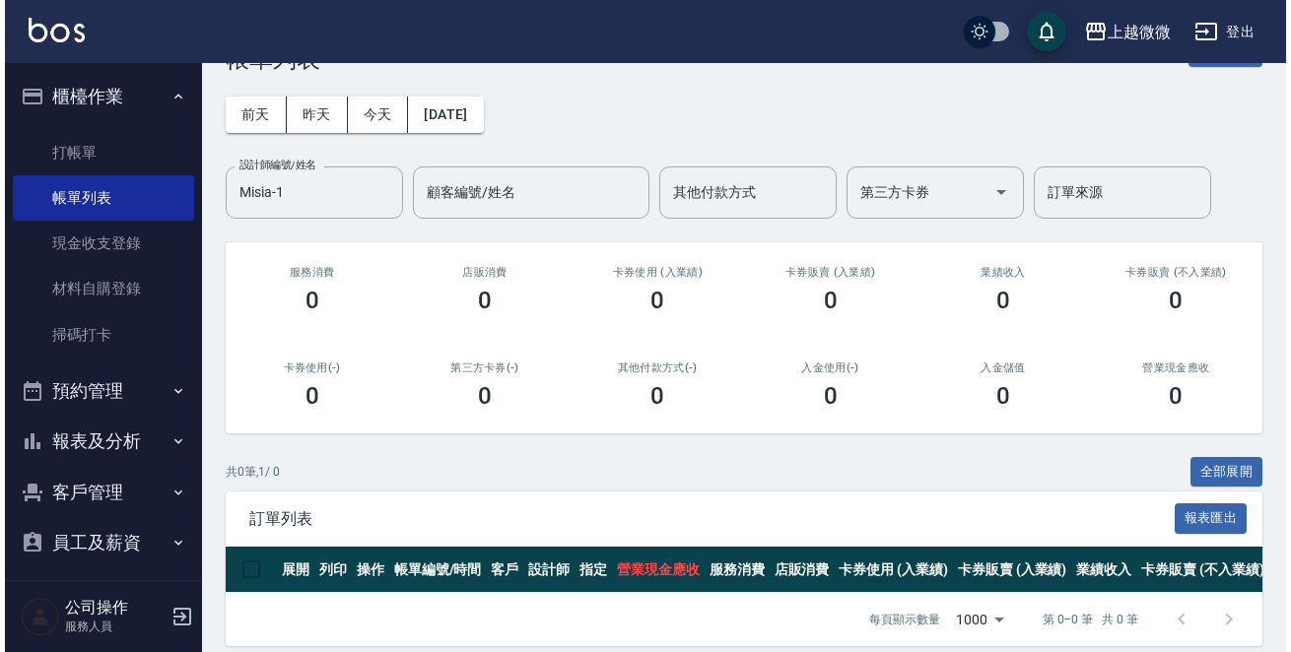
scroll to position [95, 0]
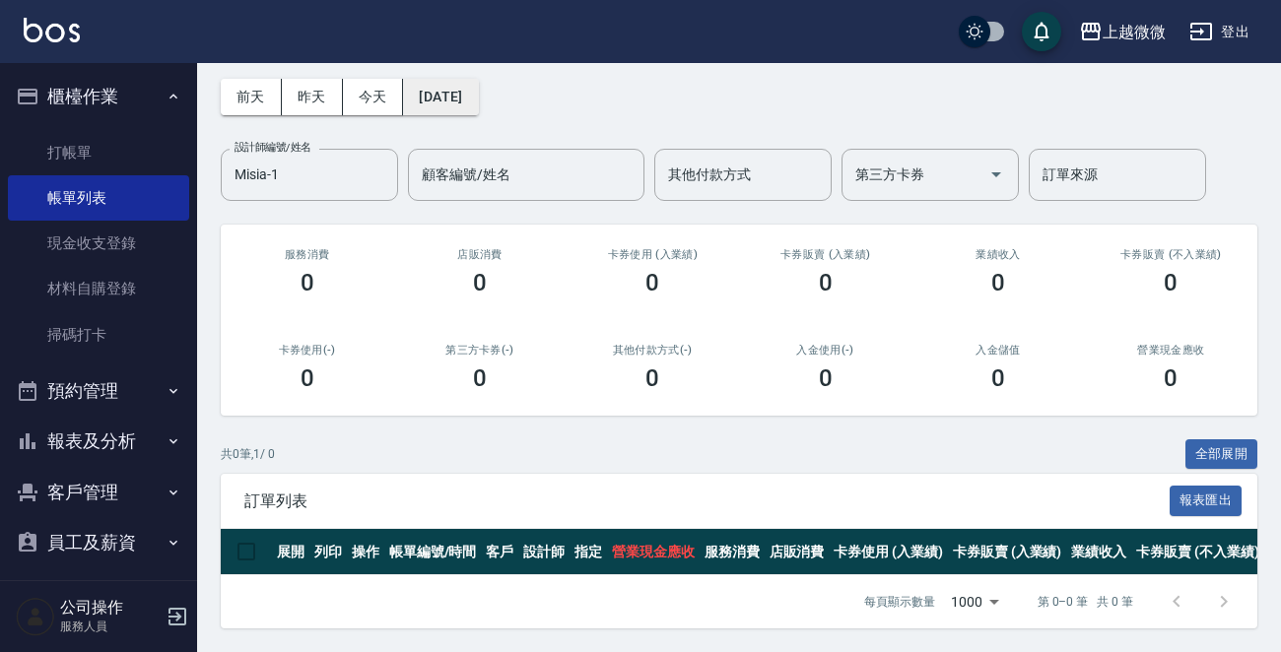
click at [478, 88] on button "[DATE]" at bounding box center [440, 97] width 75 height 36
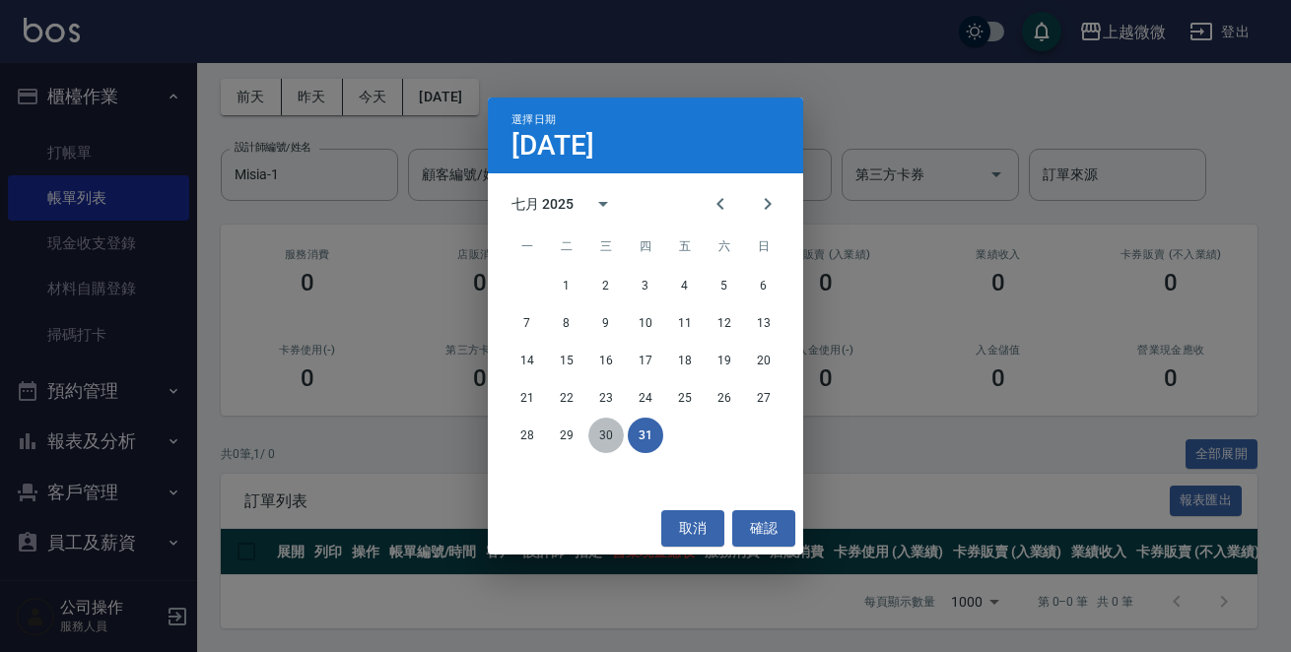
click at [606, 436] on button "30" at bounding box center [605, 435] width 35 height 35
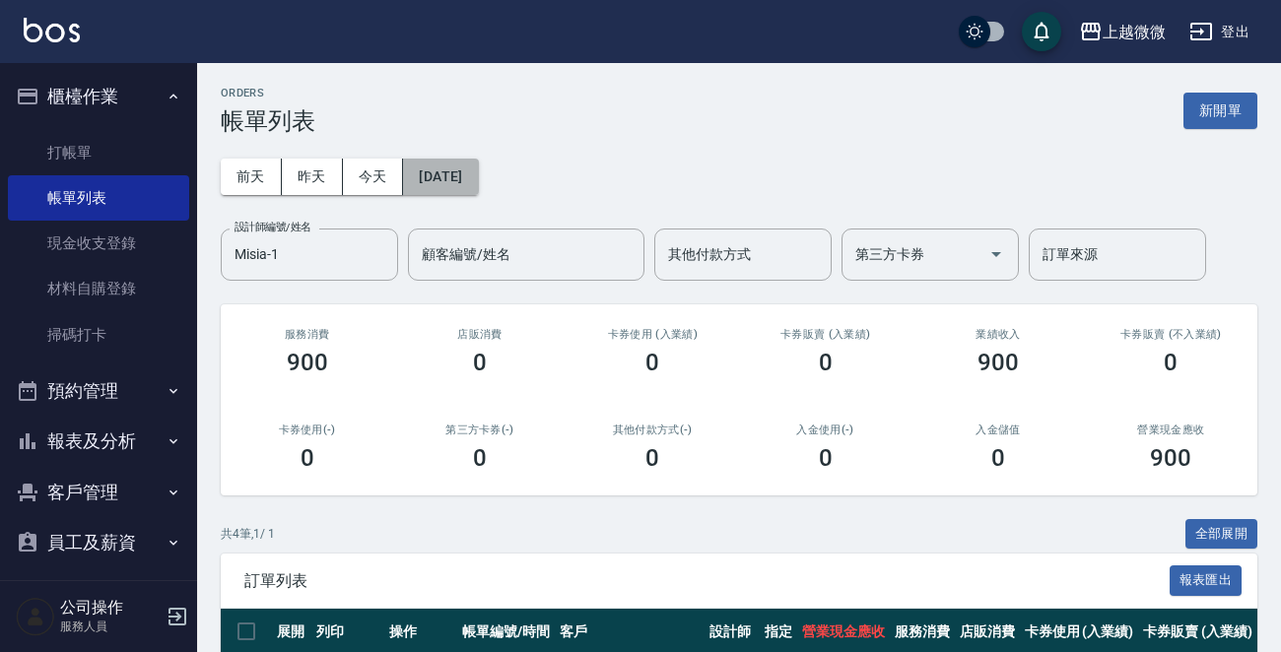
click at [478, 167] on button "[DATE]" at bounding box center [440, 177] width 75 height 36
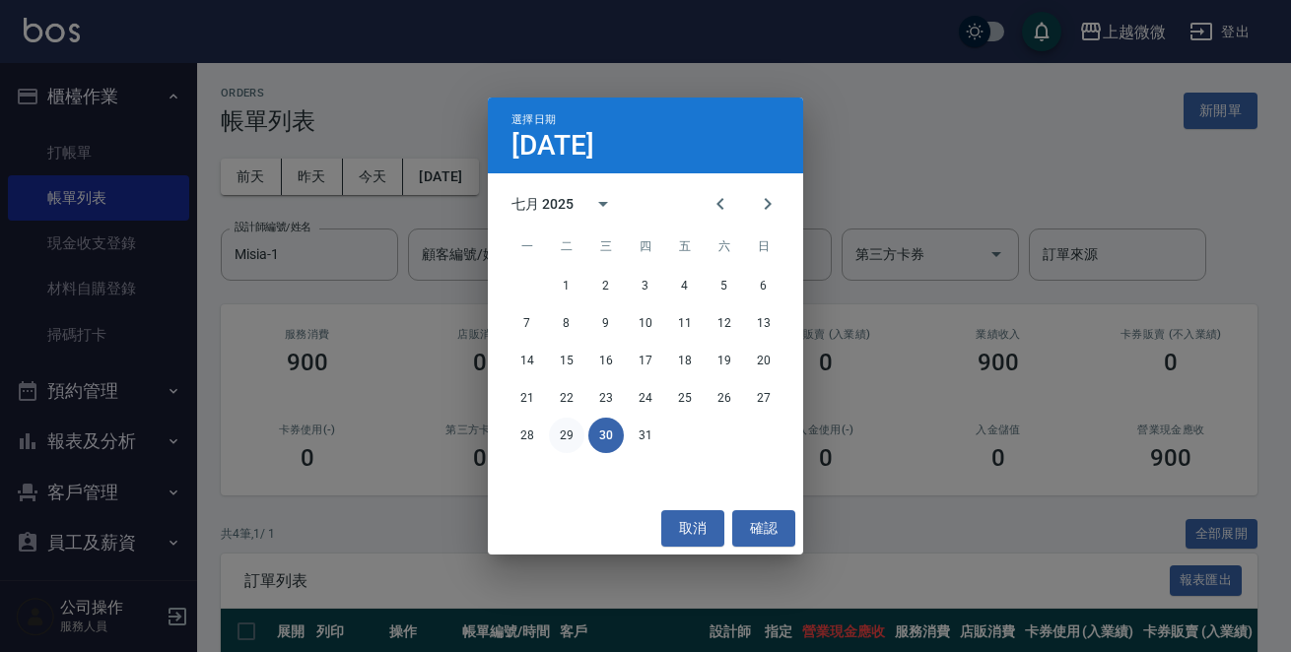
click at [564, 439] on button "29" at bounding box center [566, 435] width 35 height 35
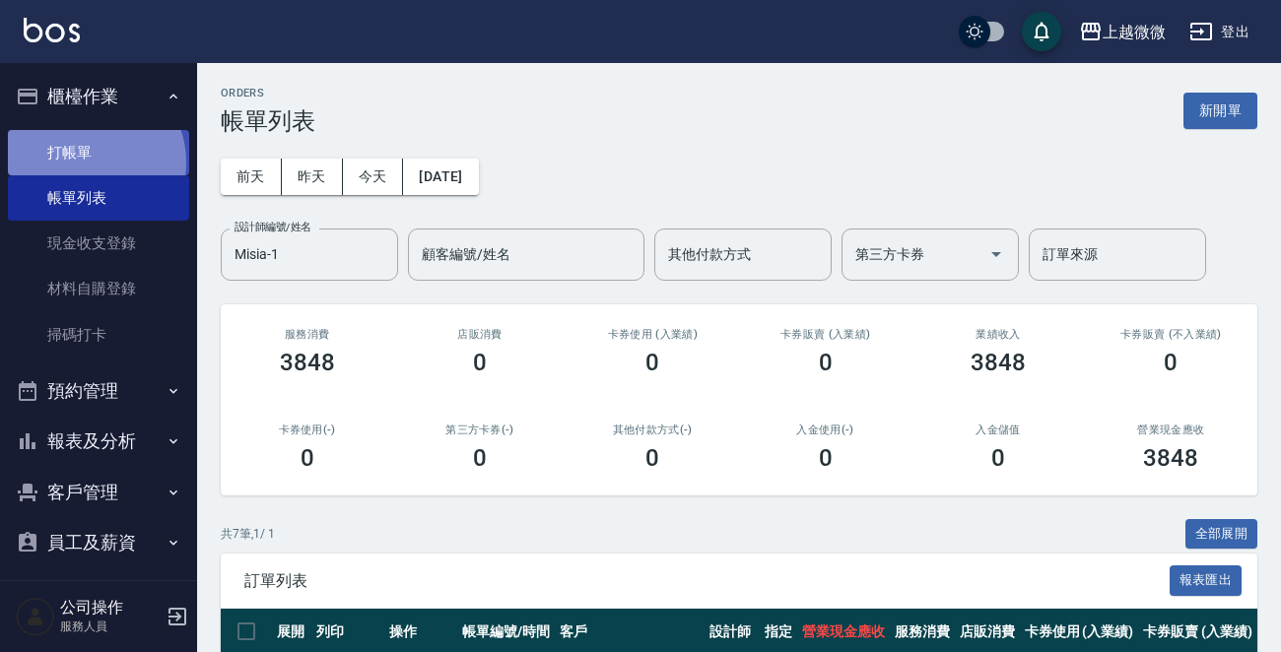
click at [92, 162] on link "打帳單" at bounding box center [98, 152] width 181 height 45
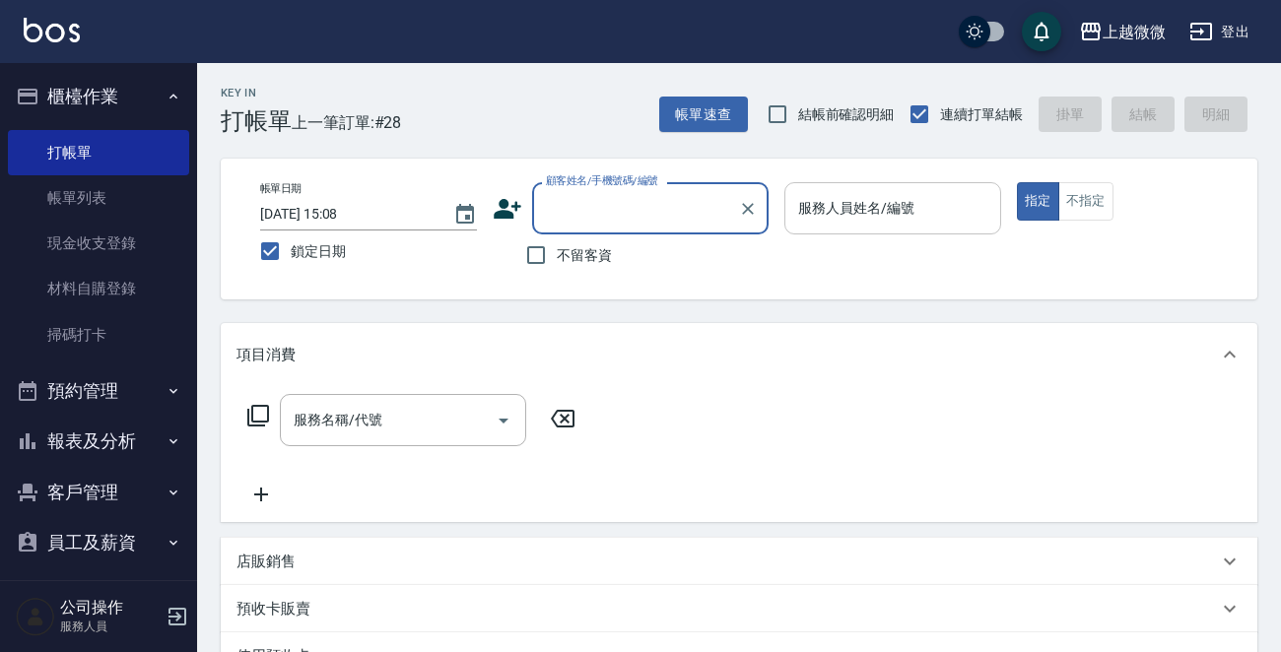
click at [866, 206] on div "服務人員姓名/編號 服務人員姓名/編號" at bounding box center [892, 208] width 217 height 52
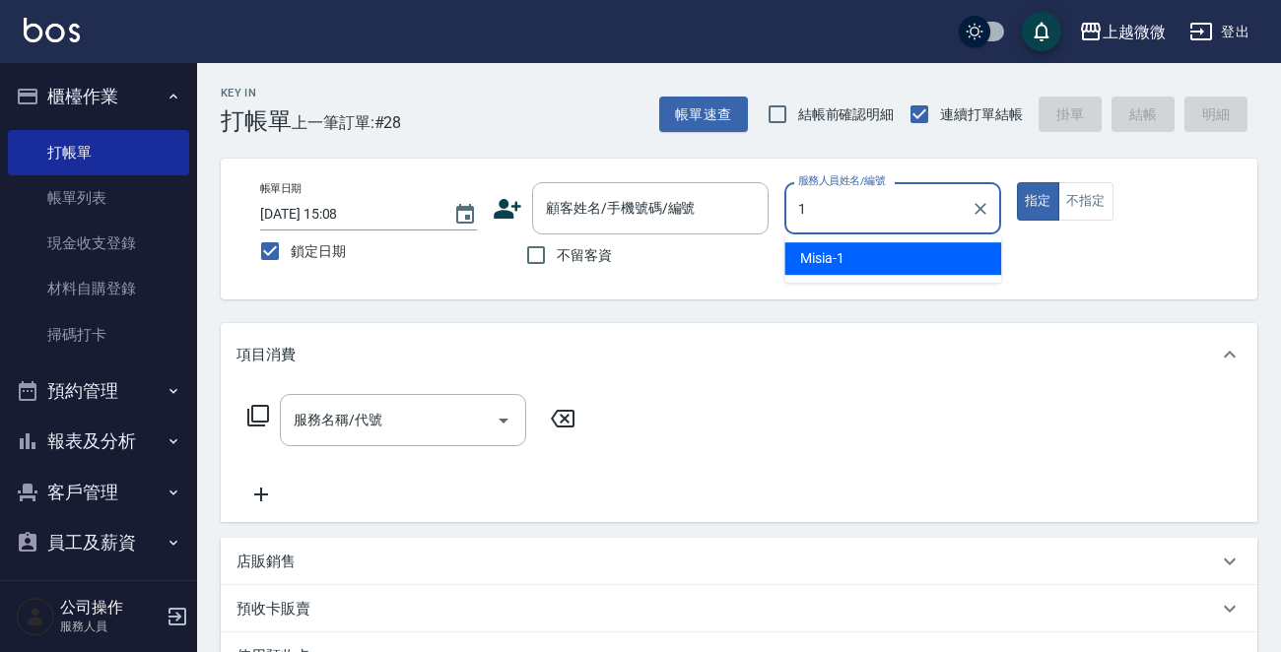
click at [862, 250] on div "Misia -1" at bounding box center [892, 258] width 217 height 33
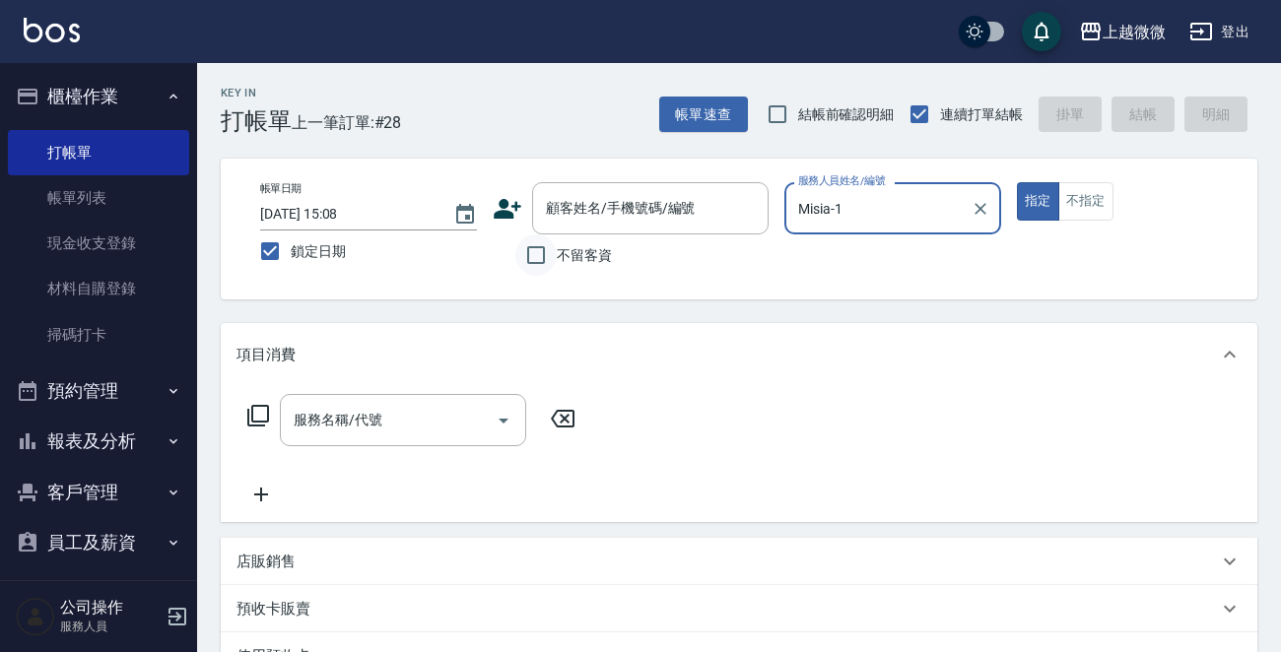
type input "Misia-1"
click at [529, 247] on input "不留客資" at bounding box center [535, 255] width 41 height 41
checkbox input "true"
click at [417, 404] on input "服務名稱/代號" at bounding box center [388, 420] width 199 height 34
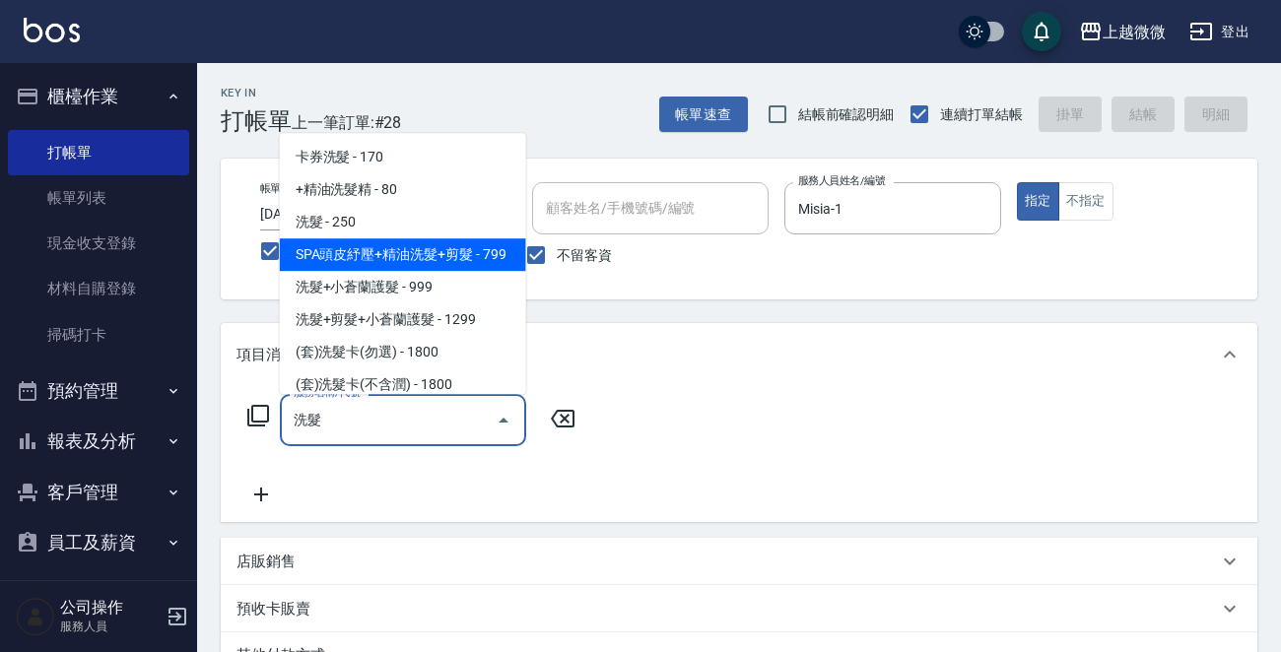
click at [386, 251] on span "SPA頭皮紓壓+精油洗髮+剪髮 - 799" at bounding box center [403, 254] width 246 height 33
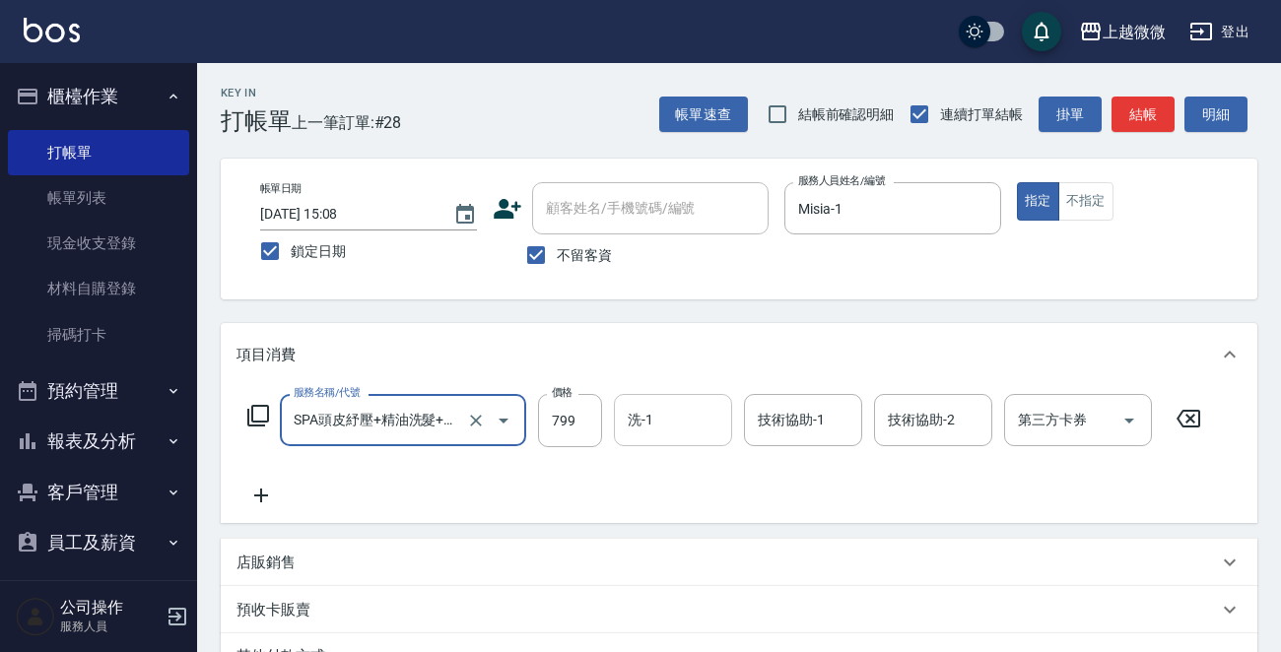
type input "SPA頭皮紓壓+精油洗髮+剪髮(I13)"
click at [671, 406] on input "洗-1" at bounding box center [673, 420] width 101 height 34
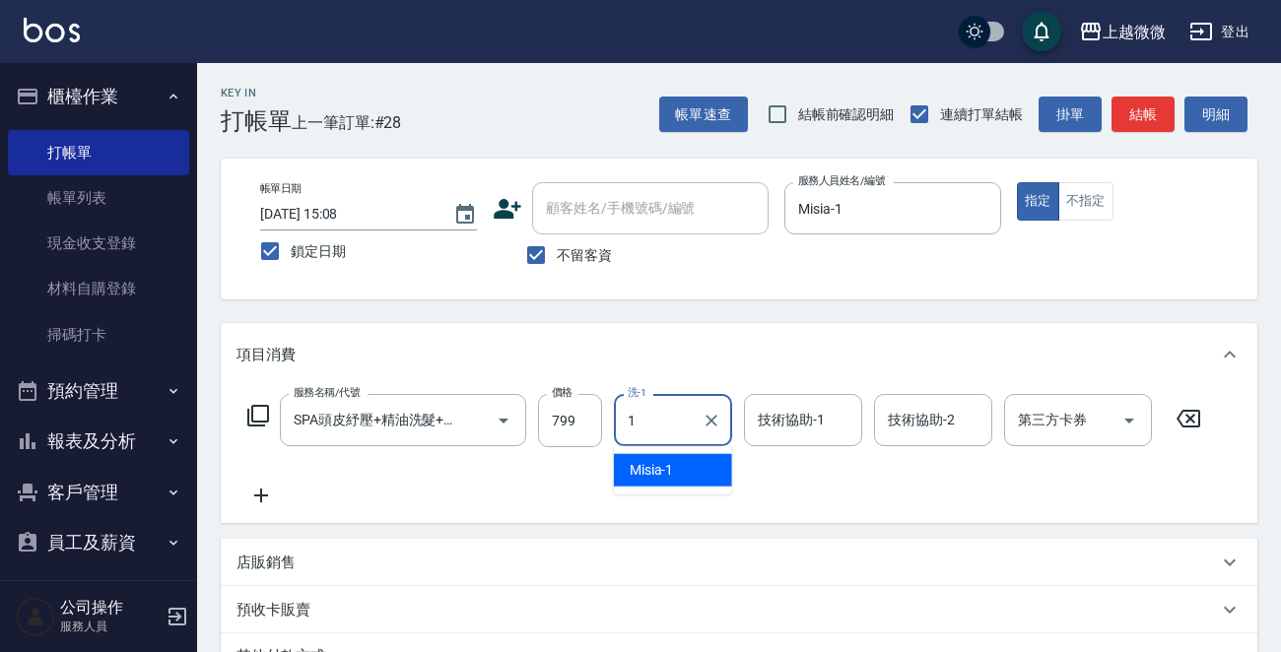
click at [662, 460] on span "Misia -1" at bounding box center [652, 470] width 44 height 21
type input "Misia-1"
click at [821, 417] on input "技術協助-1" at bounding box center [803, 420] width 101 height 34
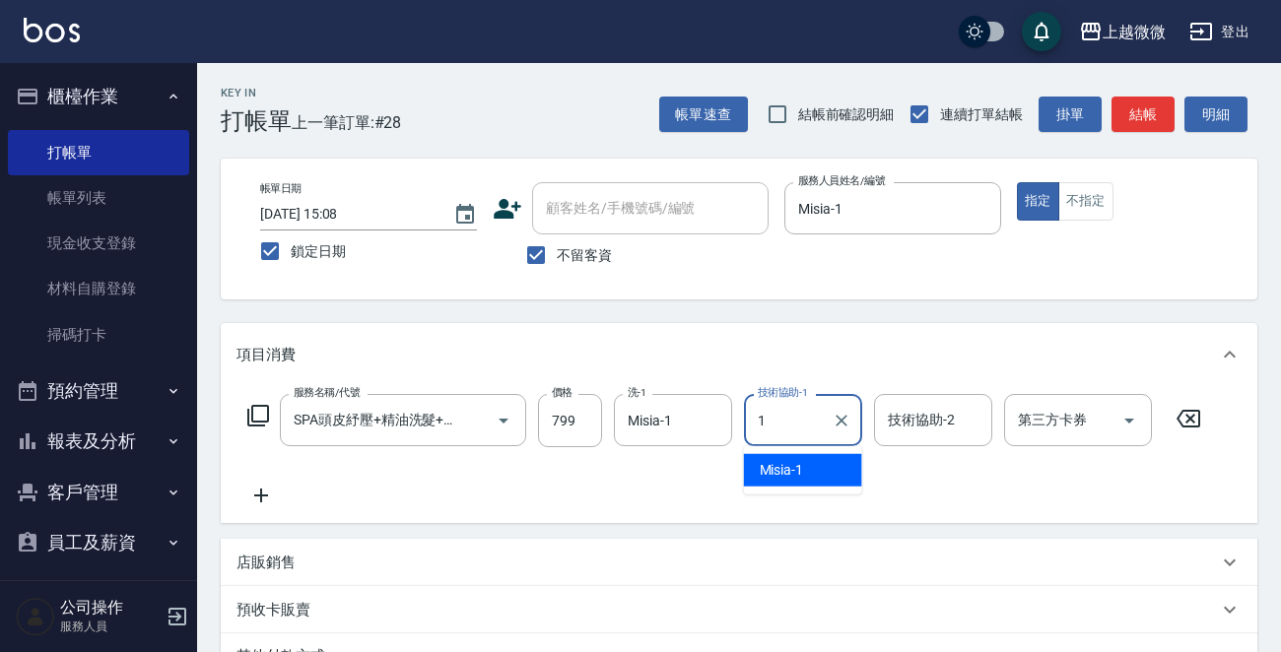
click at [807, 478] on div "Misia -1" at bounding box center [803, 470] width 118 height 33
type input "Misia-1"
click at [905, 421] on div "技術協助-2 技術協助-2" at bounding box center [933, 420] width 118 height 52
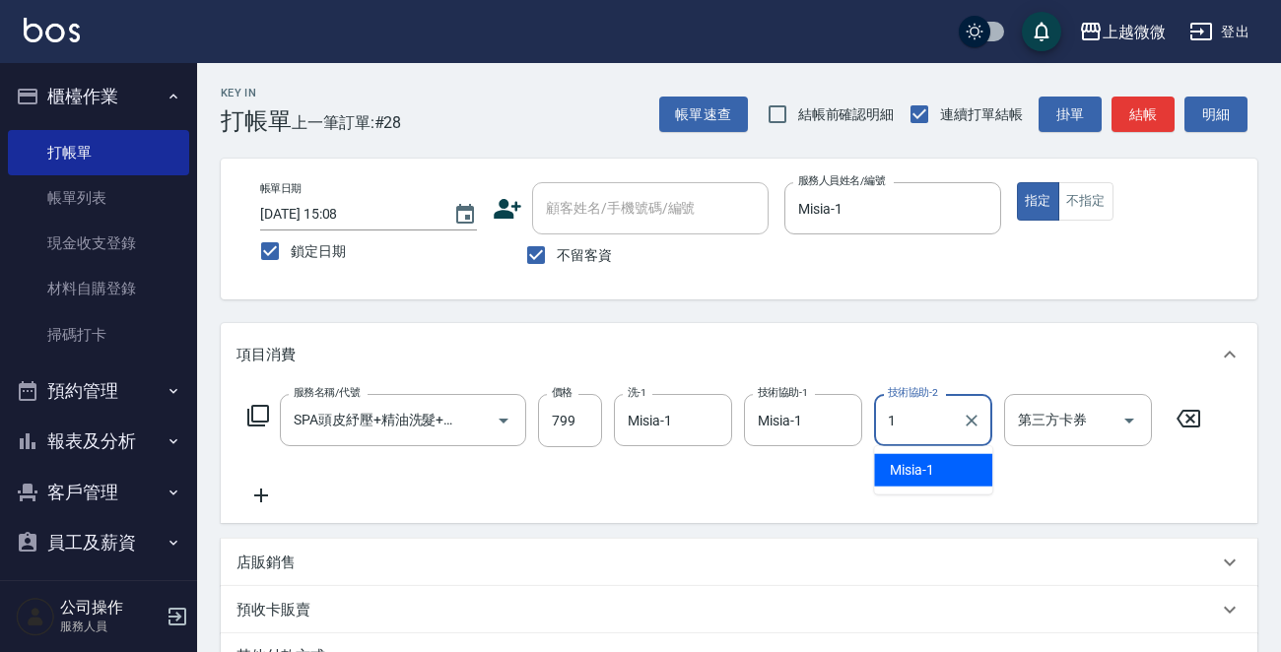
click at [930, 477] on span "Misia -1" at bounding box center [912, 470] width 44 height 21
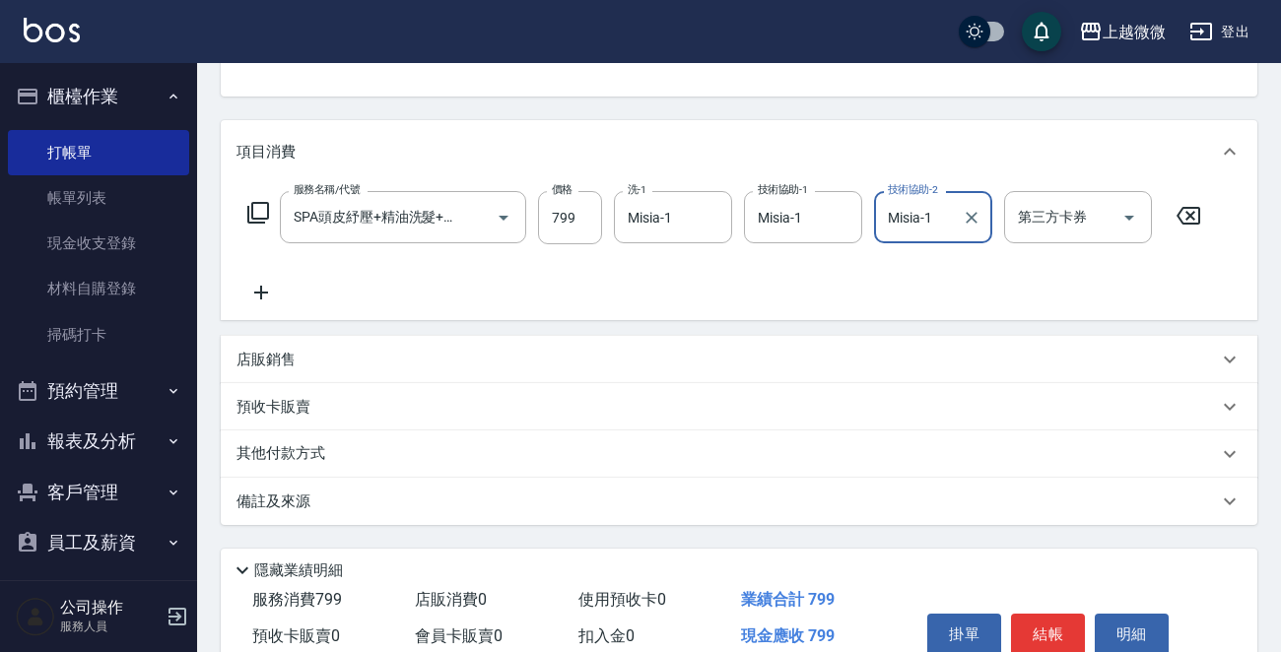
scroll to position [295, 0]
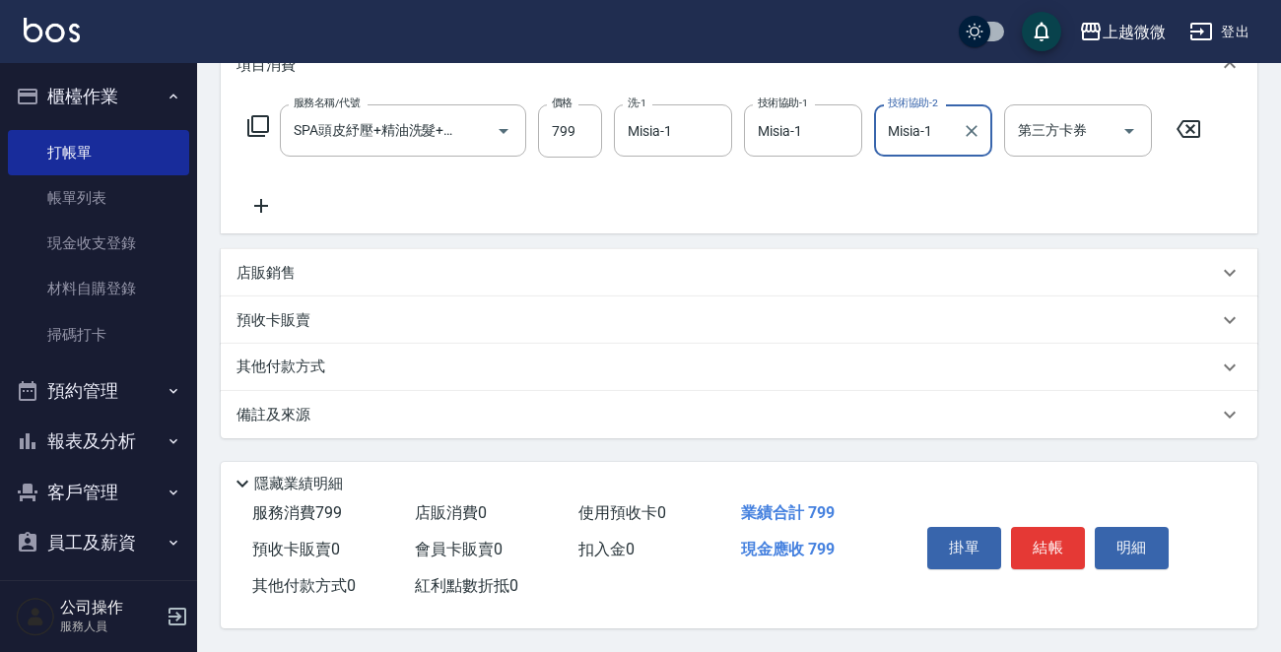
type input "Misia-1"
click at [1056, 569] on div "掛單 結帳 明細" at bounding box center [1047, 550] width 257 height 62
click at [1047, 530] on button "結帳" at bounding box center [1048, 547] width 74 height 41
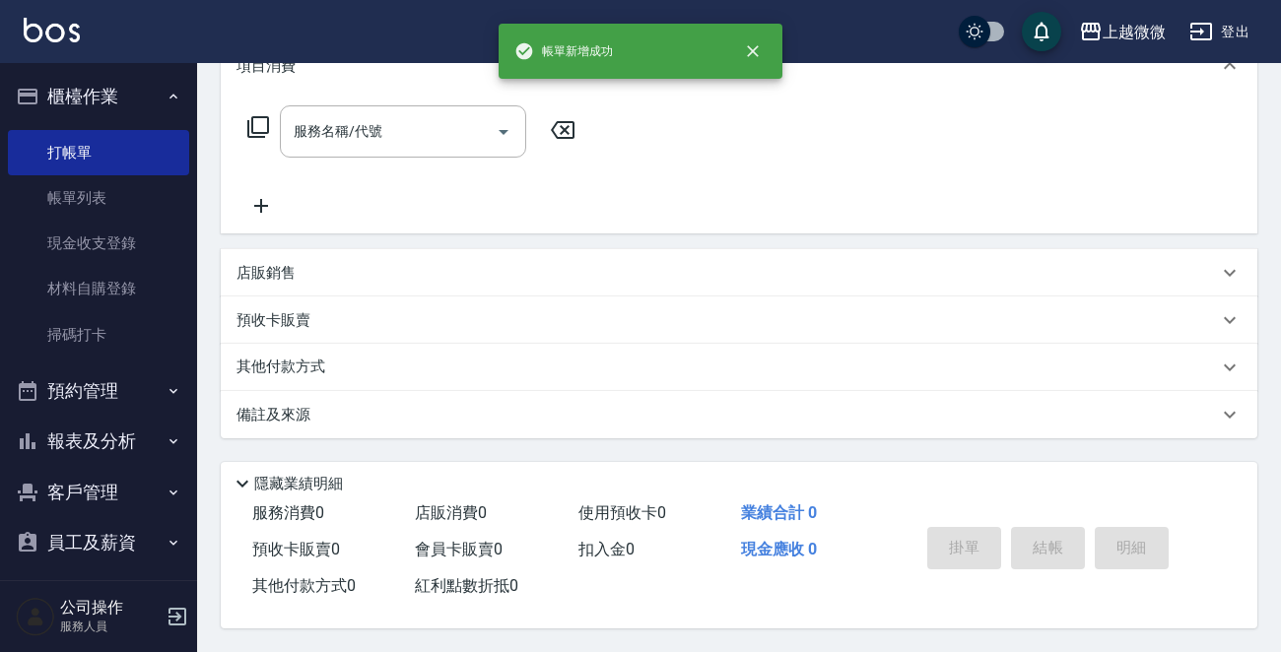
scroll to position [0, 0]
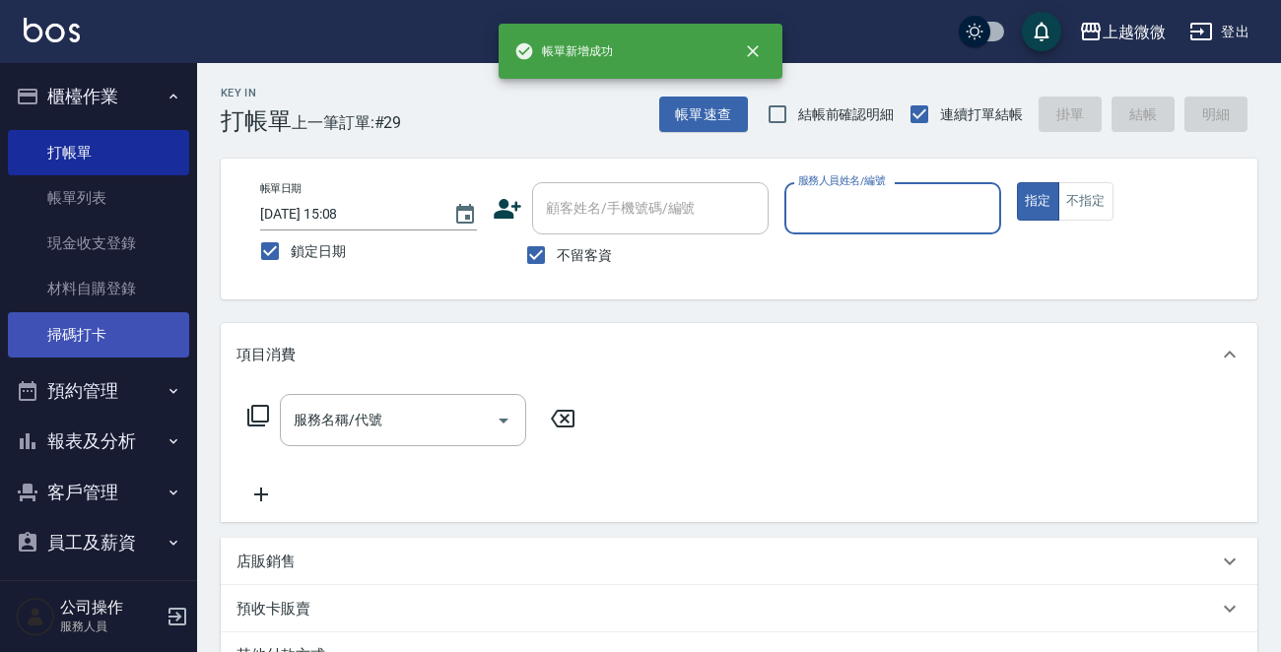
click at [116, 333] on link "掃碼打卡" at bounding box center [98, 334] width 181 height 45
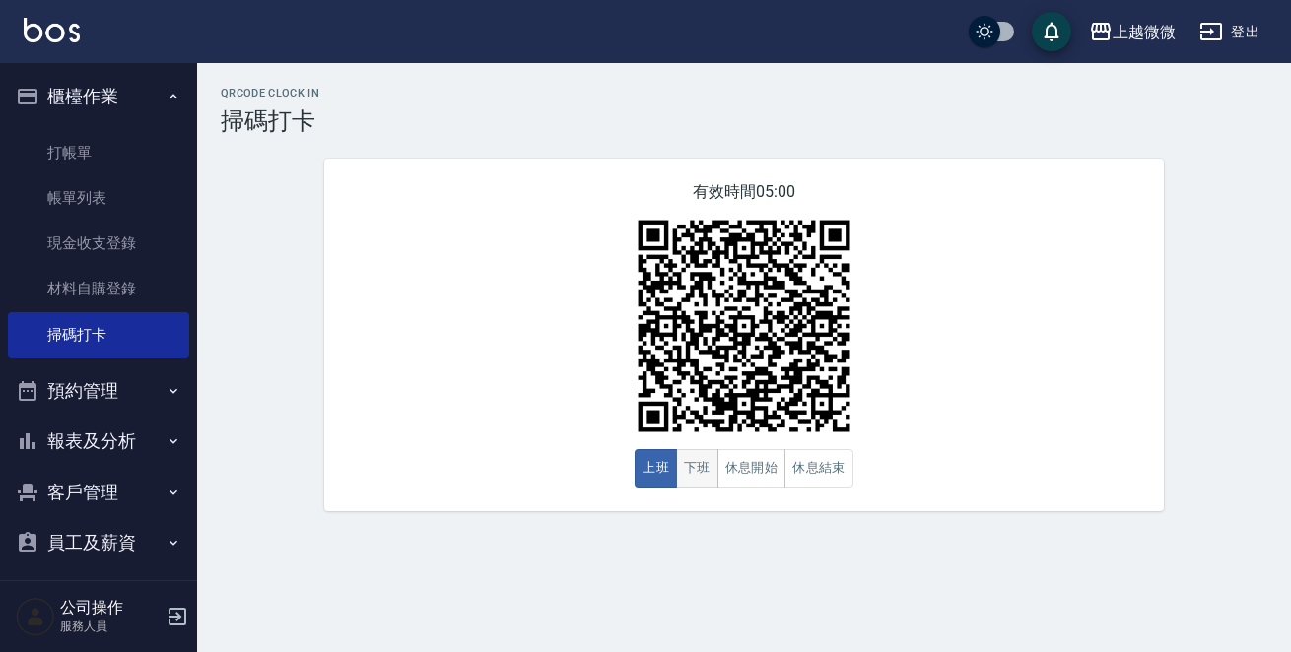
click at [706, 465] on button "下班" at bounding box center [697, 468] width 42 height 38
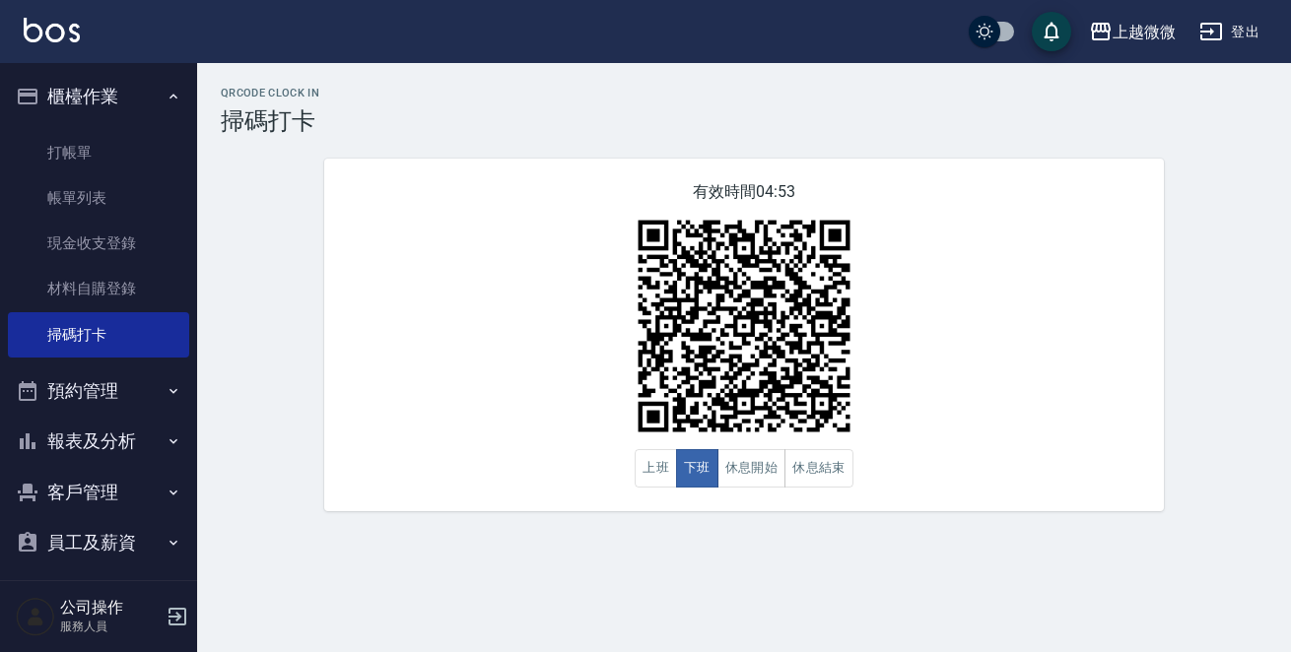
click at [44, 18] on img at bounding box center [52, 30] width 56 height 25
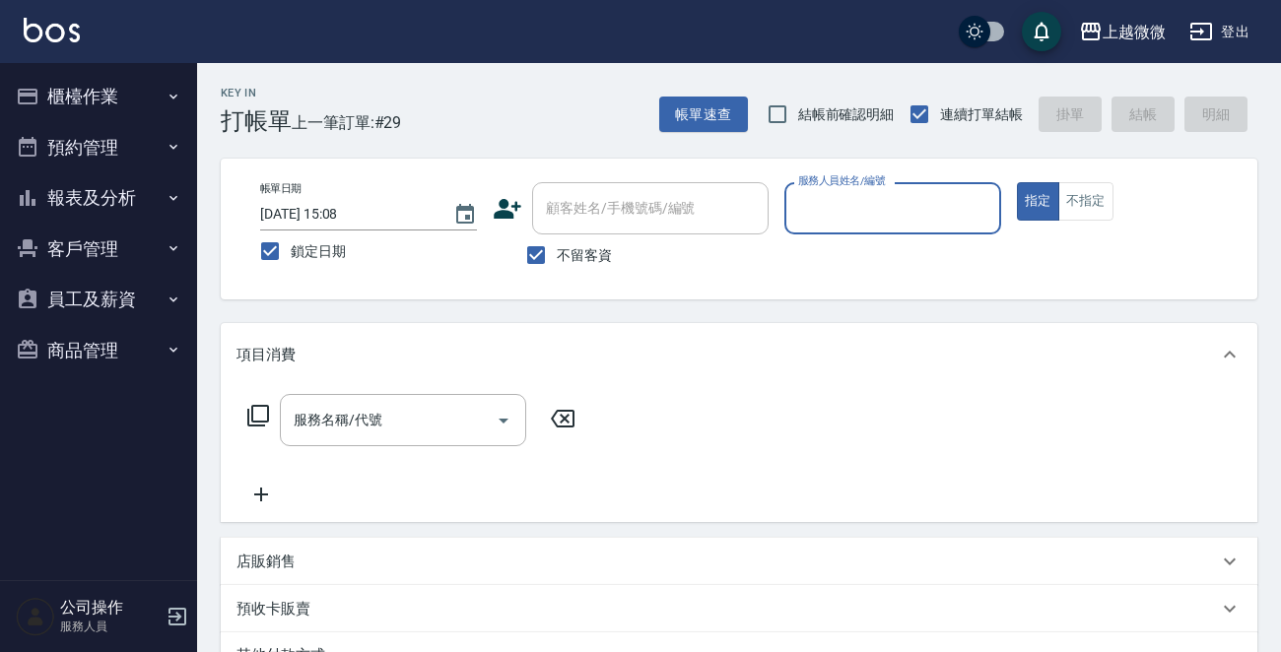
click at [134, 200] on button "報表及分析" at bounding box center [98, 197] width 181 height 51
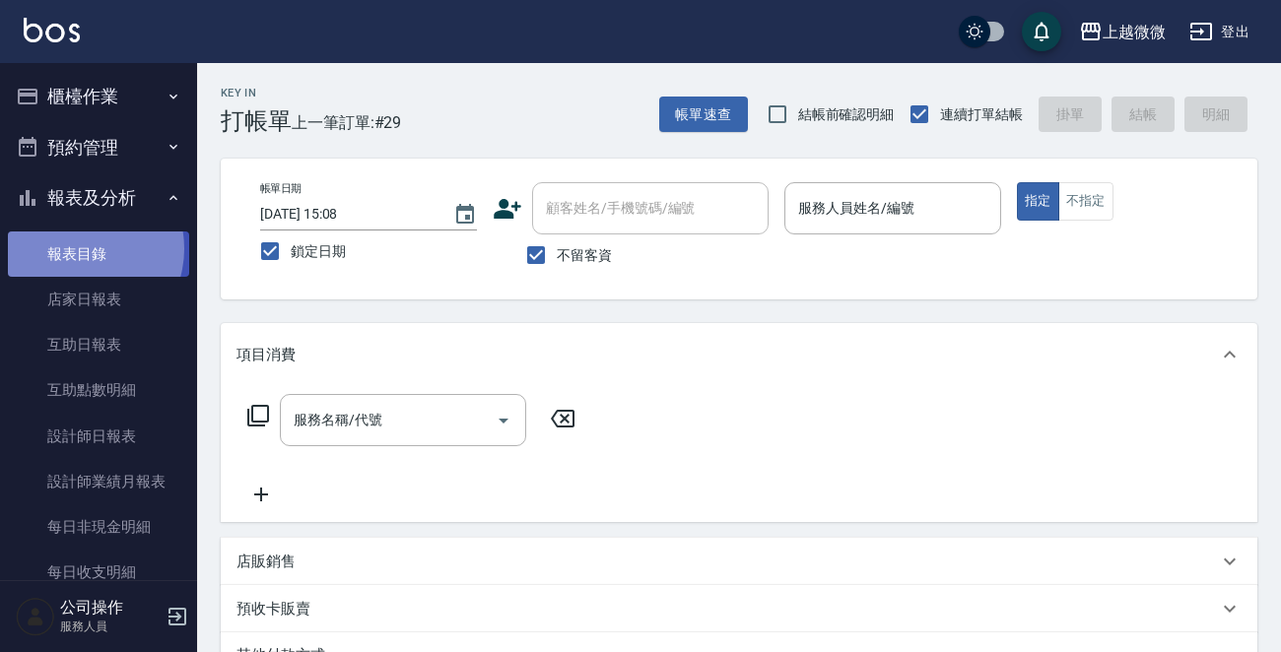
click at [81, 248] on link "報表目錄" at bounding box center [98, 254] width 181 height 45
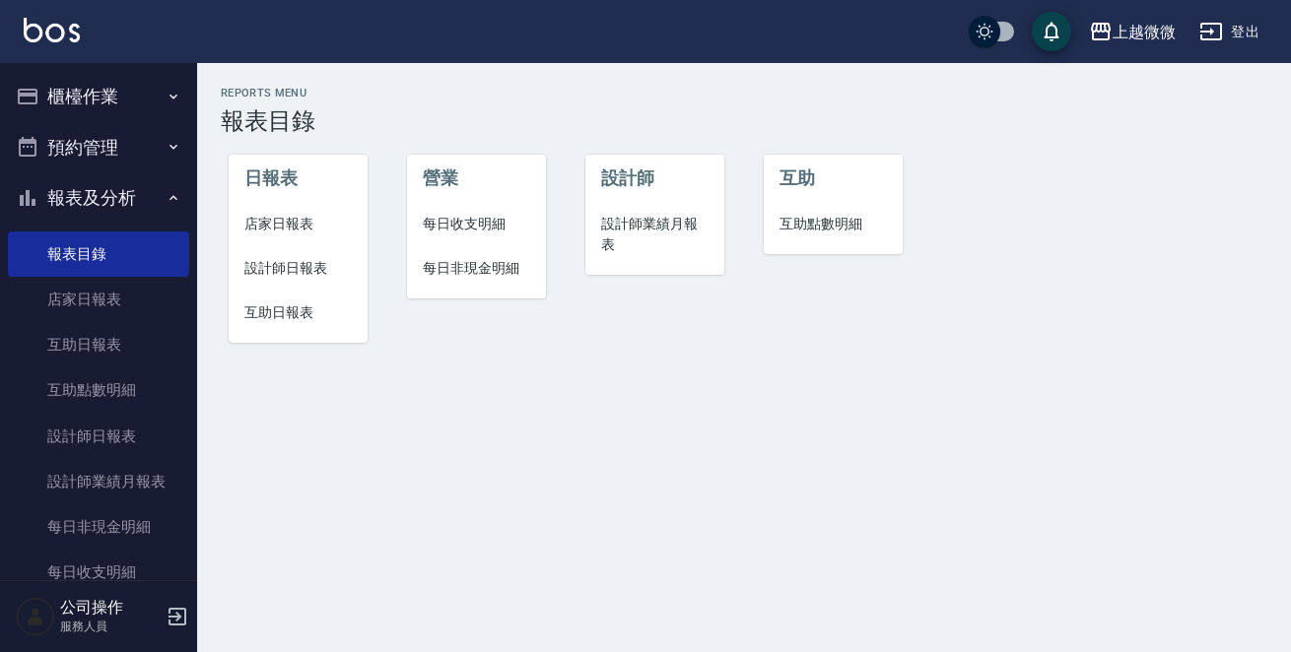
click at [282, 224] on span "店家日報表" at bounding box center [297, 224] width 107 height 21
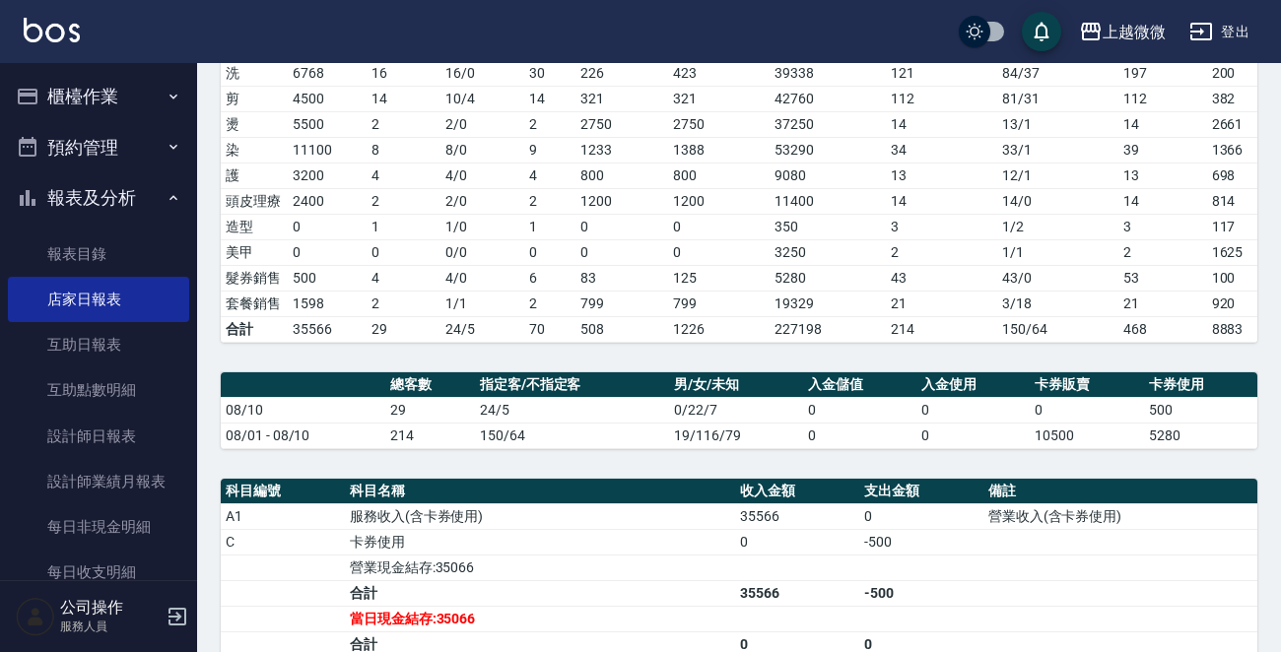
scroll to position [591, 0]
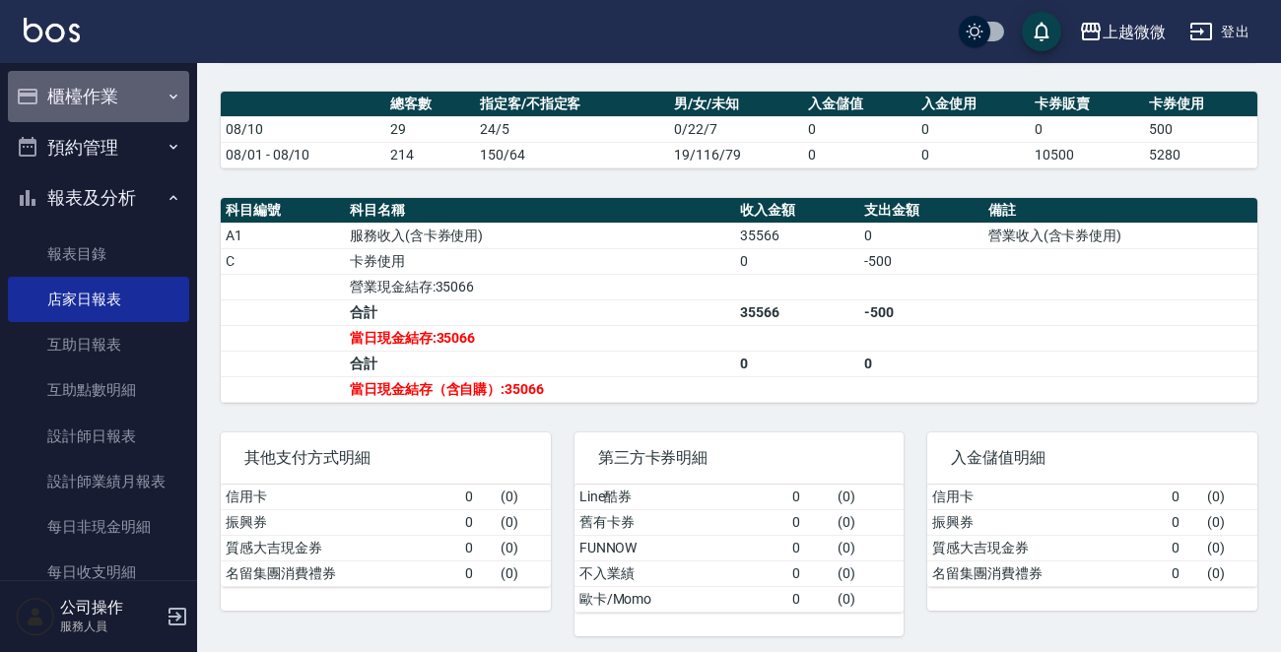
click at [129, 94] on button "櫃檯作業" at bounding box center [98, 96] width 181 height 51
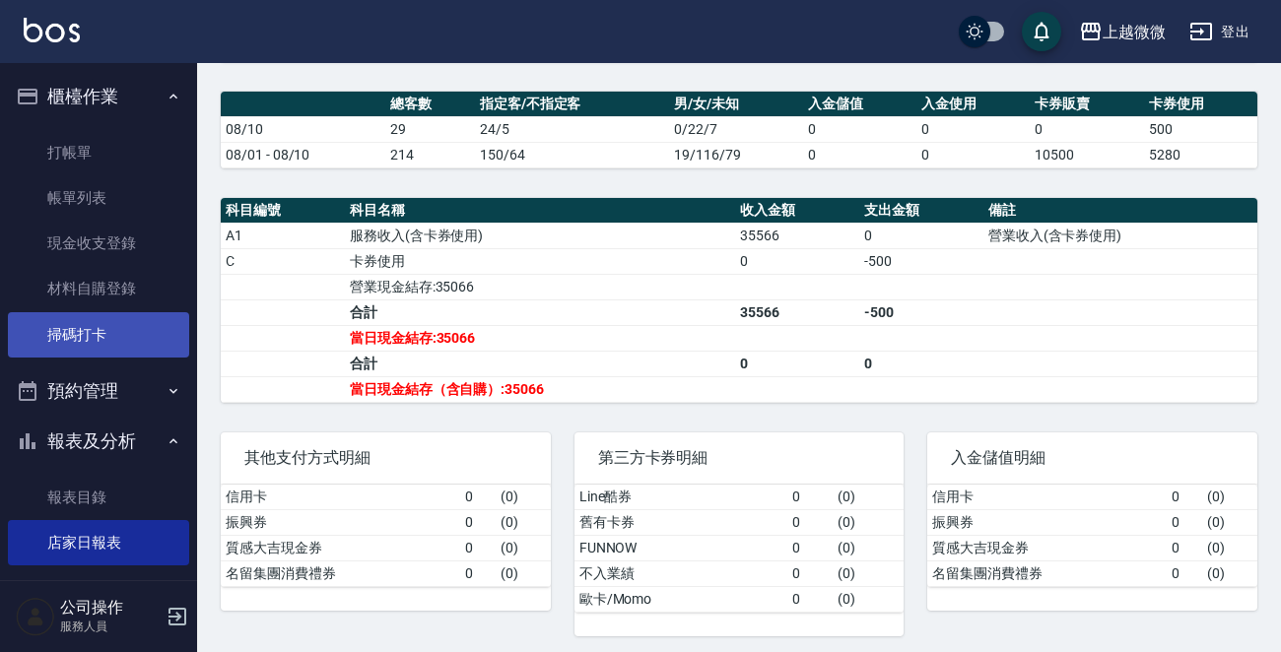
click at [88, 343] on link "掃碼打卡" at bounding box center [98, 334] width 181 height 45
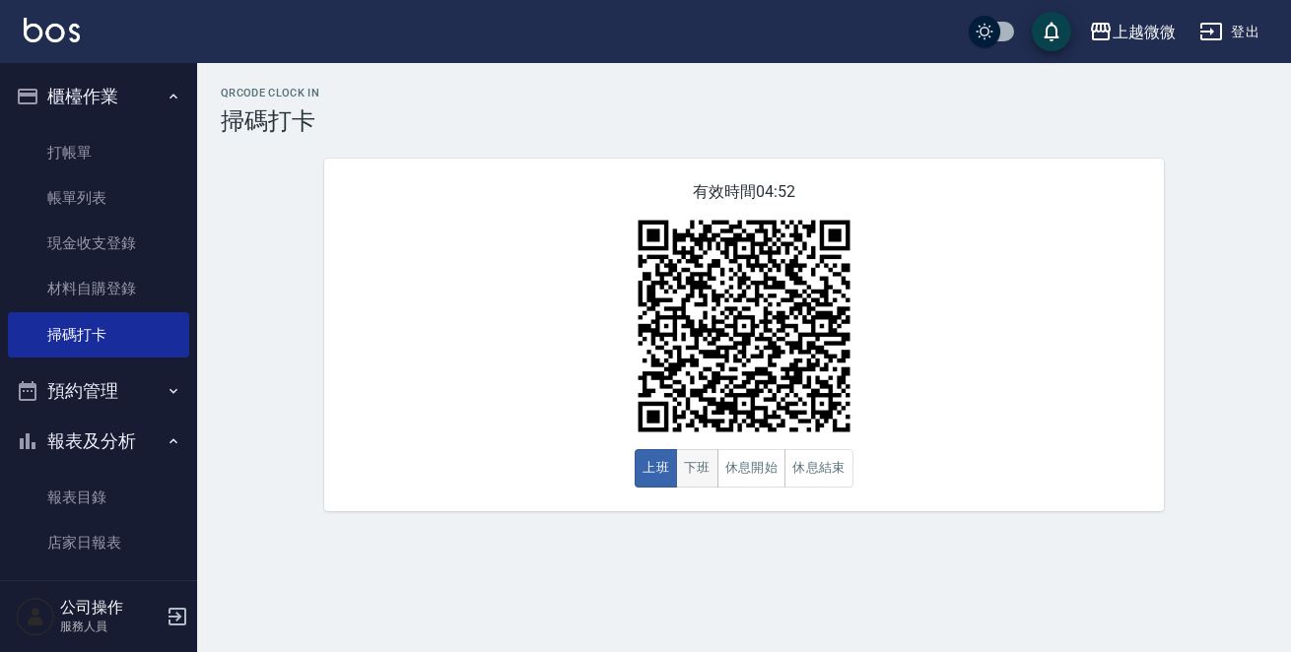
click at [702, 469] on button "下班" at bounding box center [697, 468] width 42 height 38
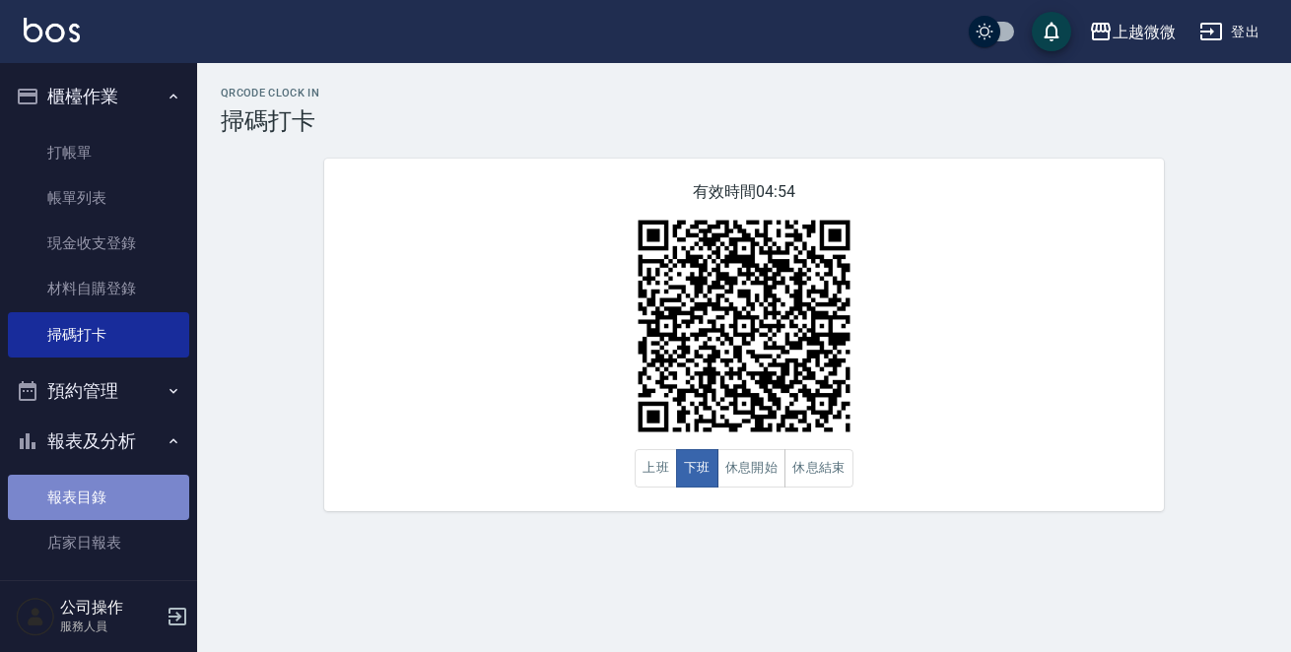
click at [99, 487] on link "報表目錄" at bounding box center [98, 497] width 181 height 45
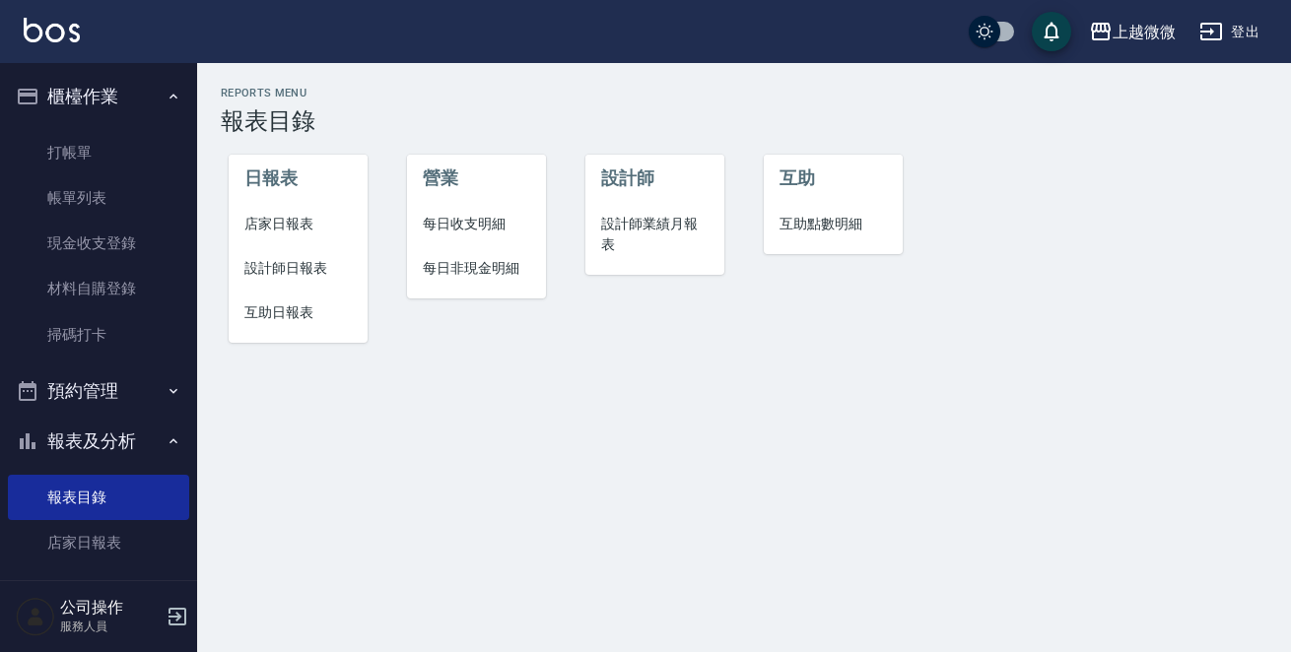
click at [293, 214] on span "店家日報表" at bounding box center [297, 224] width 107 height 21
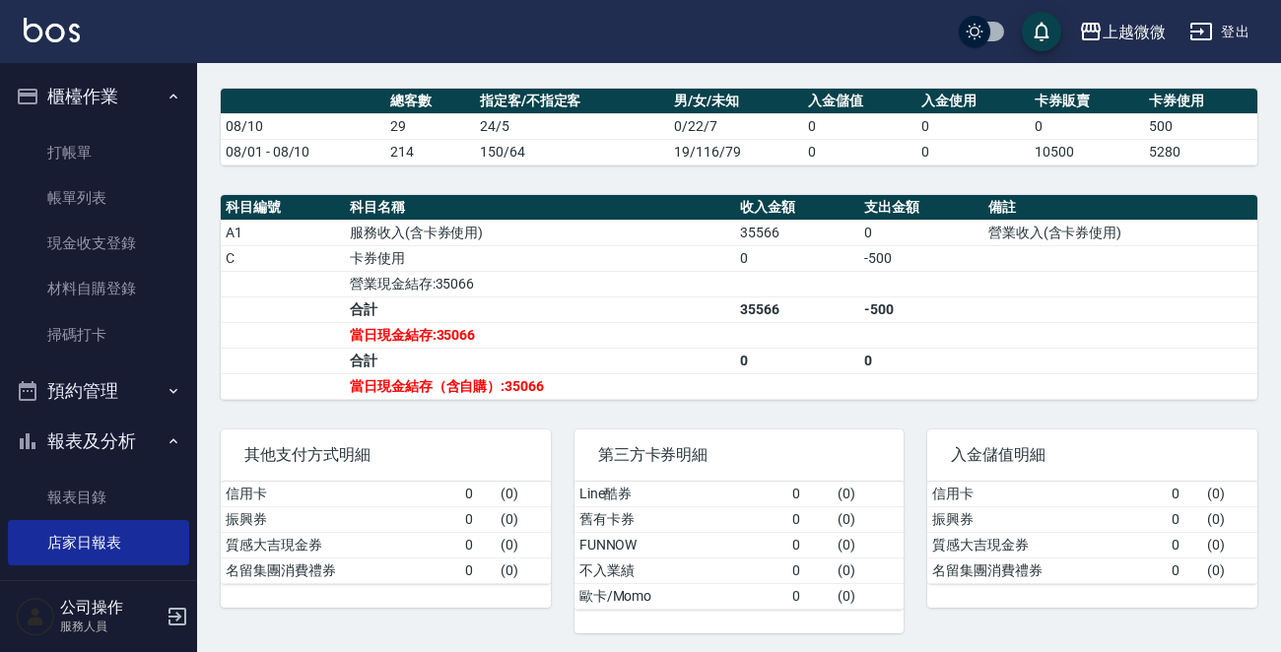
scroll to position [610, 0]
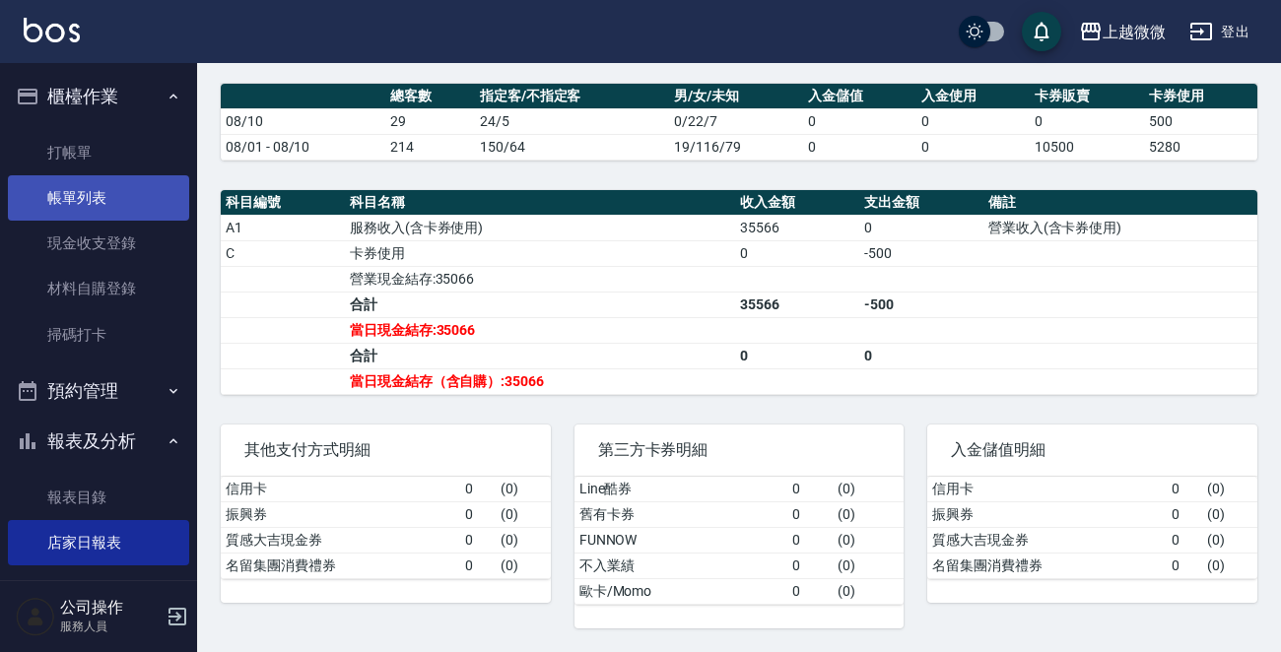
click at [93, 203] on link "帳單列表" at bounding box center [98, 197] width 181 height 45
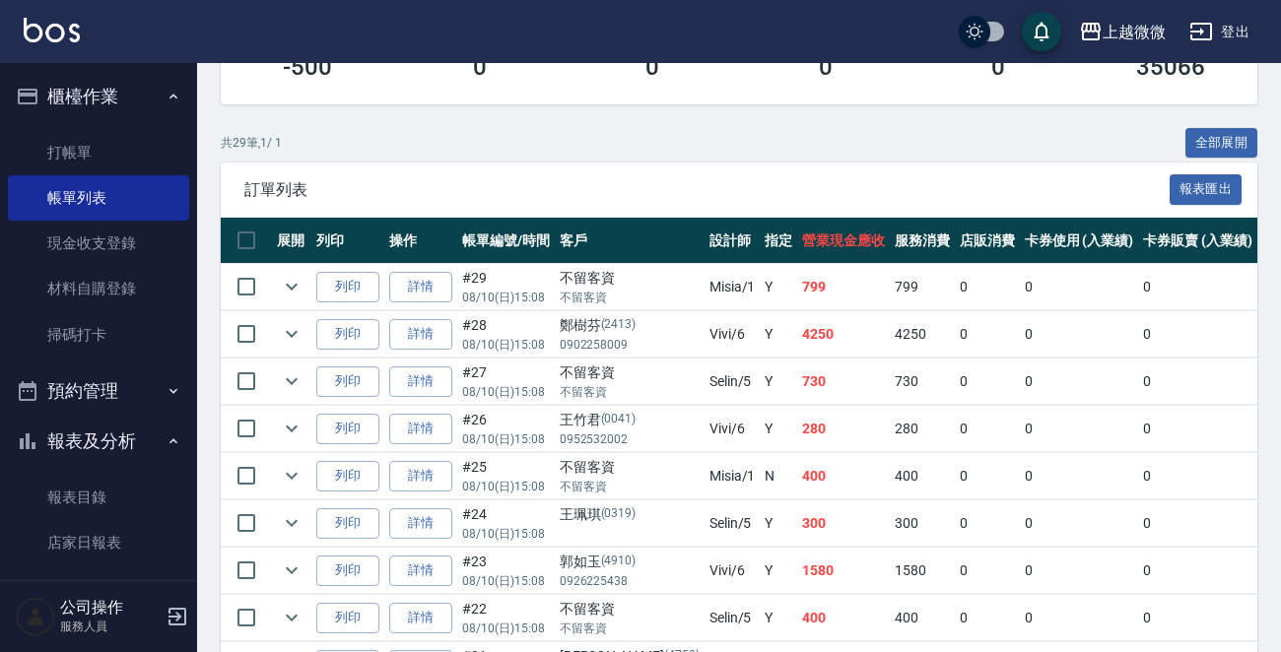
scroll to position [394, 0]
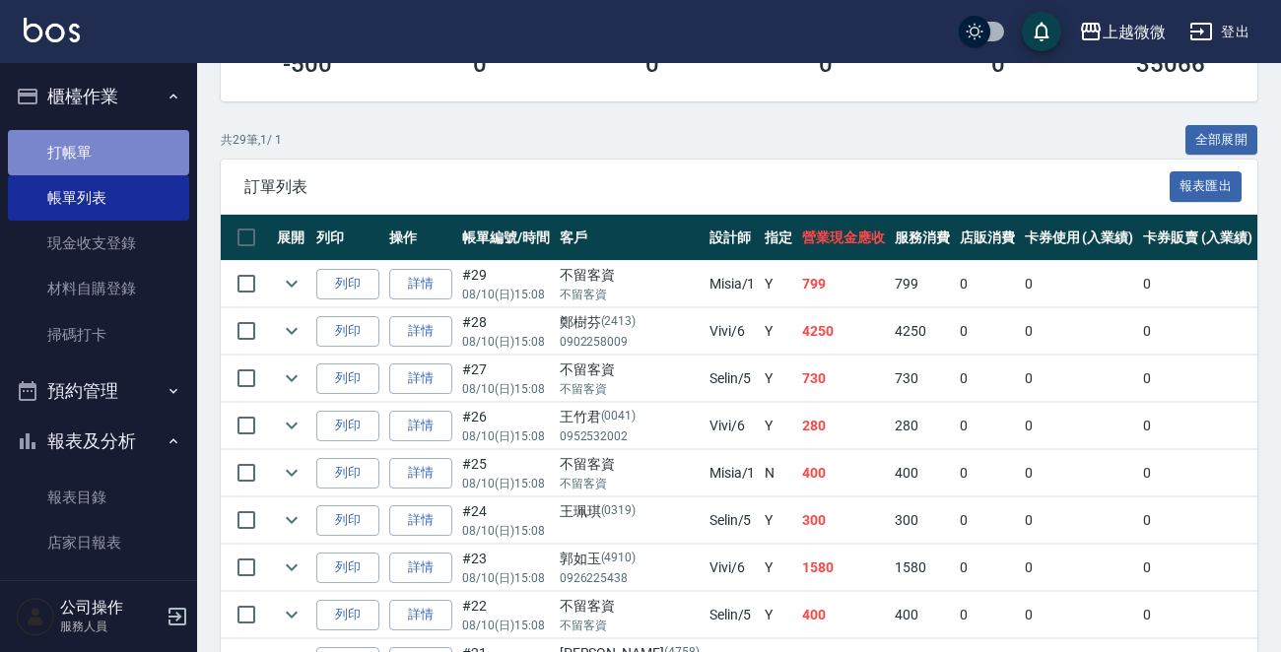
click at [114, 153] on link "打帳單" at bounding box center [98, 152] width 181 height 45
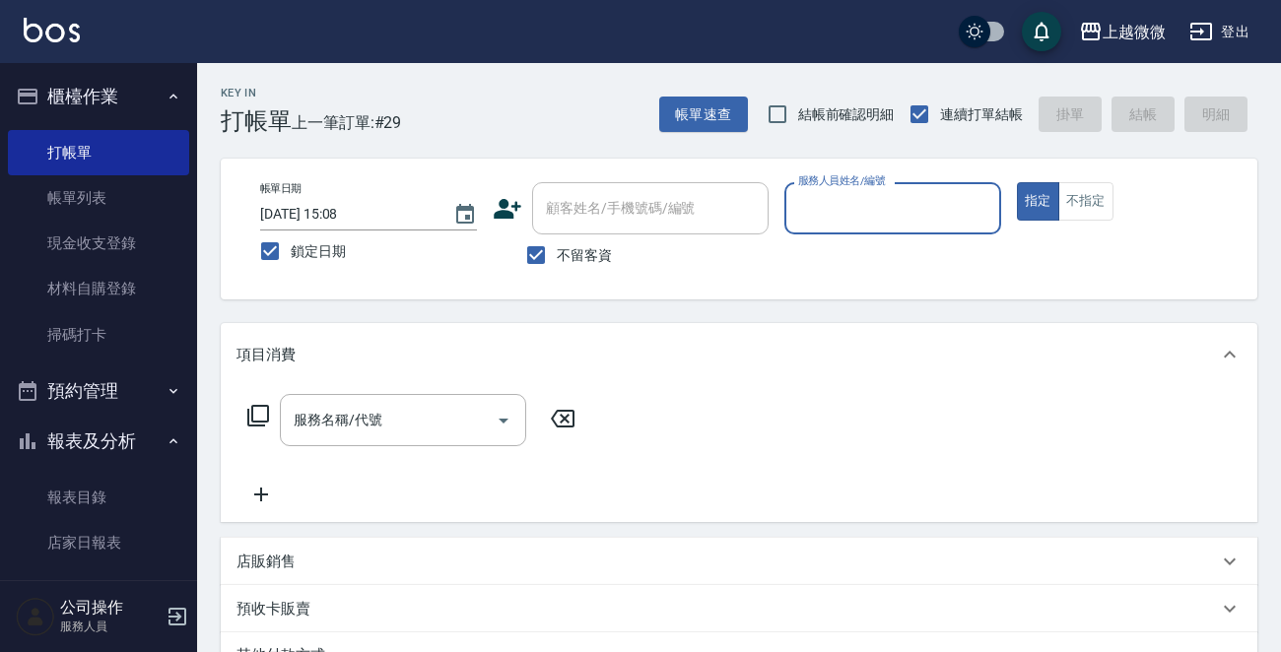
click at [869, 198] on input "服務人員姓名/編號" at bounding box center [892, 208] width 199 height 34
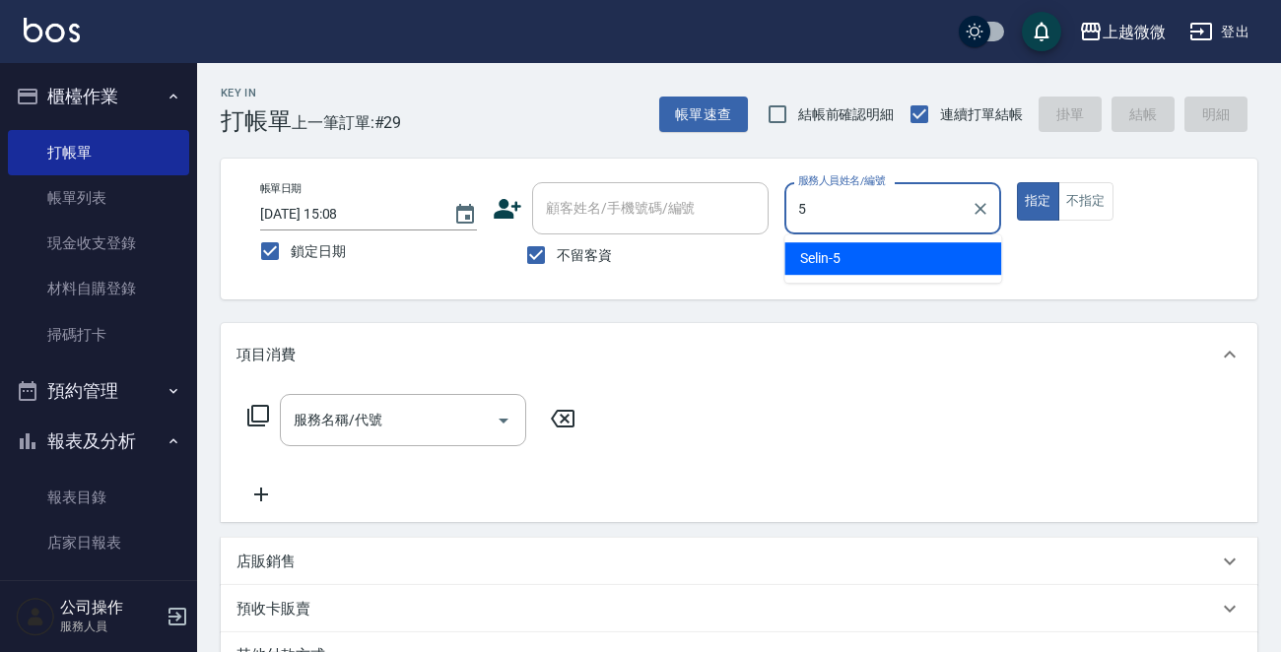
click at [884, 246] on div "Selin -5" at bounding box center [892, 258] width 217 height 33
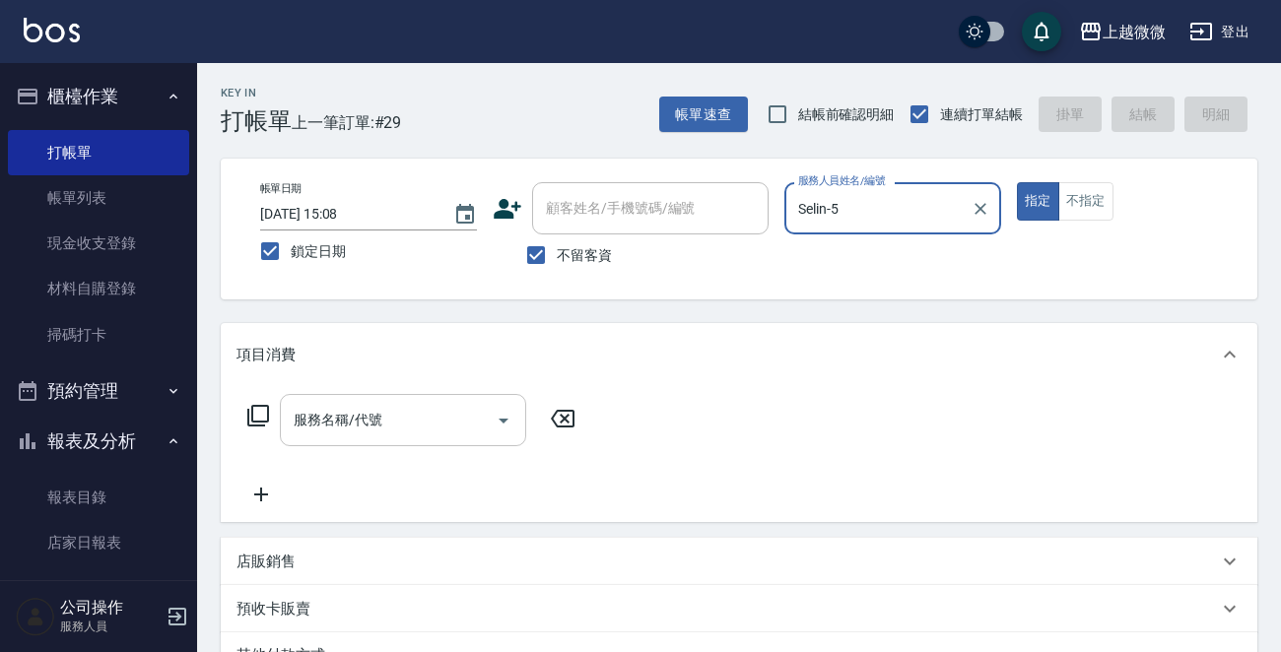
type input "Selin-5"
click at [345, 423] on div "服務名稱/代號 服務名稱/代號" at bounding box center [403, 420] width 246 height 52
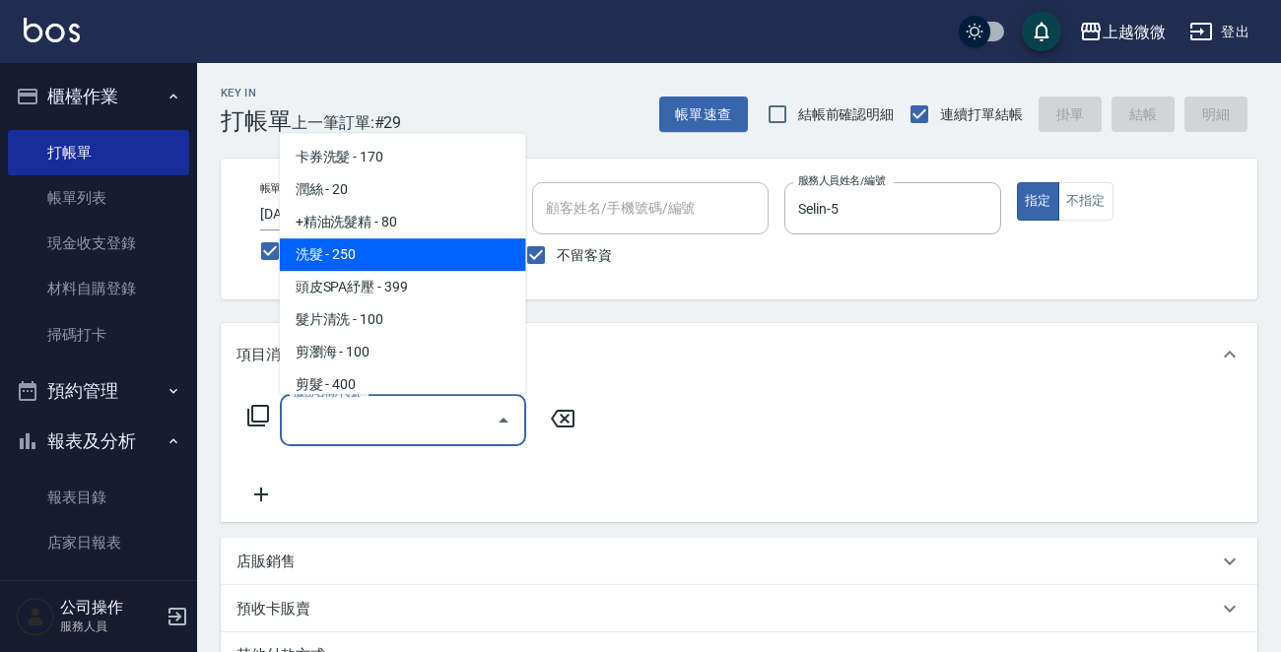
click at [398, 245] on span "洗髮 - 250" at bounding box center [403, 254] width 246 height 33
type input "洗髮(A03)"
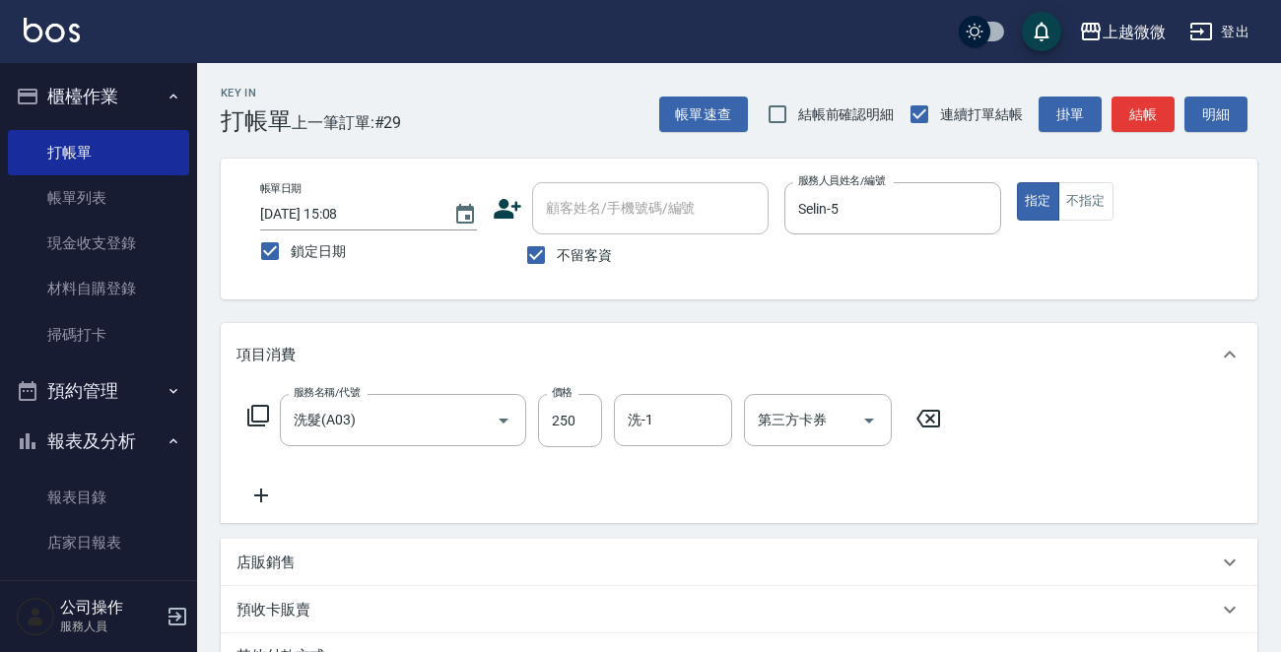
click at [267, 488] on icon at bounding box center [260, 496] width 49 height 24
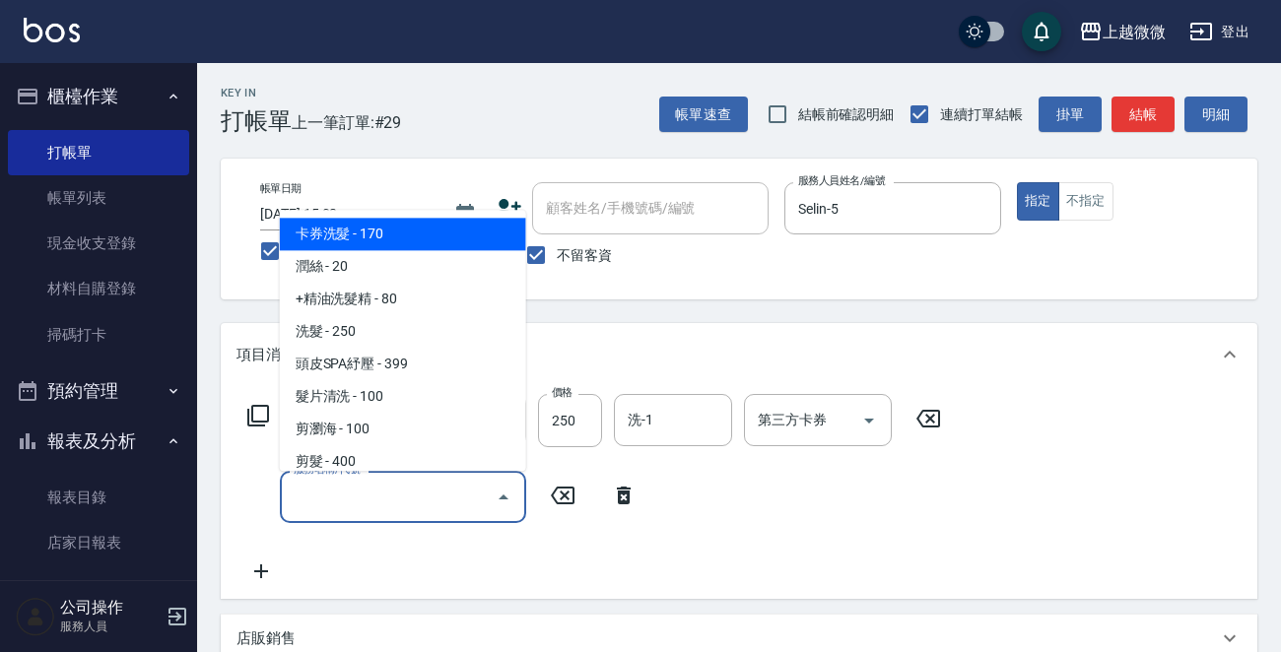
click at [355, 490] on input "服務名稱/代號" at bounding box center [388, 497] width 199 height 34
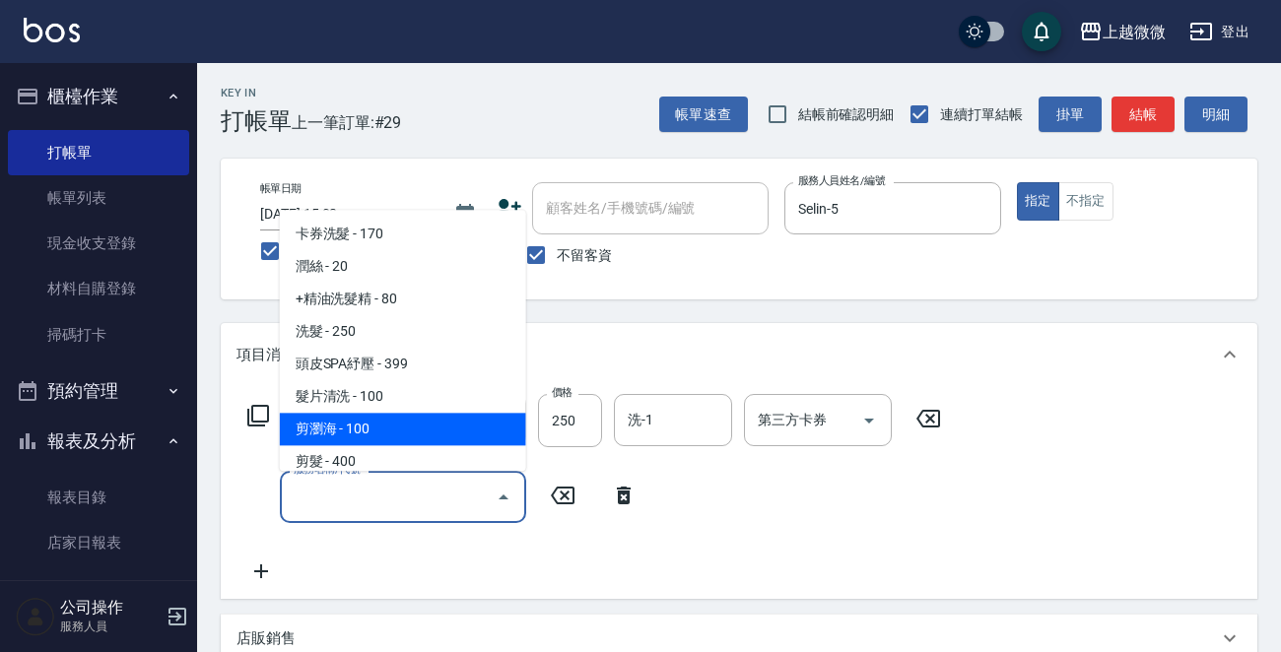
click at [359, 431] on span "剪瀏海 - 100" at bounding box center [403, 430] width 246 height 33
type input "剪瀏海(B01)"
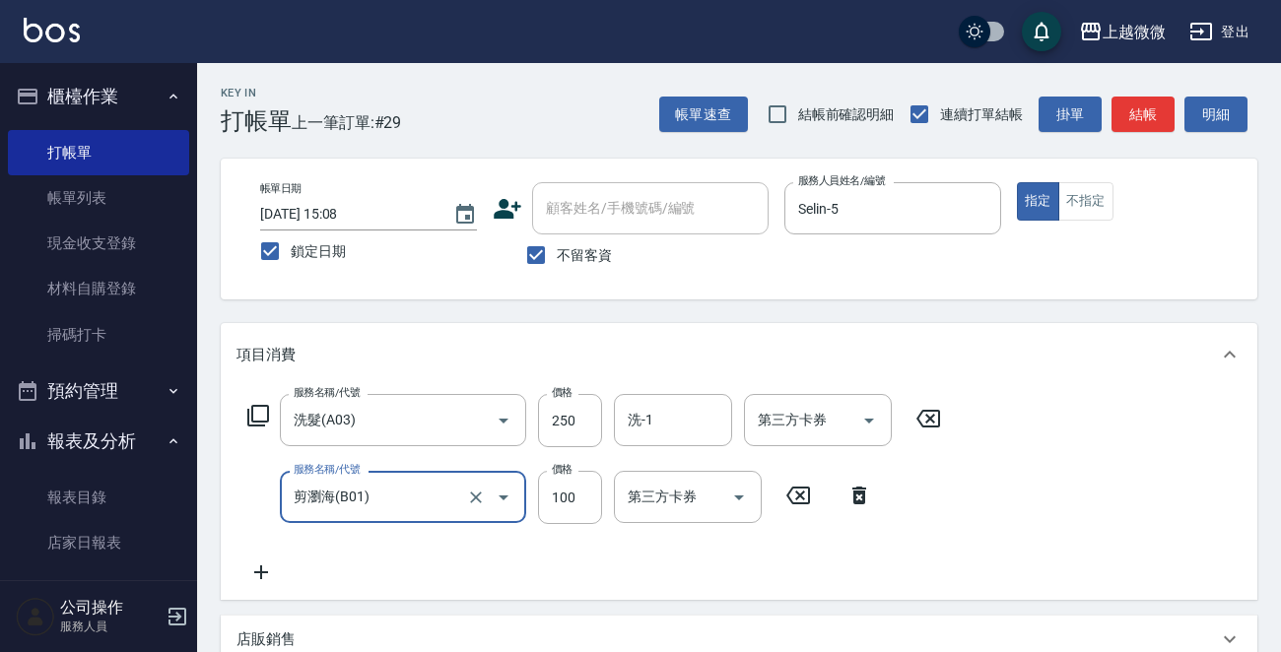
click at [260, 568] on icon at bounding box center [261, 573] width 14 height 14
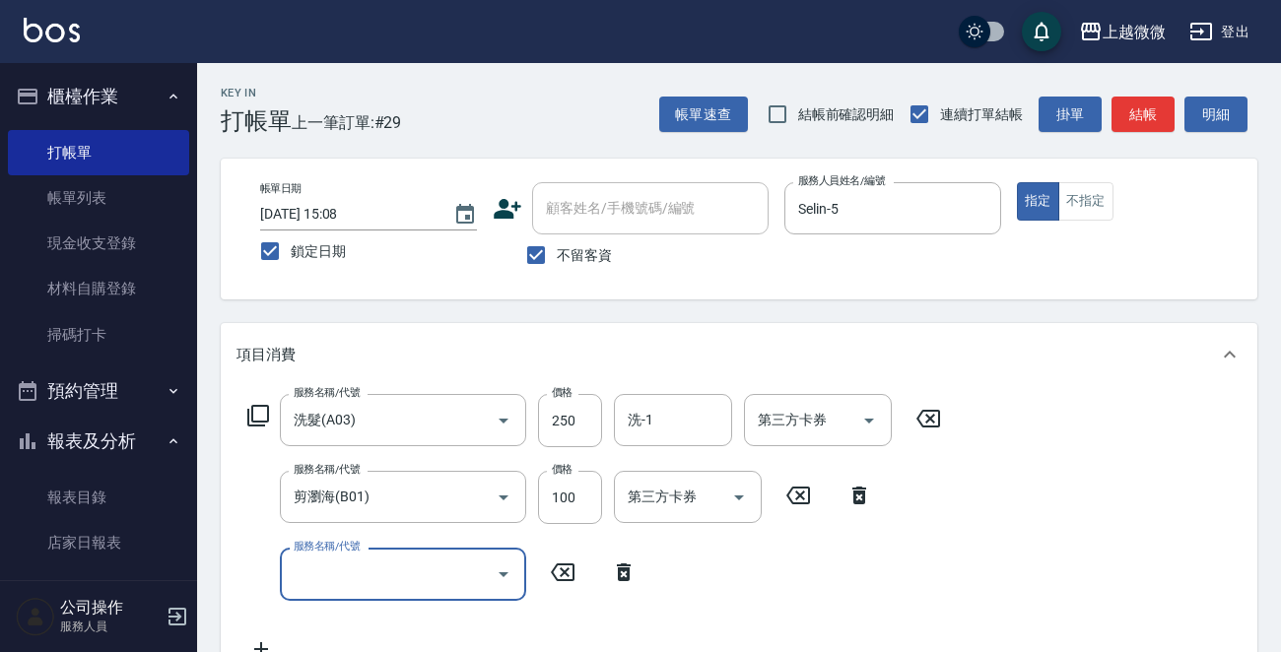
click at [344, 568] on input "服務名稱/代號" at bounding box center [388, 574] width 199 height 34
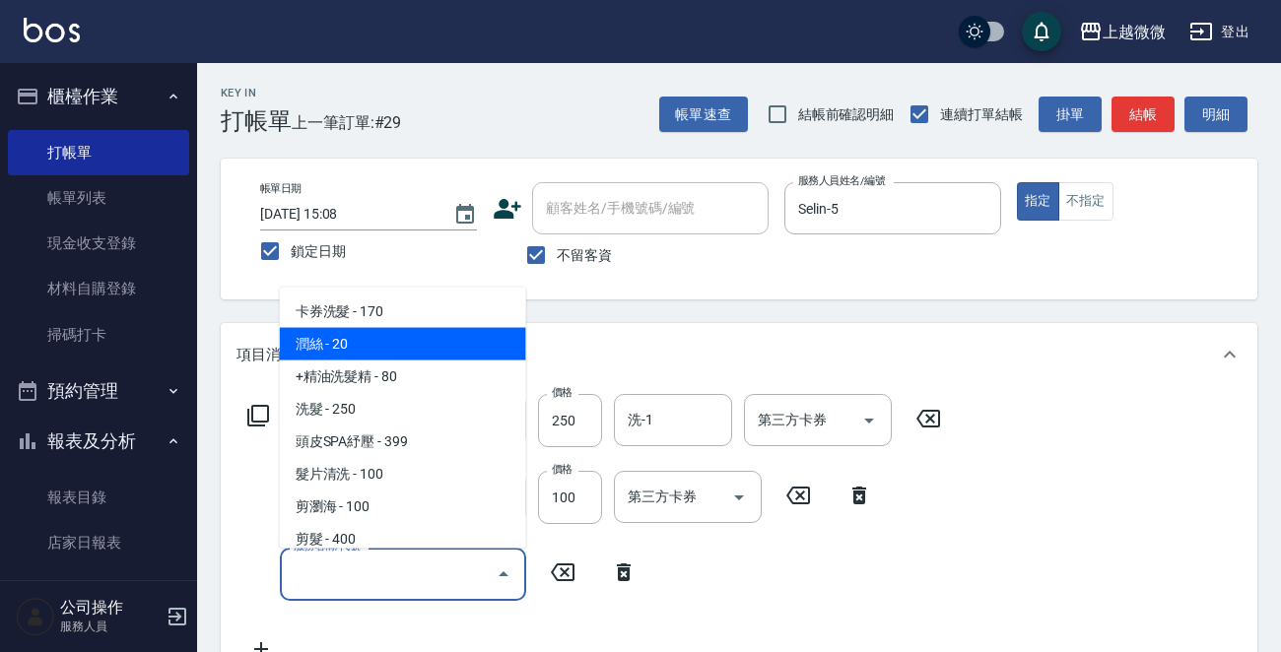
click at [388, 340] on span "潤絲 - 20" at bounding box center [403, 344] width 246 height 33
type input "潤絲(A01)"
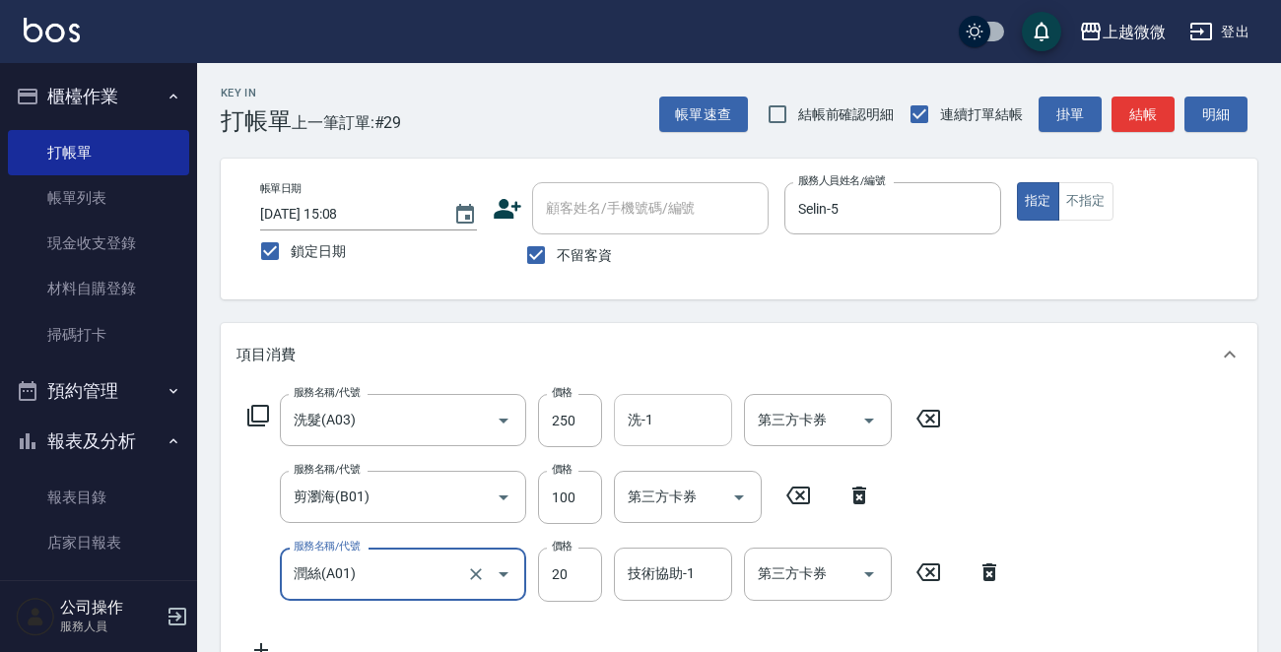
click at [668, 414] on input "洗-1" at bounding box center [673, 420] width 101 height 34
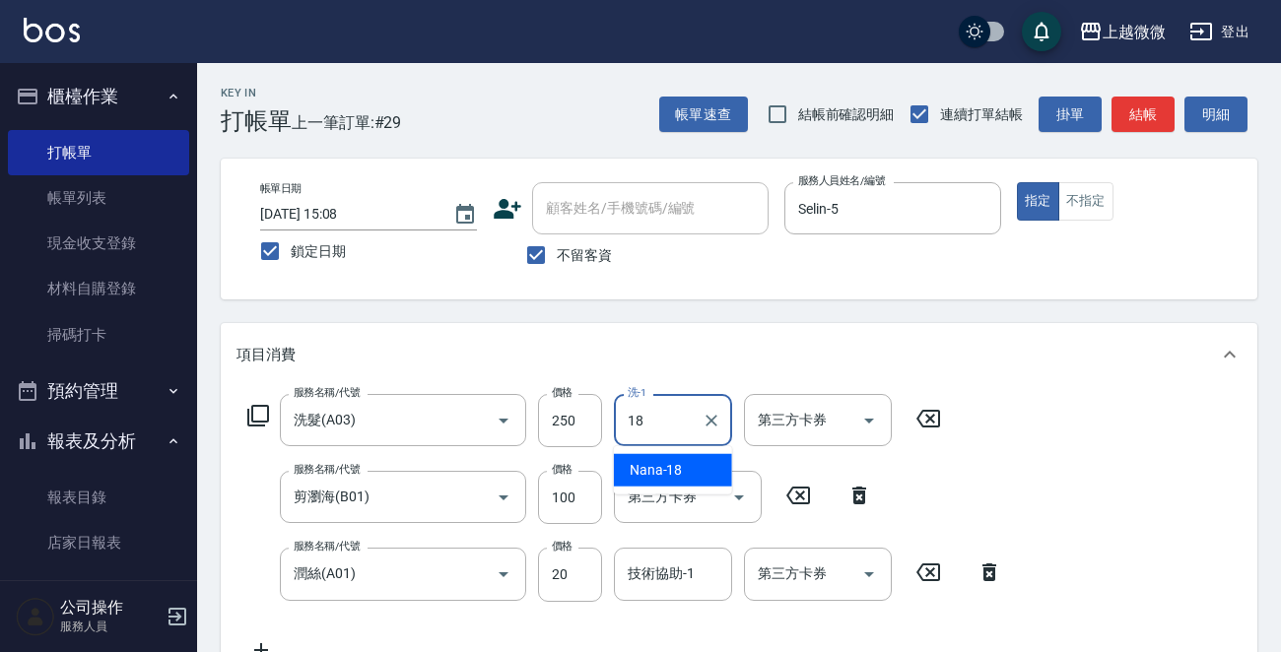
click at [659, 461] on span "Nana -18" at bounding box center [656, 470] width 53 height 21
type input "Nana-18"
click at [653, 566] on div "技術協助-1 技術協助-1" at bounding box center [673, 574] width 118 height 52
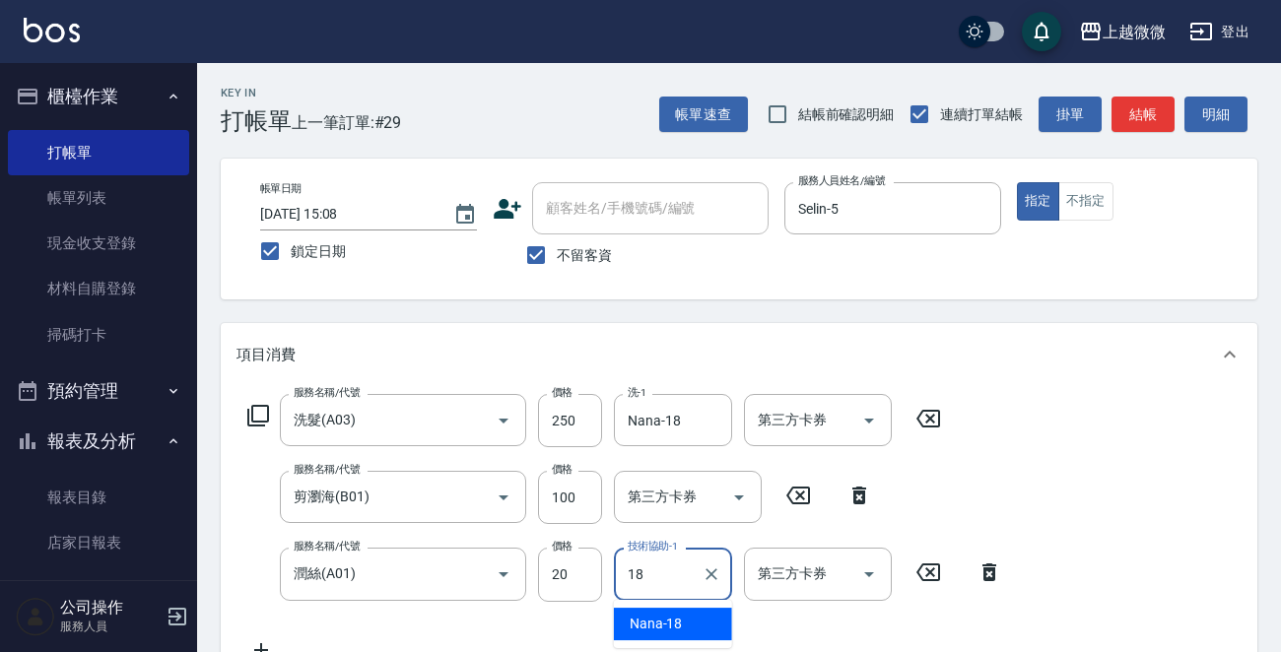
click at [662, 617] on span "Nana -18" at bounding box center [656, 624] width 53 height 21
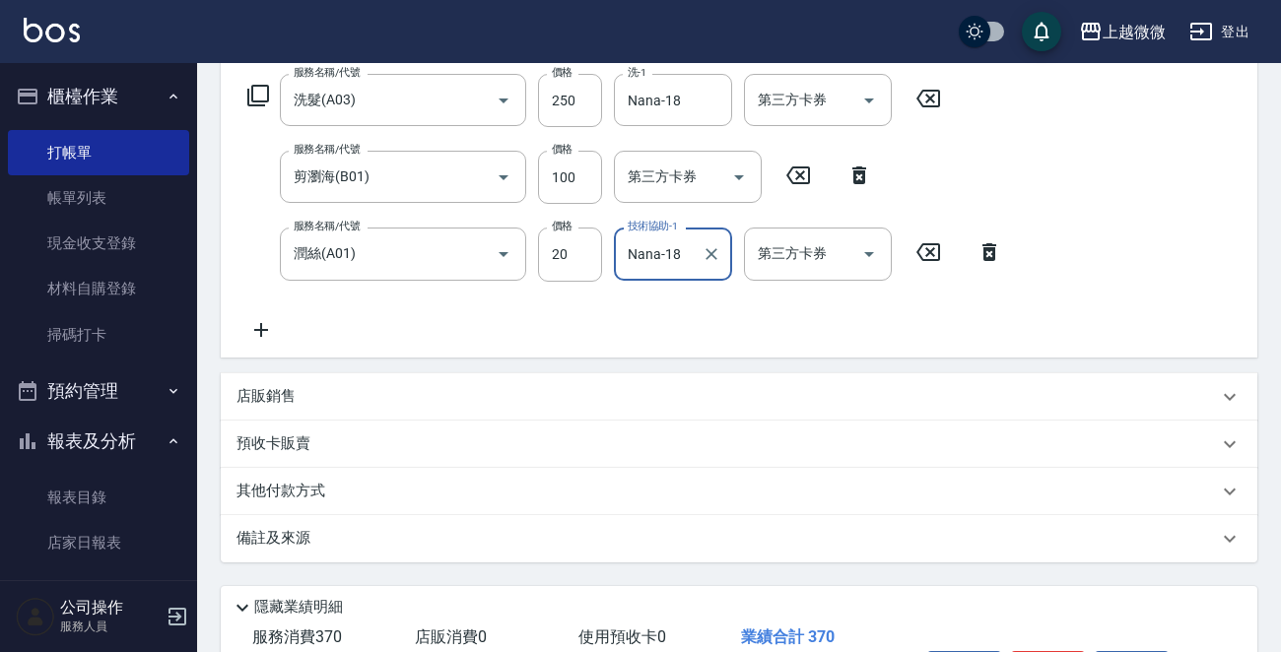
scroll to position [448, 0]
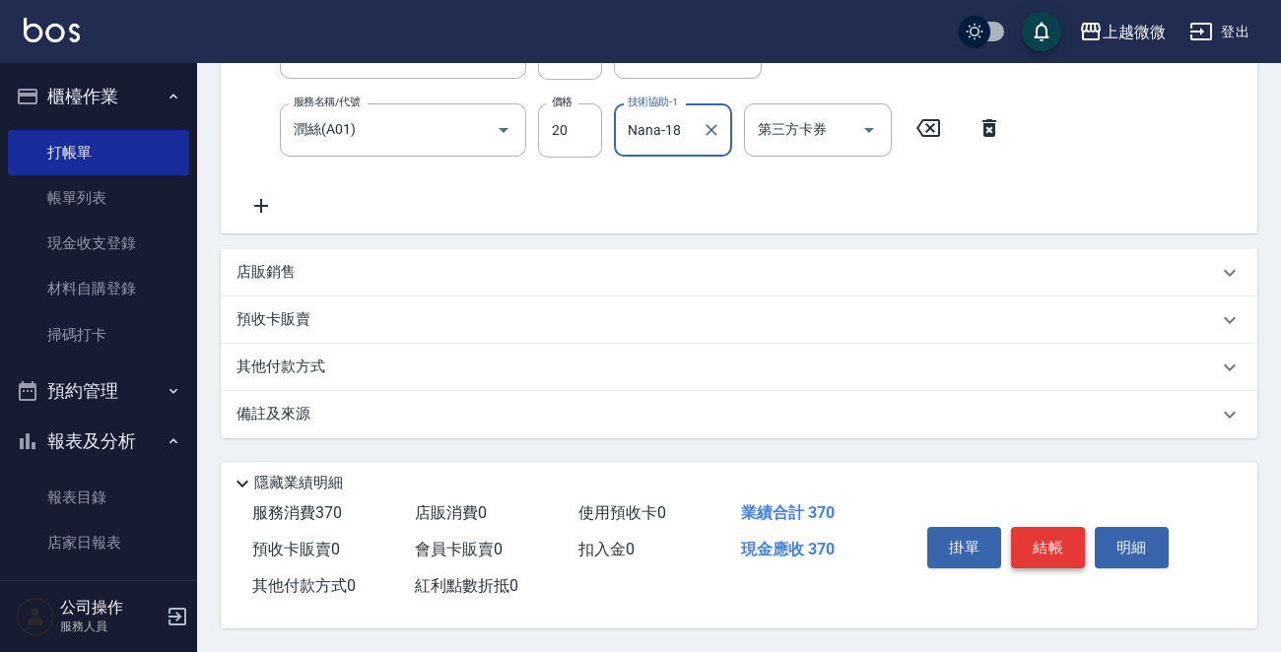
type input "Nana-18"
click at [1048, 538] on button "結帳" at bounding box center [1048, 547] width 74 height 41
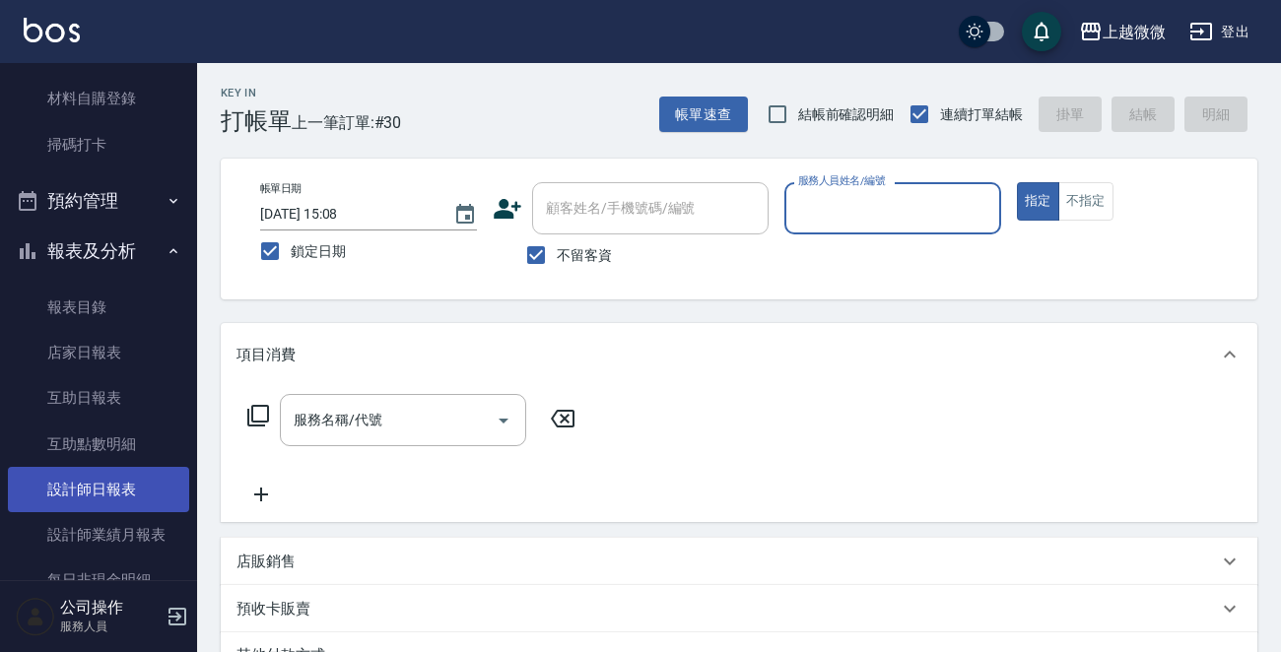
scroll to position [296, 0]
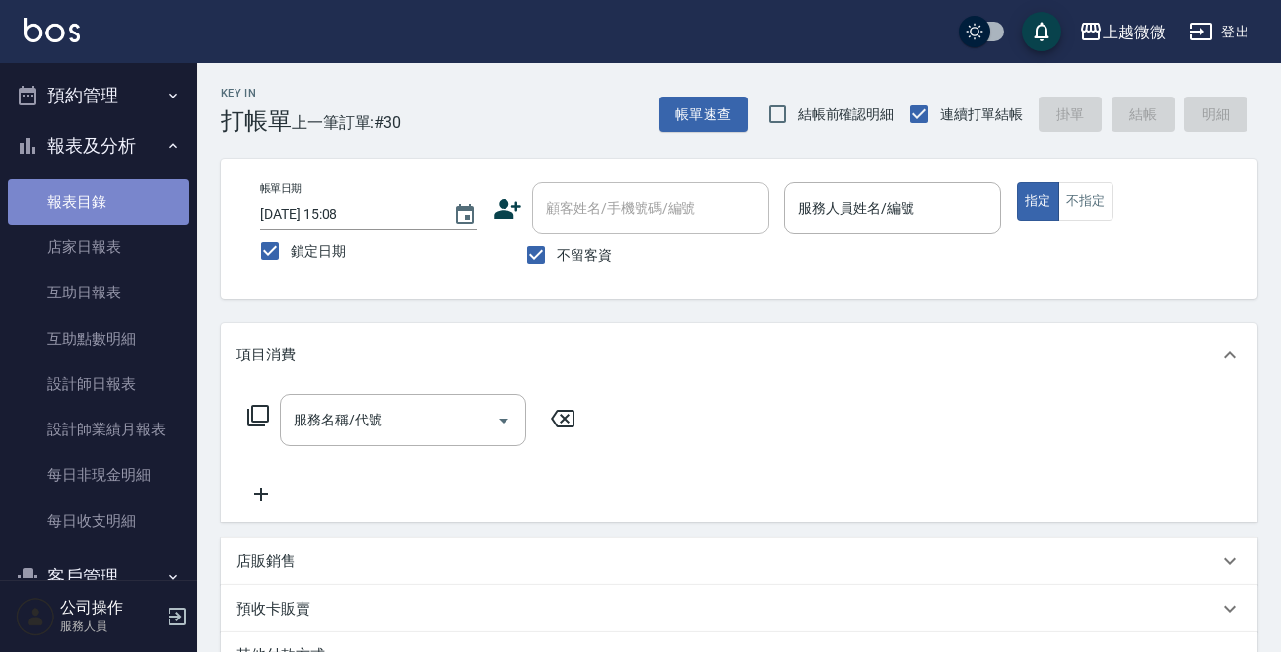
click at [112, 199] on link "報表目錄" at bounding box center [98, 201] width 181 height 45
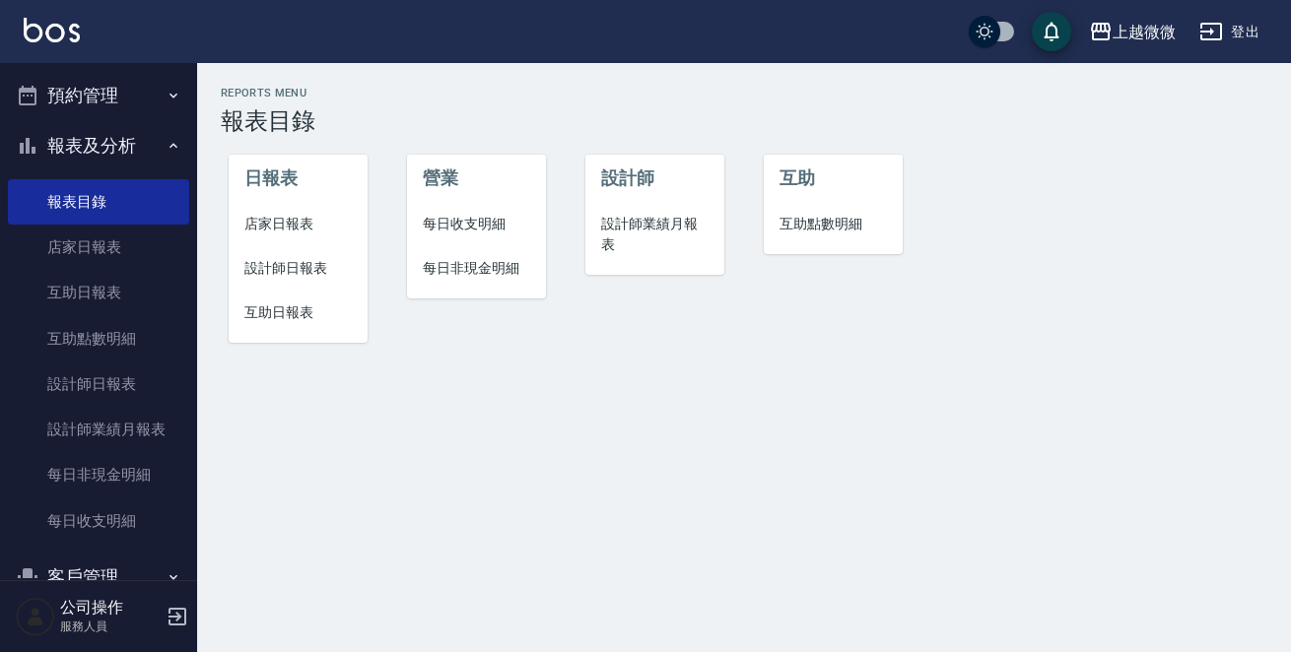
click at [280, 221] on span "店家日報表" at bounding box center [297, 224] width 107 height 21
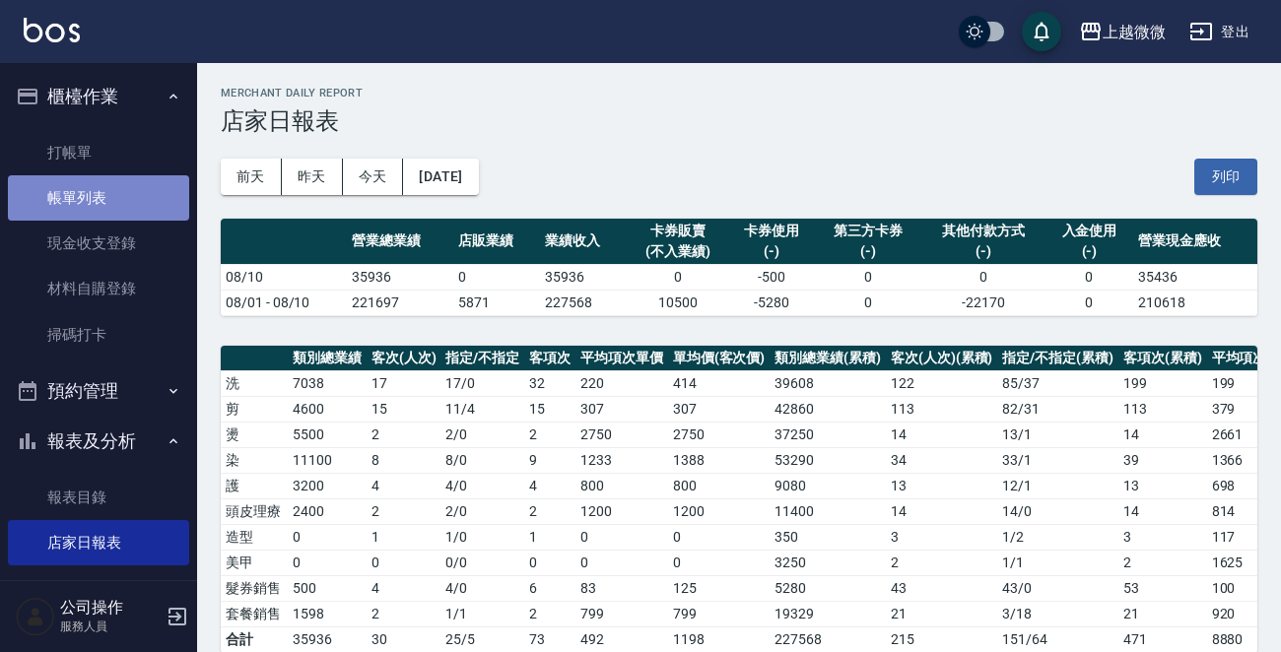
click at [120, 207] on link "帳單列表" at bounding box center [98, 197] width 181 height 45
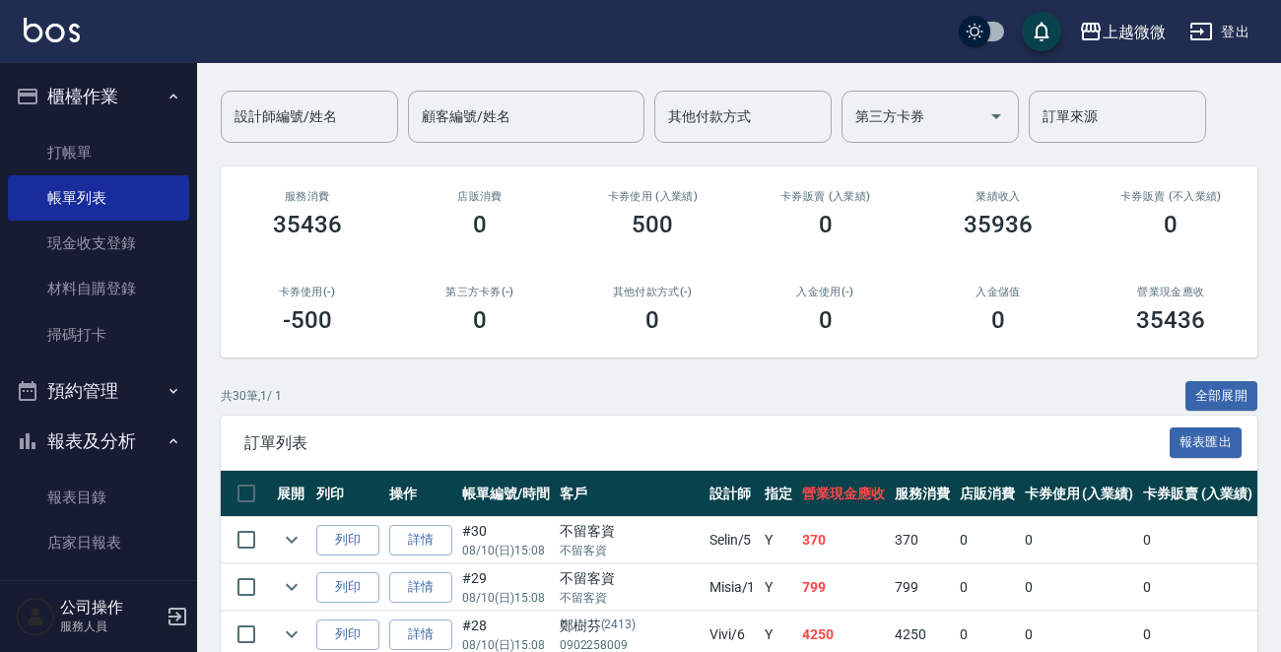
scroll to position [296, 0]
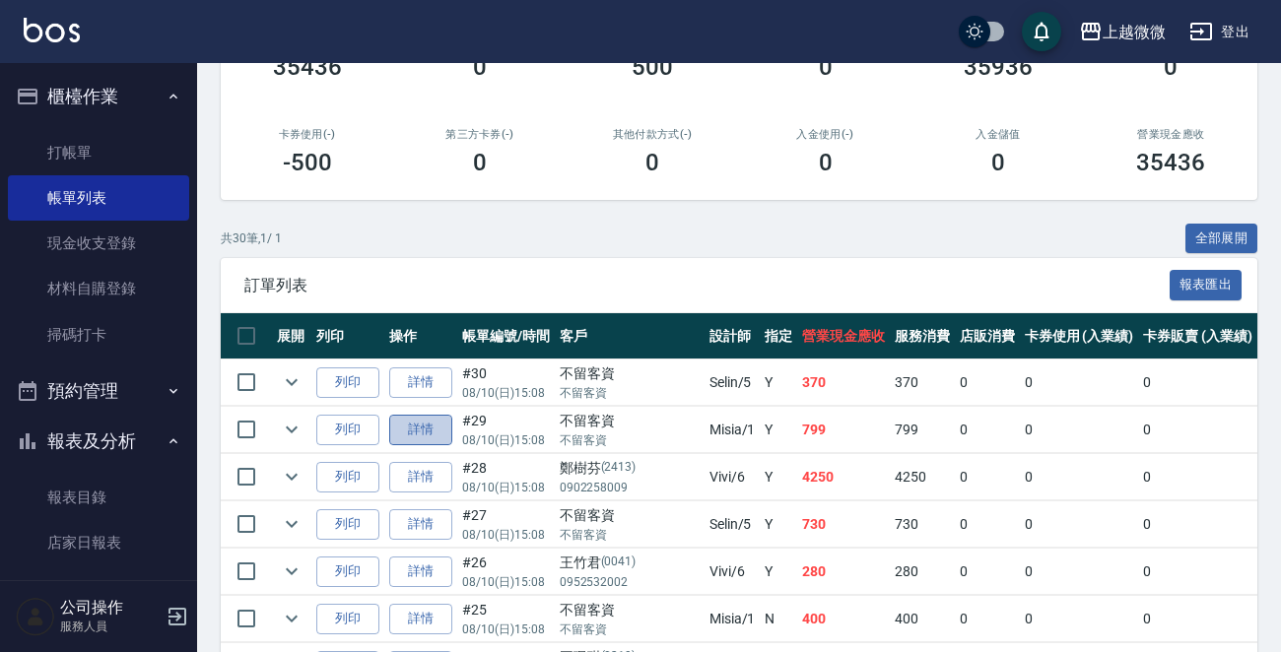
click at [422, 424] on link "詳情" at bounding box center [420, 430] width 63 height 31
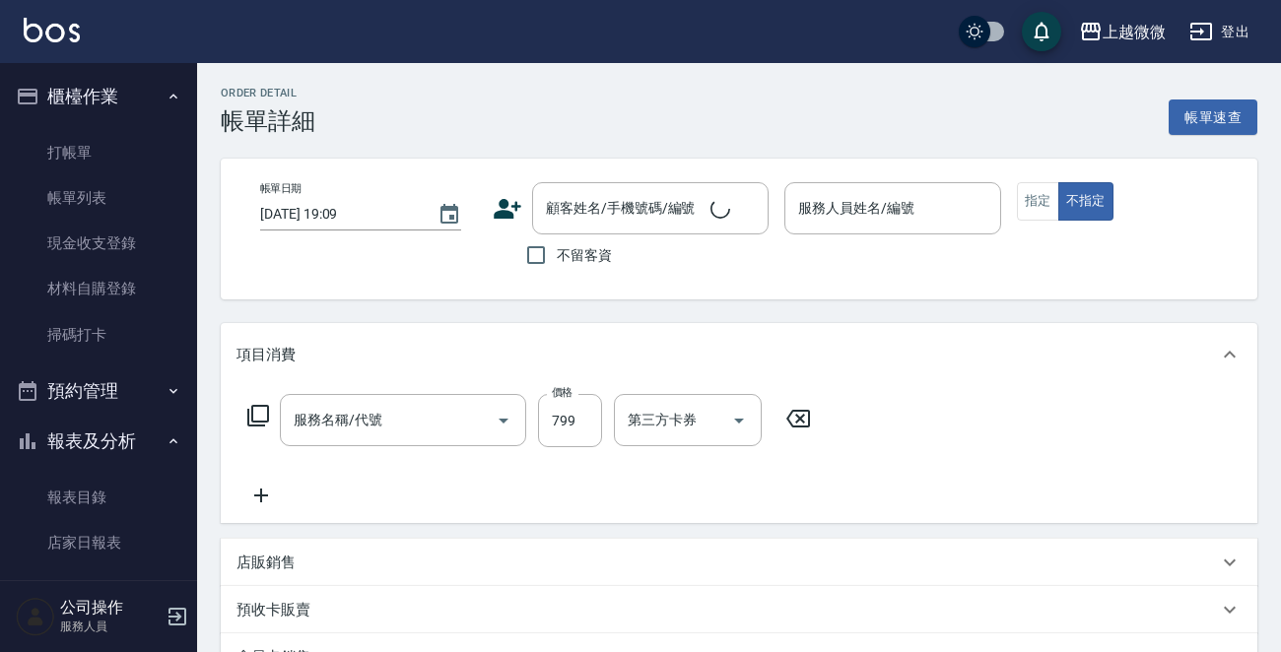
type input "[DATE] 15:08"
checkbox input "true"
type input "Misia-1"
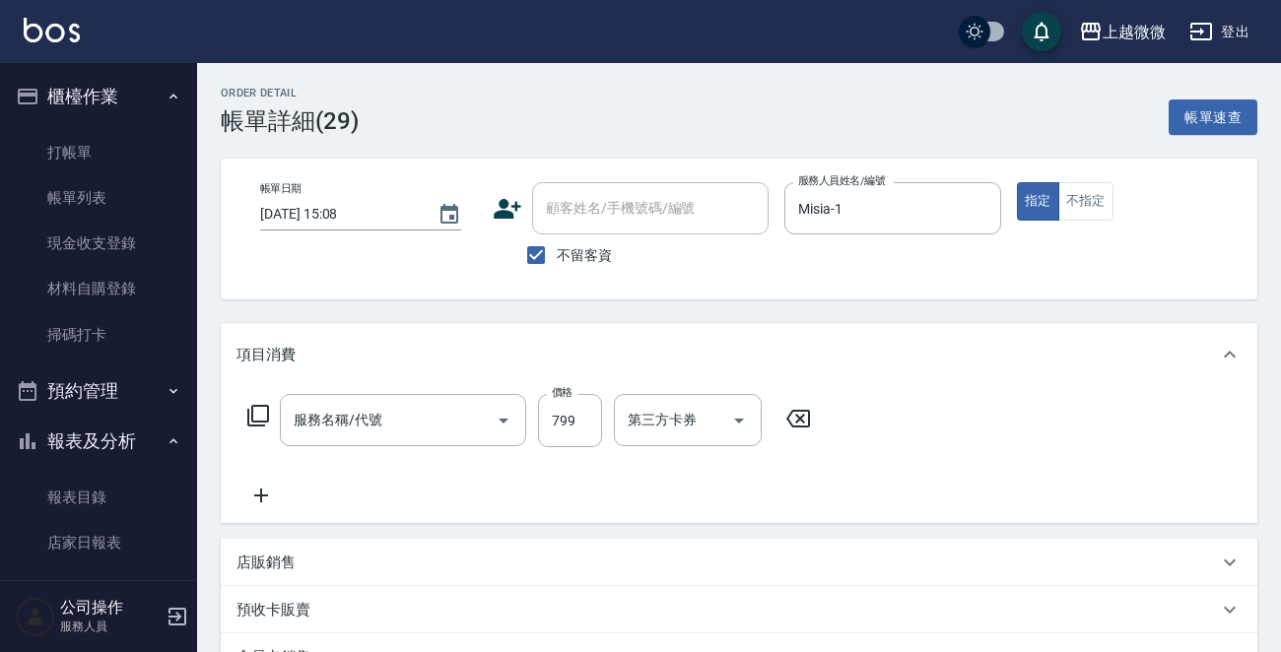
type input "SPA頭皮紓壓+精油洗髮+剪髮(I13)"
click at [471, 417] on icon "Clear" at bounding box center [476, 421] width 20 height 20
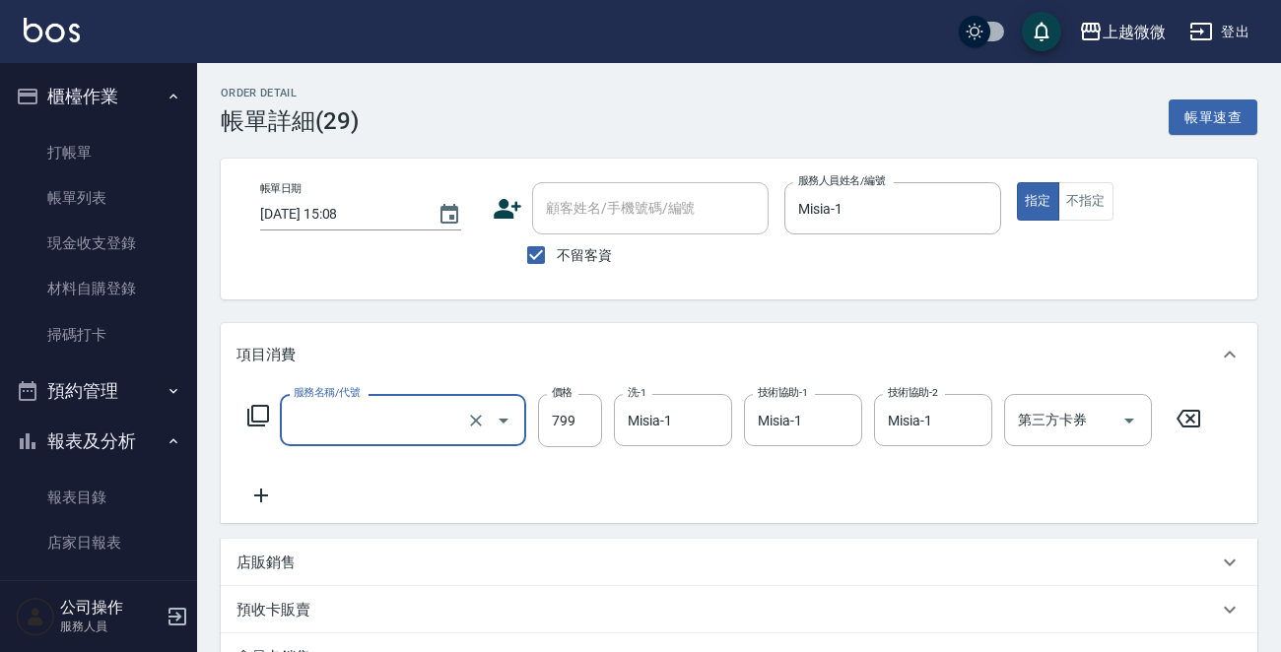
click at [433, 423] on input "服務名稱/代號" at bounding box center [375, 420] width 173 height 34
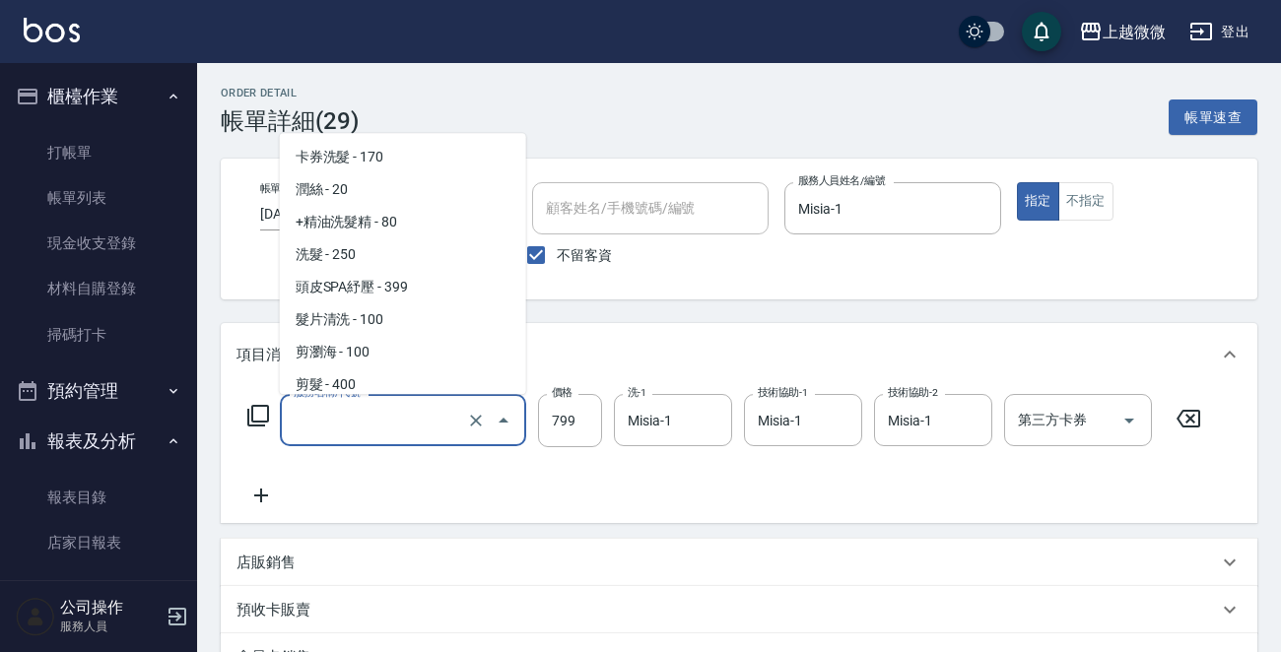
scroll to position [2926, 0]
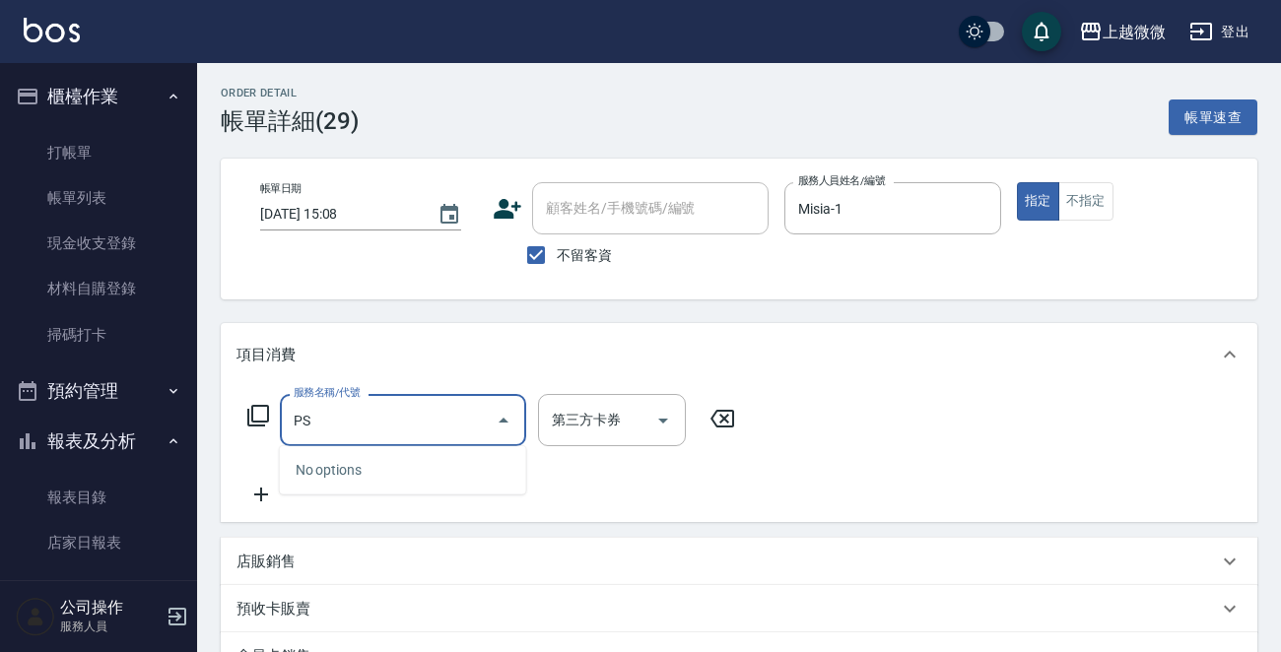
type input "P"
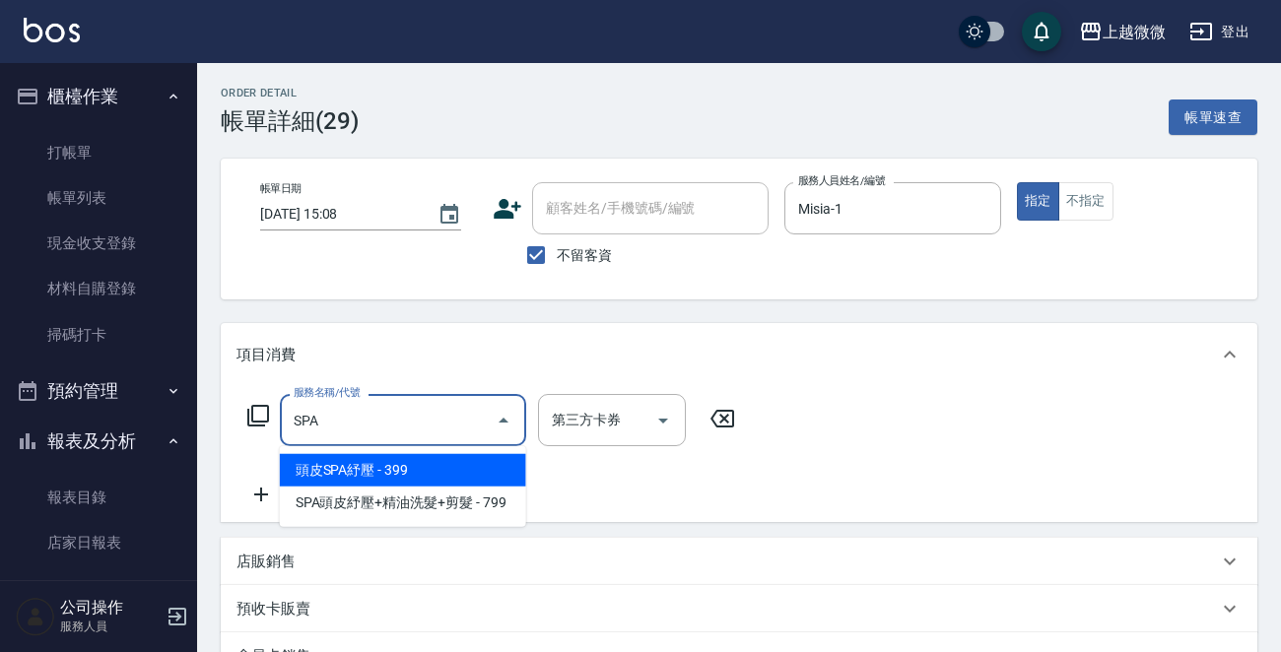
click at [429, 463] on span "頭皮SPA紓壓 - 399" at bounding box center [403, 470] width 246 height 33
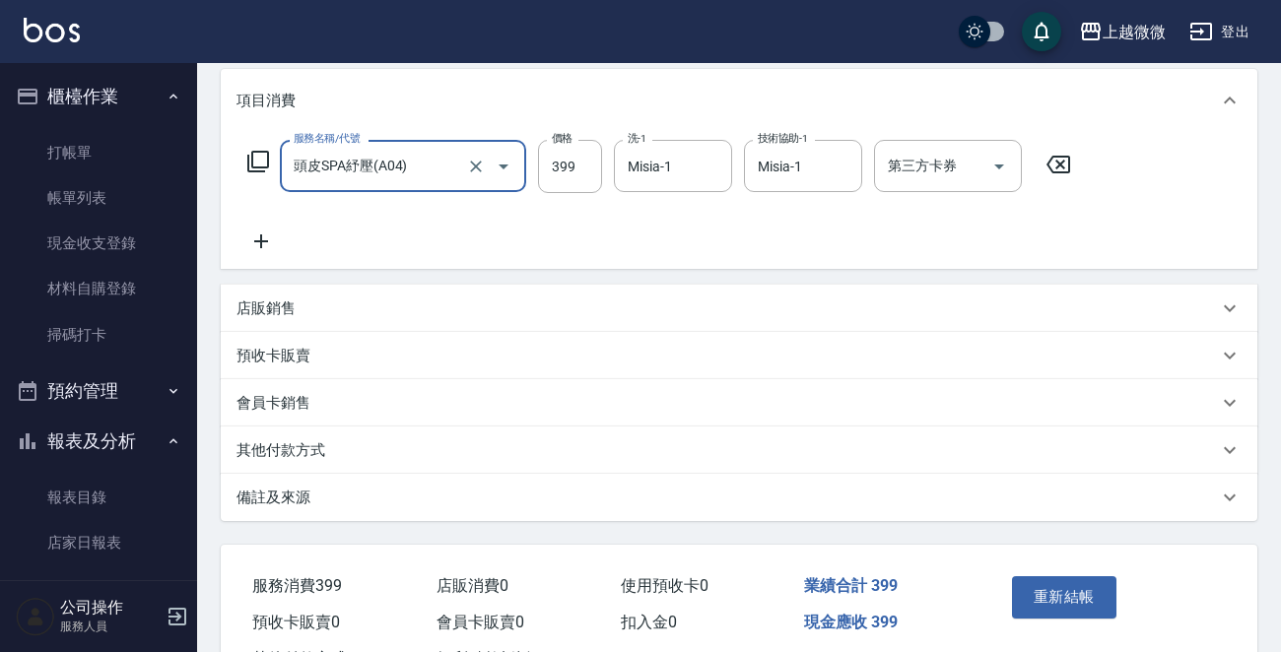
scroll to position [332, 0]
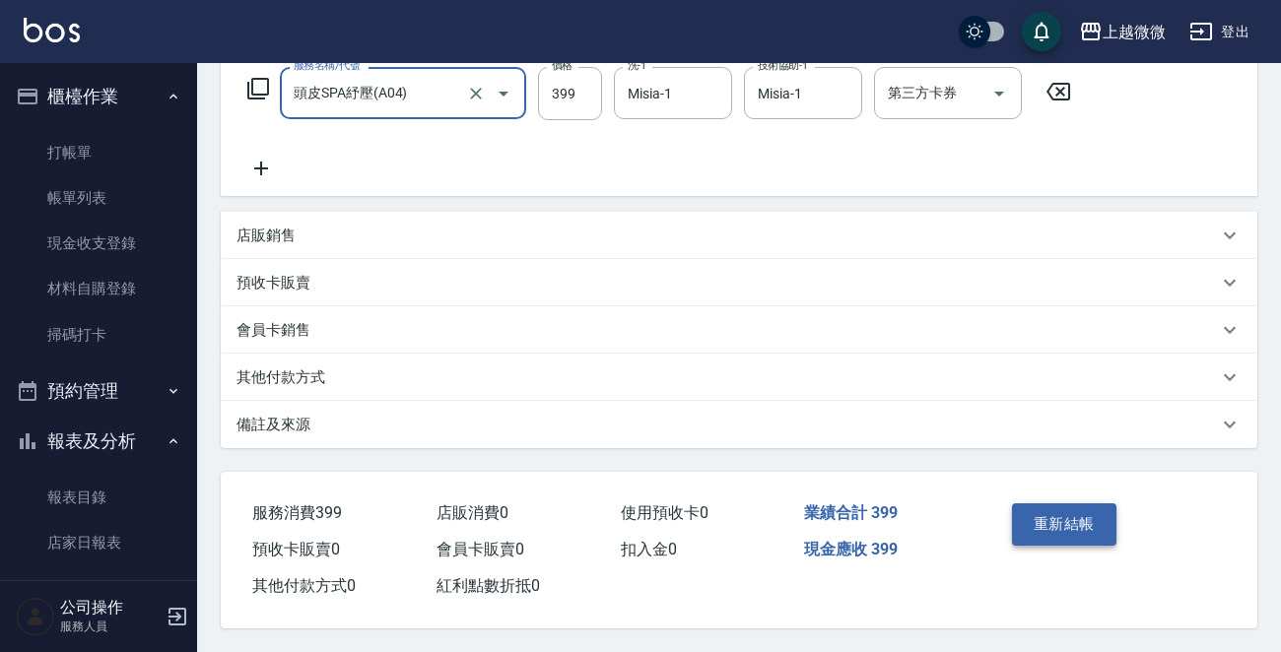
type input "頭皮SPA紓壓(A04)"
click at [1071, 519] on button "重新結帳" at bounding box center [1064, 524] width 104 height 41
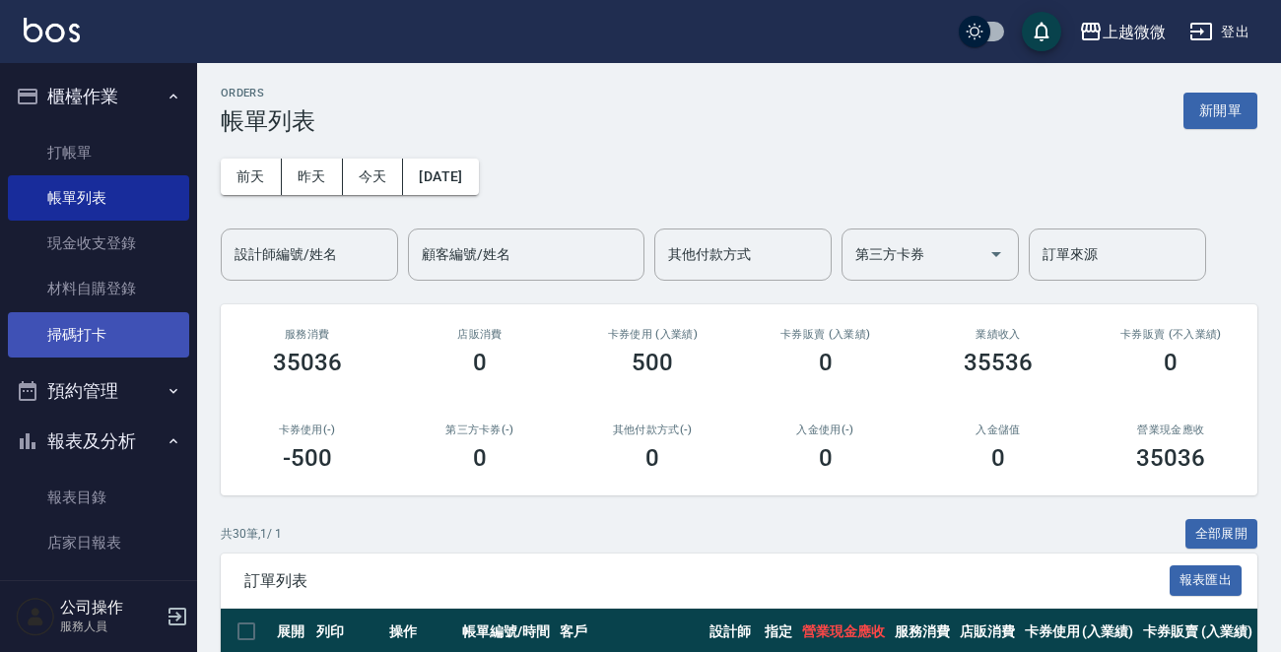
click at [99, 323] on link "掃碼打卡" at bounding box center [98, 334] width 181 height 45
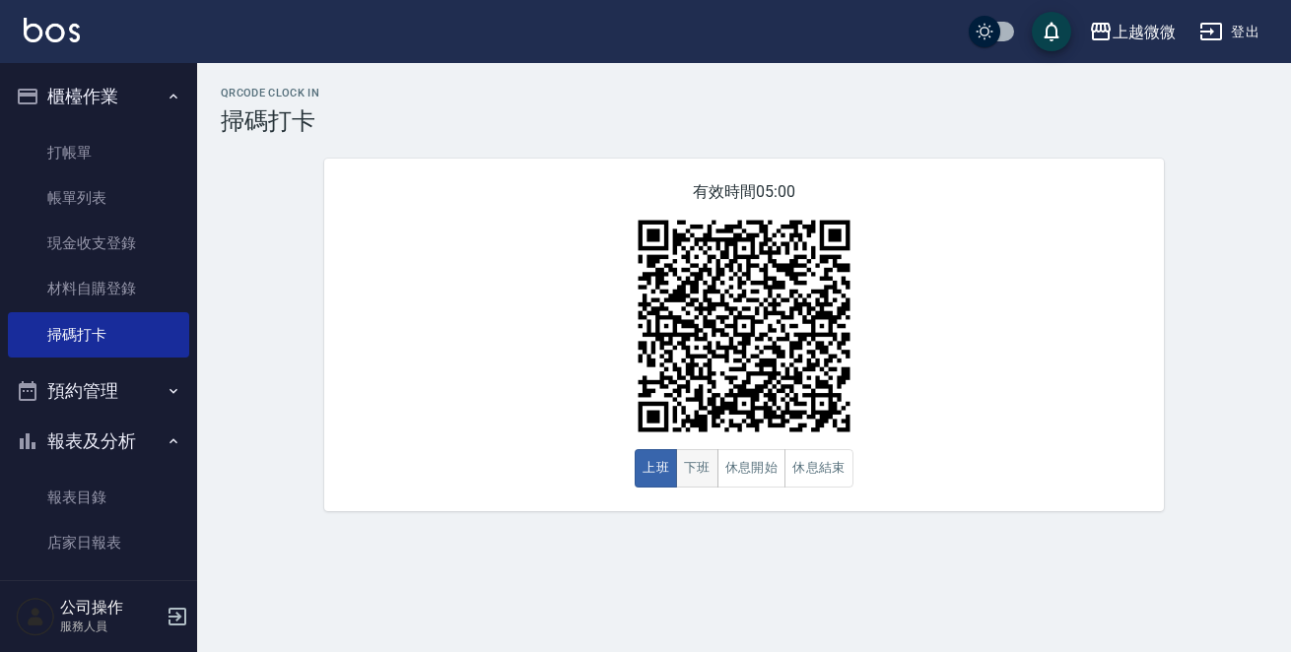
click at [690, 465] on button "下班" at bounding box center [697, 468] width 42 height 38
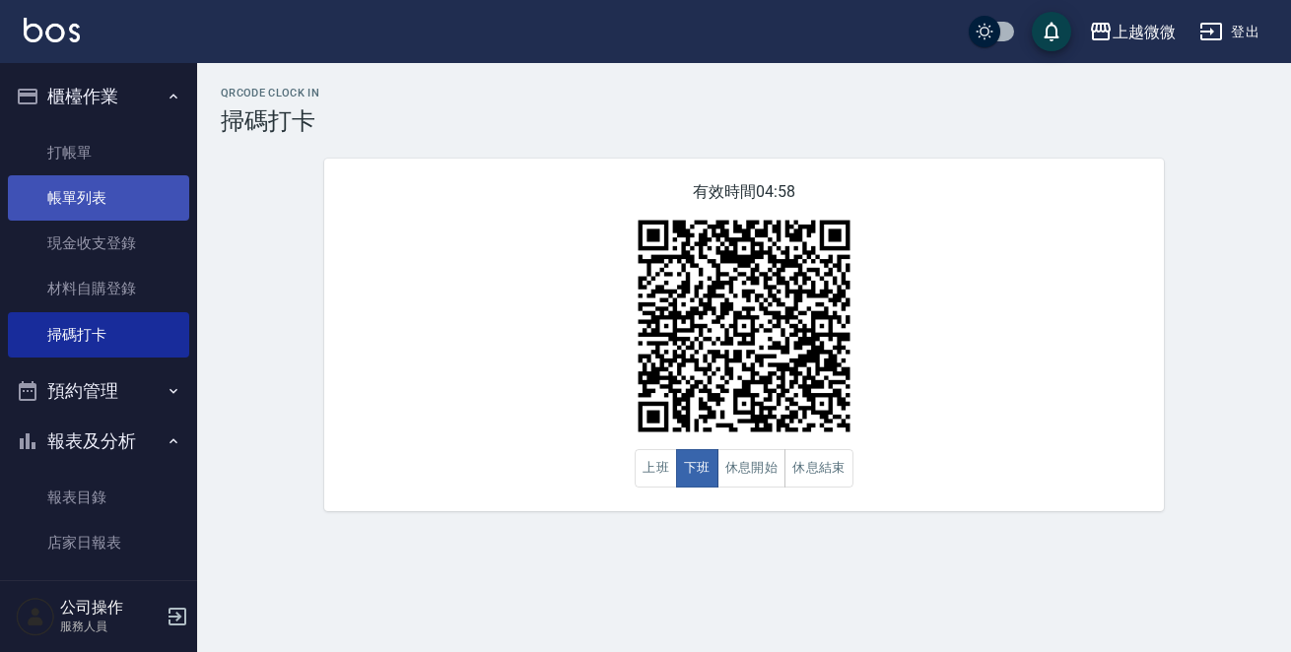
click at [104, 191] on link "帳單列表" at bounding box center [98, 197] width 181 height 45
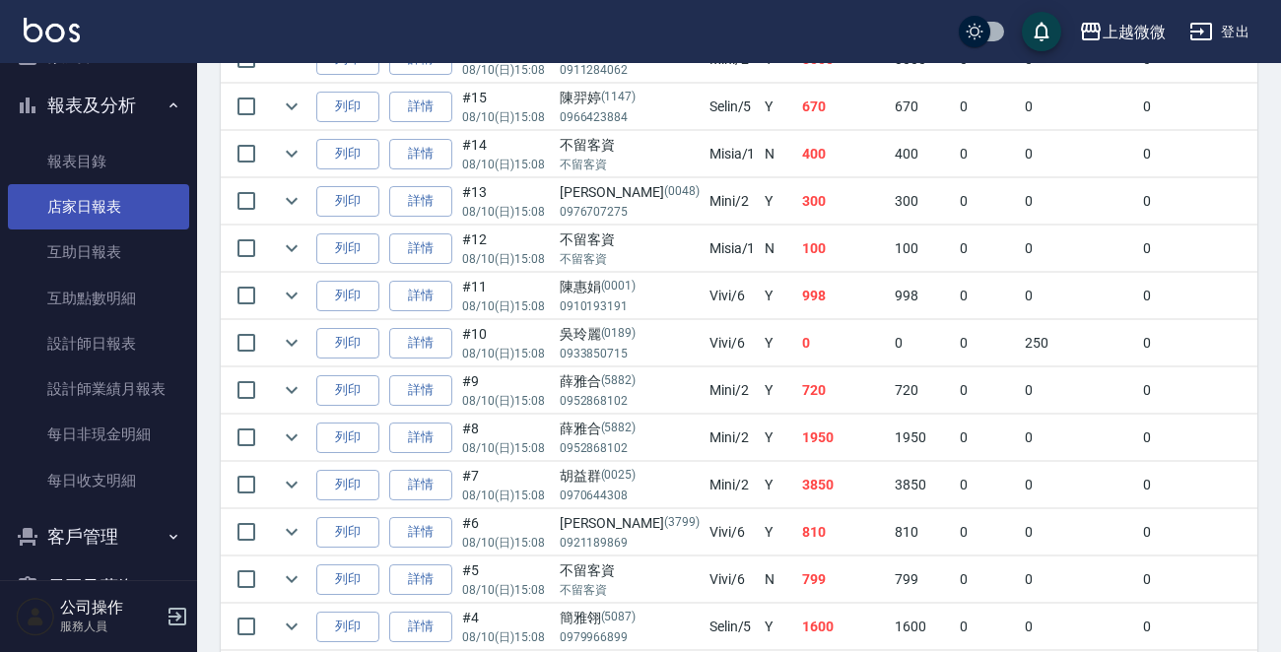
scroll to position [245, 0]
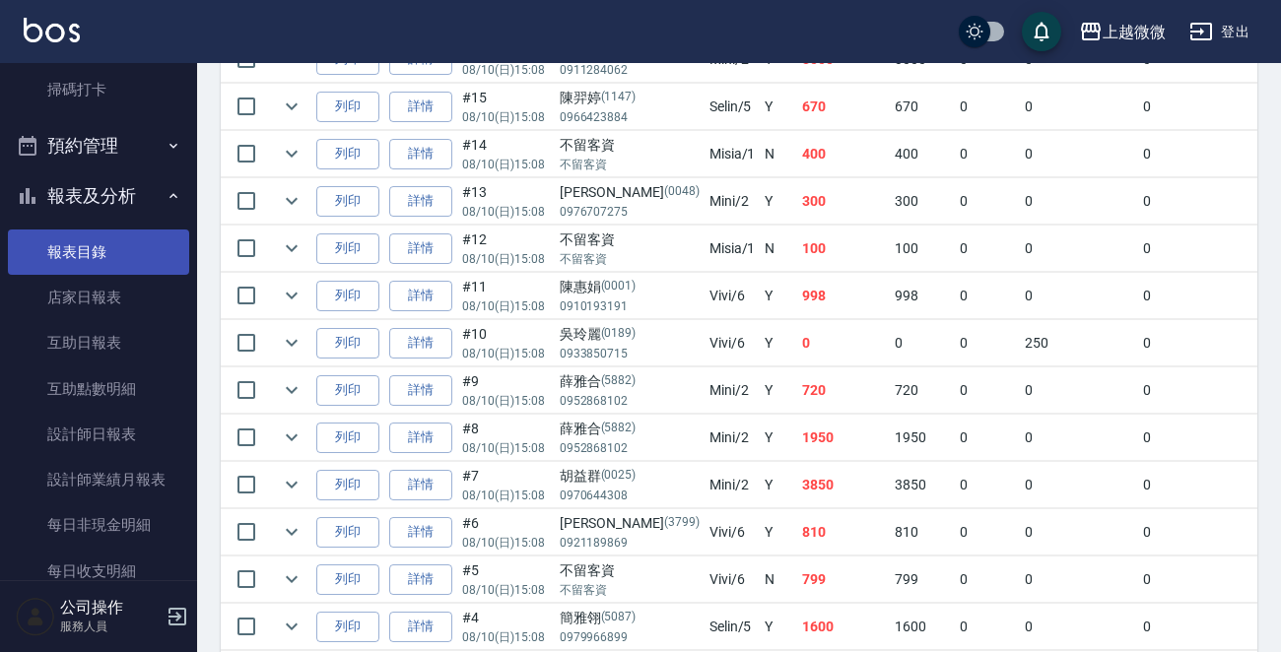
click at [100, 235] on link "報表目錄" at bounding box center [98, 252] width 181 height 45
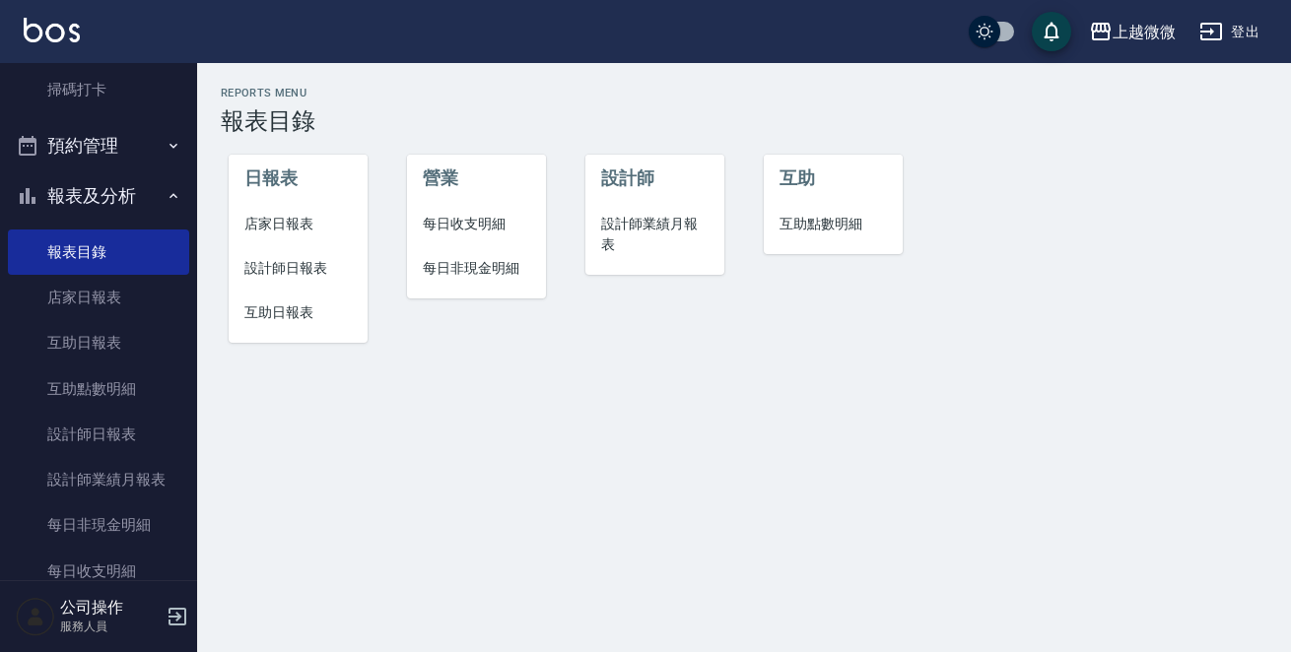
click at [285, 226] on span "店家日報表" at bounding box center [297, 224] width 107 height 21
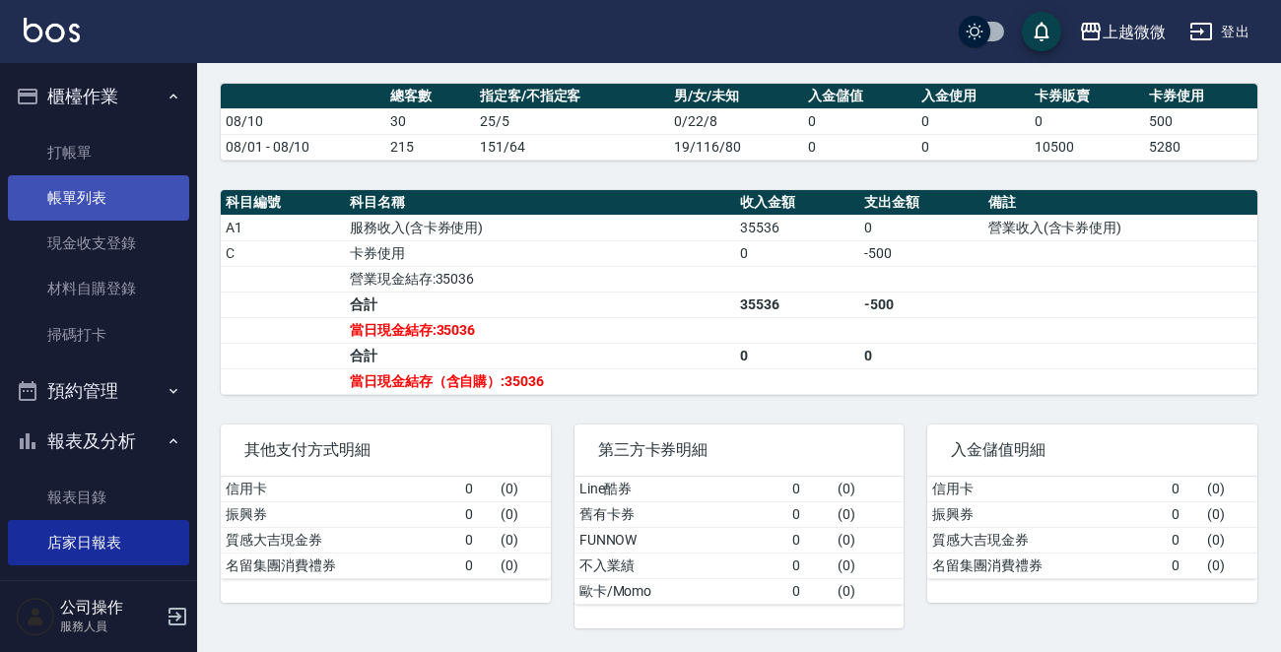
scroll to position [511, 0]
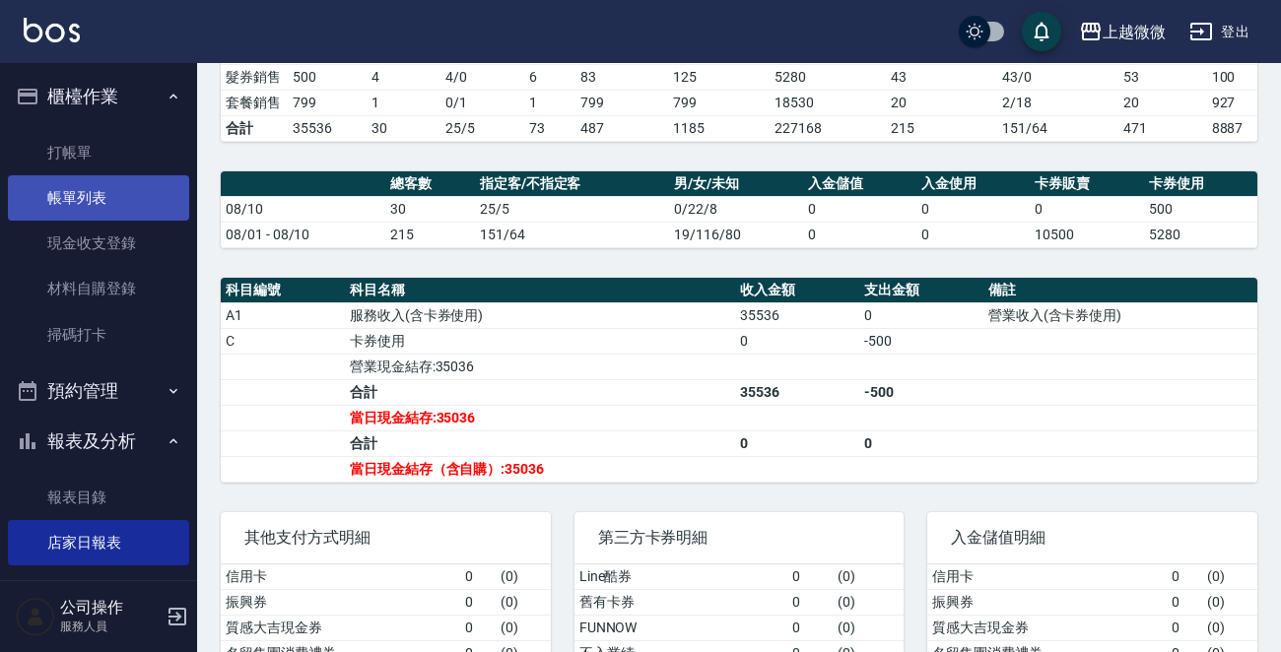
click at [118, 192] on link "帳單列表" at bounding box center [98, 197] width 181 height 45
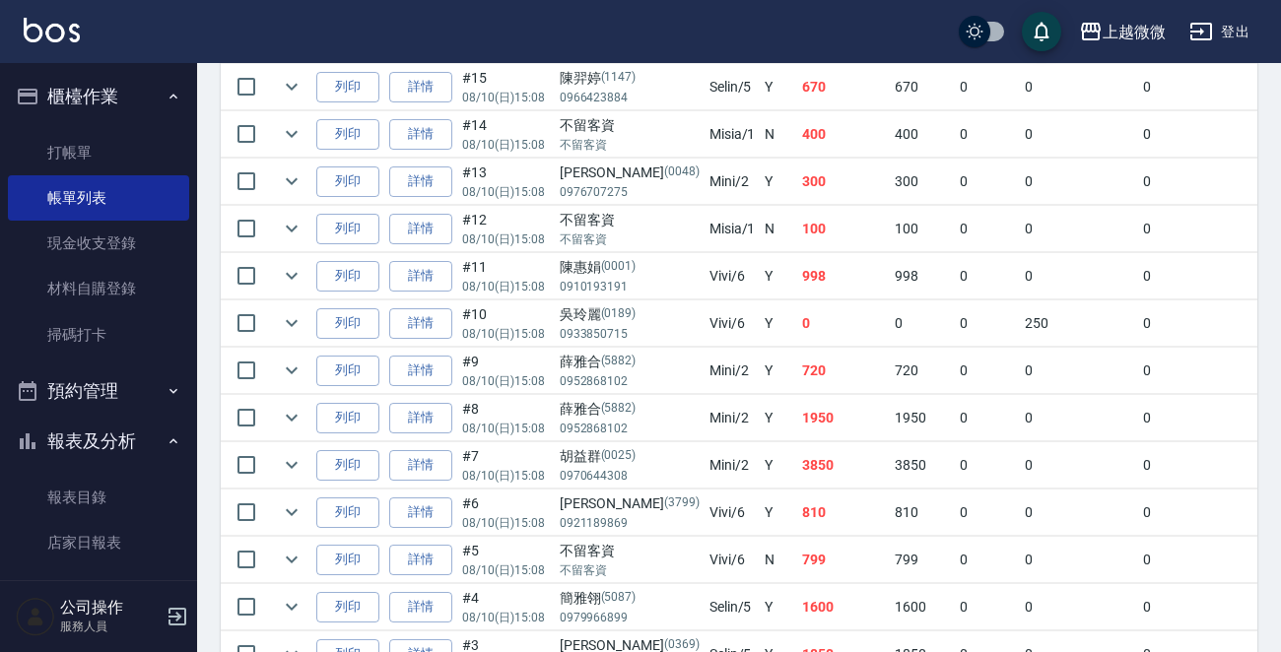
scroll to position [1507, 0]
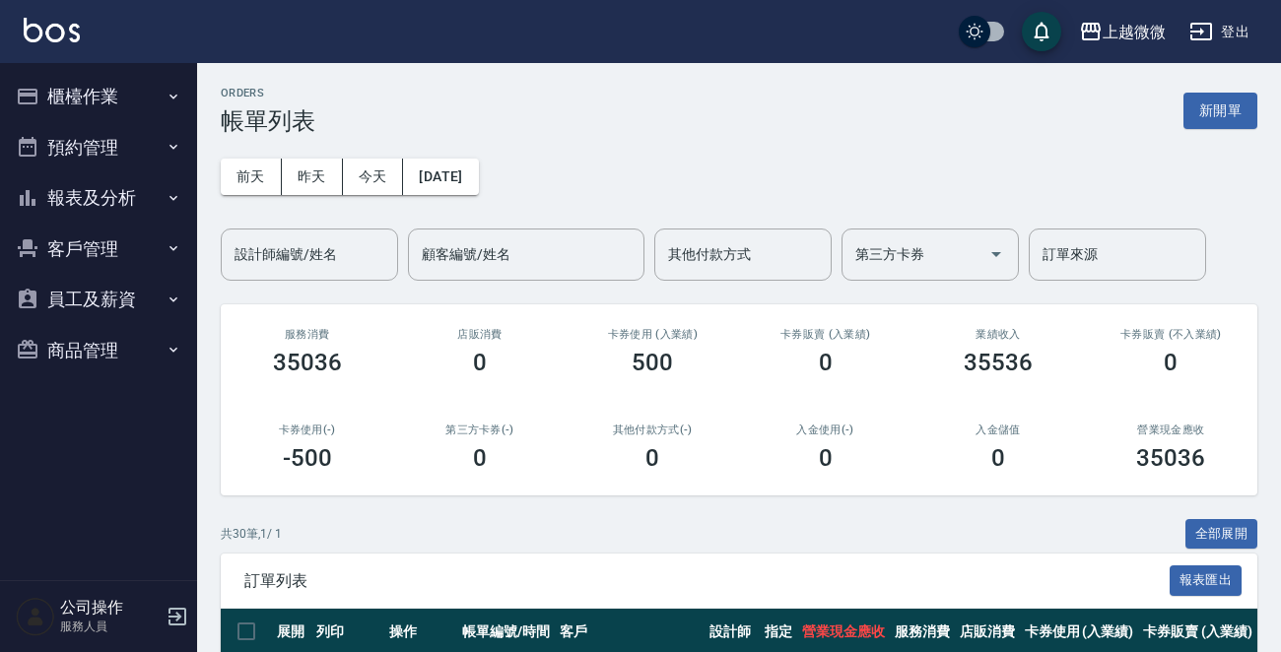
click at [122, 193] on button "報表及分析" at bounding box center [98, 197] width 181 height 51
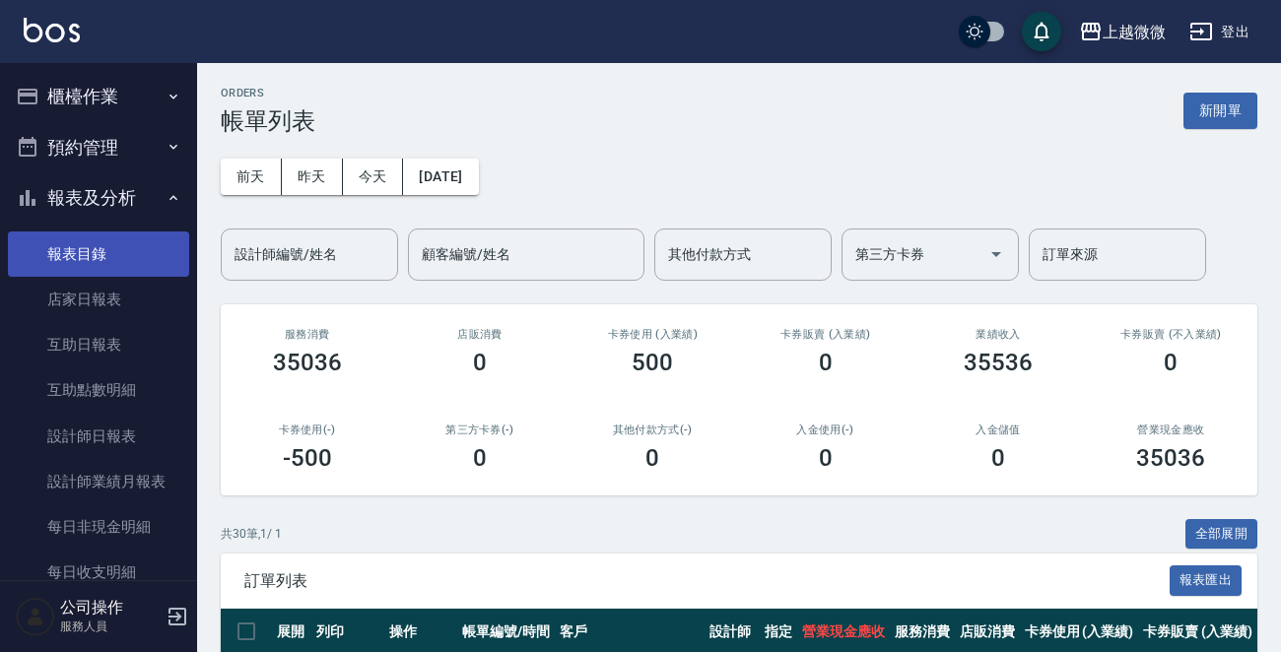
click at [84, 244] on link "報表目錄" at bounding box center [98, 254] width 181 height 45
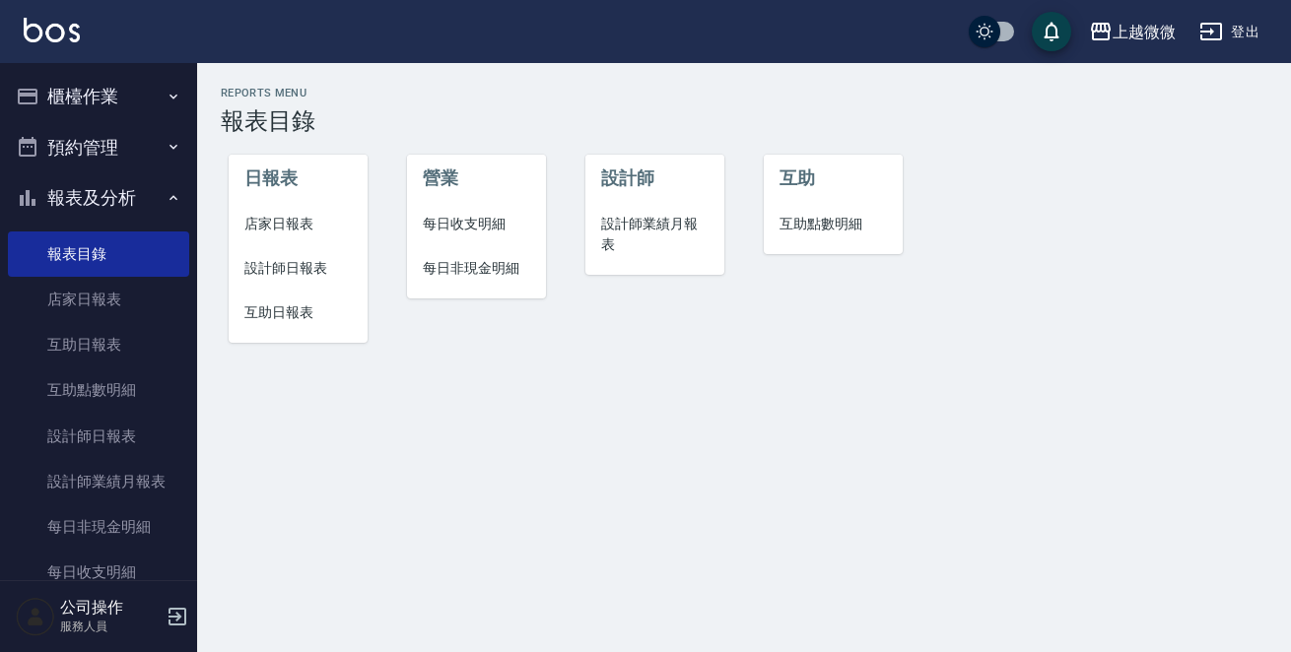
click at [273, 214] on span "店家日報表" at bounding box center [297, 224] width 107 height 21
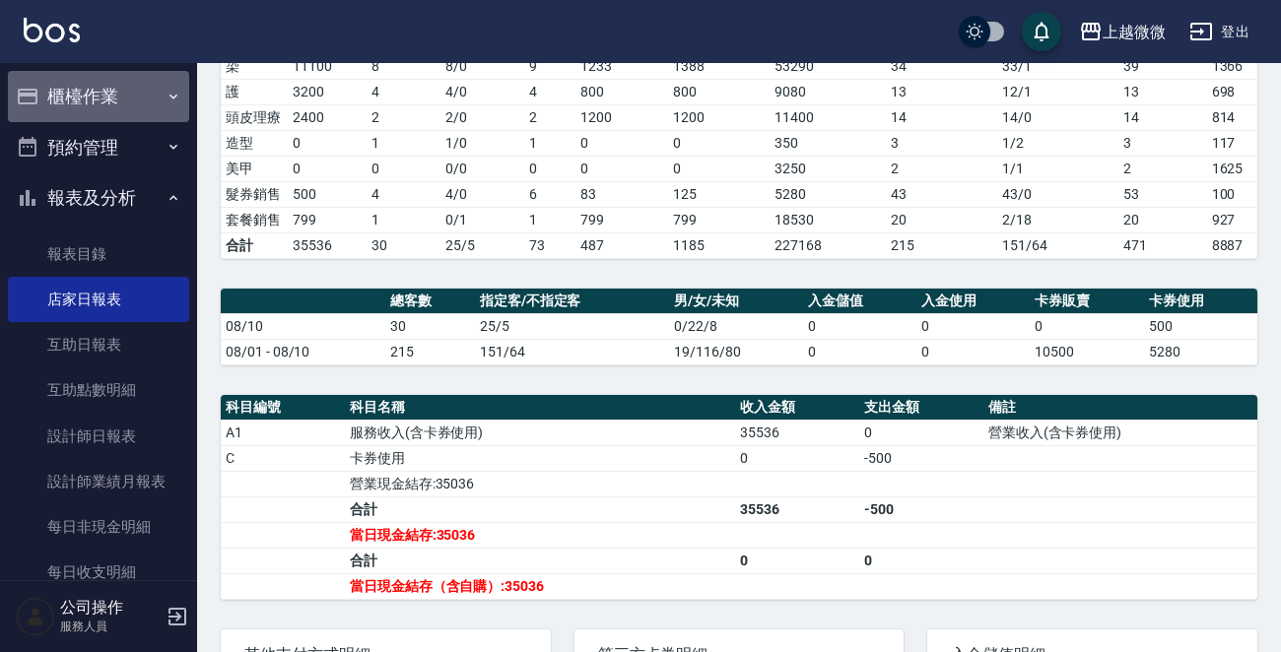
click at [146, 96] on button "櫃檯作業" at bounding box center [98, 96] width 181 height 51
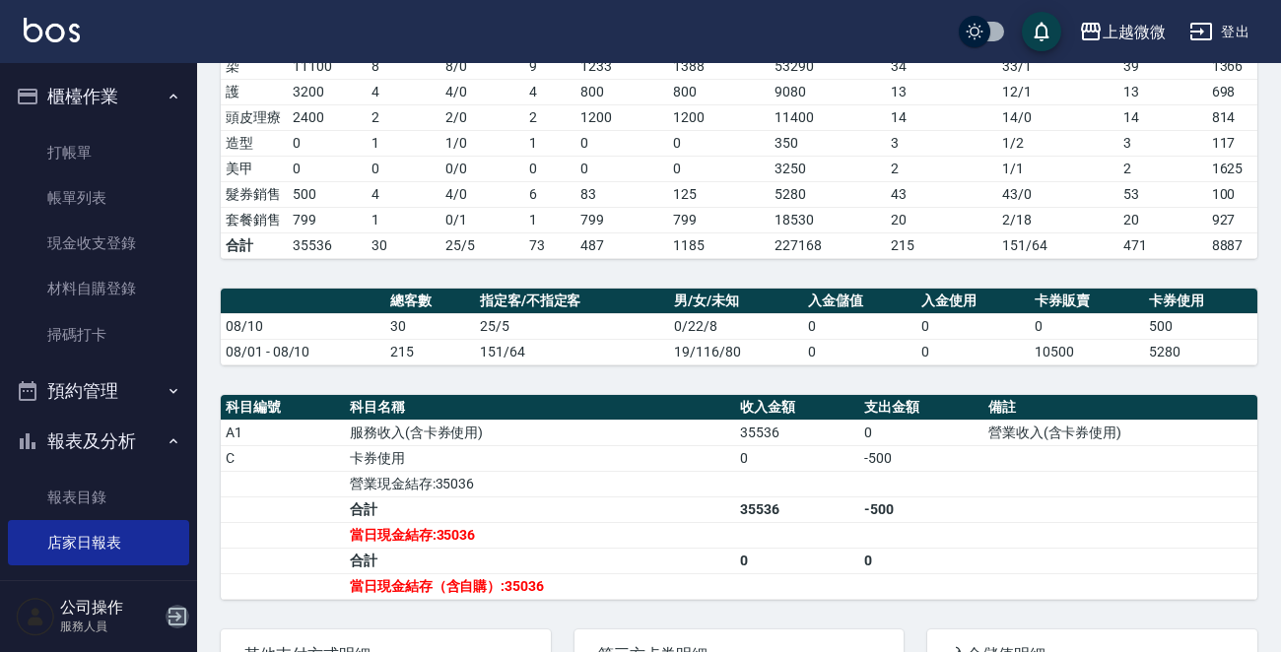
click at [170, 607] on icon "button" at bounding box center [178, 617] width 24 height 24
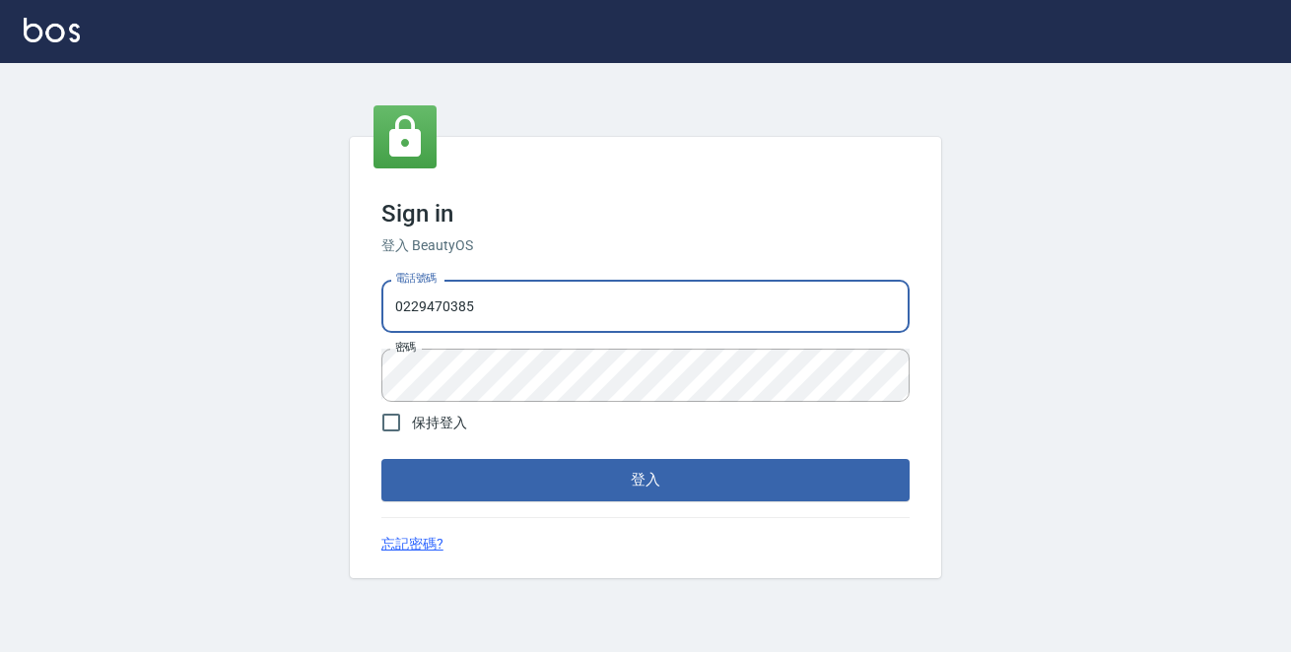
drag, startPoint x: 621, startPoint y: 301, endPoint x: 0, endPoint y: 275, distance: 621.3
click at [0, 278] on div "Sign in 登入 BeautyOS 電話號碼 0229470385 電話號碼 密碼 密碼 保持登入 登入 忘記密碼?" at bounding box center [645, 357] width 1291 height 589
type input "0972809892"
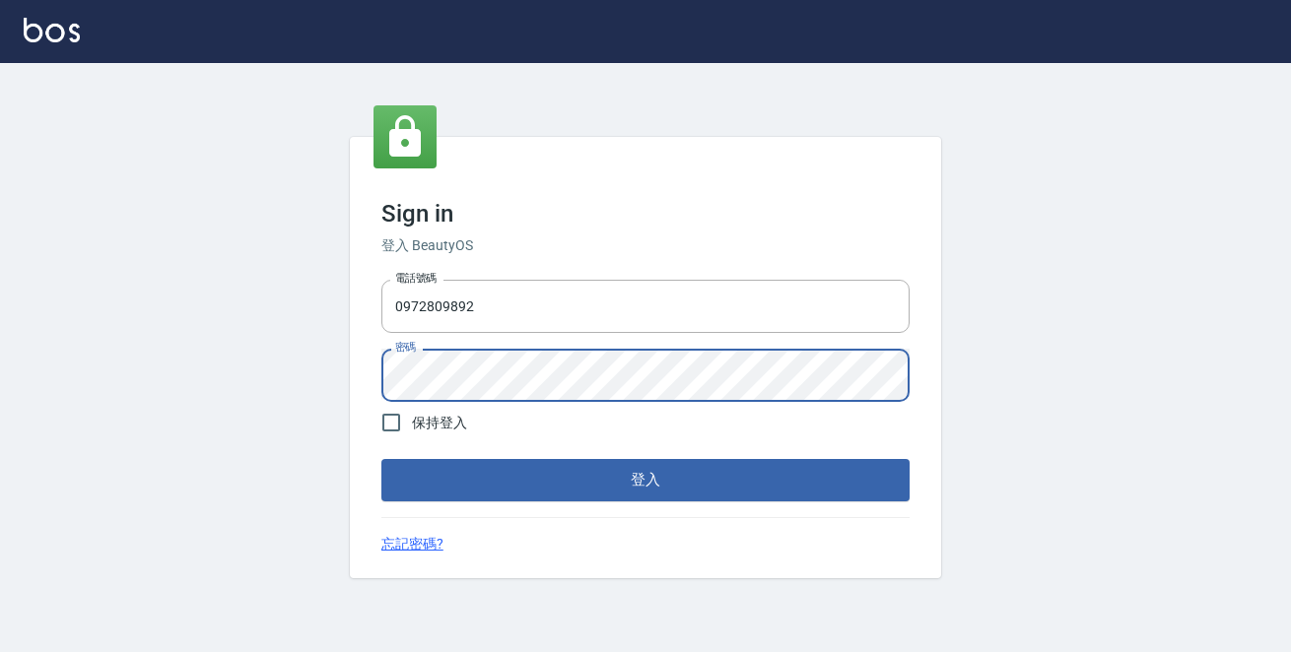
click at [381, 459] on button "登入" at bounding box center [645, 479] width 528 height 41
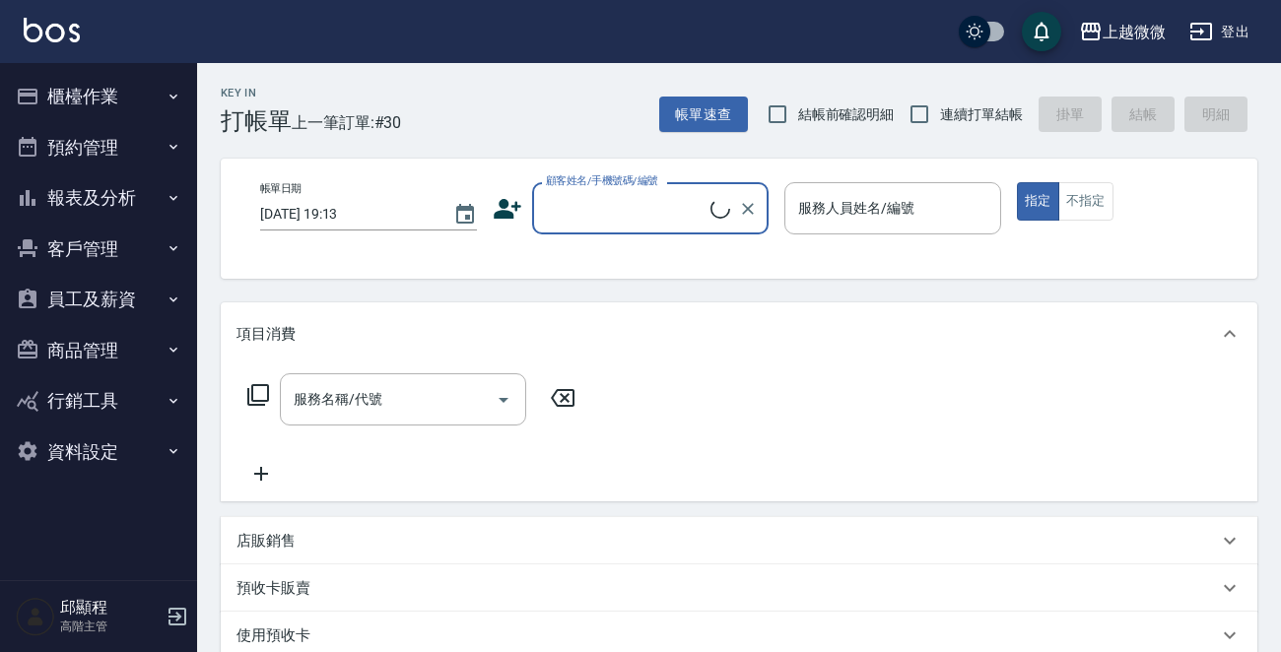
click at [133, 92] on button "櫃檯作業" at bounding box center [98, 96] width 181 height 51
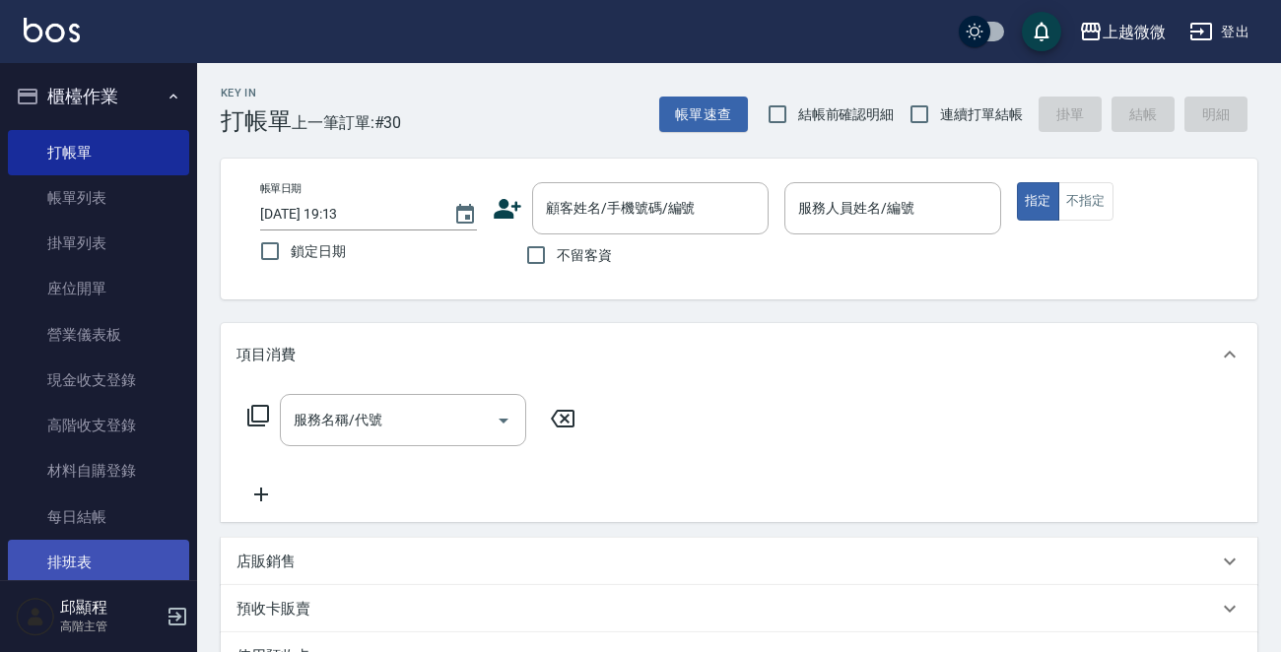
scroll to position [99, 0]
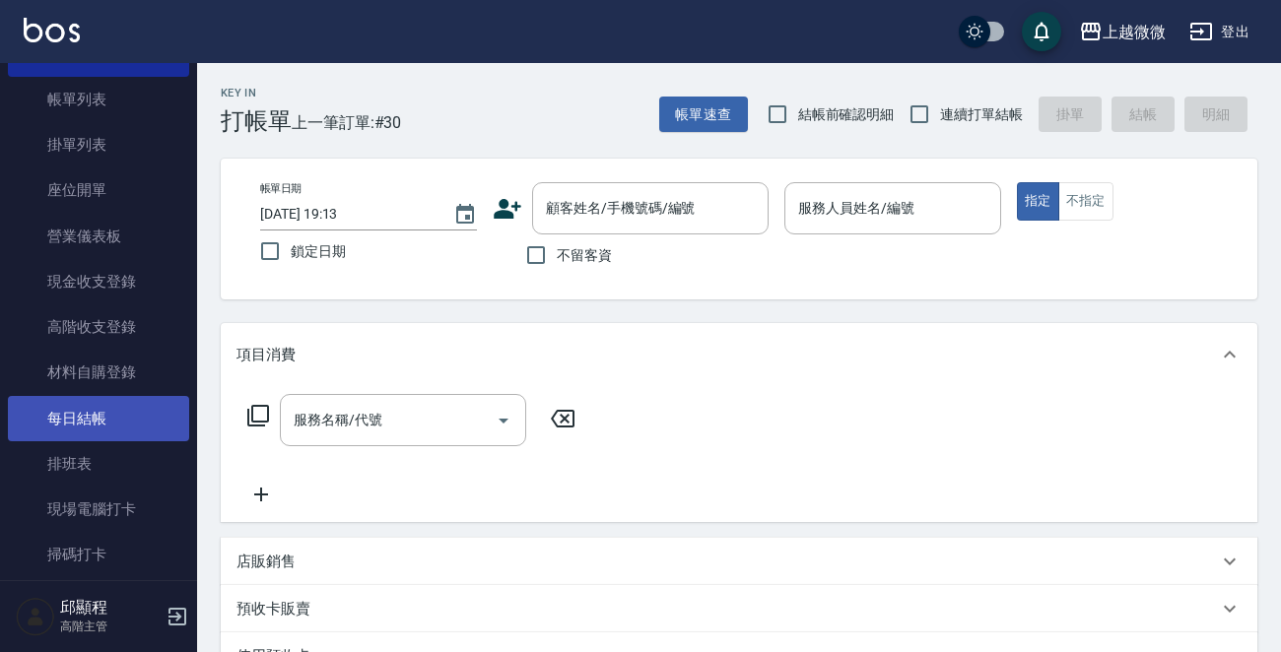
click at [54, 406] on link "每日結帳" at bounding box center [98, 418] width 181 height 45
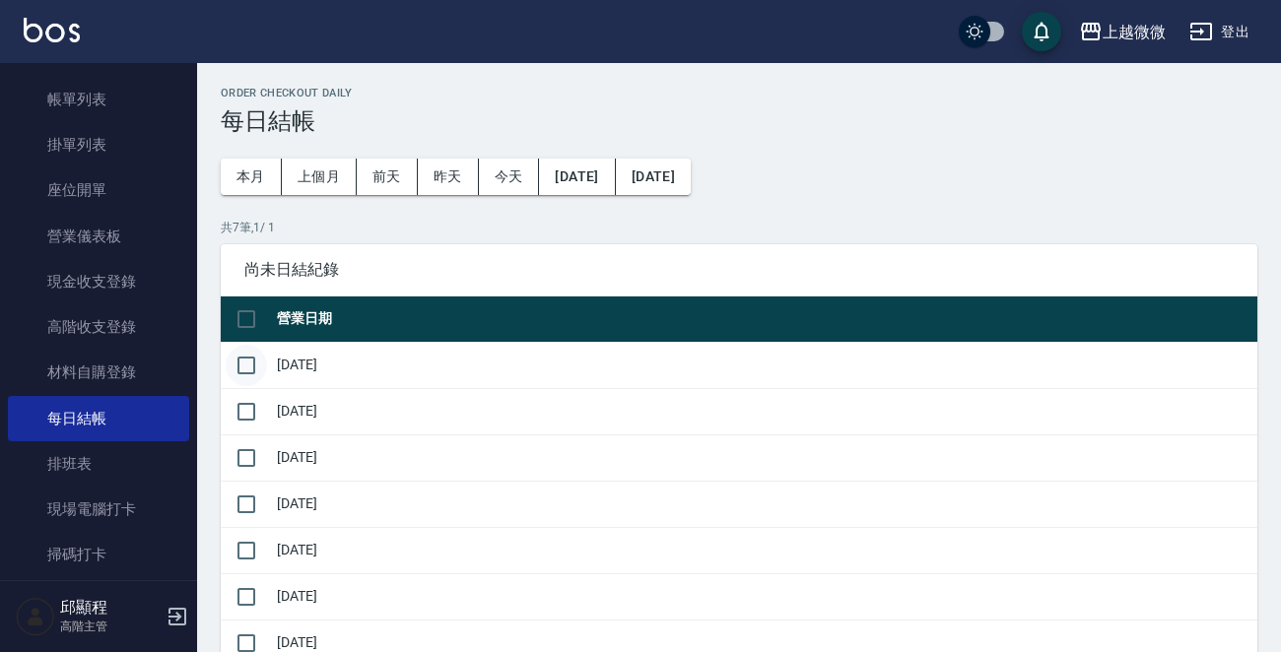
click at [253, 368] on input "checkbox" at bounding box center [246, 365] width 41 height 41
checkbox input "true"
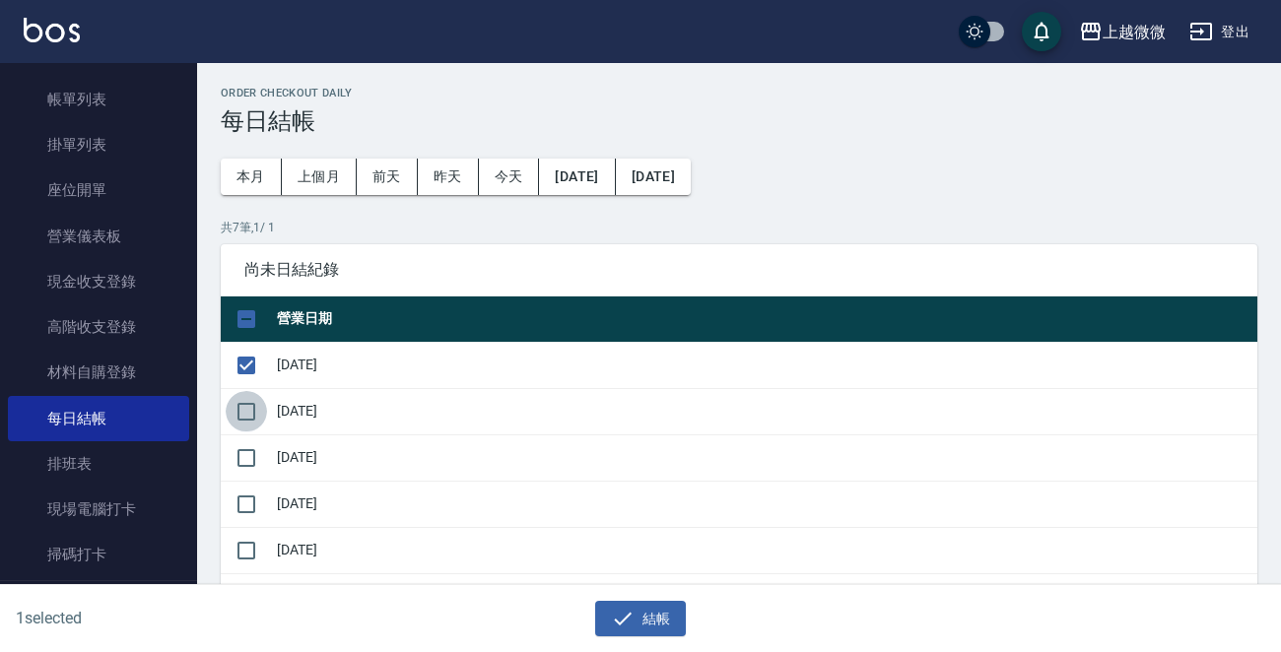
click at [246, 414] on input "checkbox" at bounding box center [246, 411] width 41 height 41
checkbox input "true"
click at [245, 453] on input "checkbox" at bounding box center [246, 458] width 41 height 41
checkbox input "true"
click at [247, 505] on input "checkbox" at bounding box center [246, 504] width 41 height 41
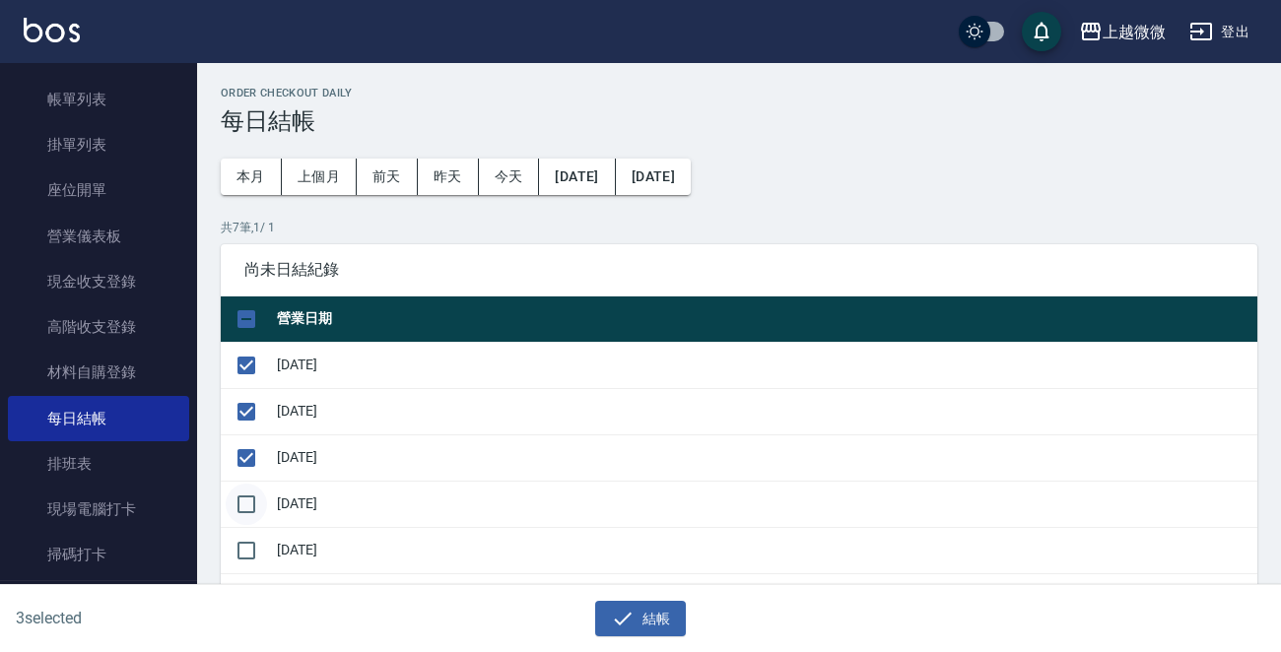
checkbox input "true"
click at [250, 541] on input "checkbox" at bounding box center [246, 550] width 41 height 41
checkbox input "true"
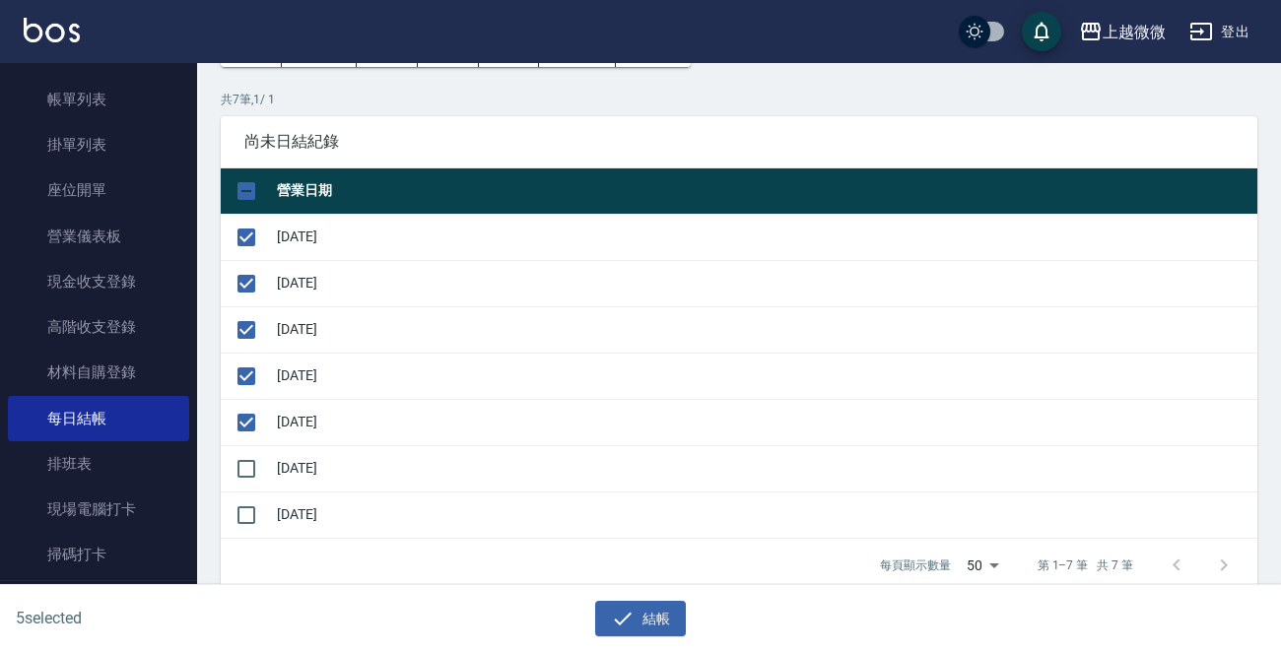
scroll to position [296, 0]
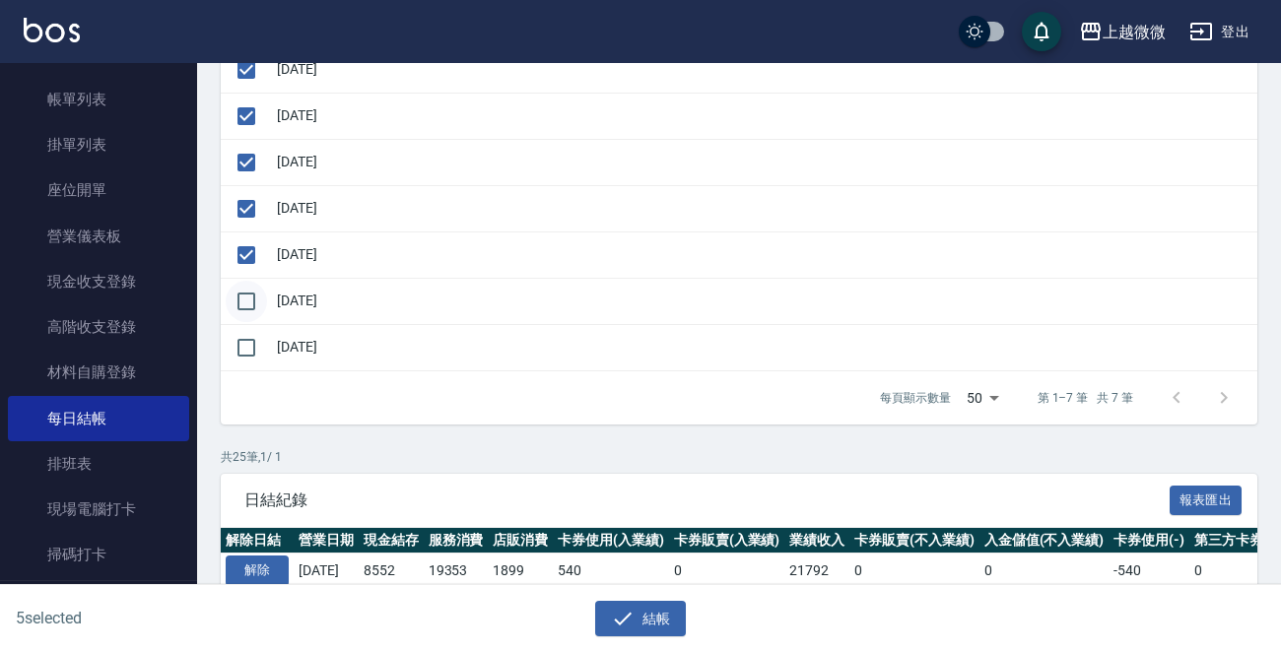
click at [237, 294] on input "checkbox" at bounding box center [246, 301] width 41 height 41
checkbox input "true"
click at [250, 352] on input "checkbox" at bounding box center [246, 347] width 41 height 41
checkbox input "true"
click at [644, 613] on button "結帳" at bounding box center [641, 619] width 92 height 36
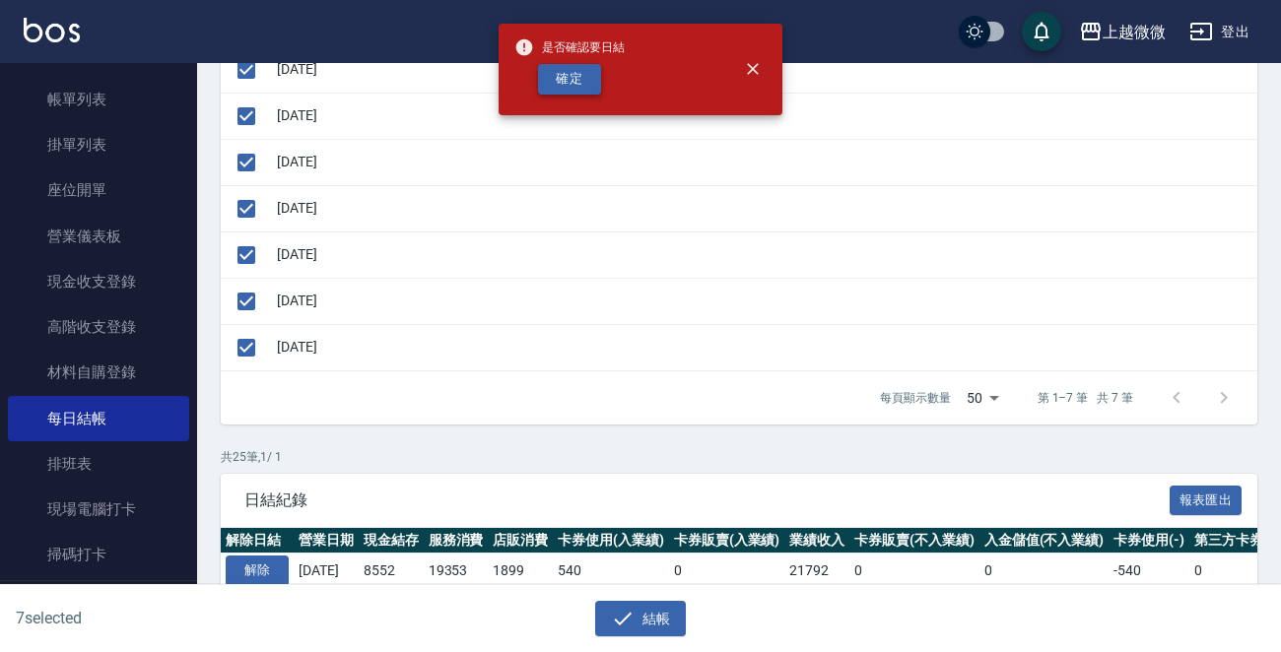
click at [563, 73] on button "確定" at bounding box center [569, 79] width 63 height 31
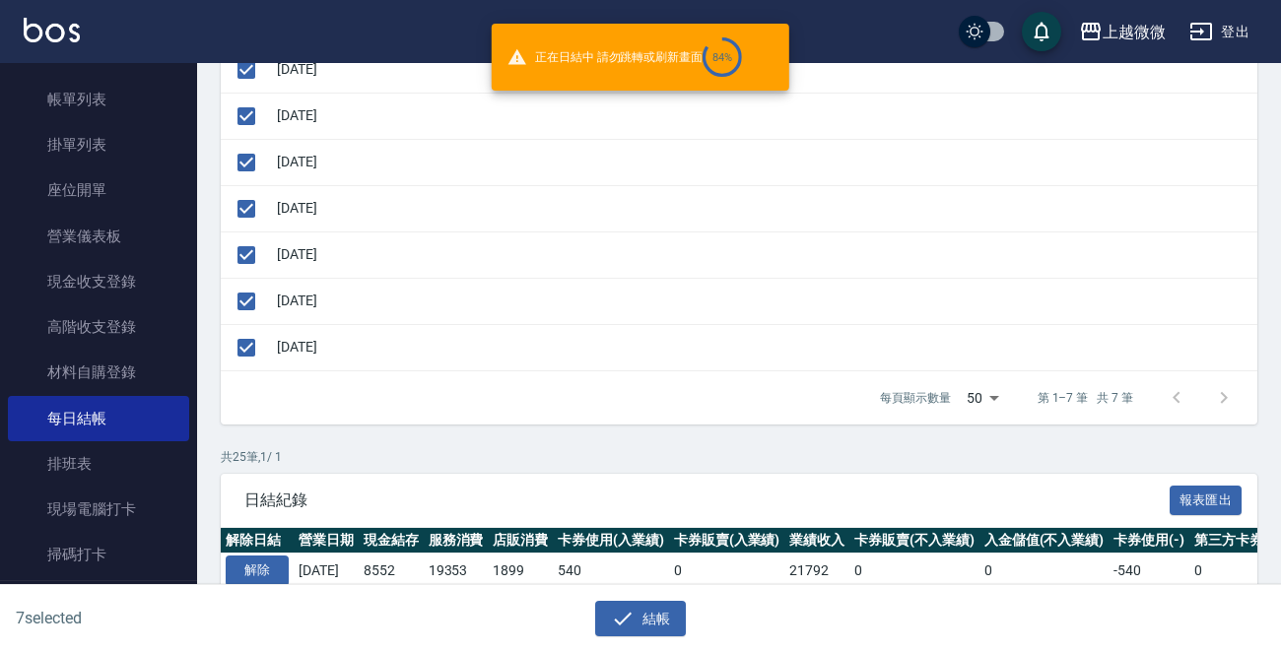
checkbox input "false"
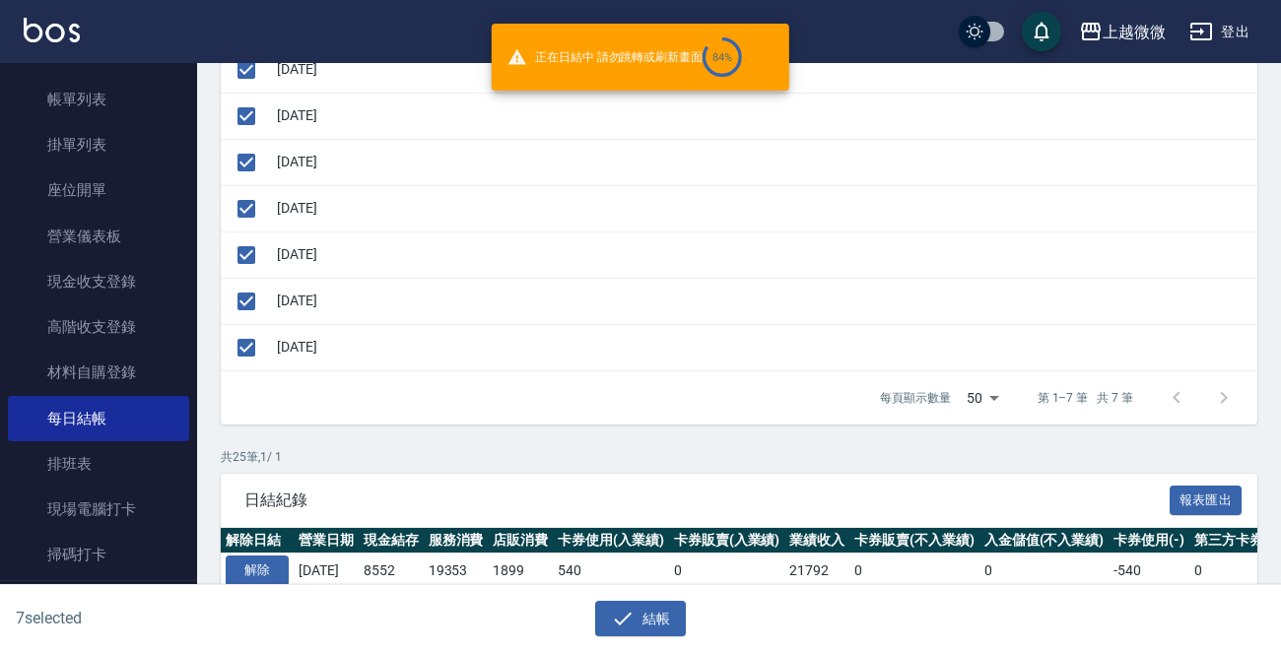
checkbox input "false"
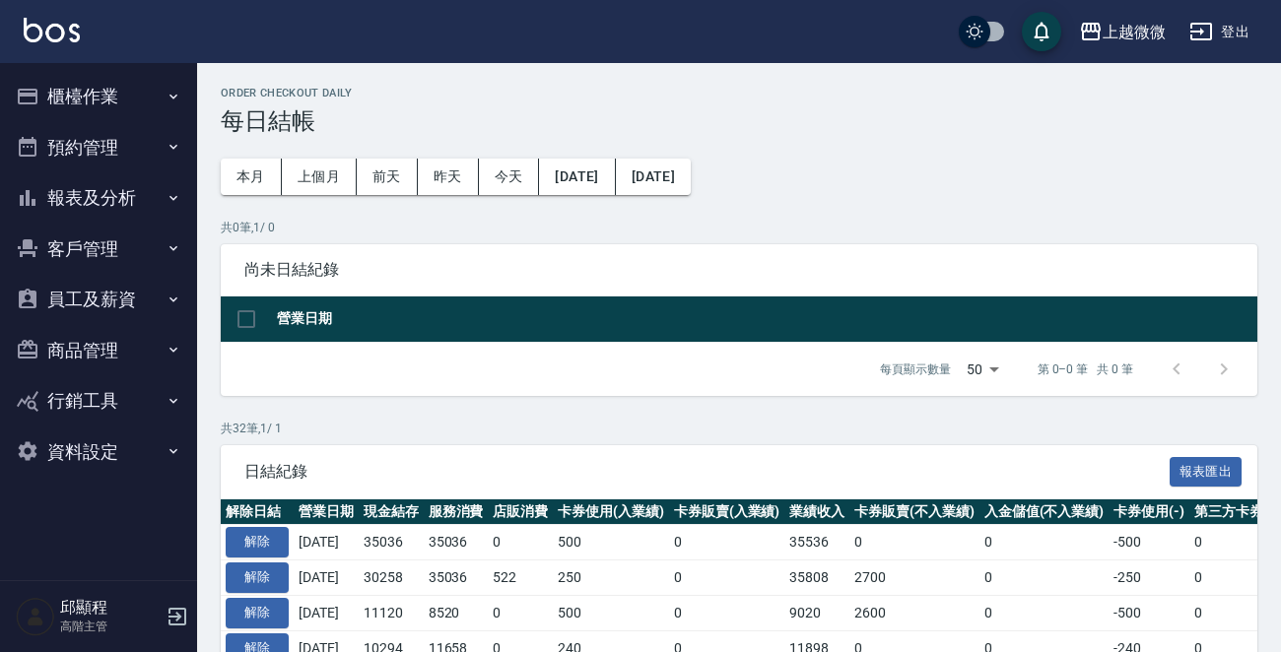
click at [153, 198] on button "報表及分析" at bounding box center [98, 197] width 181 height 51
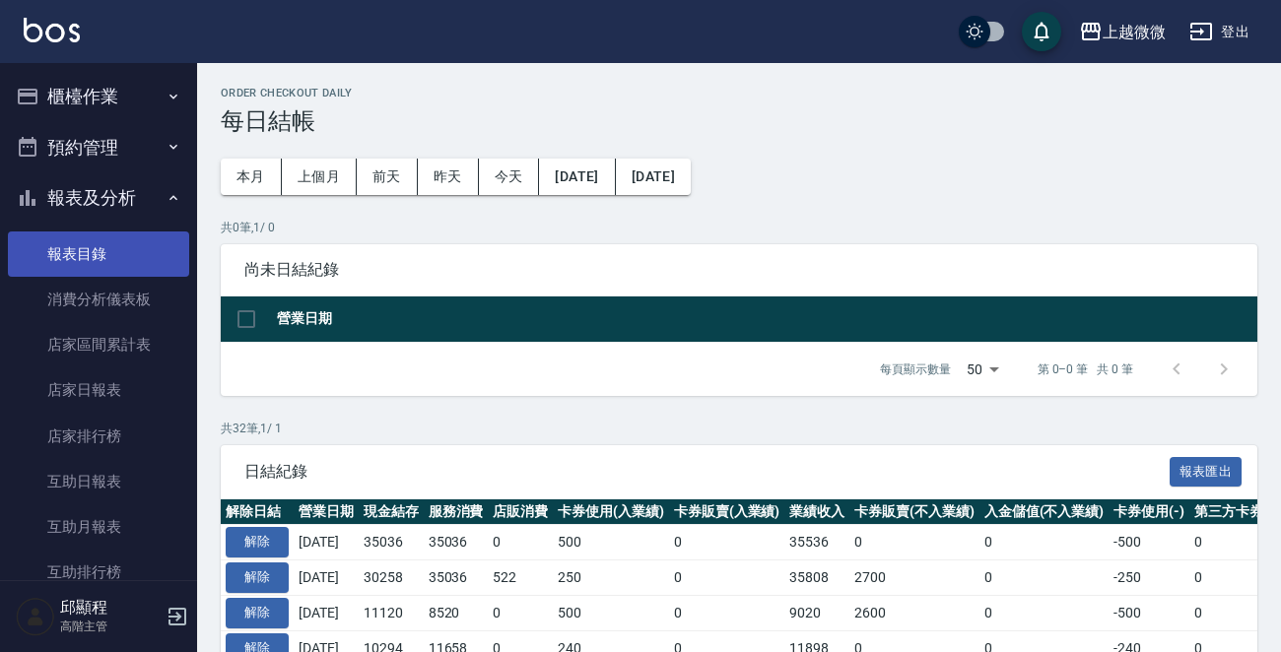
click at [84, 259] on link "報表目錄" at bounding box center [98, 254] width 181 height 45
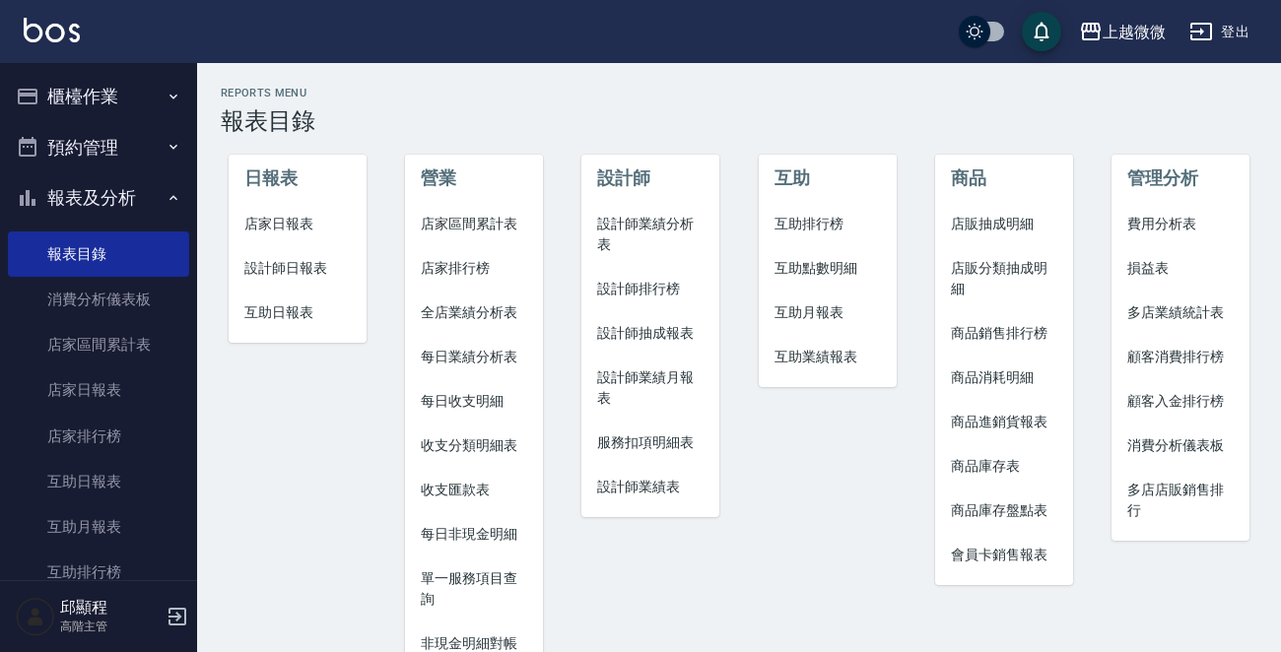
click at [260, 221] on span "店家日報表" at bounding box center [297, 224] width 106 height 21
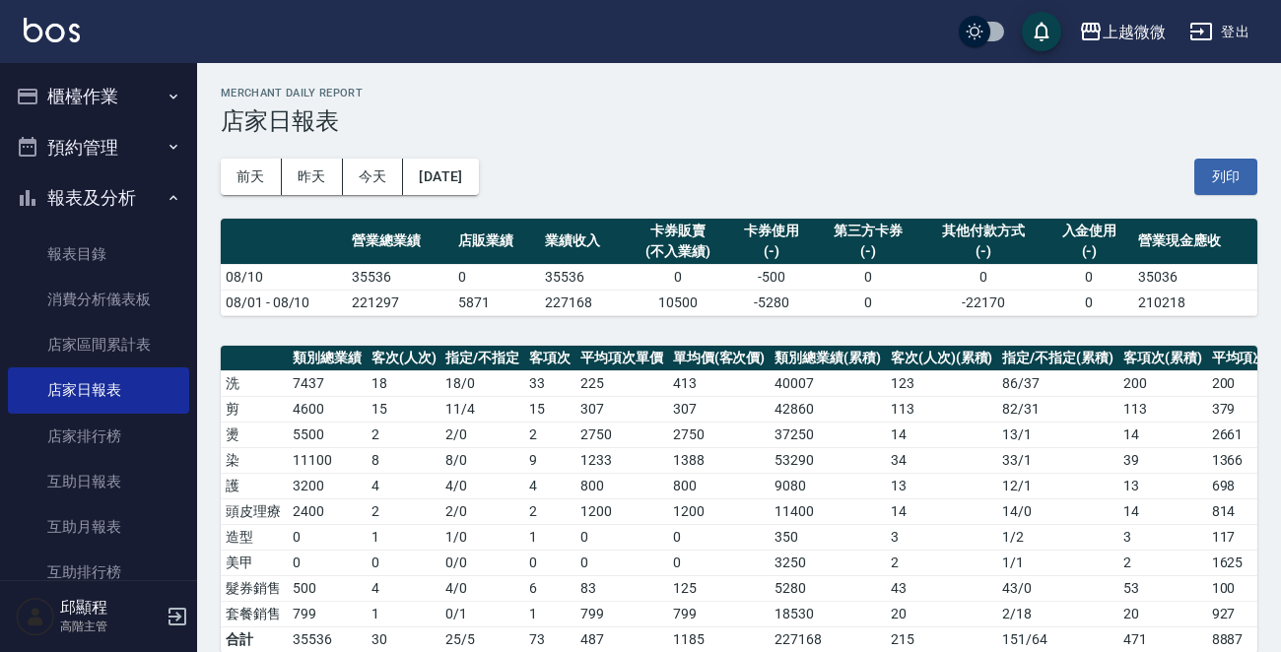
click at [121, 89] on button "櫃檯作業" at bounding box center [98, 96] width 181 height 51
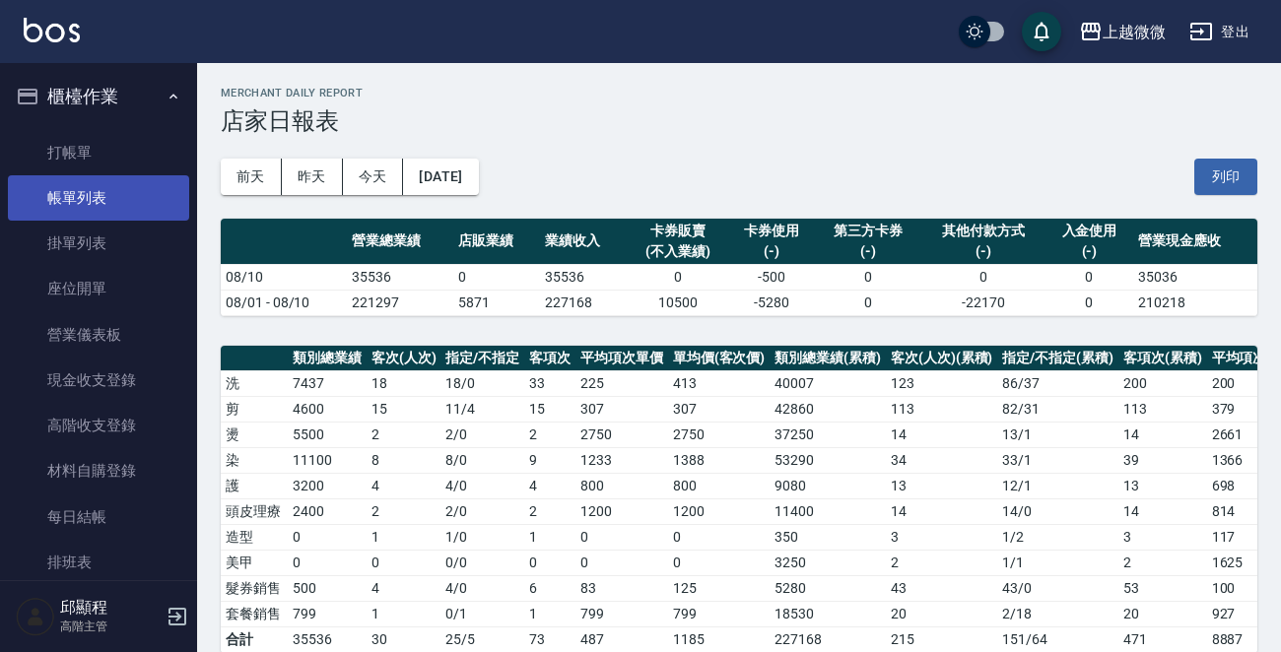
click at [78, 212] on link "帳單列表" at bounding box center [98, 197] width 181 height 45
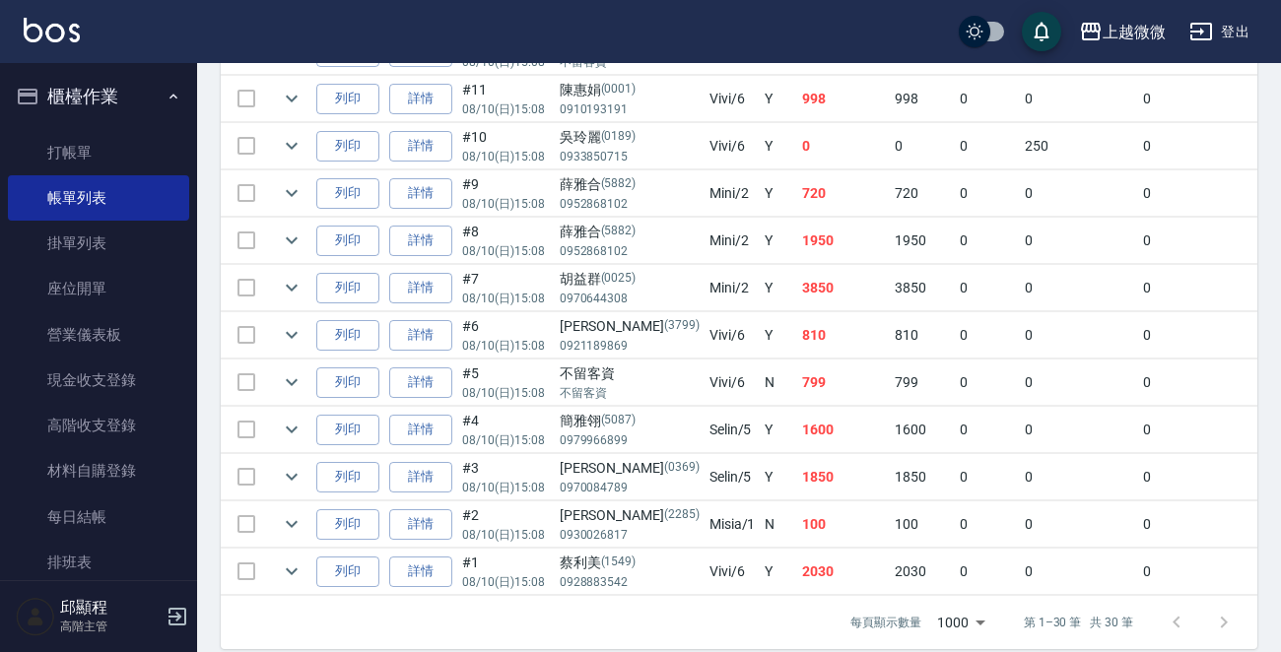
scroll to position [1507, 0]
